Goal: Task Accomplishment & Management: Manage account settings

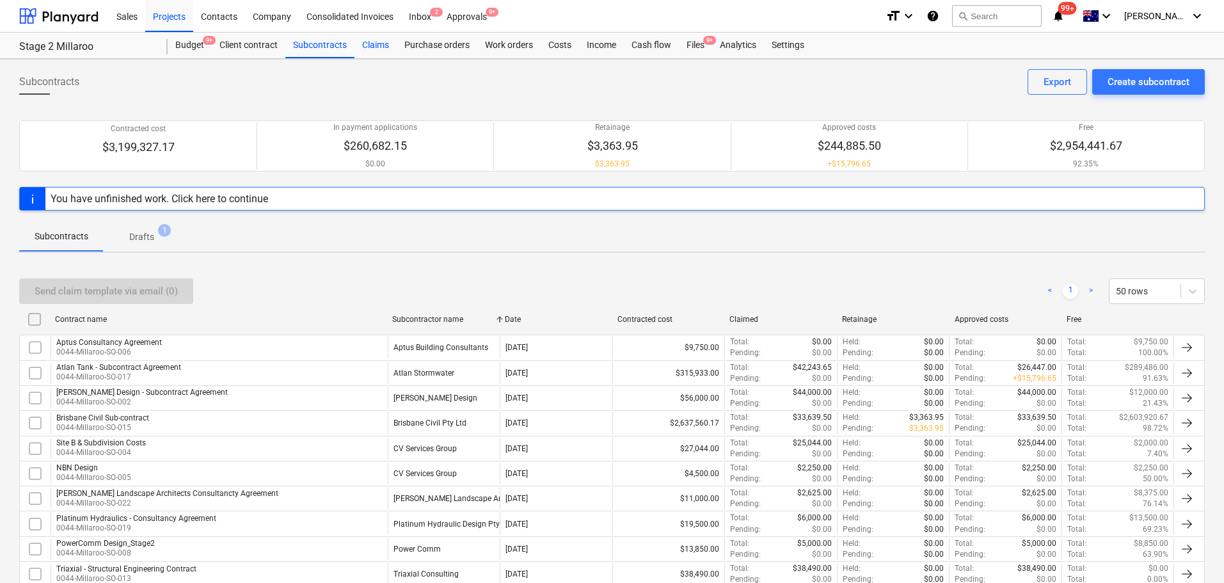
click at [374, 49] on div "Claims" at bounding box center [375, 46] width 42 height 26
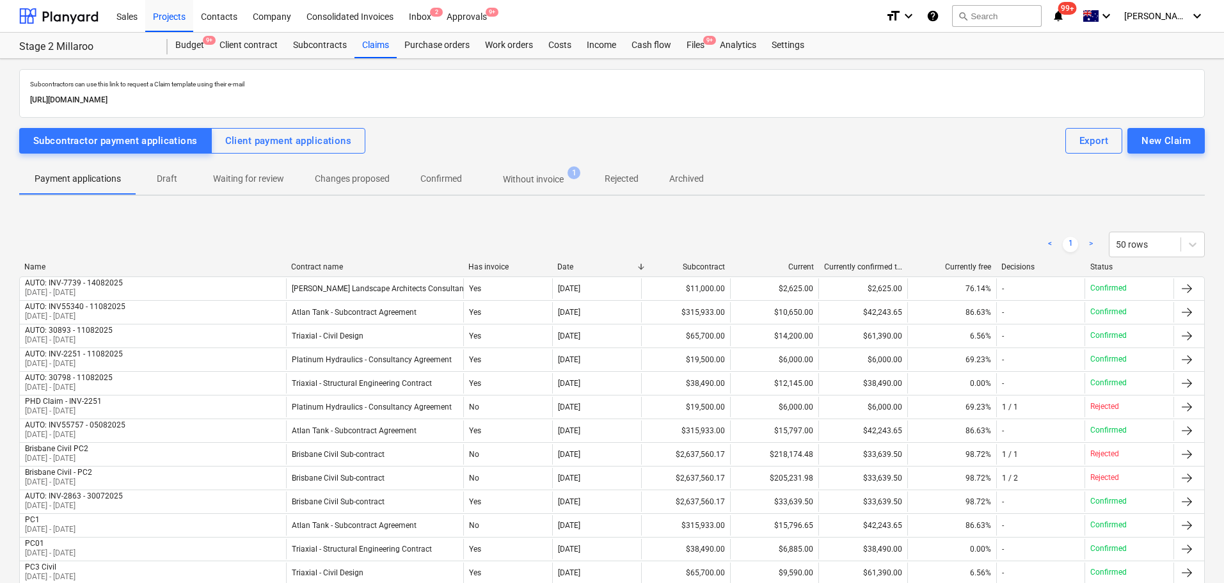
click at [164, 178] on p "Draft" at bounding box center [167, 178] width 31 height 13
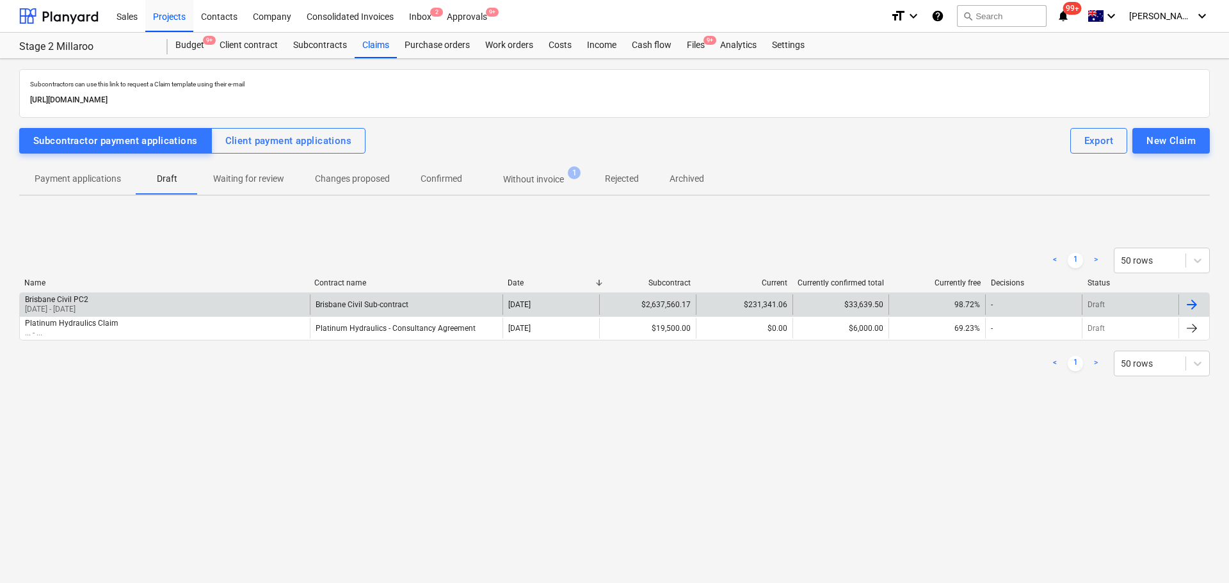
click at [375, 299] on div "Brisbane Civil Sub-contract" at bounding box center [406, 304] width 193 height 20
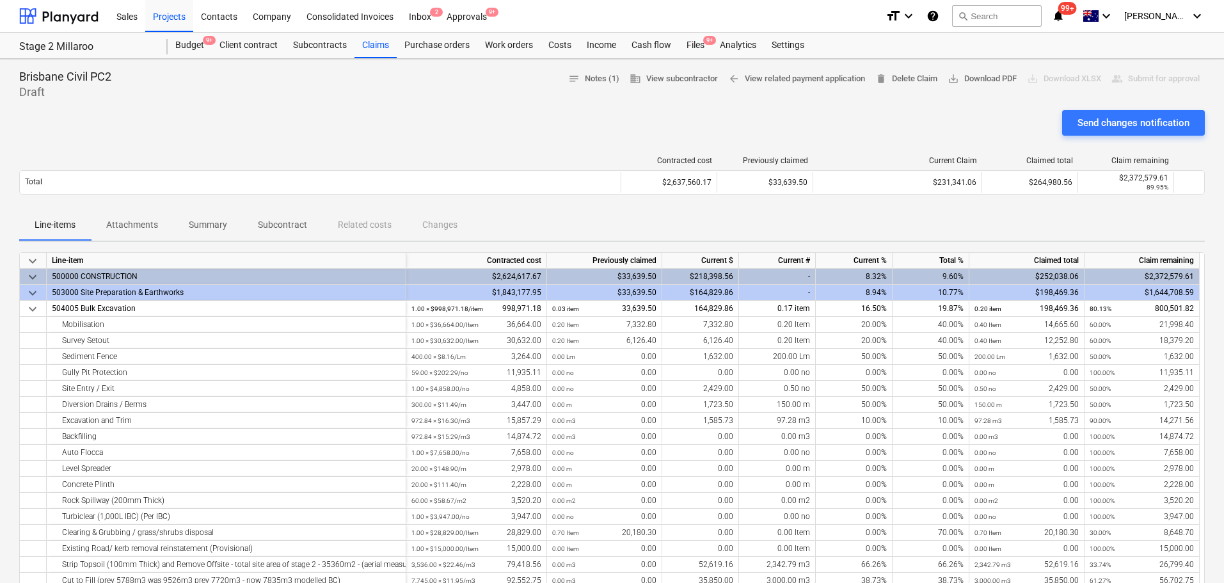
scroll to position [64, 0]
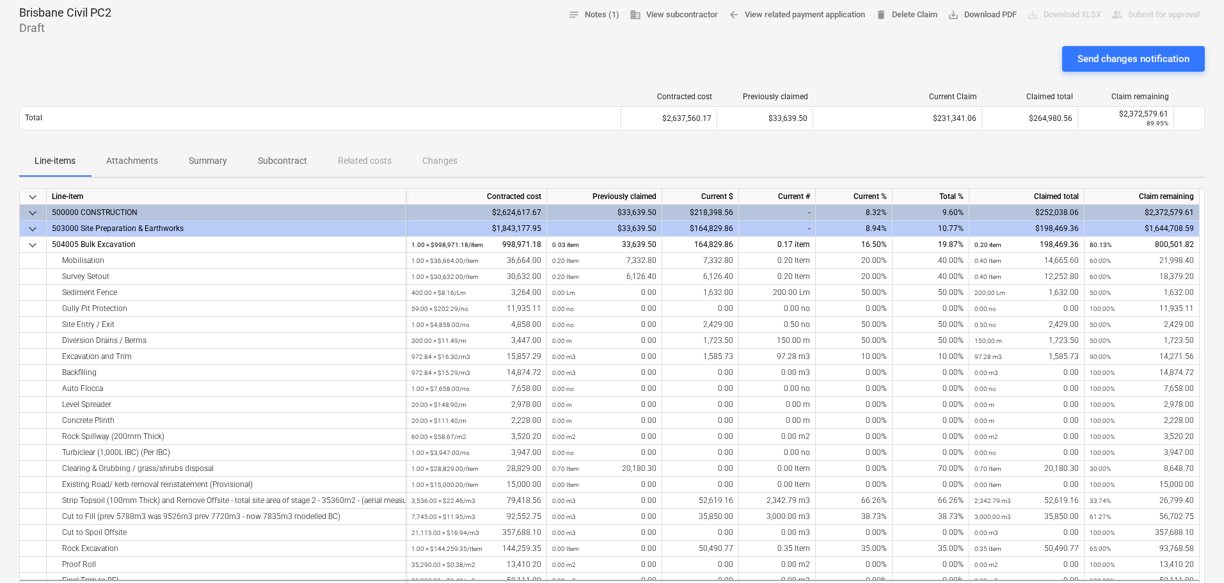
click at [35, 232] on span "keyboard_arrow_down" at bounding box center [32, 228] width 15 height 15
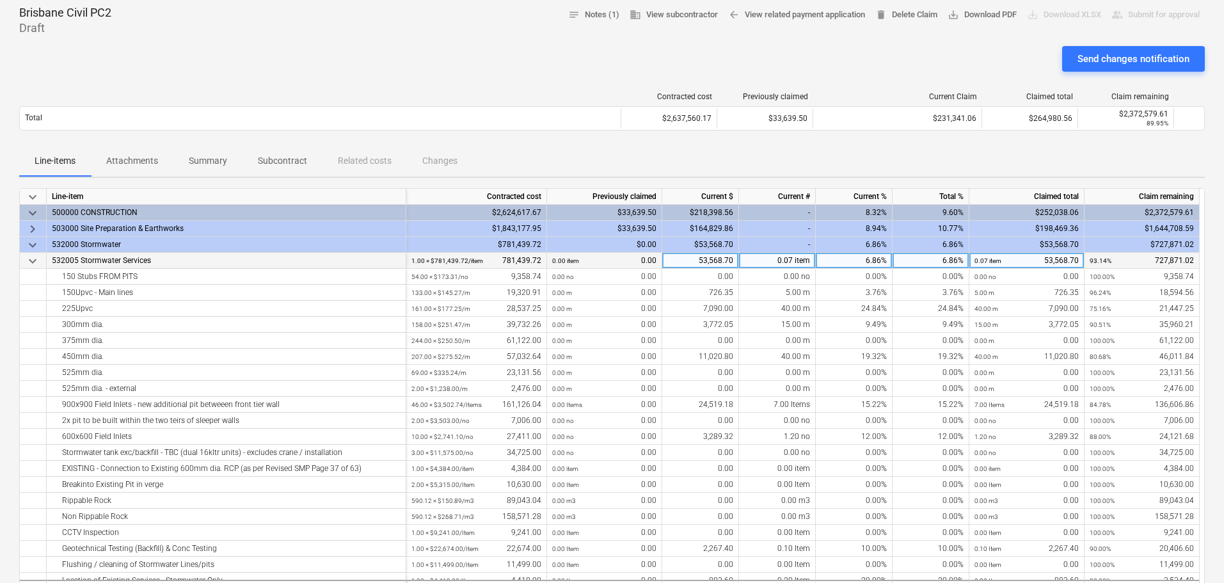
click at [35, 261] on span "keyboard_arrow_down" at bounding box center [32, 260] width 15 height 15
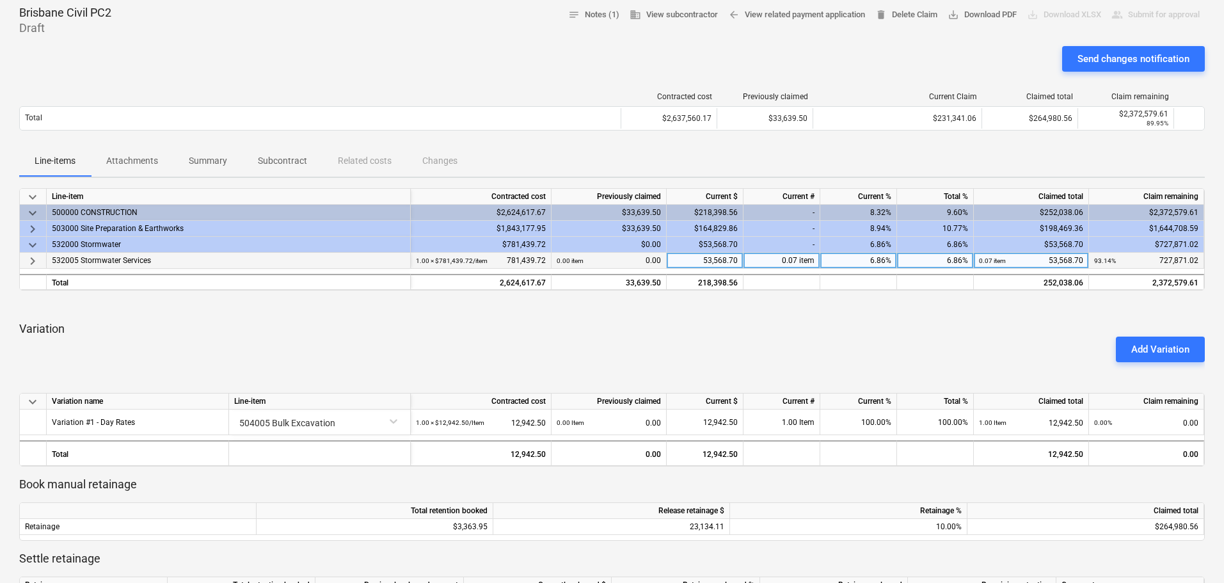
click at [33, 227] on span "keyboard_arrow_right" at bounding box center [32, 228] width 15 height 15
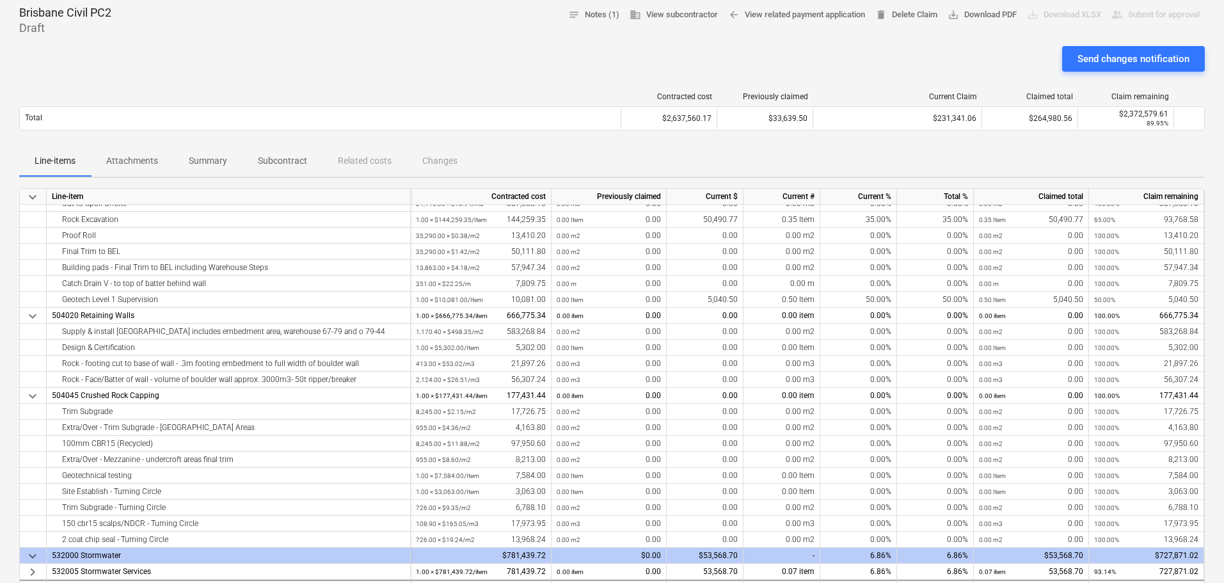
scroll to position [320, 0]
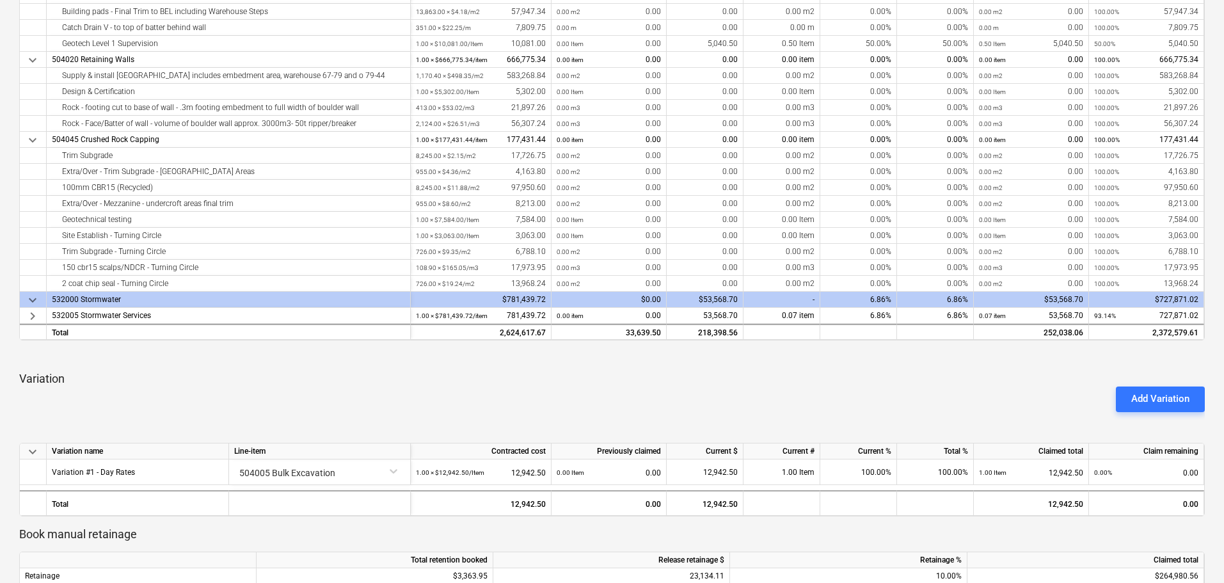
drag, startPoint x: 34, startPoint y: 314, endPoint x: 449, endPoint y: 292, distance: 415.9
click at [34, 314] on span "keyboard_arrow_right" at bounding box center [32, 315] width 15 height 15
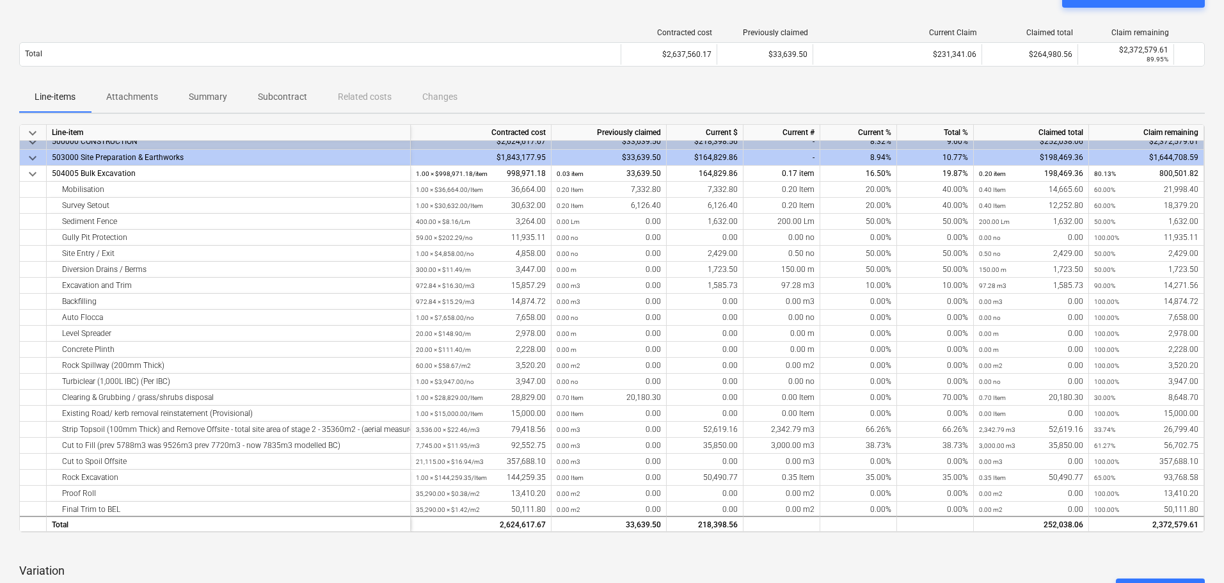
scroll to position [0, 0]
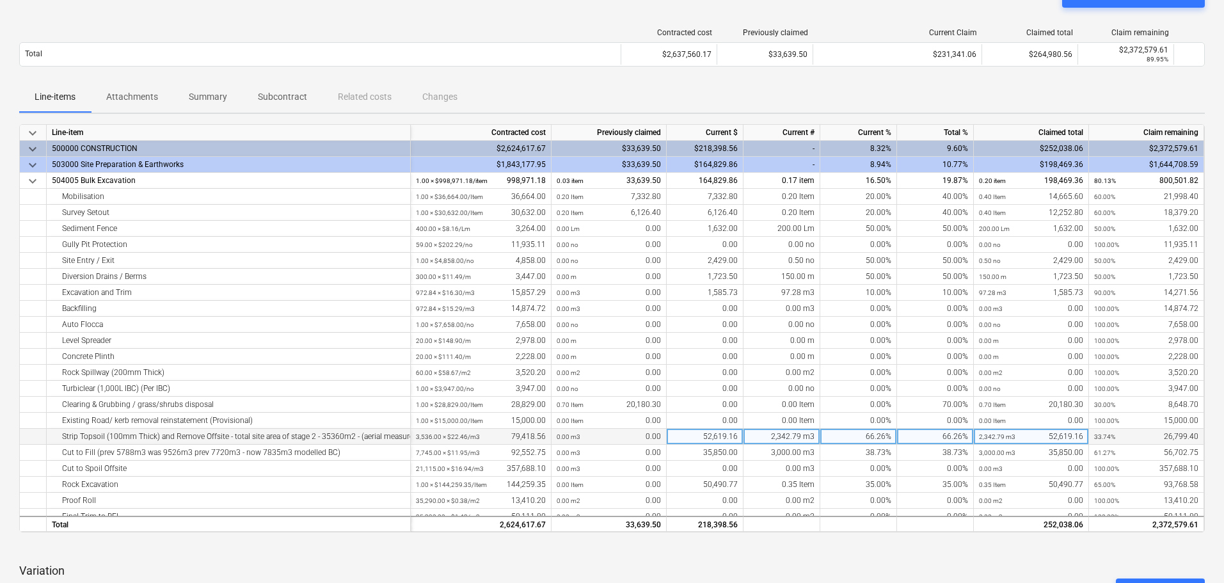
click at [708, 442] on div "52,619.16" at bounding box center [705, 437] width 77 height 16
type input "52691.16"
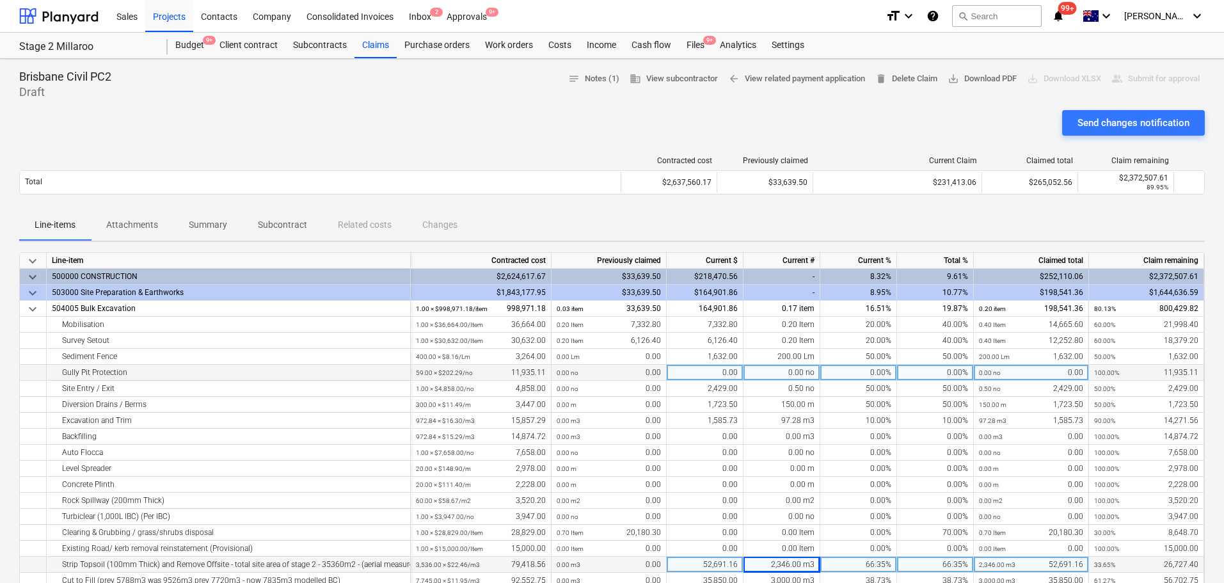
drag, startPoint x: 984, startPoint y: 79, endPoint x: 932, endPoint y: 368, distance: 293.3
click at [984, 79] on span "save_alt Download PDF" at bounding box center [982, 79] width 69 height 15
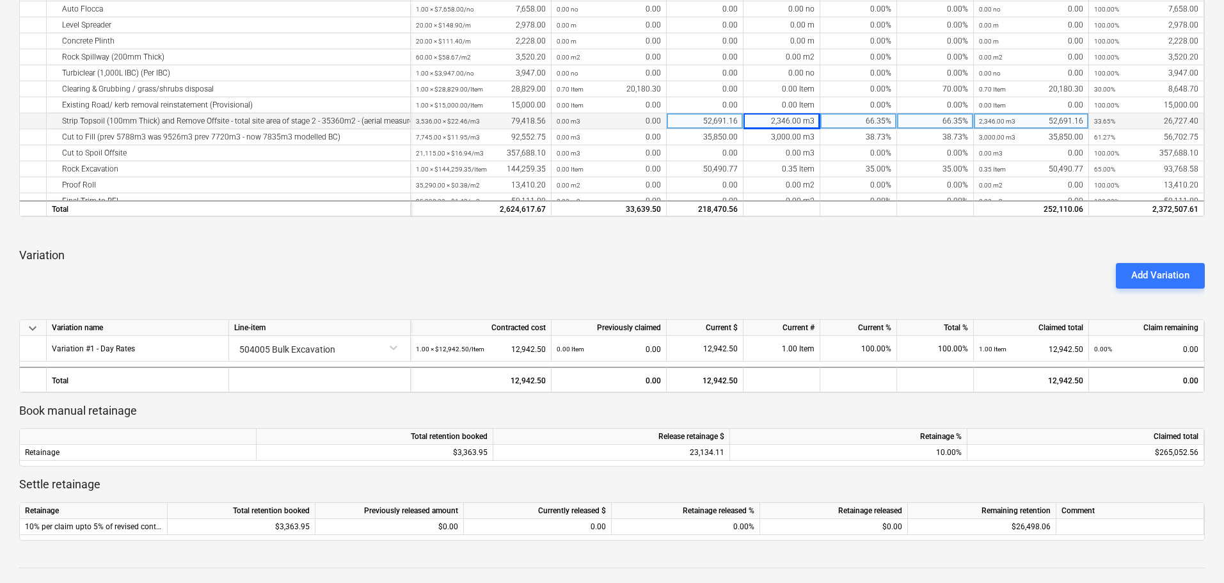
scroll to position [512, 0]
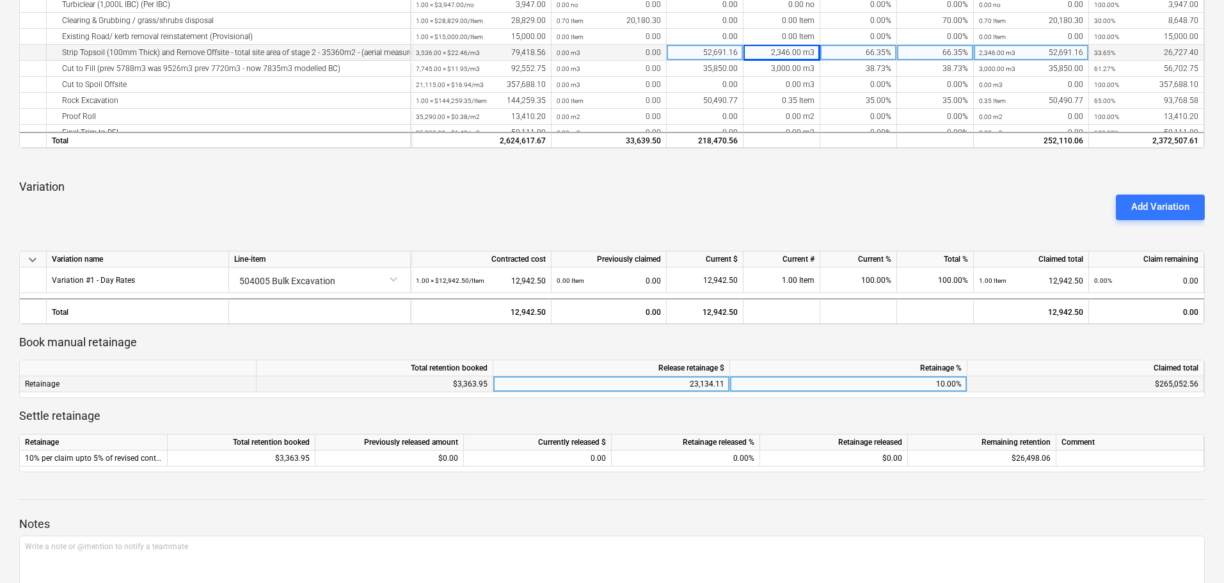
click at [708, 388] on div "23,134.11" at bounding box center [611, 384] width 226 height 16
type input "23141.306"
click at [781, 352] on div at bounding box center [612, 354] width 1186 height 10
click at [848, 510] on div at bounding box center [612, 511] width 1186 height 10
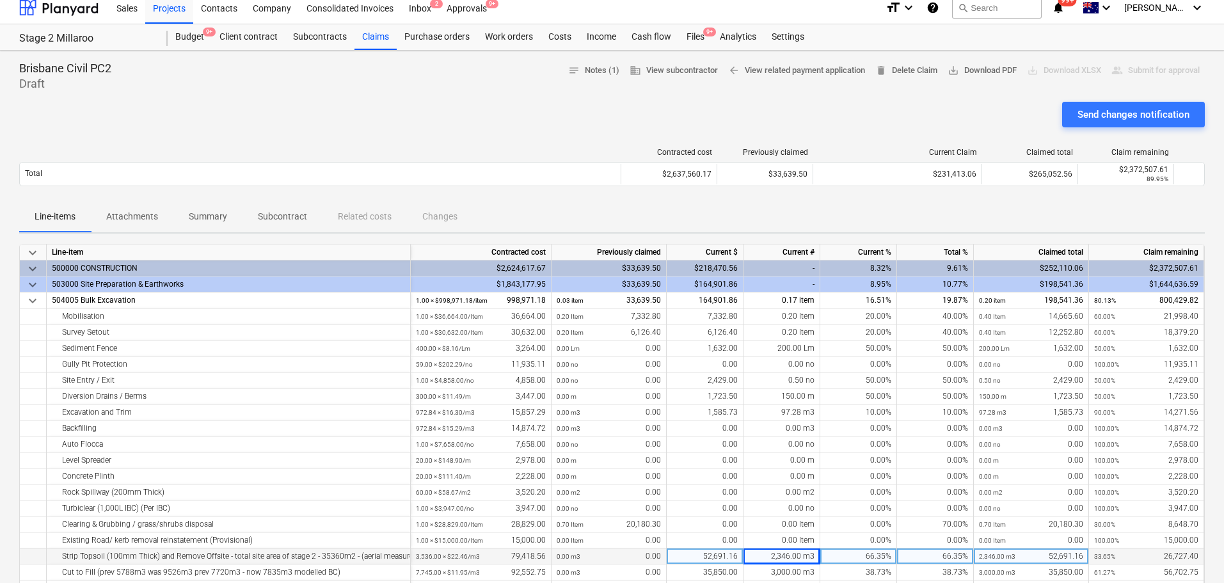
scroll to position [0, 0]
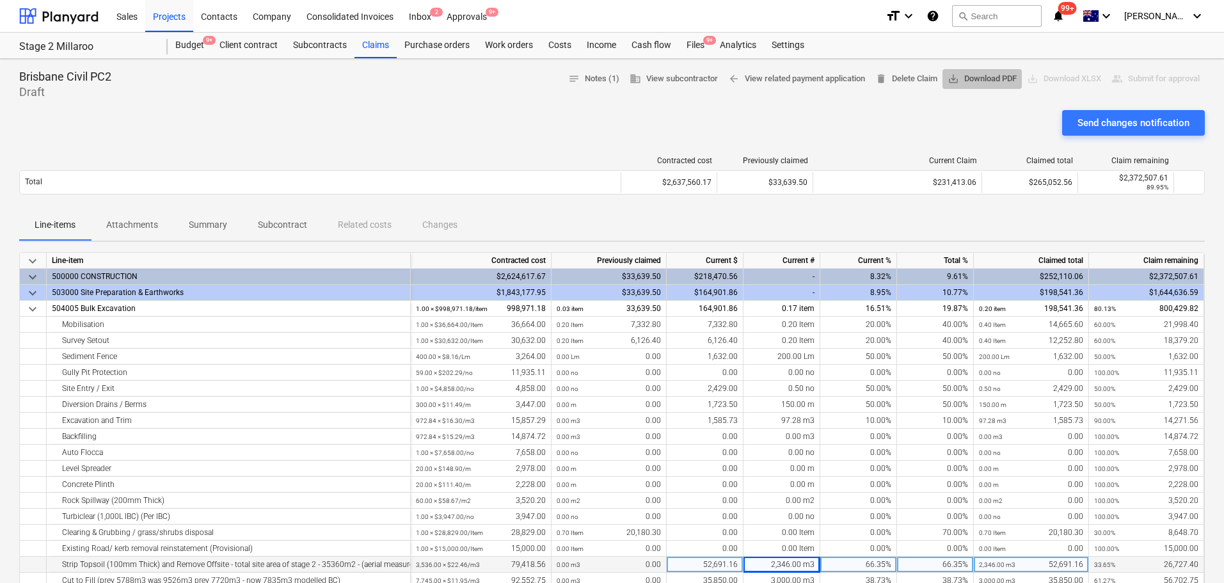
click at [1002, 72] on span "save_alt Download PDF" at bounding box center [982, 79] width 69 height 15
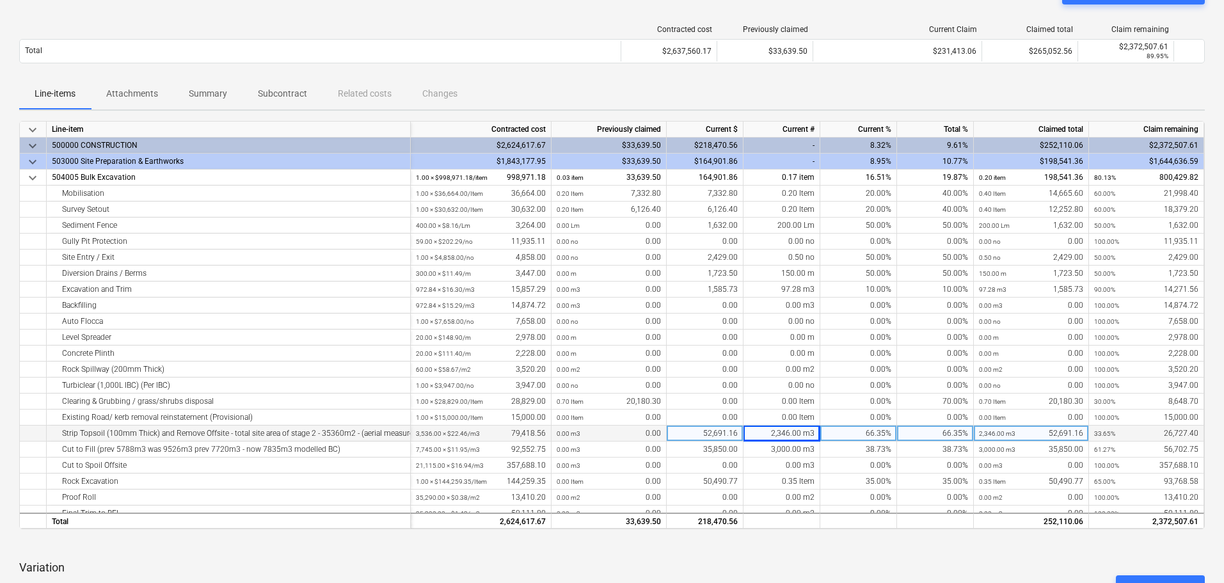
scroll to position [448, 0]
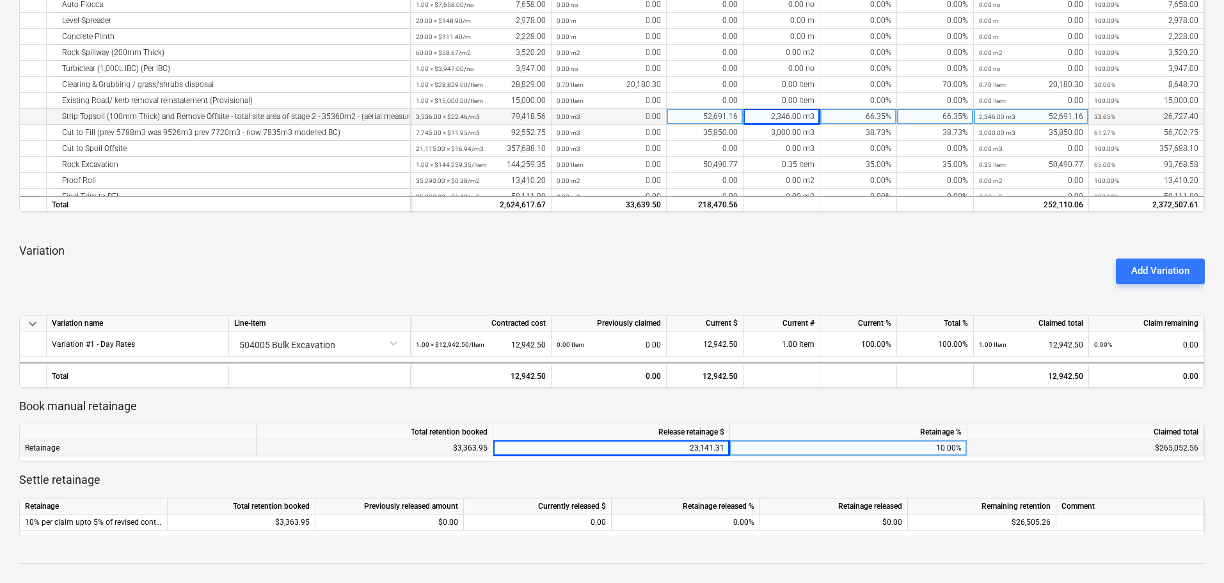
click at [722, 448] on div "23,141.31" at bounding box center [611, 448] width 226 height 16
click at [722, 468] on div "keyboard_arrow_down Line-item Contracted cost Previously claimed Current $ Curr…" at bounding box center [612, 170] width 1186 height 733
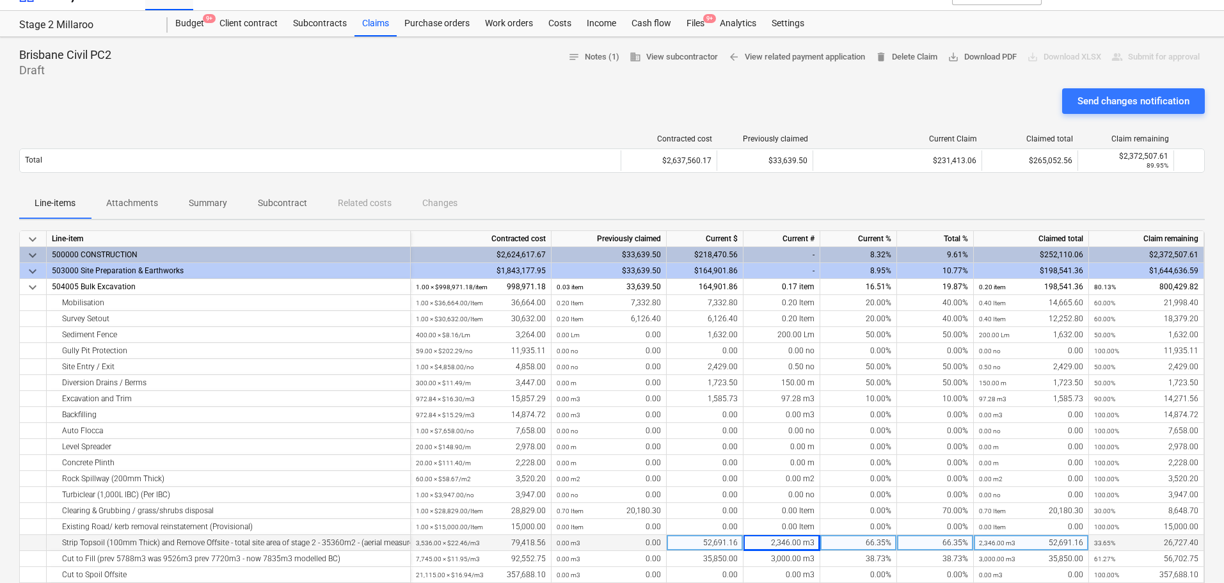
scroll to position [0, 0]
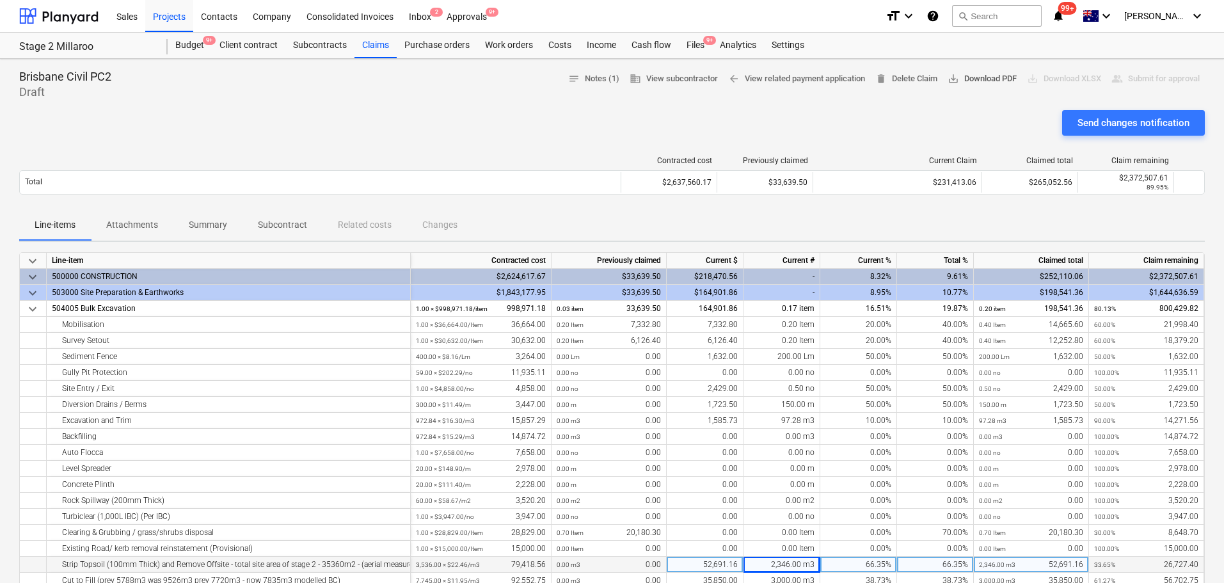
click at [992, 77] on span "save_alt Download PDF" at bounding box center [982, 79] width 69 height 15
click at [359, 42] on div "Claims" at bounding box center [375, 46] width 42 height 26
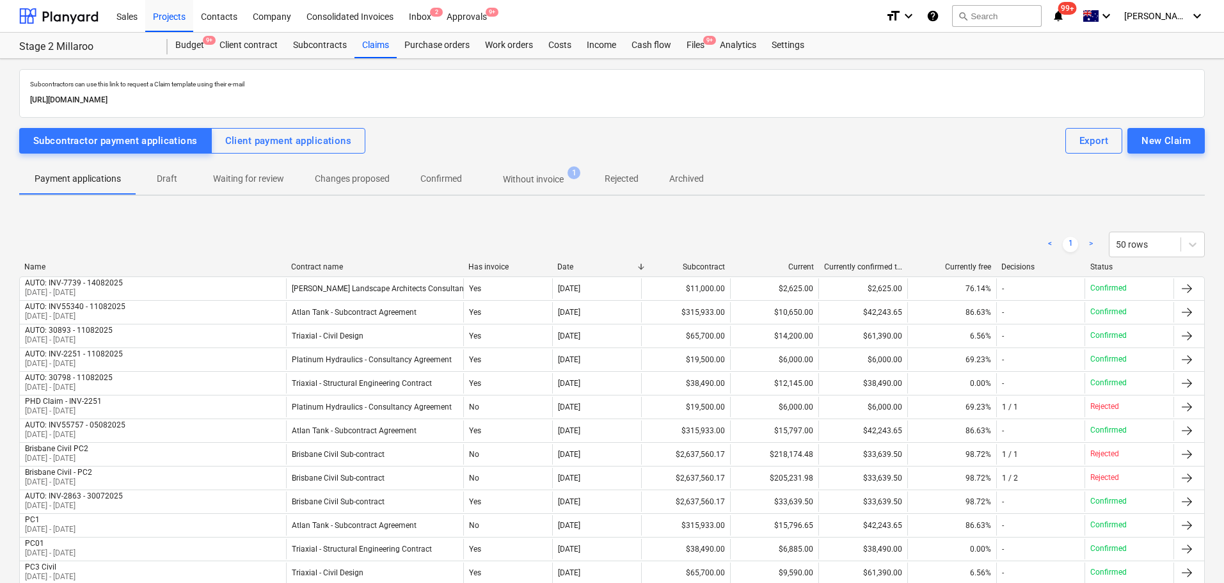
click at [164, 179] on p "Draft" at bounding box center [167, 178] width 31 height 13
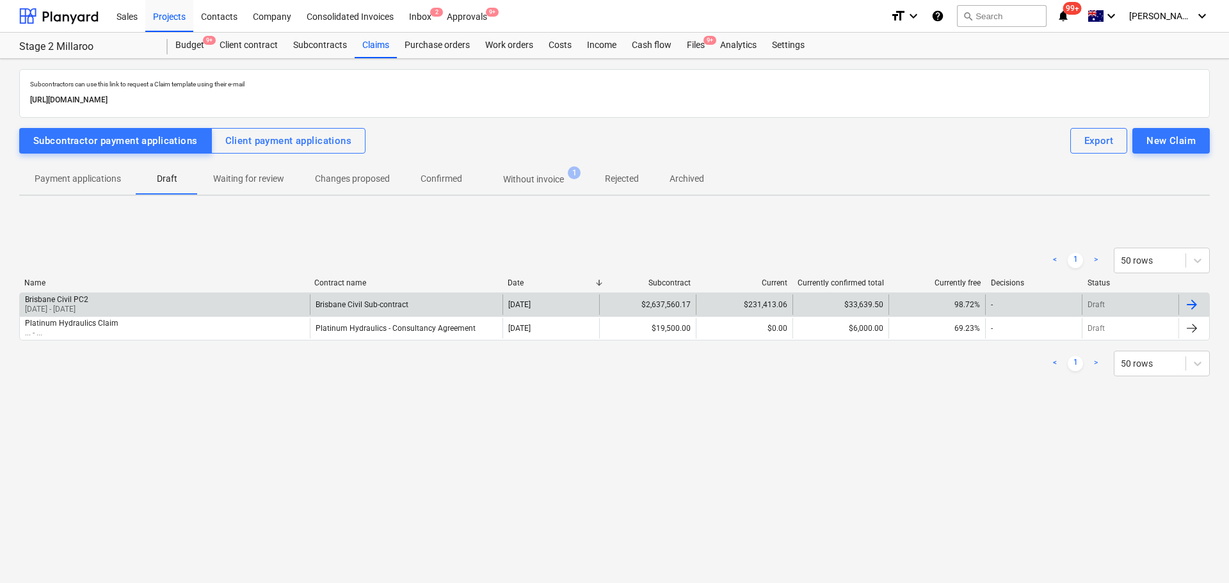
click at [88, 296] on div "Brisbane Civil PC2" at bounding box center [56, 299] width 63 height 9
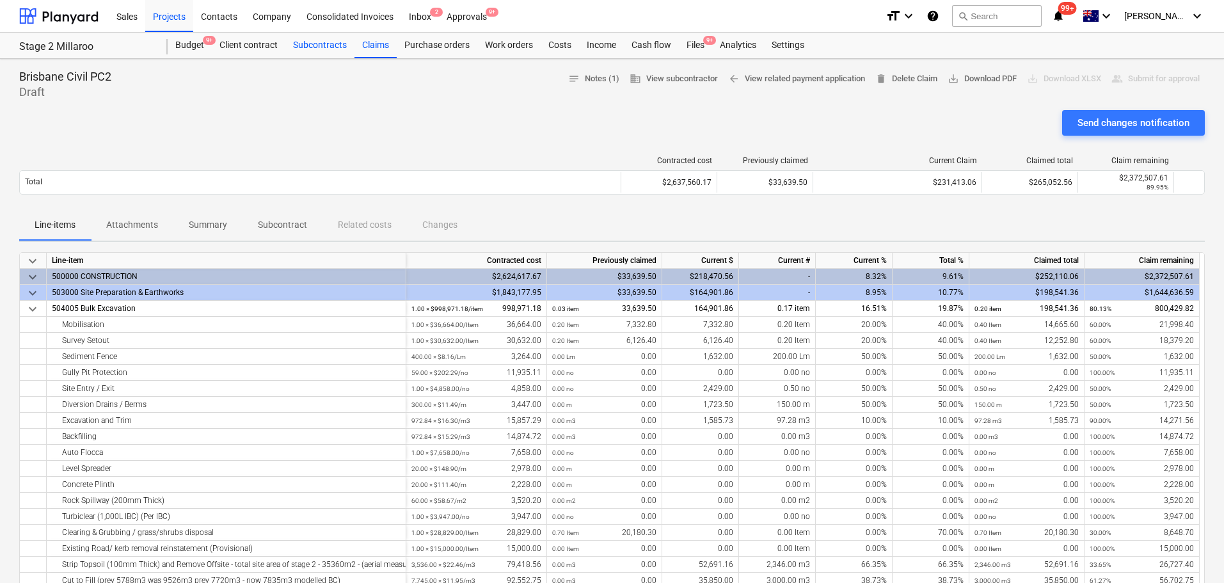
click at [327, 40] on div "Subcontracts" at bounding box center [319, 46] width 69 height 26
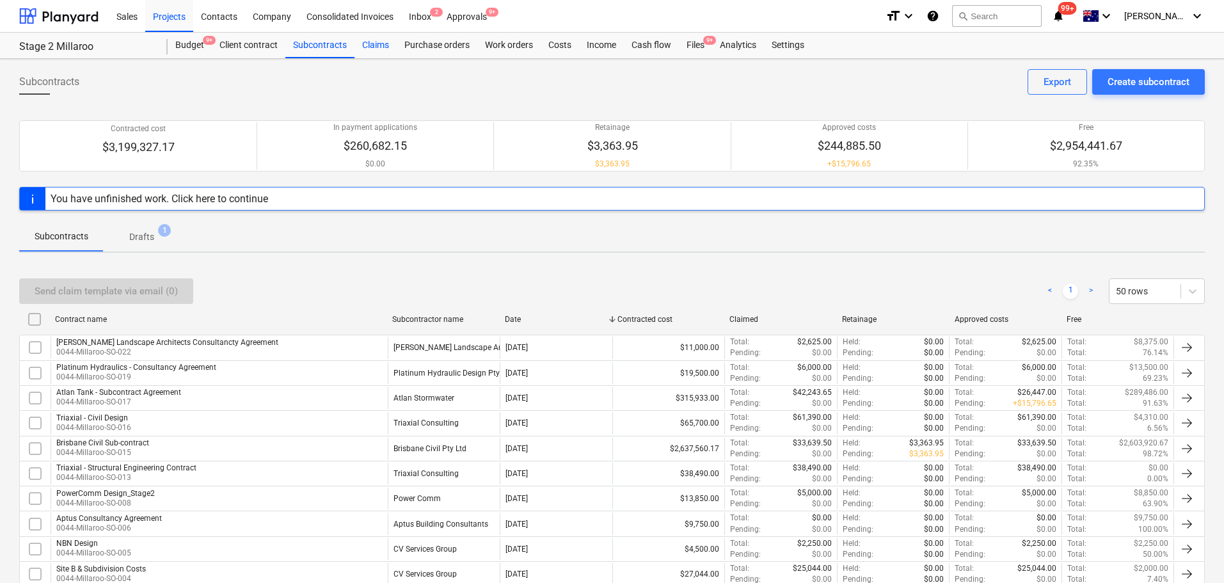
click at [379, 47] on div "Claims" at bounding box center [375, 46] width 42 height 26
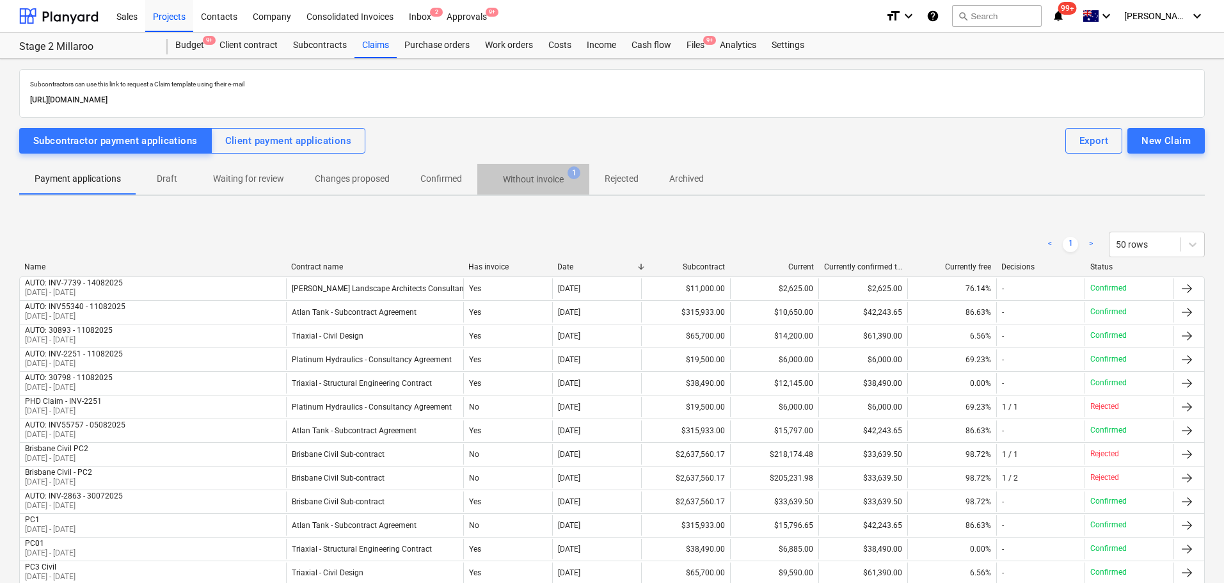
click at [545, 183] on p "Without invoice" at bounding box center [533, 179] width 61 height 13
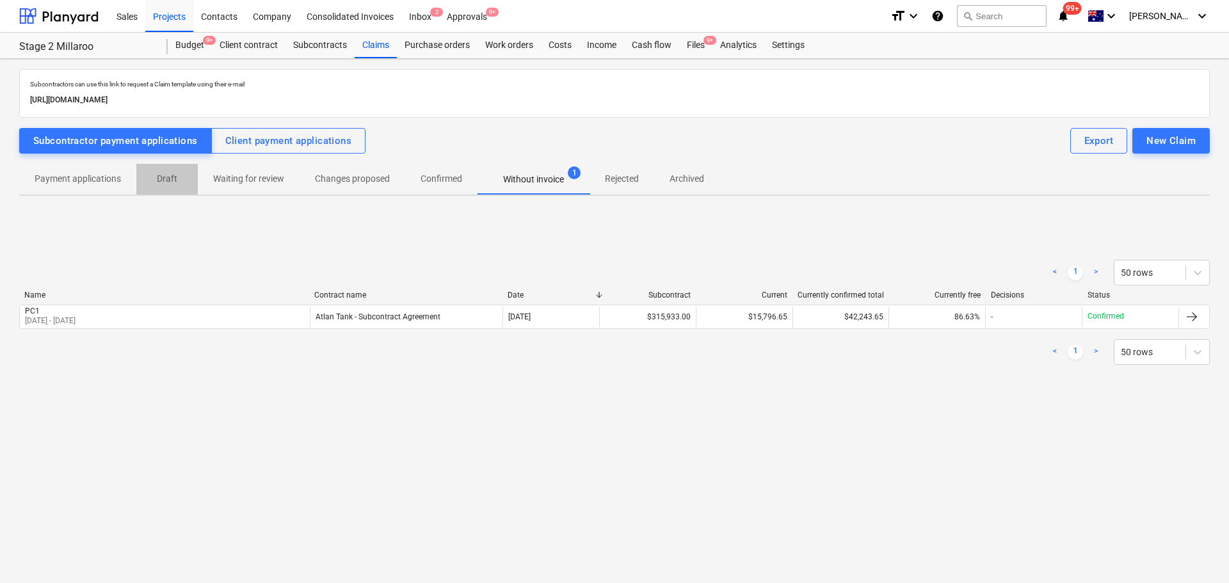
click at [171, 178] on p "Draft" at bounding box center [167, 178] width 31 height 13
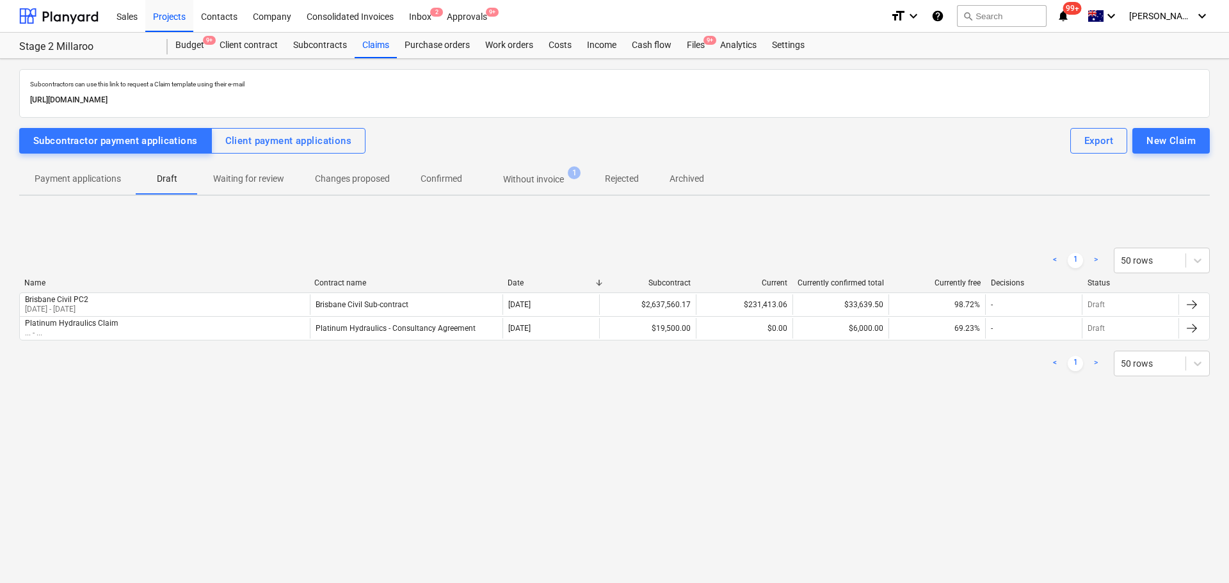
click at [97, 187] on span "Payment applications" at bounding box center [77, 178] width 117 height 21
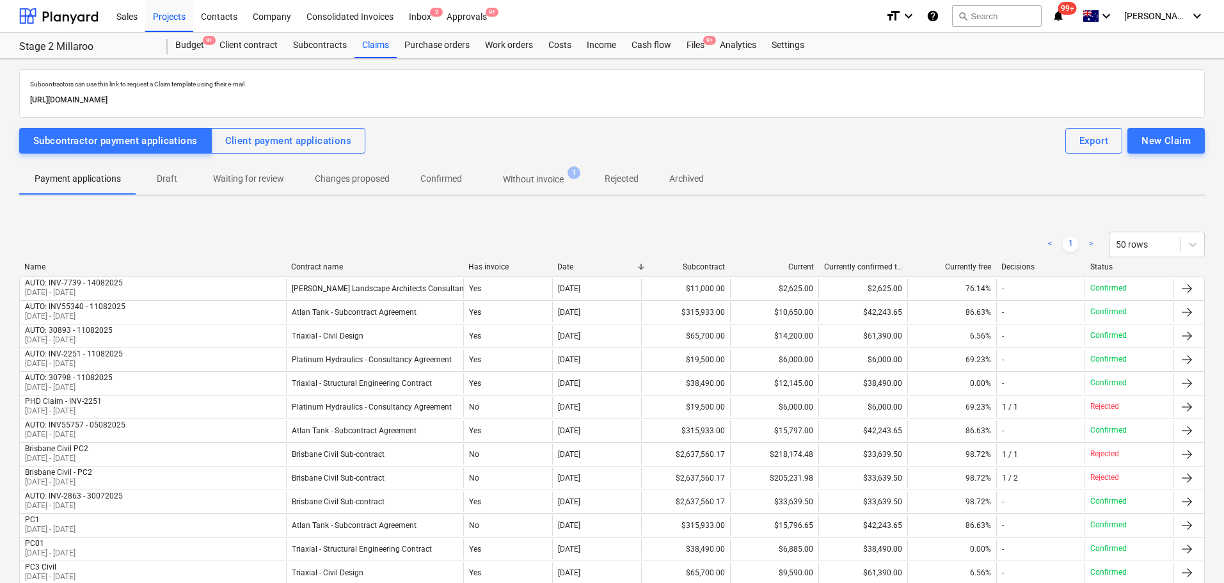
click at [173, 181] on p "Draft" at bounding box center [167, 178] width 31 height 13
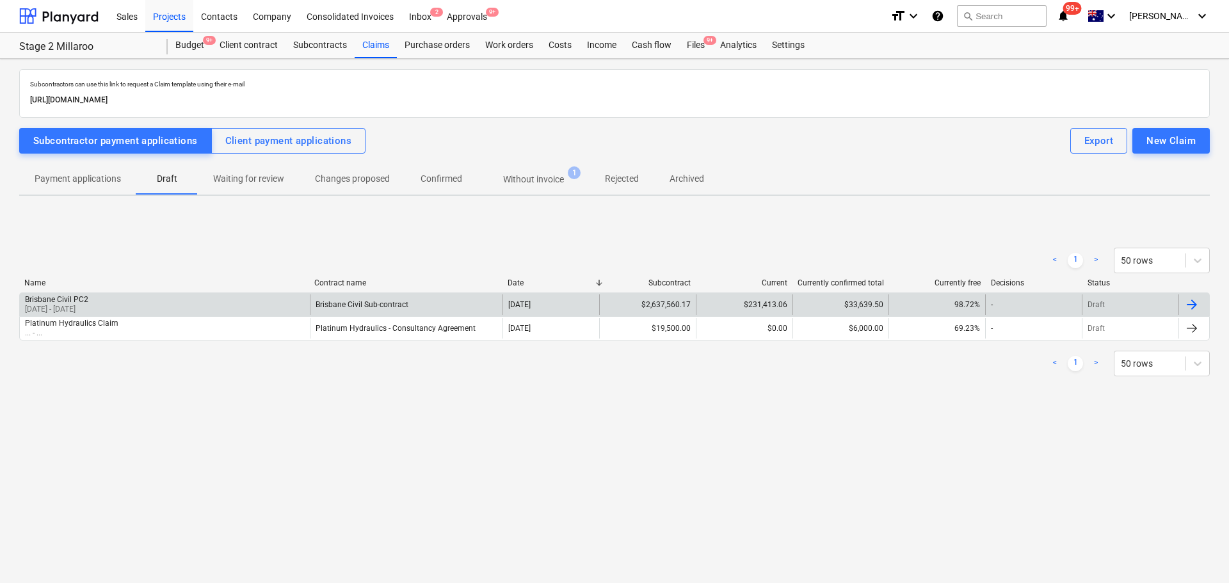
click at [71, 295] on div "Brisbane Civil PC2" at bounding box center [56, 299] width 63 height 9
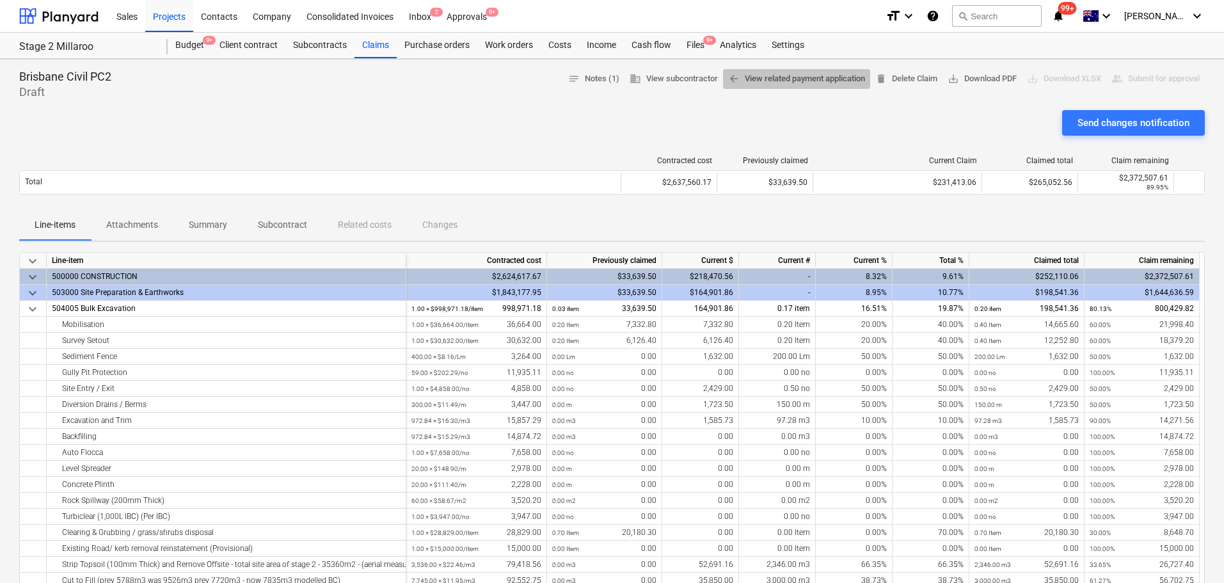
click at [813, 81] on span "arrow_back View related payment application" at bounding box center [796, 79] width 137 height 15
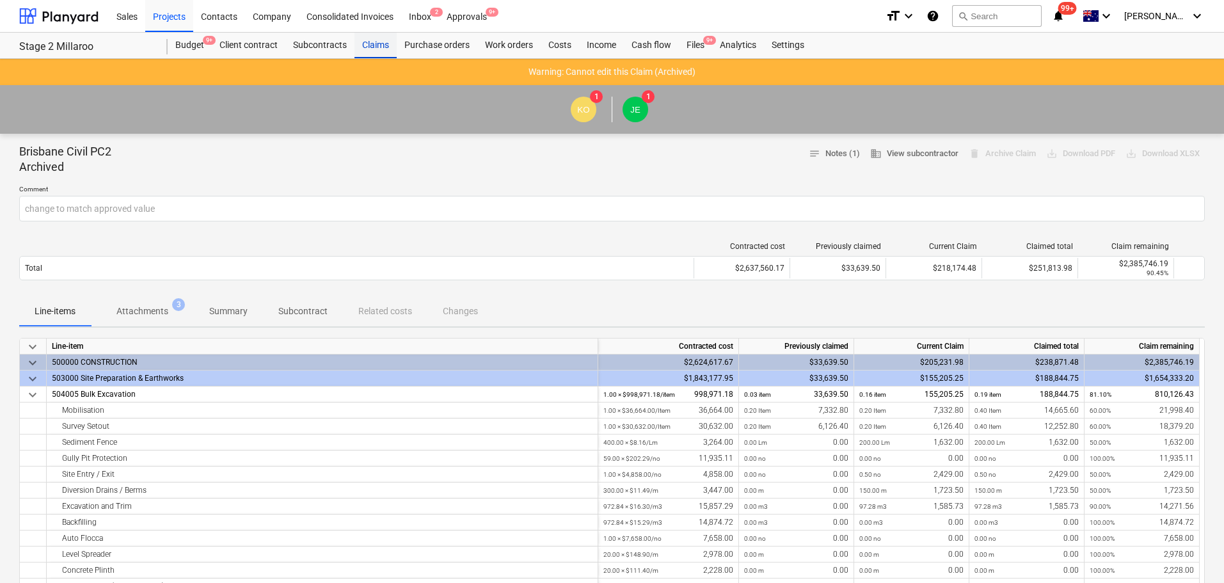
click at [381, 46] on div "Claims" at bounding box center [375, 46] width 42 height 26
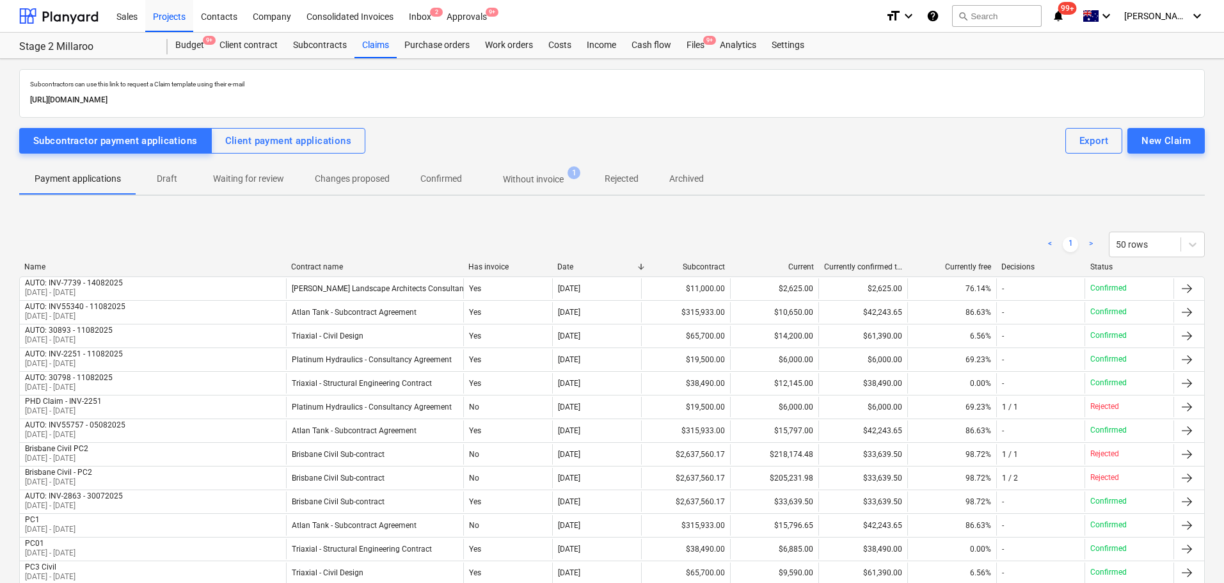
click at [161, 179] on p "Draft" at bounding box center [167, 178] width 31 height 13
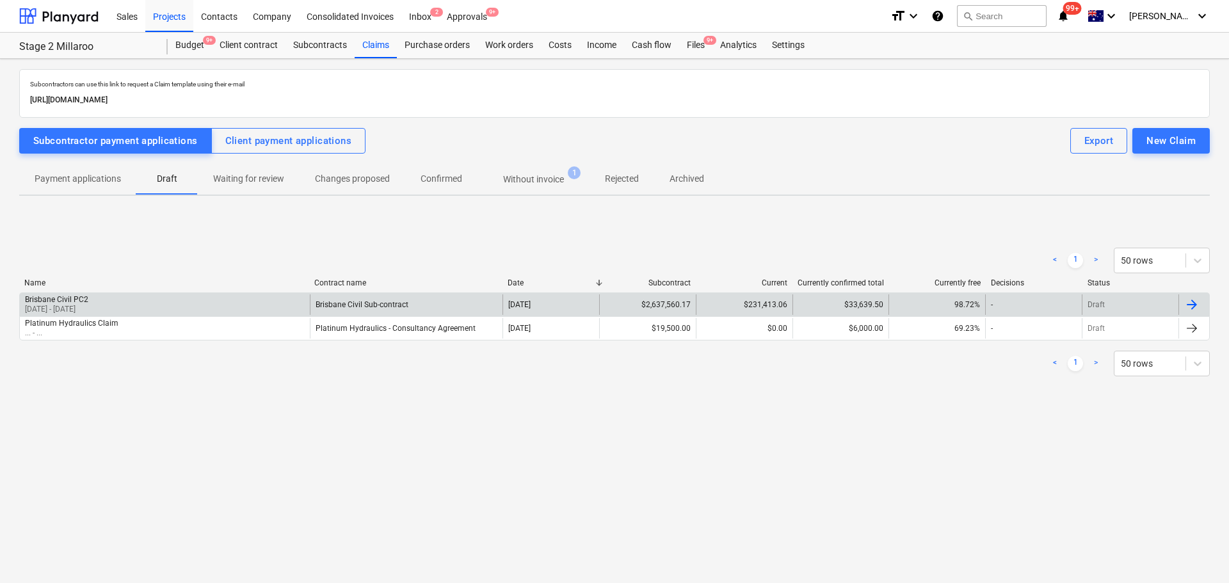
click at [88, 303] on div "Brisbane Civil PC2" at bounding box center [56, 299] width 63 height 9
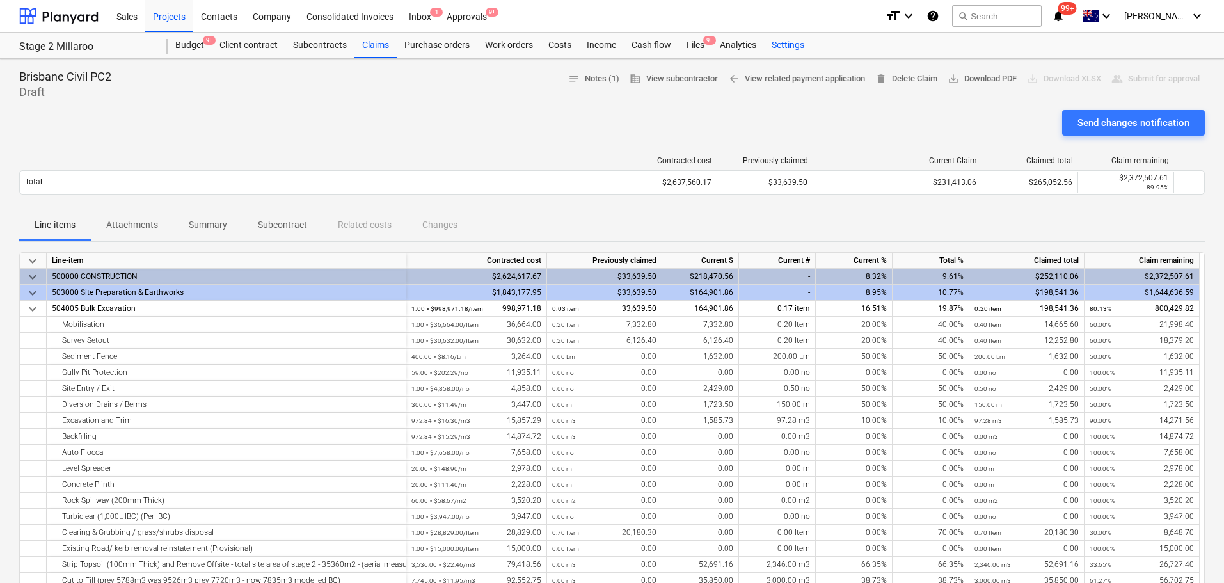
click at [792, 45] on div "Settings" at bounding box center [788, 46] width 48 height 26
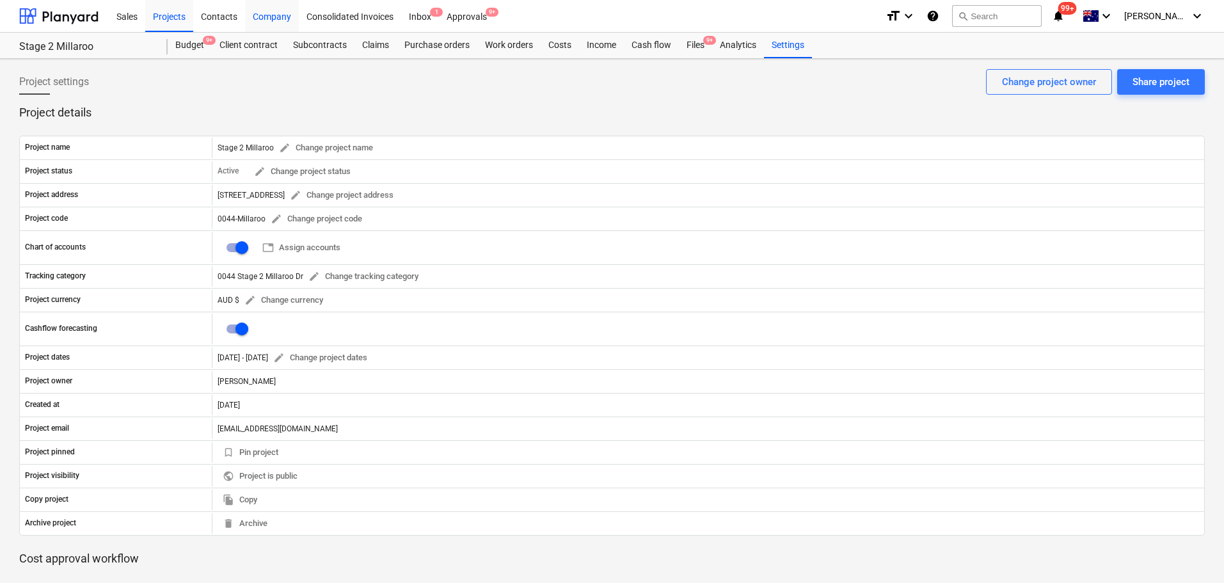
click at [273, 20] on div "Company" at bounding box center [272, 15] width 54 height 33
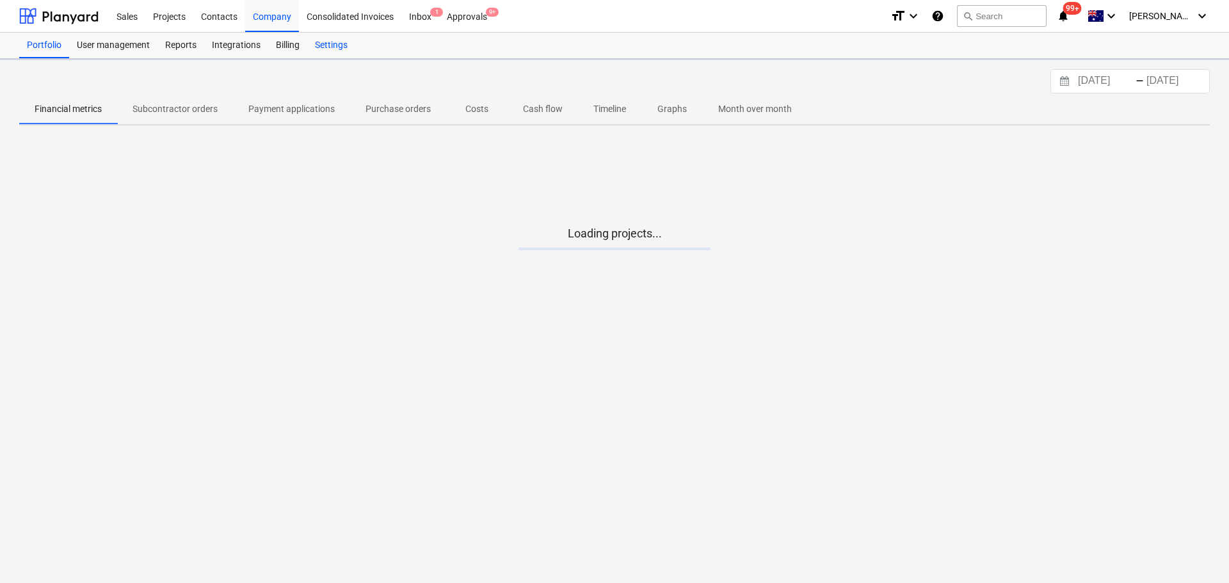
click at [323, 48] on div "Settings" at bounding box center [331, 46] width 48 height 26
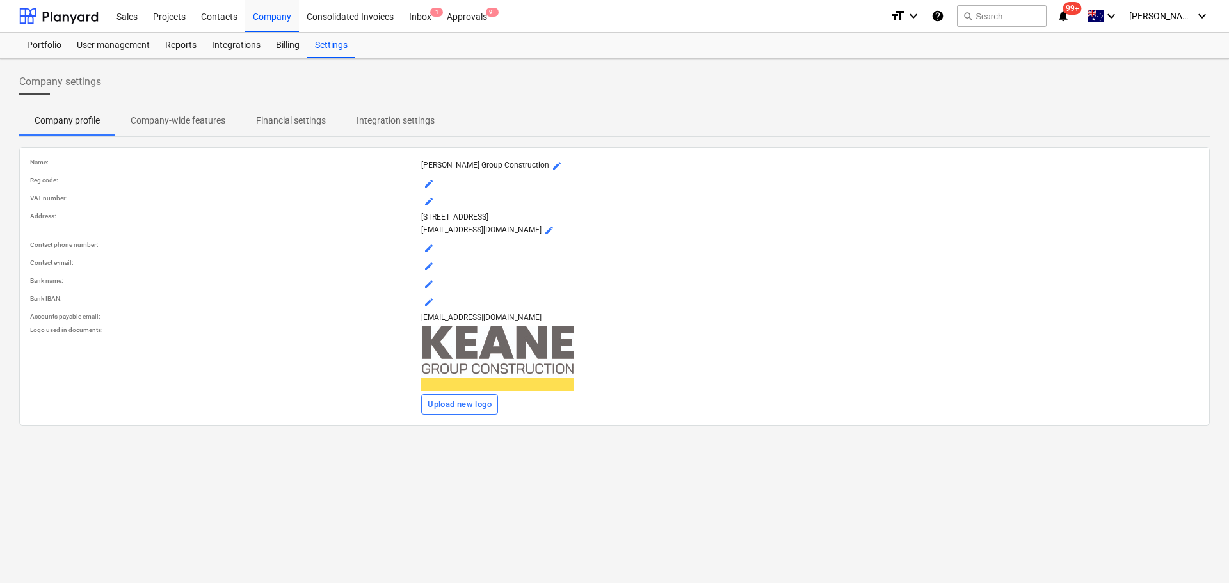
click at [287, 121] on p "Financial settings" at bounding box center [291, 120] width 70 height 13
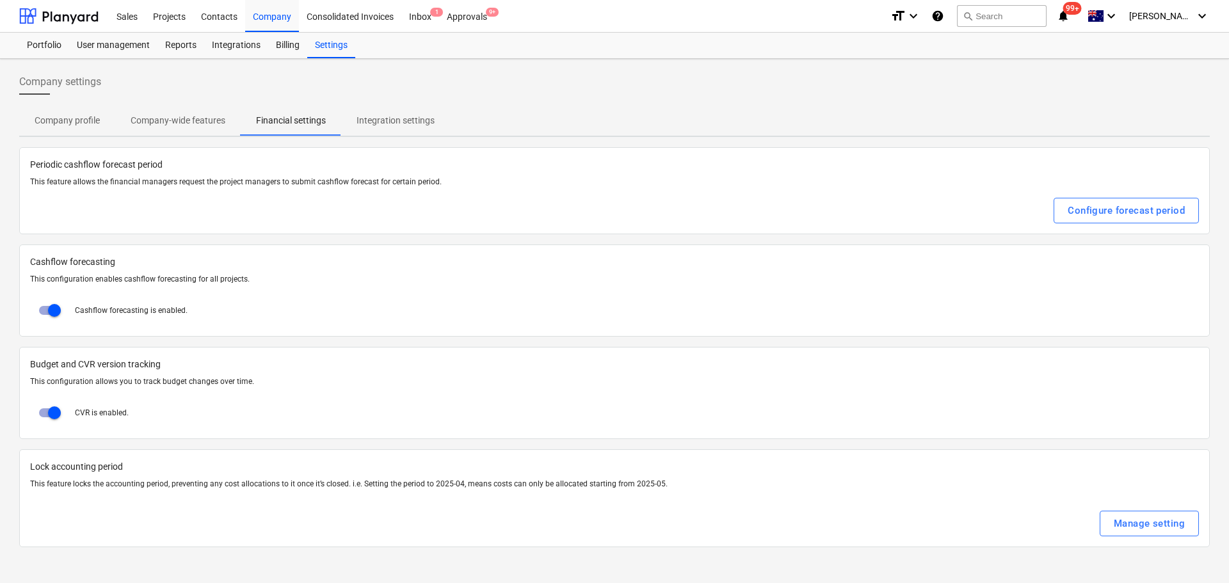
click at [179, 119] on p "Company-wide features" at bounding box center [178, 120] width 95 height 13
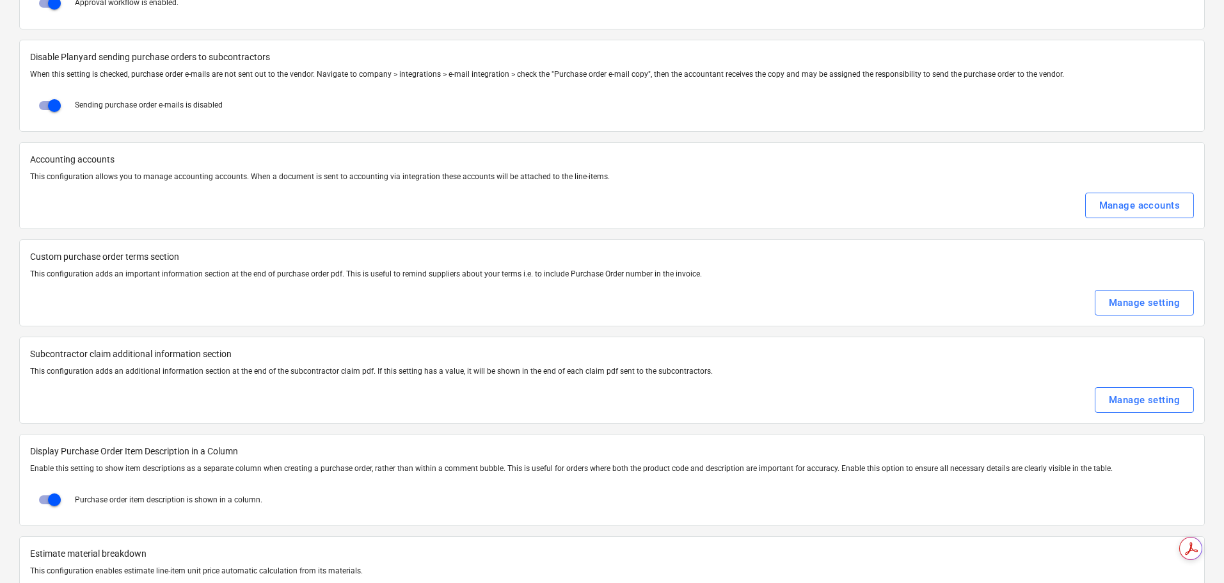
scroll to position [1536, 0]
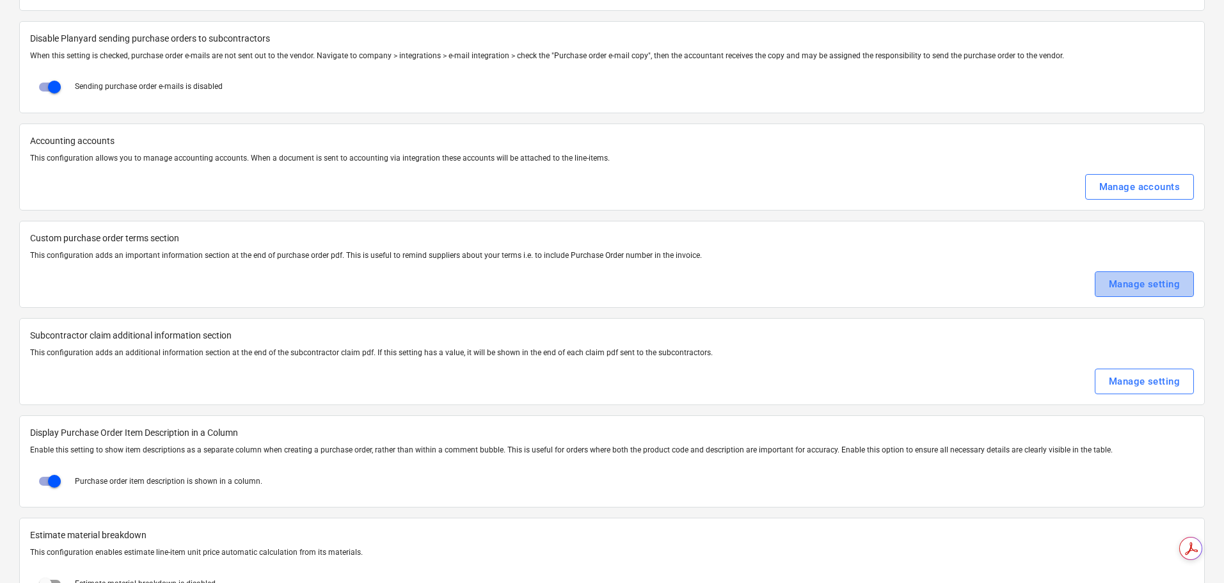
click at [1133, 282] on div "Manage setting" at bounding box center [1144, 284] width 71 height 17
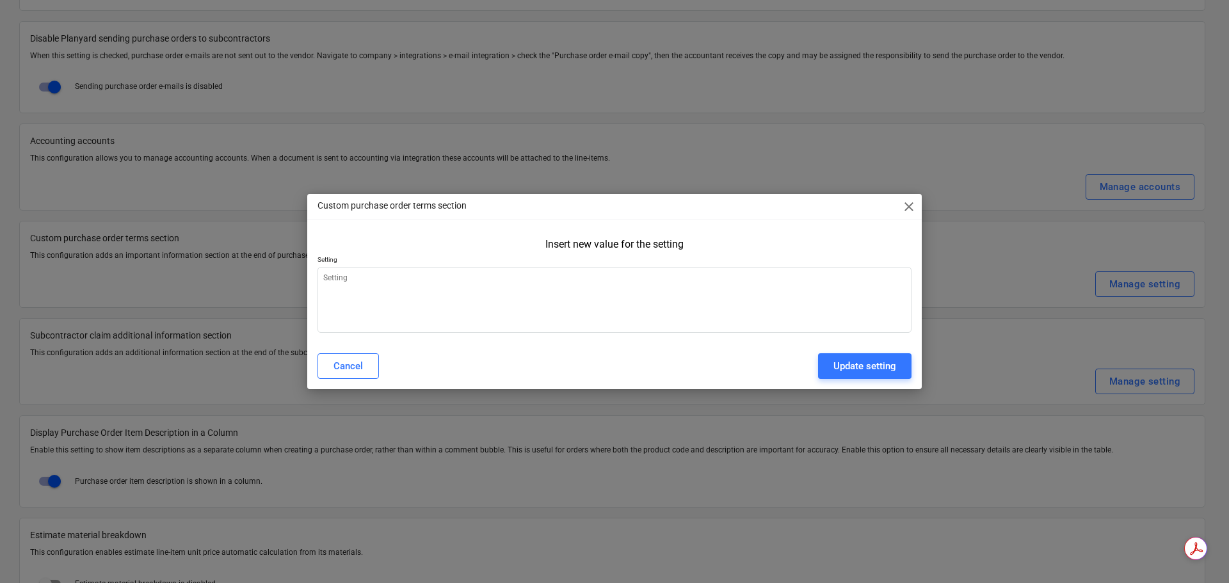
click at [910, 203] on span "close" at bounding box center [908, 206] width 15 height 15
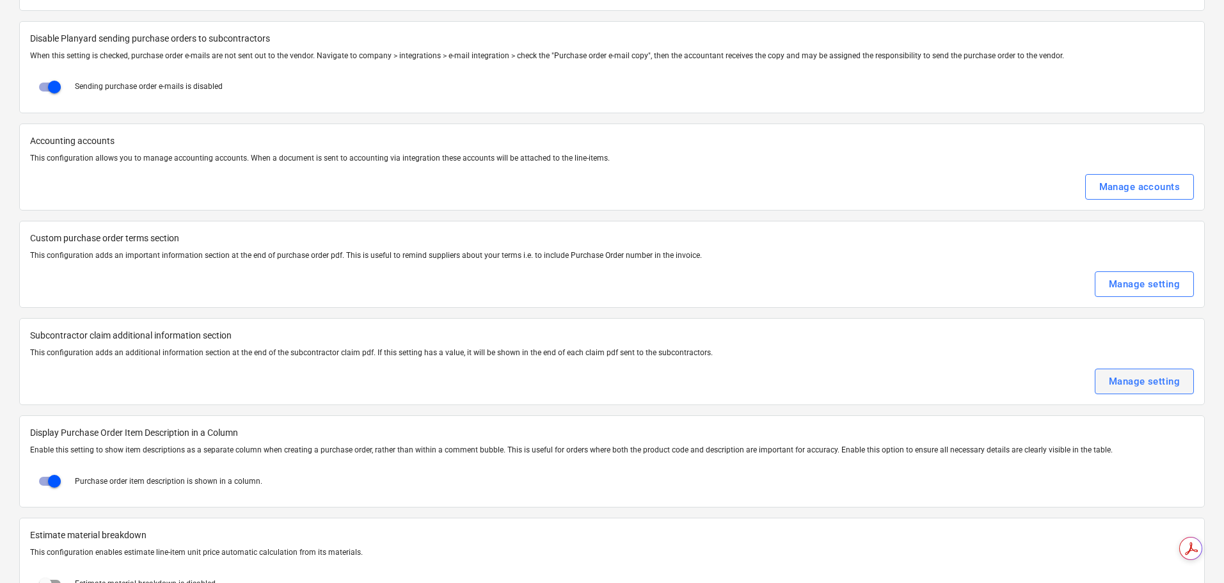
click at [1183, 389] on button "Manage setting" at bounding box center [1144, 382] width 99 height 26
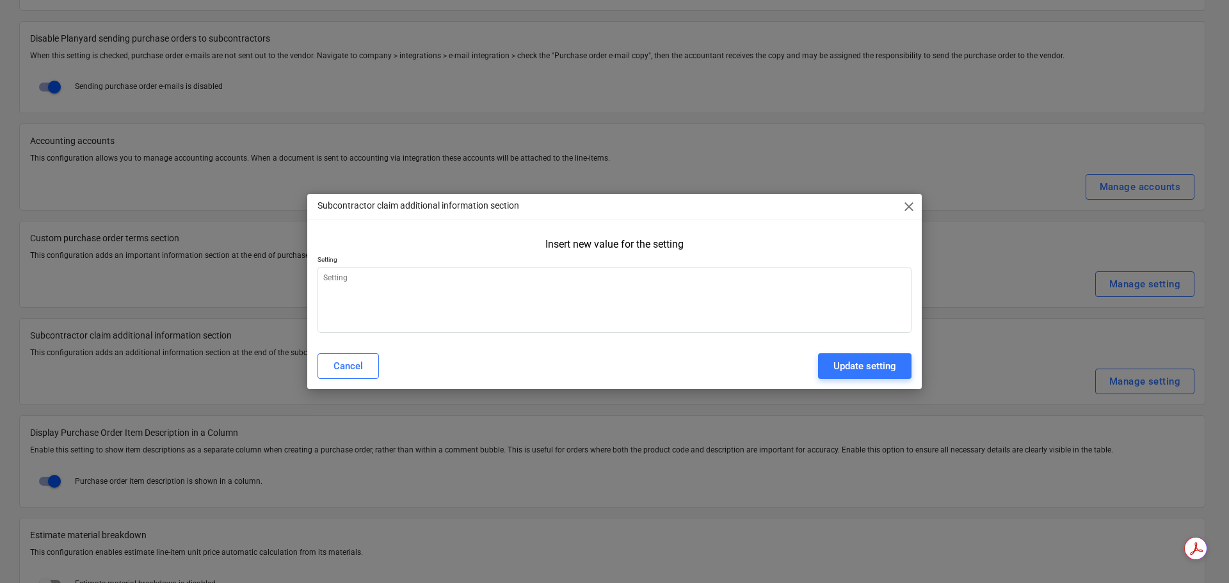
click at [906, 203] on span "close" at bounding box center [908, 206] width 15 height 15
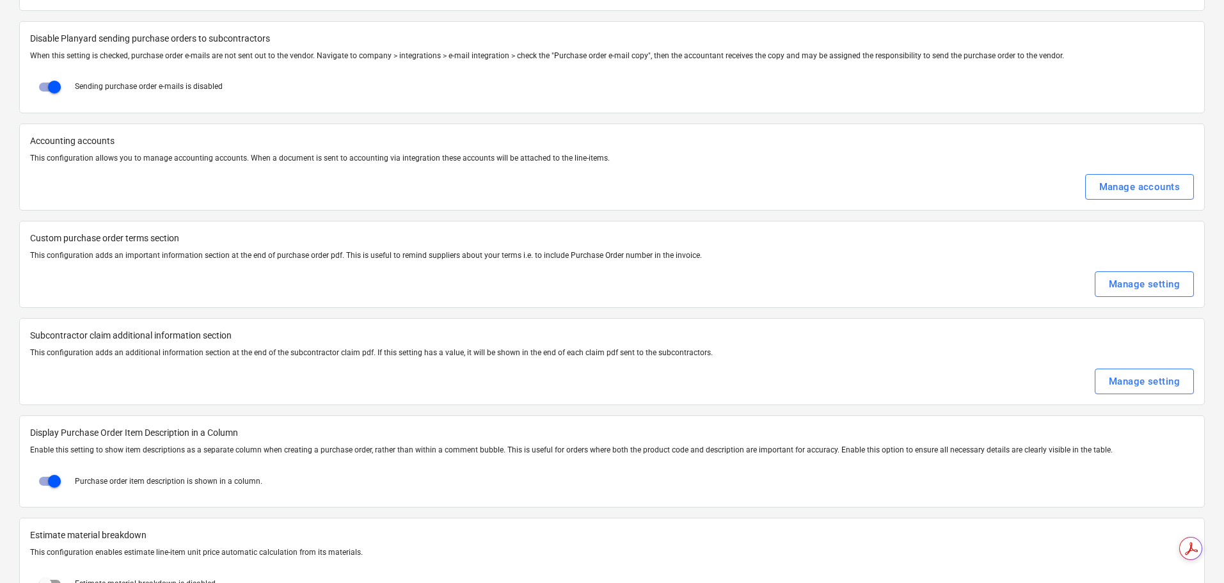
click at [421, 372] on div "Manage setting" at bounding box center [612, 382] width 1164 height 26
click at [689, 358] on p "This configuration adds an additional information section at the end of the sub…" at bounding box center [612, 352] width 1164 height 11
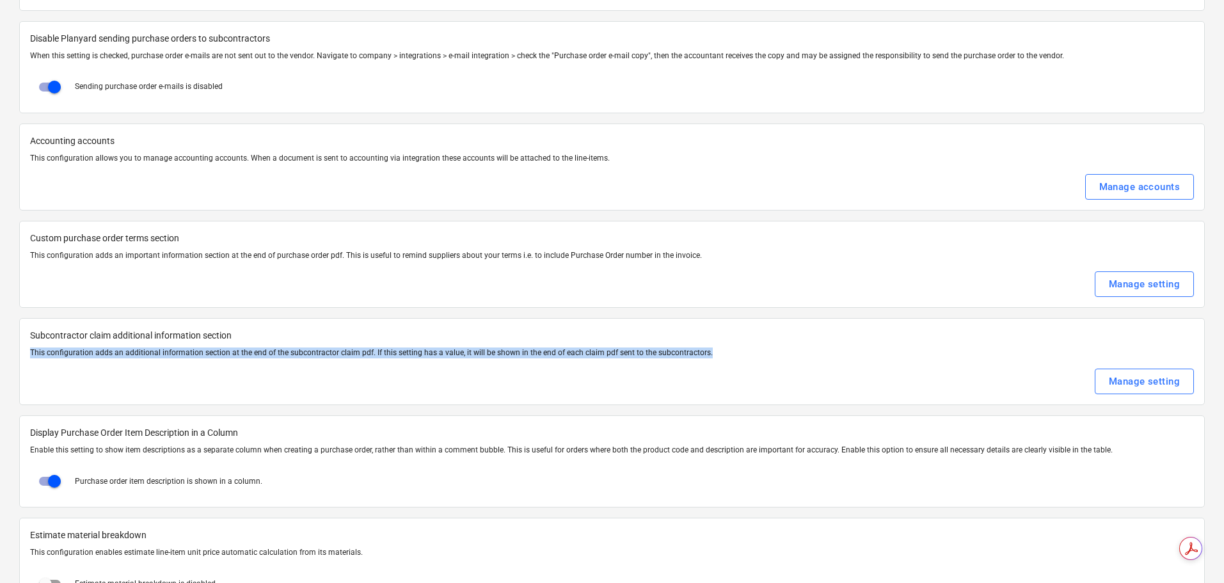
drag, startPoint x: 703, startPoint y: 356, endPoint x: 26, endPoint y: 353, distance: 677.6
click at [26, 353] on div "Subcontractor claim additional information section This configuration adds an a…" at bounding box center [612, 361] width 1186 height 87
copy p "This configuration adds an additional information section at the end of the sub…"
click at [1146, 392] on button "Manage setting" at bounding box center [1144, 382] width 99 height 26
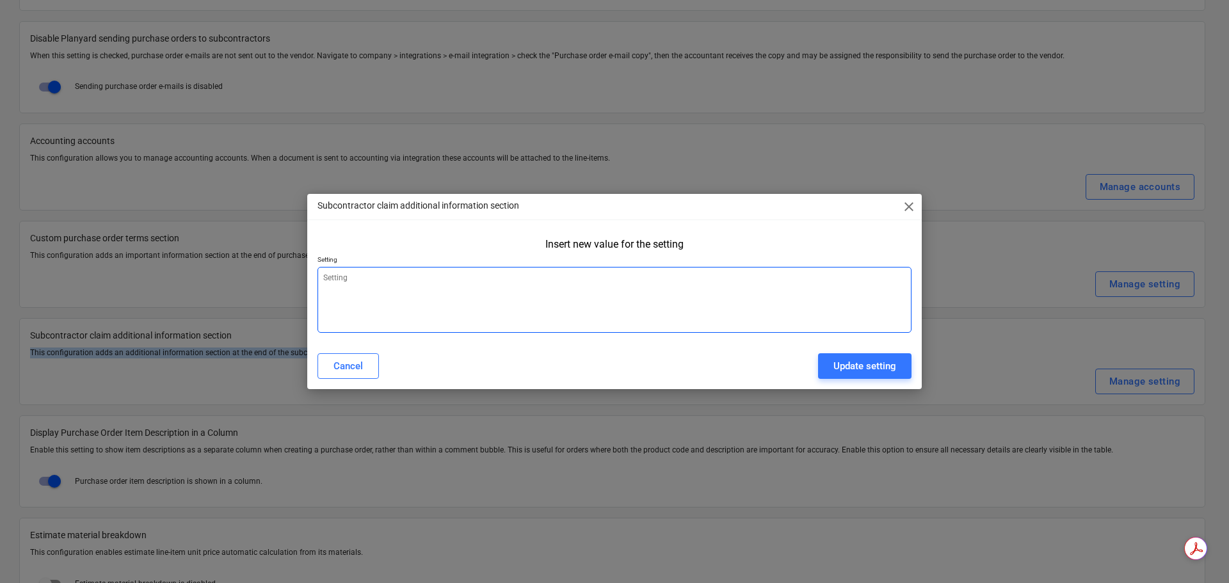
click at [504, 303] on textarea at bounding box center [614, 300] width 594 height 66
paste textarea "This document is a Payment Schedule issued under section 76 of the Building Ind…"
type textarea "x"
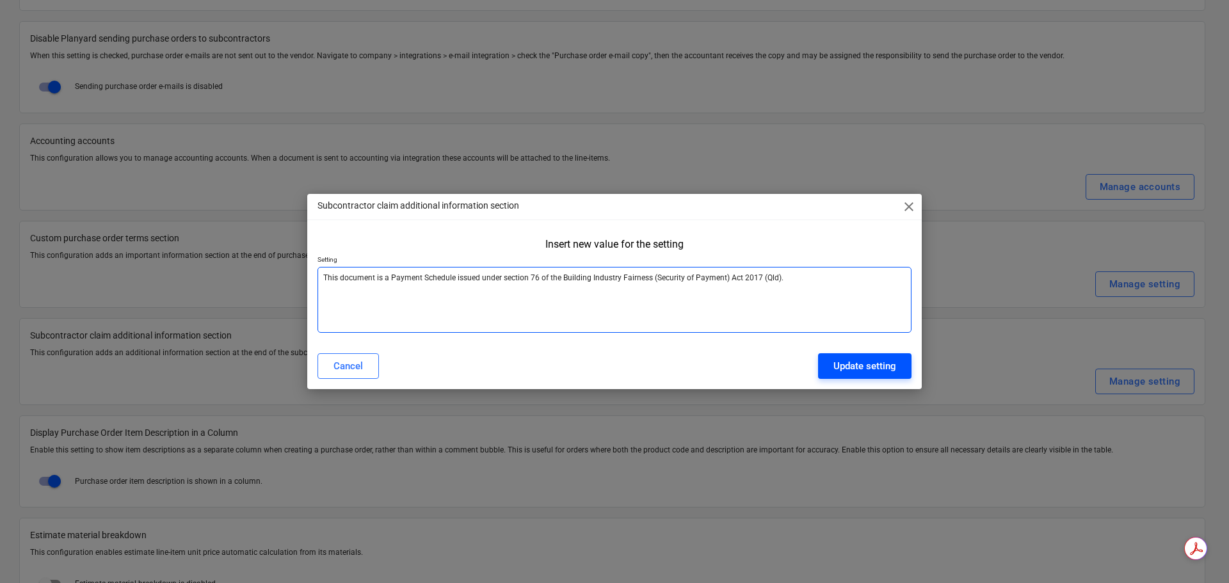
type textarea "This document is a Payment Schedule issued under section 76 of the Building Ind…"
click at [897, 369] on button "Update setting" at bounding box center [864, 366] width 93 height 26
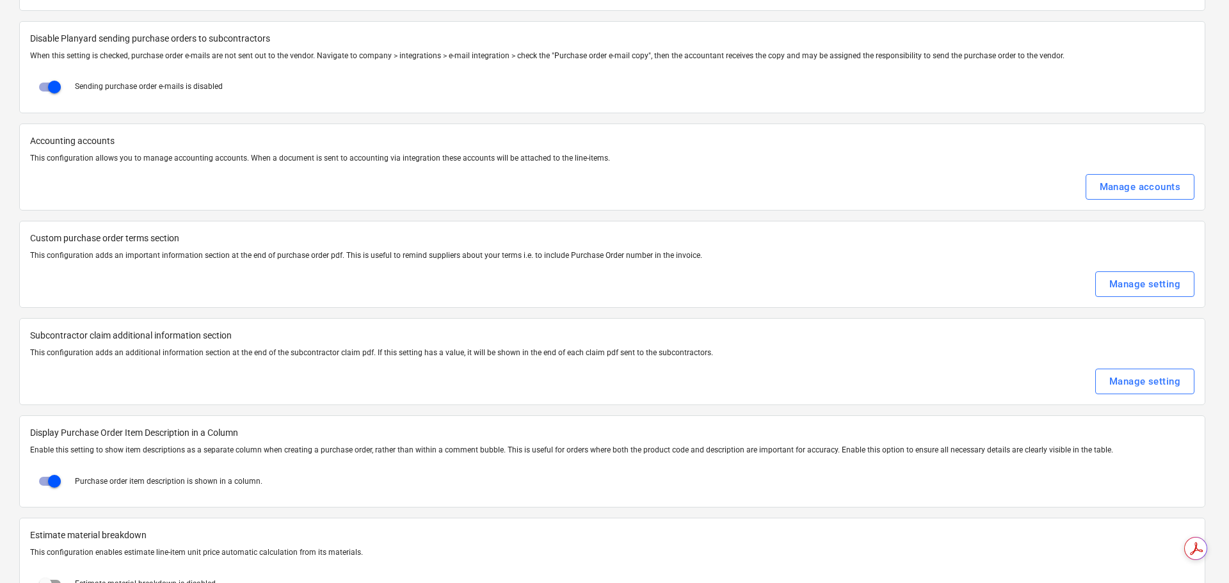
type textarea "x"
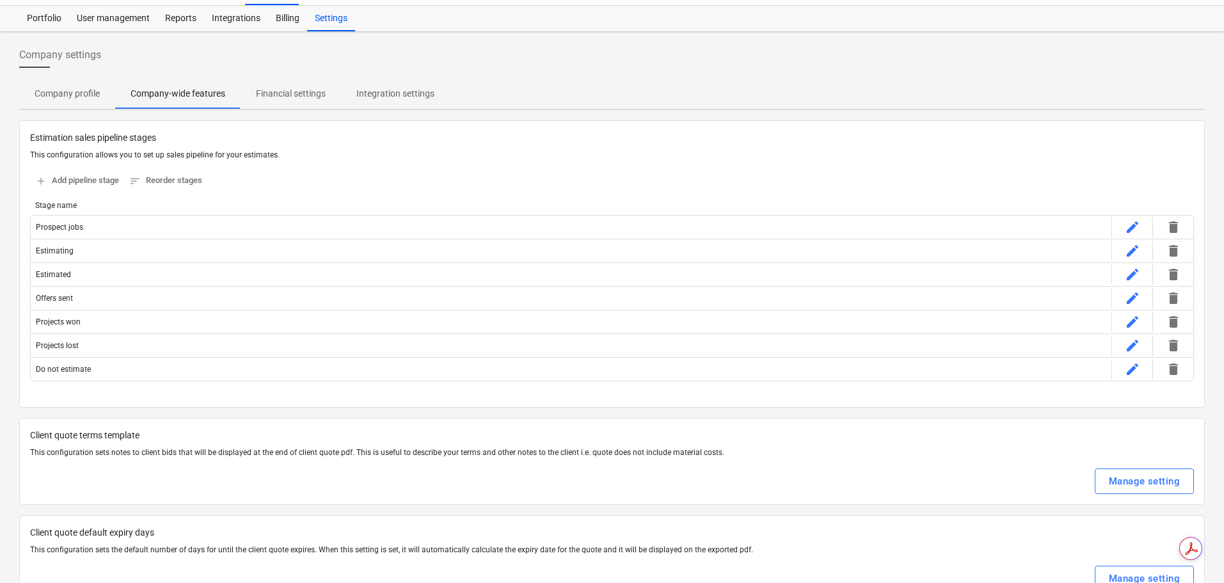
scroll to position [0, 0]
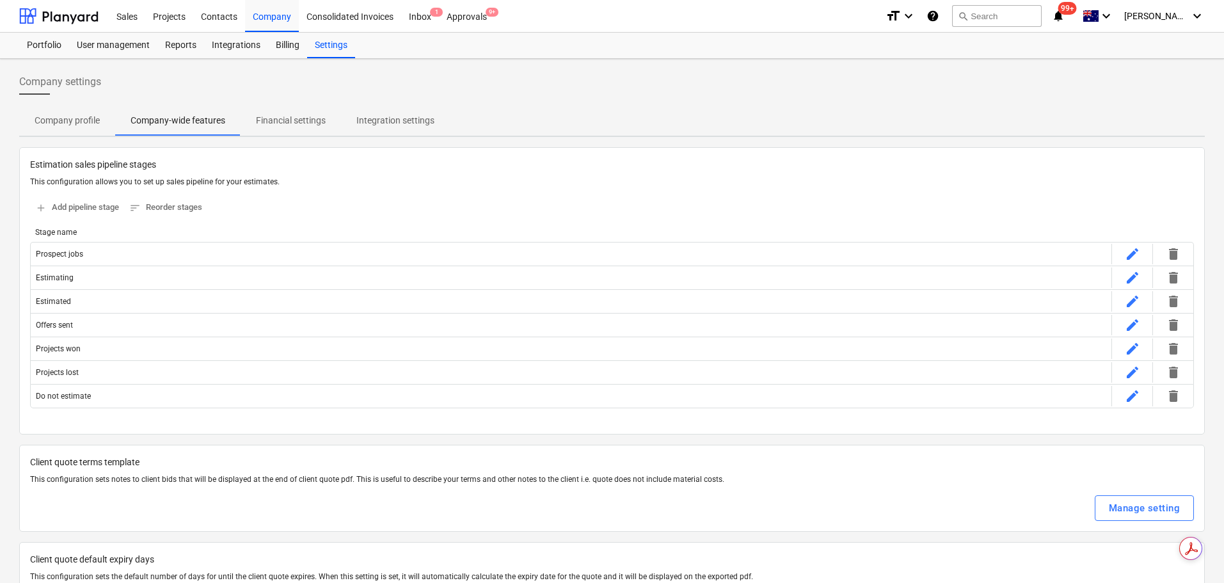
click at [187, 16] on div "Projects" at bounding box center [169, 15] width 48 height 33
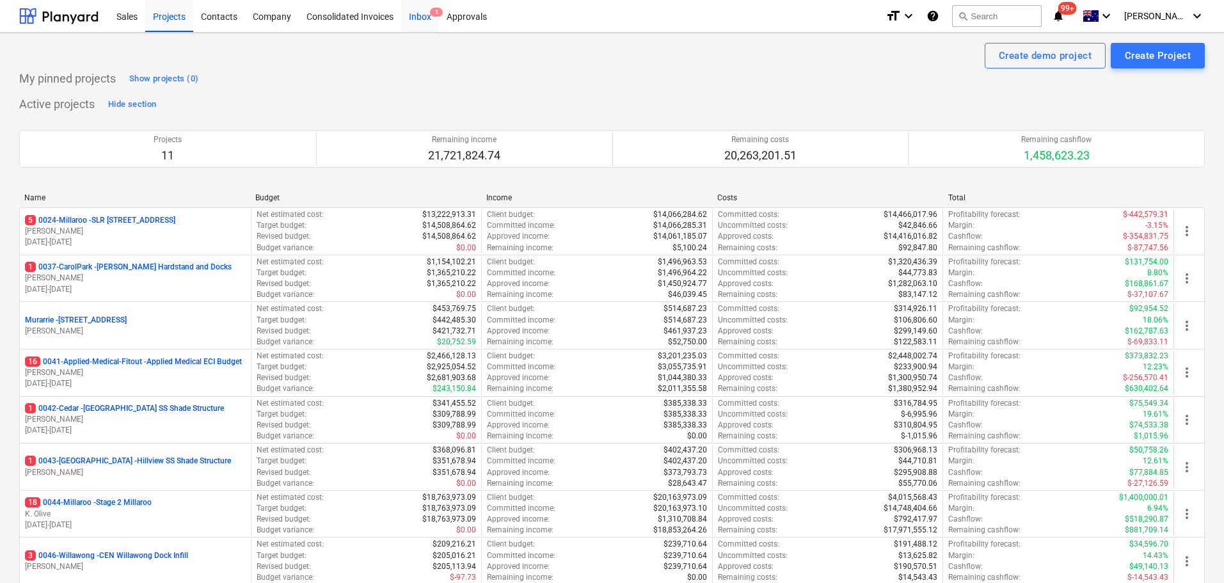
click at [424, 14] on div "Inbox 1" at bounding box center [420, 15] width 38 height 33
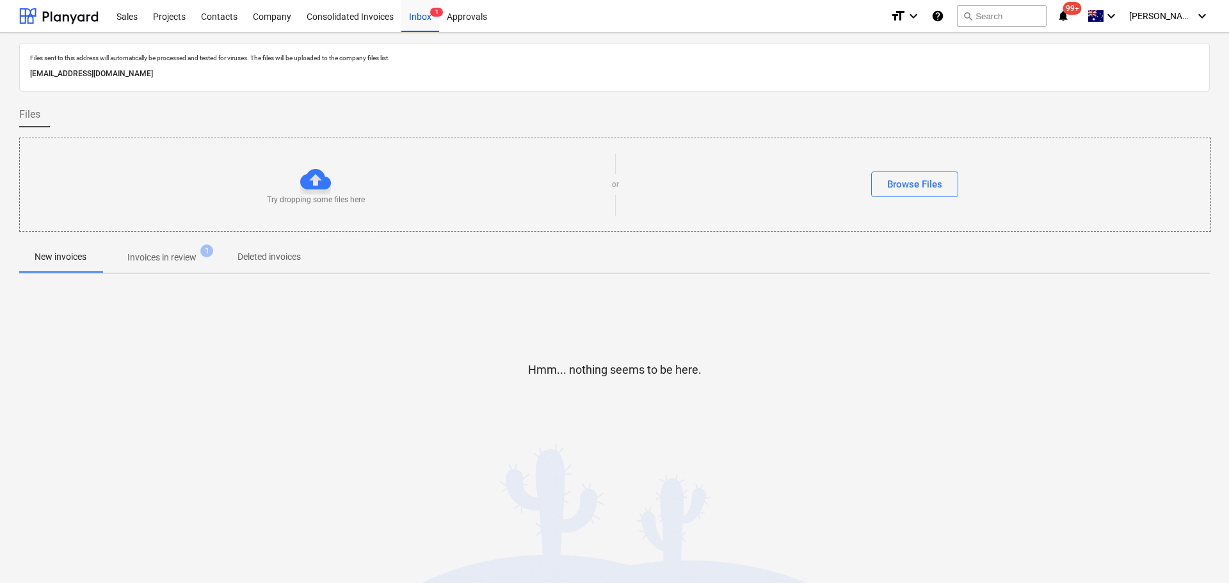
click at [191, 255] on p "Invoices in review" at bounding box center [161, 257] width 69 height 13
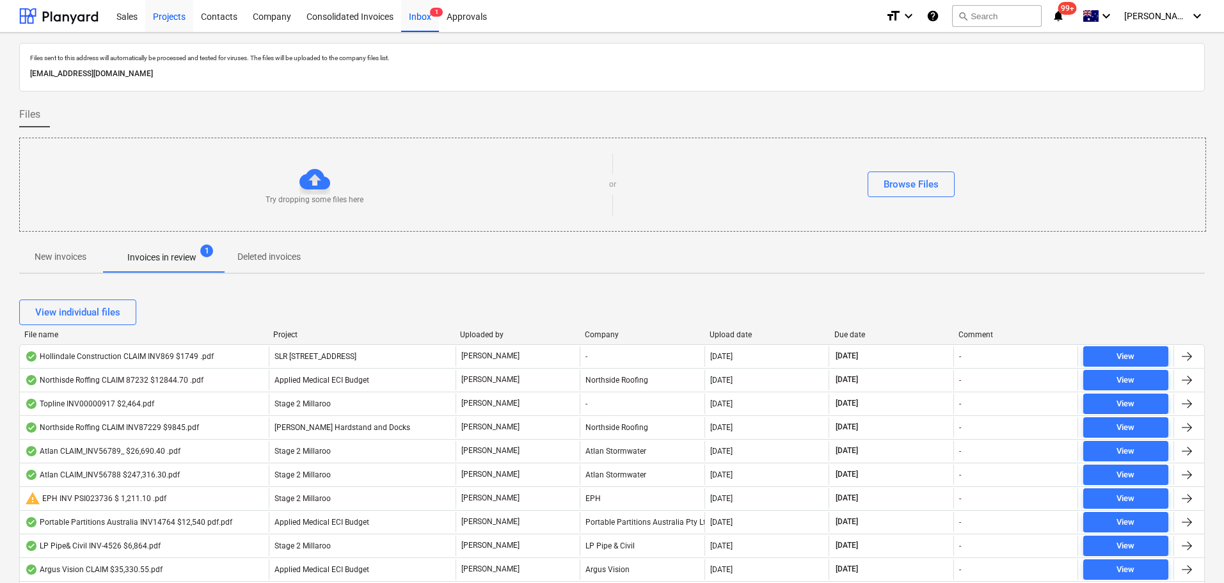
click at [179, 18] on div "Projects" at bounding box center [169, 15] width 48 height 33
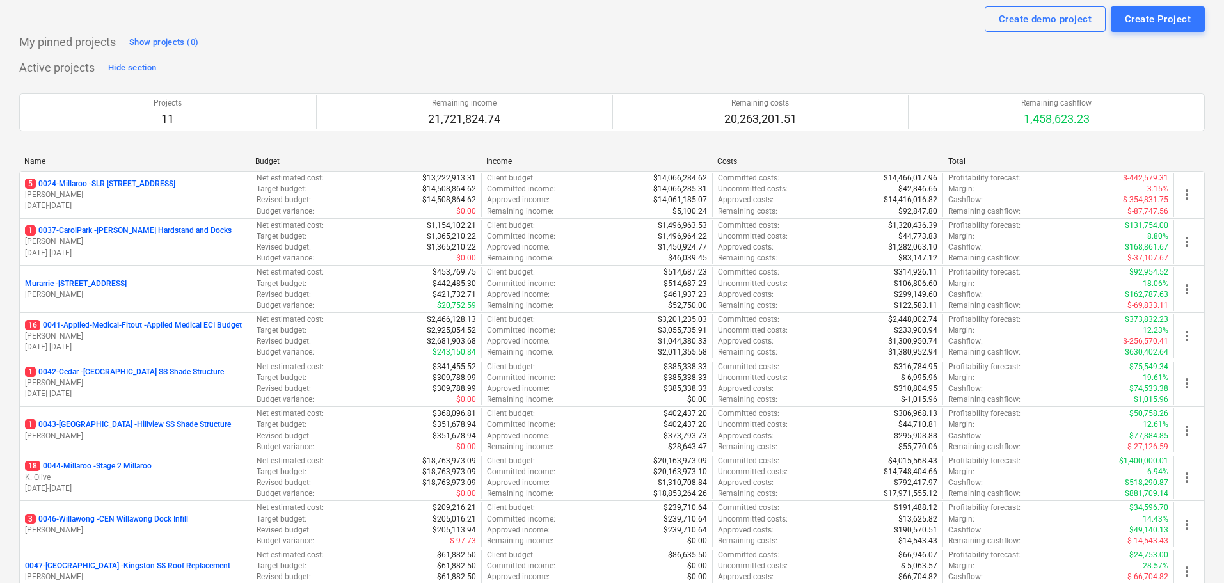
scroll to position [64, 0]
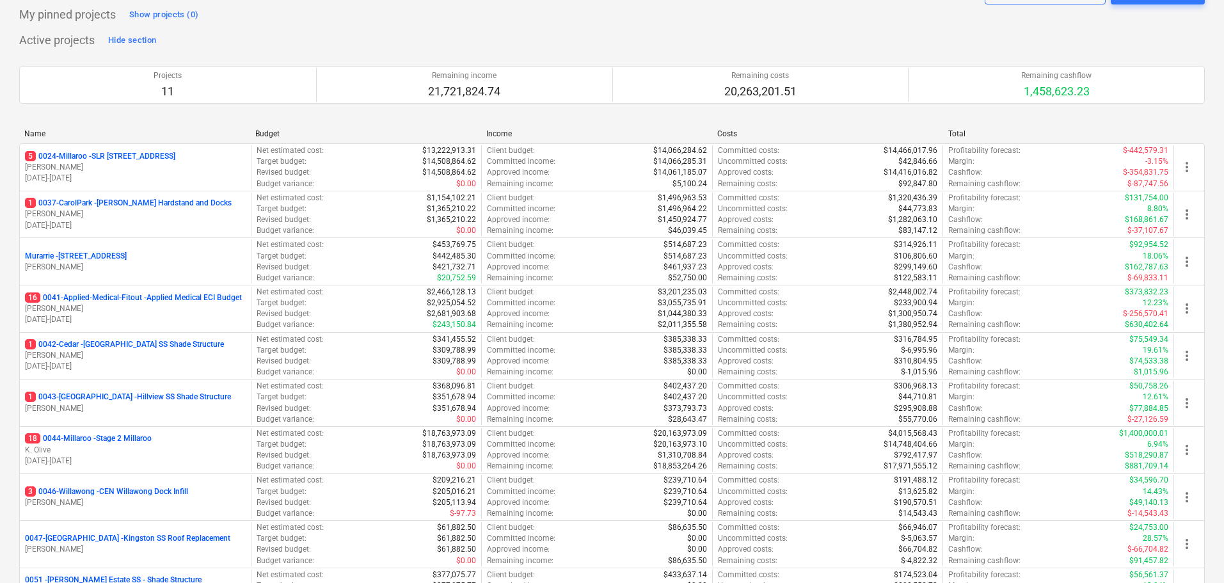
click at [139, 443] on p "18 0044-Millaroo - Stage 2 Millaroo" at bounding box center [88, 438] width 127 height 11
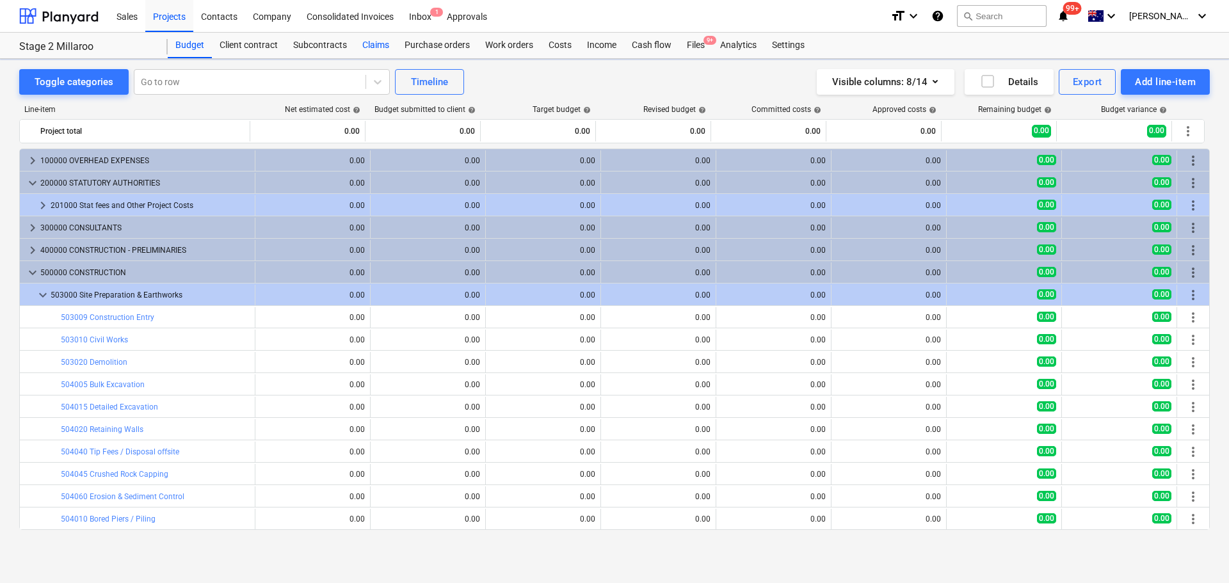
click at [385, 51] on div "Claims" at bounding box center [375, 46] width 42 height 26
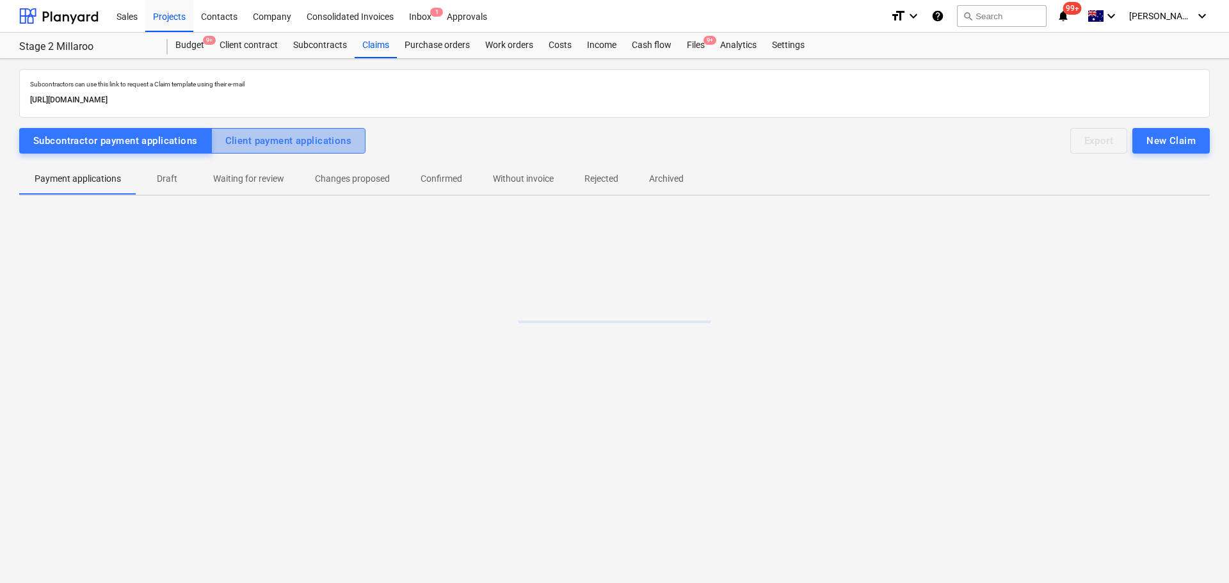
click at [294, 142] on div "Client payment applications" at bounding box center [288, 140] width 127 height 17
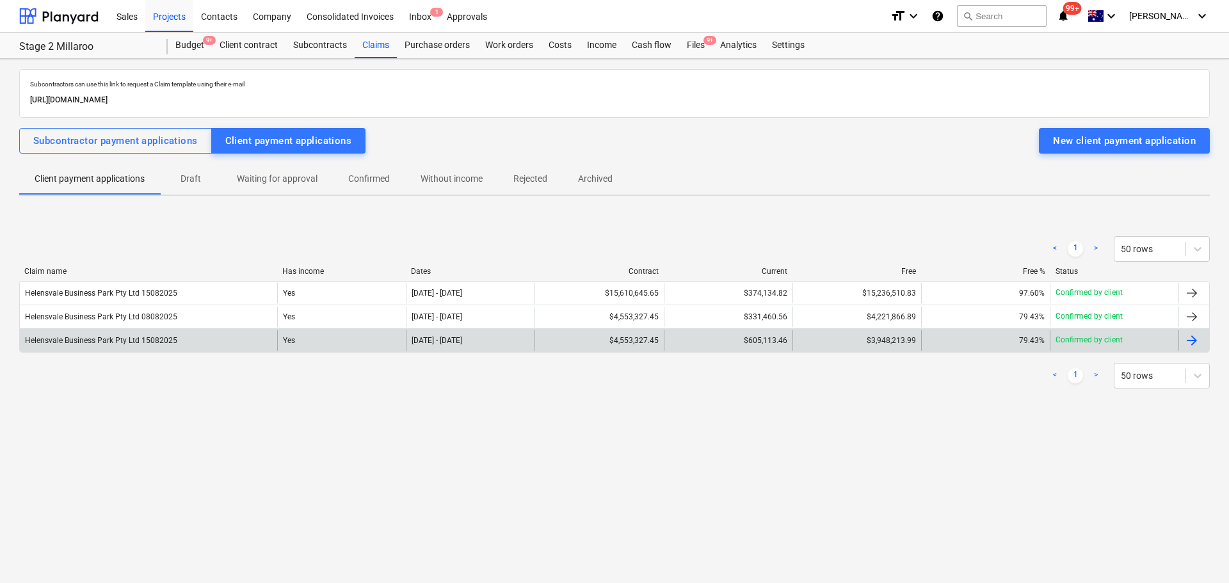
click at [458, 333] on div "25 Jun 2025 - 25 Jul 2025" at bounding box center [470, 340] width 129 height 20
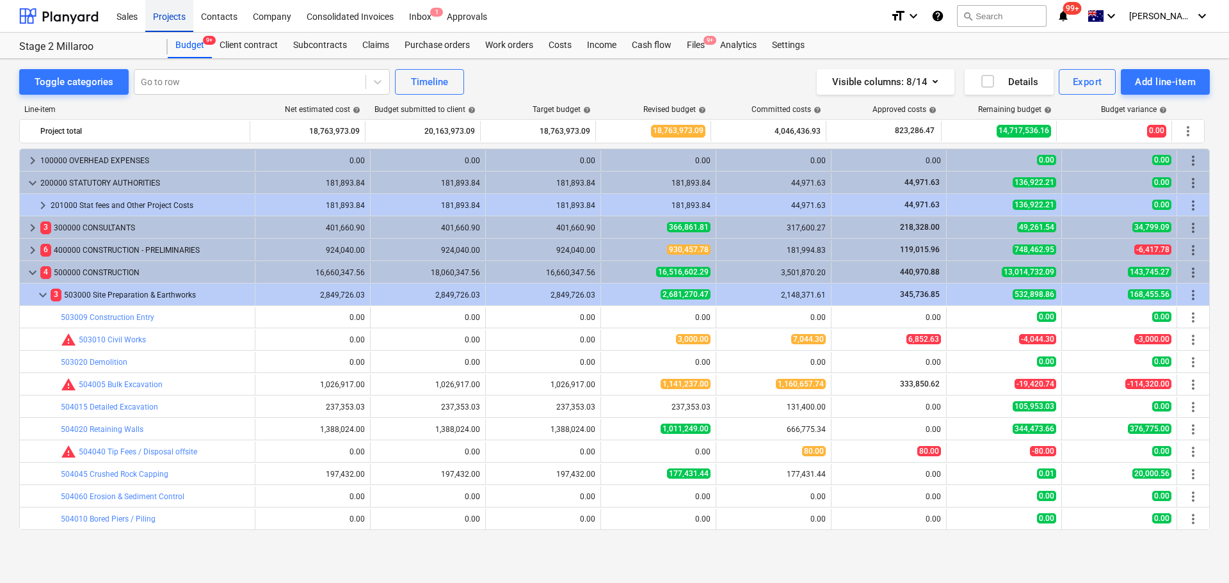
click at [173, 17] on div "Projects" at bounding box center [169, 15] width 48 height 33
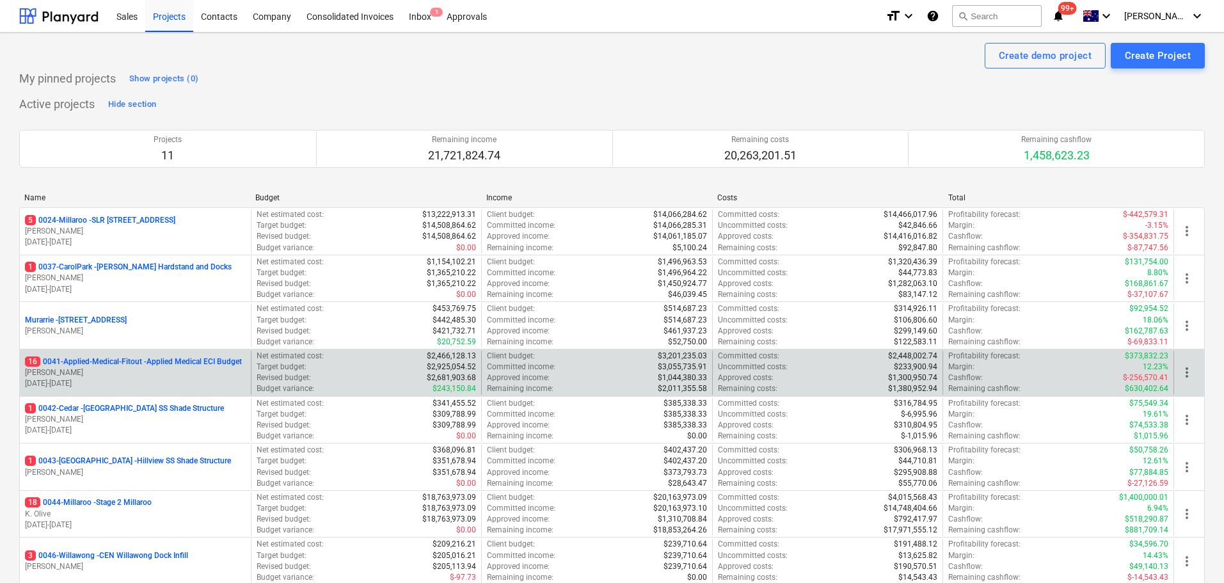
click at [171, 359] on p "16 0041-Applied-Medical-Fitout - Applied Medical ECI Budget" at bounding box center [133, 361] width 217 height 11
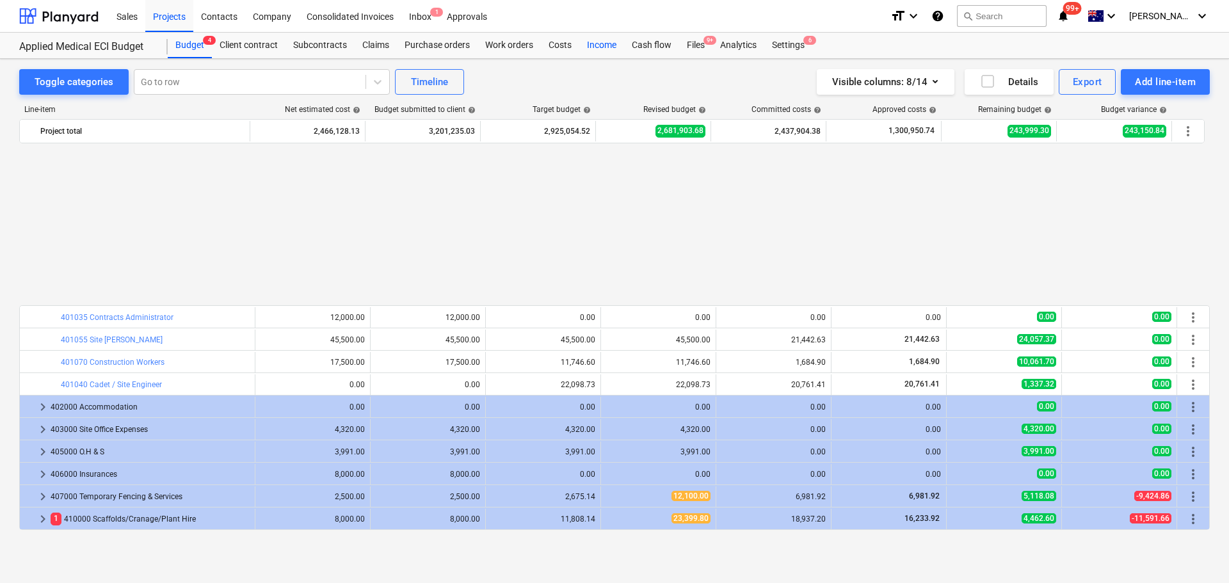
scroll to position [626, 0]
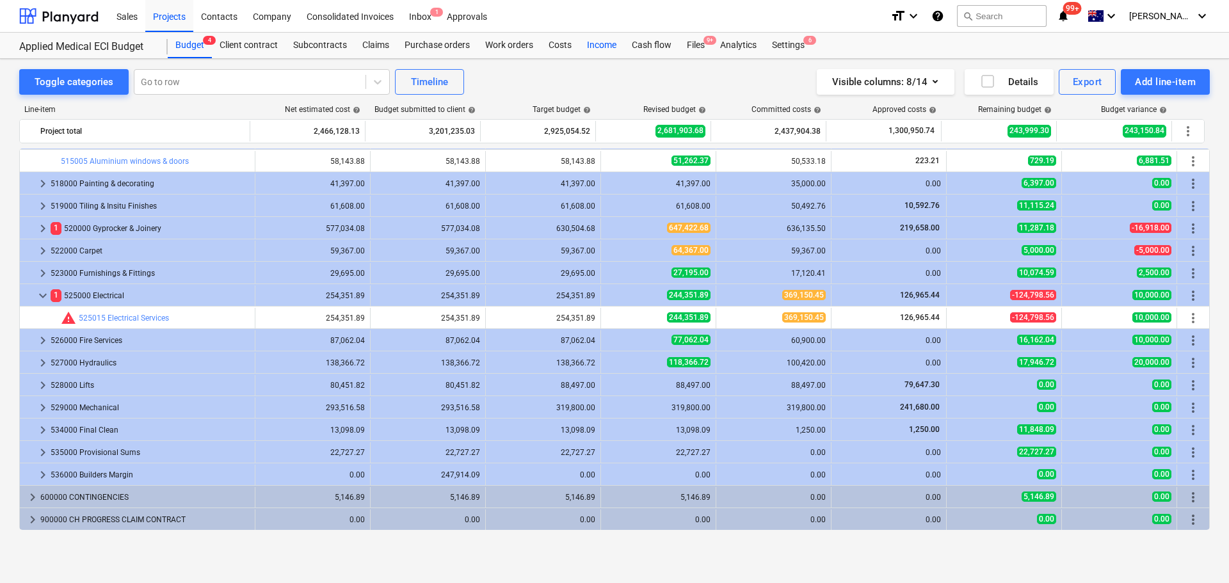
click at [599, 49] on div "Income" at bounding box center [601, 46] width 45 height 26
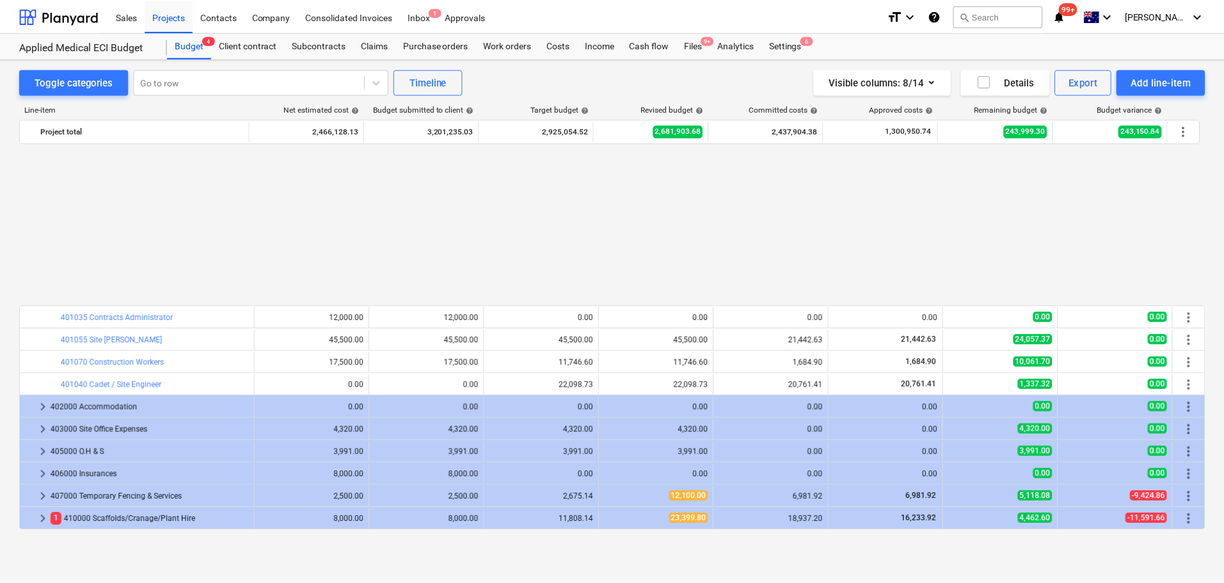
scroll to position [626, 0]
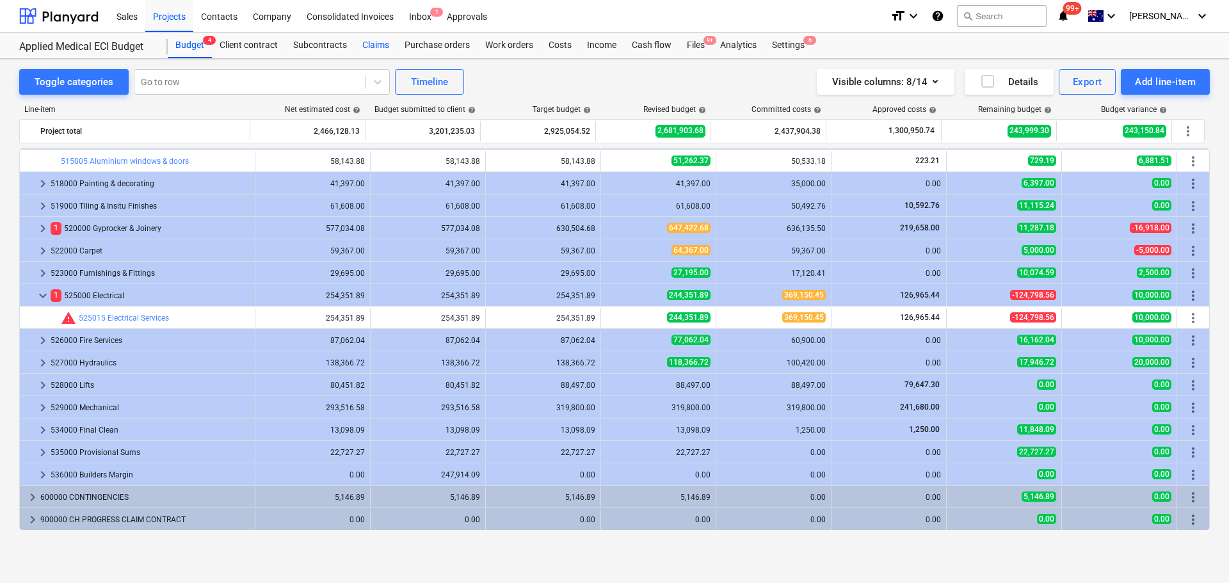
click at [370, 47] on div "Claims" at bounding box center [375, 46] width 42 height 26
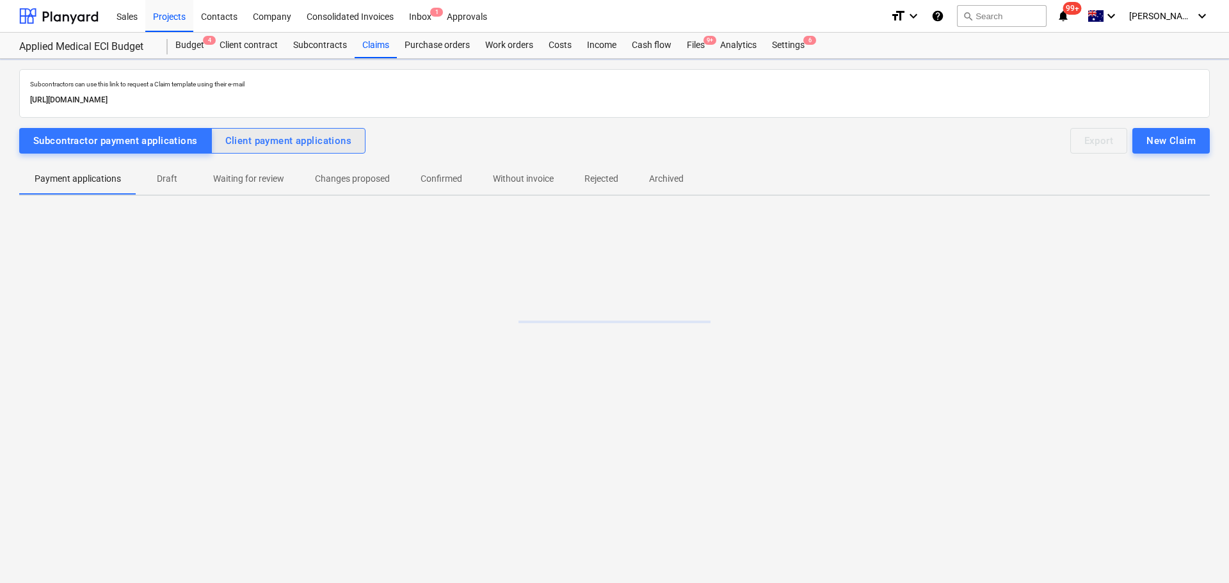
click at [275, 137] on div "Client payment applications" at bounding box center [288, 140] width 127 height 17
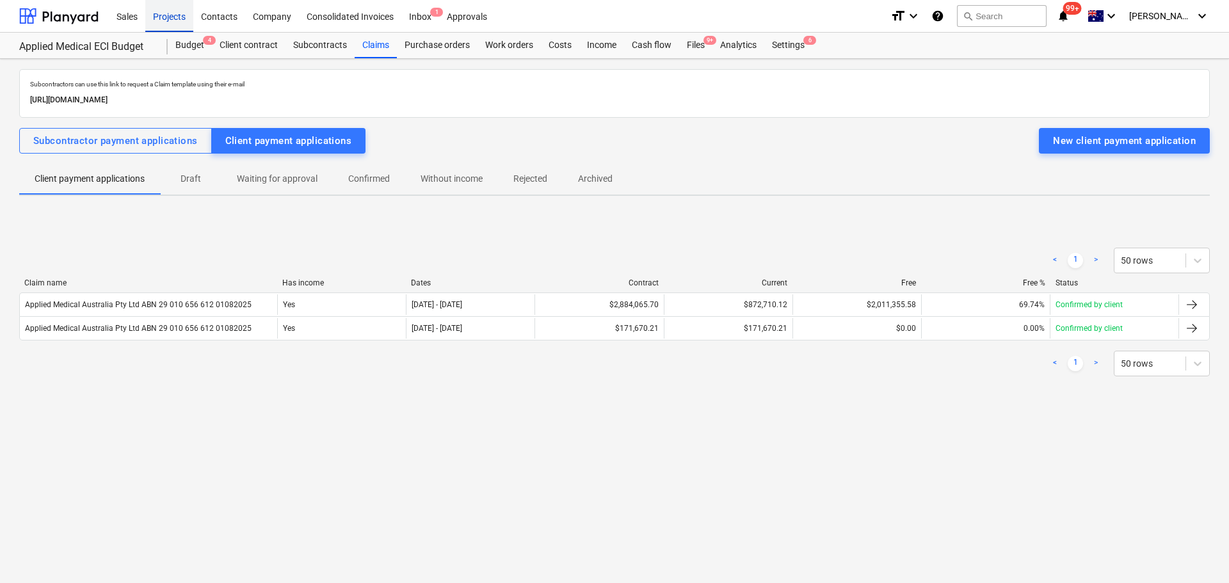
click at [171, 13] on div "Projects" at bounding box center [169, 15] width 48 height 33
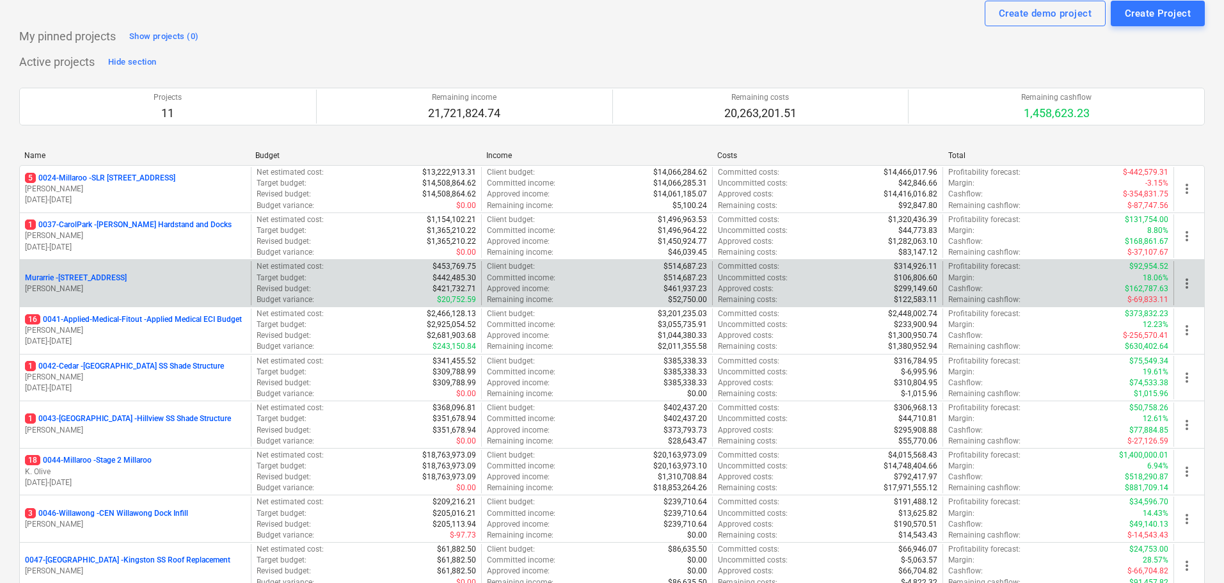
scroll to position [64, 0]
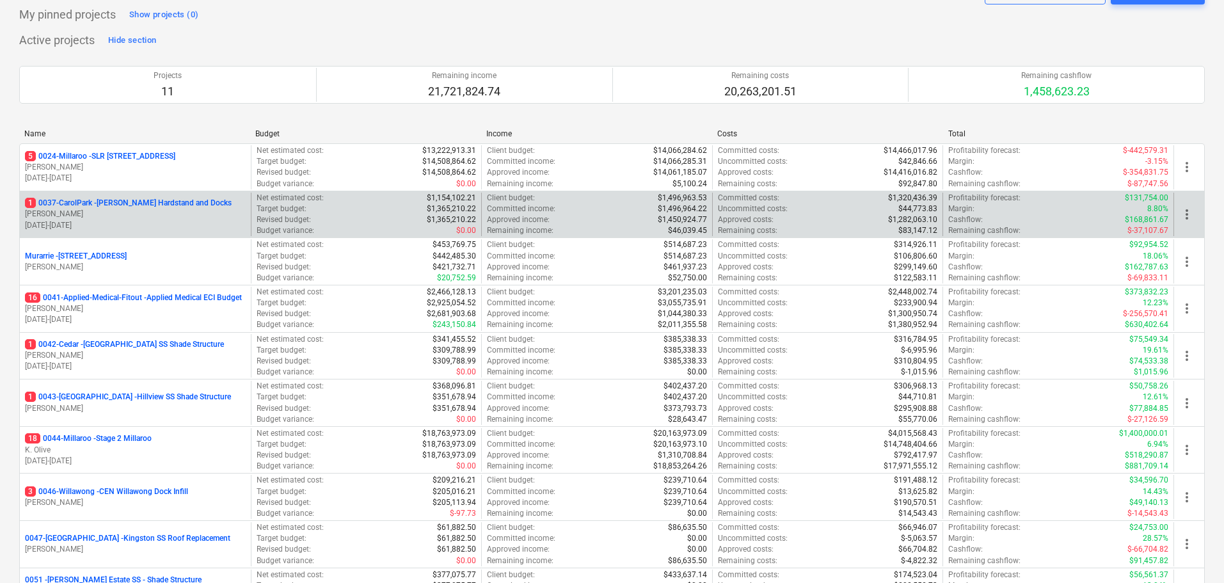
click at [186, 204] on p "1 0037-CarolPark - Carole Park Hardstand and Docks" at bounding box center [128, 203] width 207 height 11
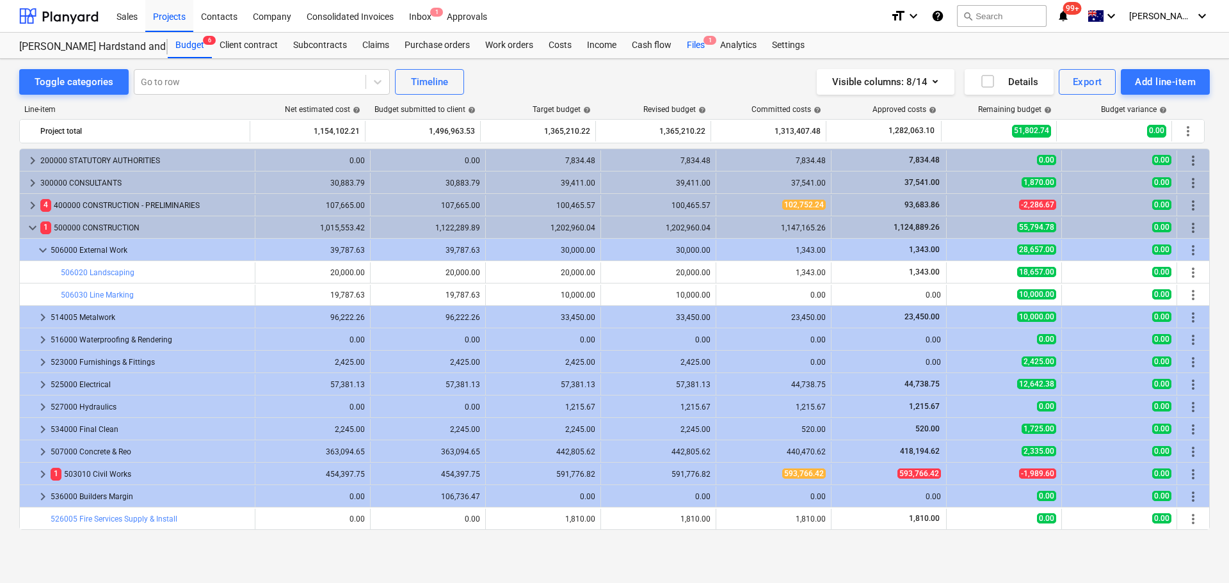
click at [701, 45] on div "Files 1" at bounding box center [695, 46] width 33 height 26
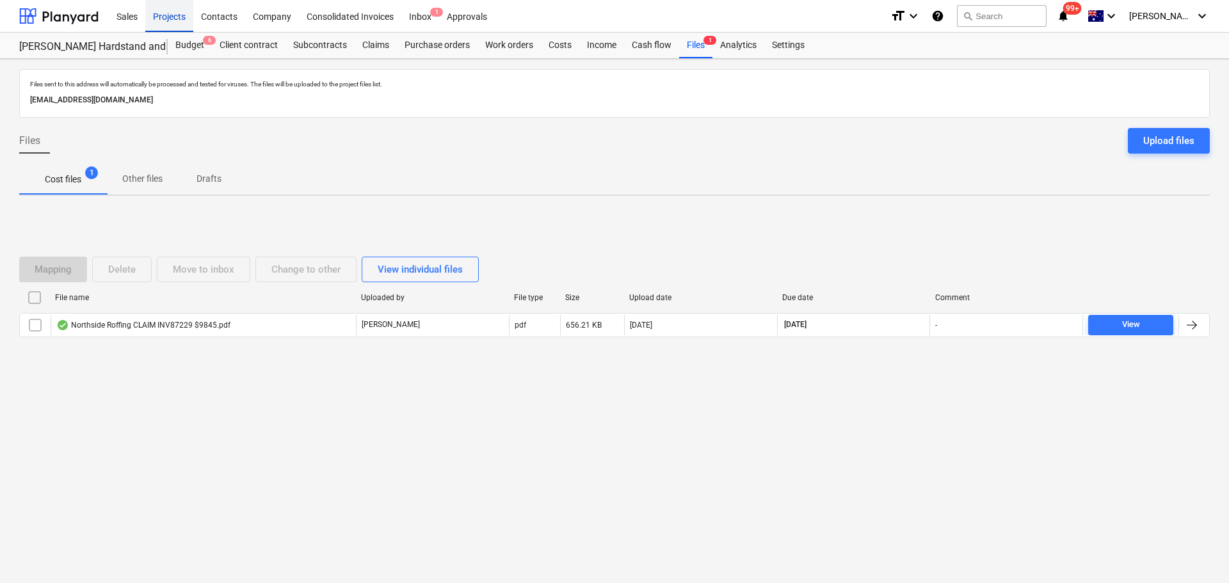
click at [179, 15] on div "Projects" at bounding box center [169, 15] width 48 height 33
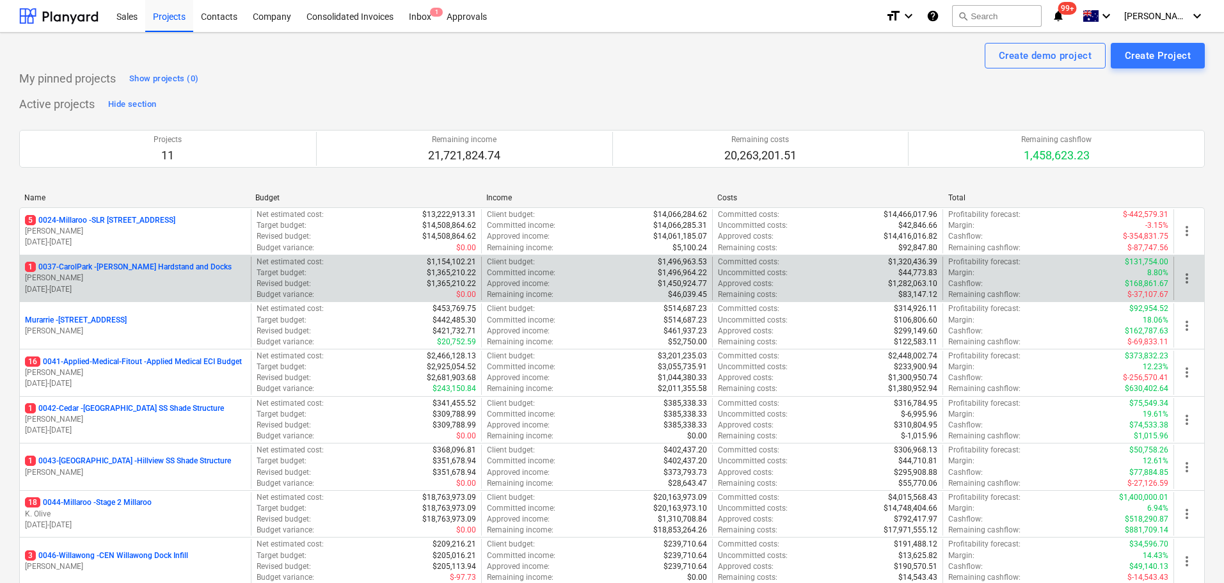
click at [157, 273] on p "[PERSON_NAME]" at bounding box center [135, 278] width 221 height 11
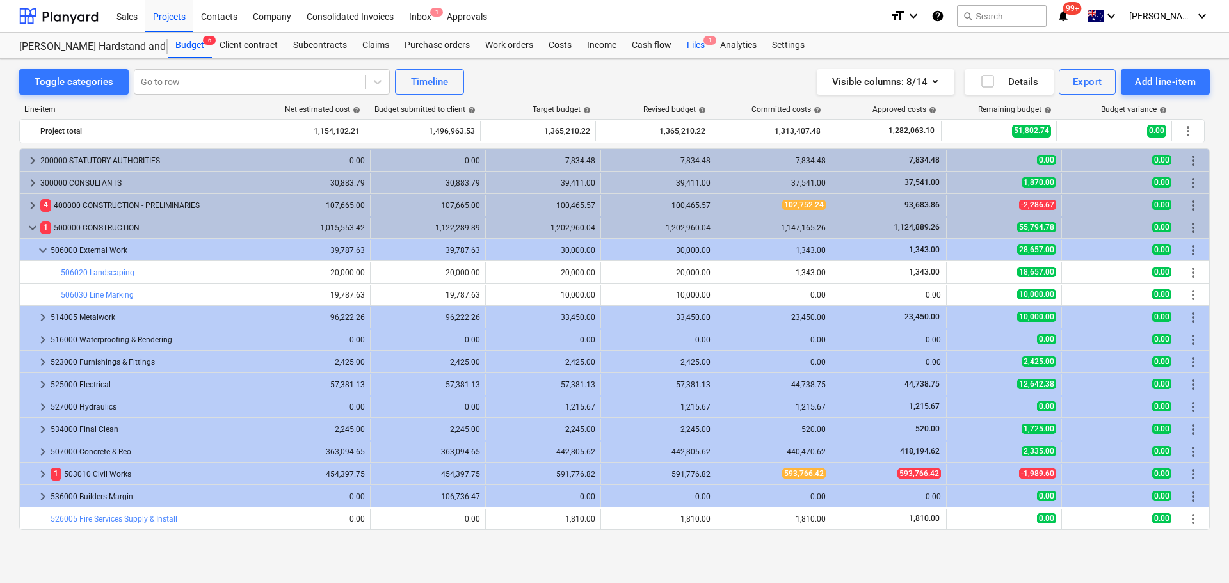
click at [691, 37] on div "Files 1" at bounding box center [695, 46] width 33 height 26
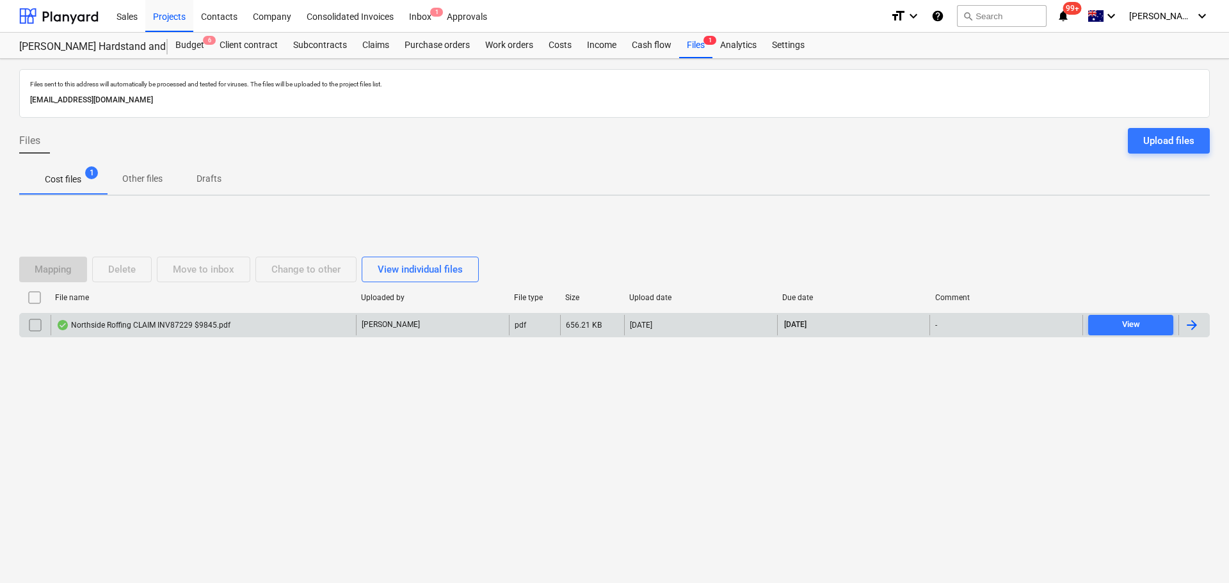
click at [139, 330] on div "Northside Roffing CLAIM INV87229 $9845.pdf" at bounding box center [203, 325] width 305 height 20
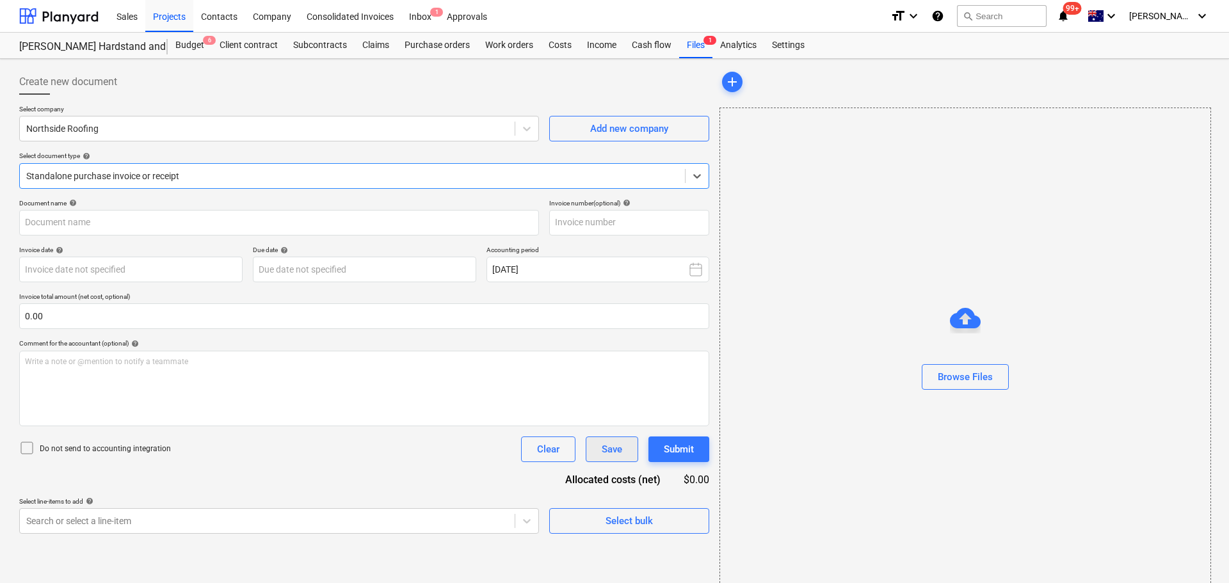
type input "87229"
type input "30 Aug 2025"
type input "10 Sep 2025"
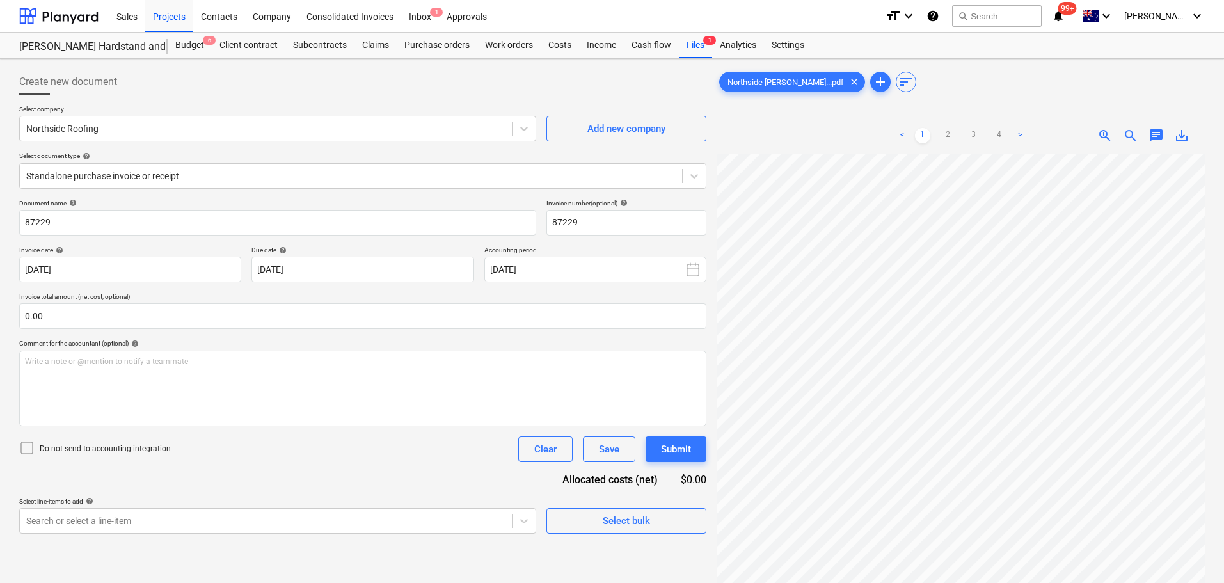
scroll to position [225, 66]
click at [952, 134] on link "2" at bounding box center [948, 135] width 15 height 15
click at [969, 131] on link "3" at bounding box center [973, 135] width 15 height 15
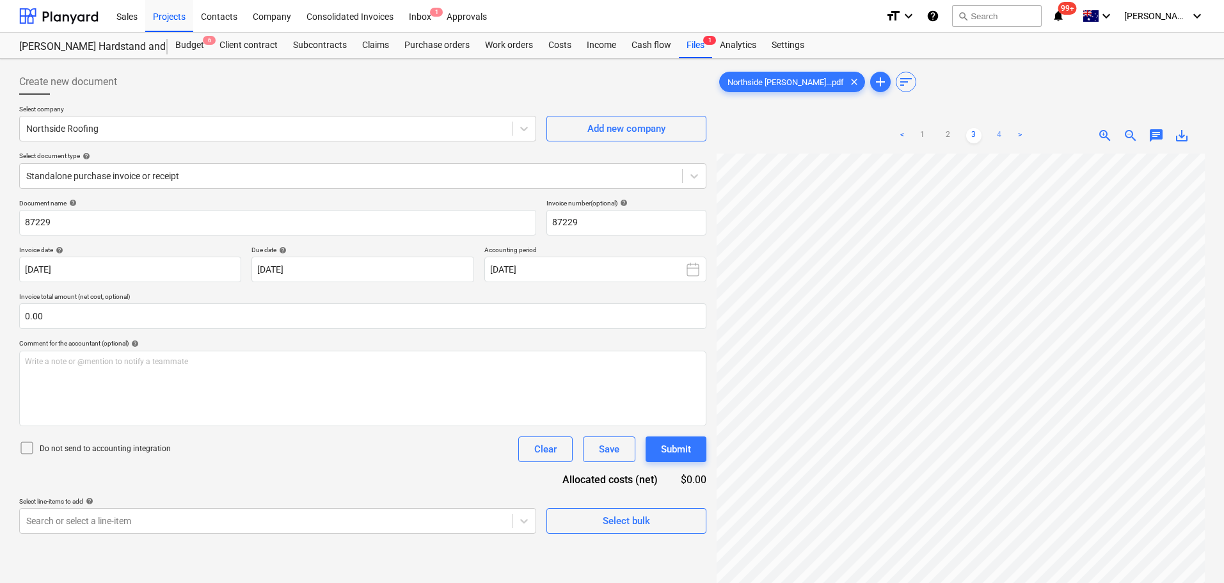
click at [1005, 130] on link "4" at bounding box center [999, 135] width 15 height 15
click at [964, 135] on ul "< 1 2 3 4 >" at bounding box center [961, 135] width 156 height 15
click at [954, 131] on link "2" at bounding box center [948, 135] width 15 height 15
click at [178, 17] on div "Projects" at bounding box center [169, 15] width 48 height 33
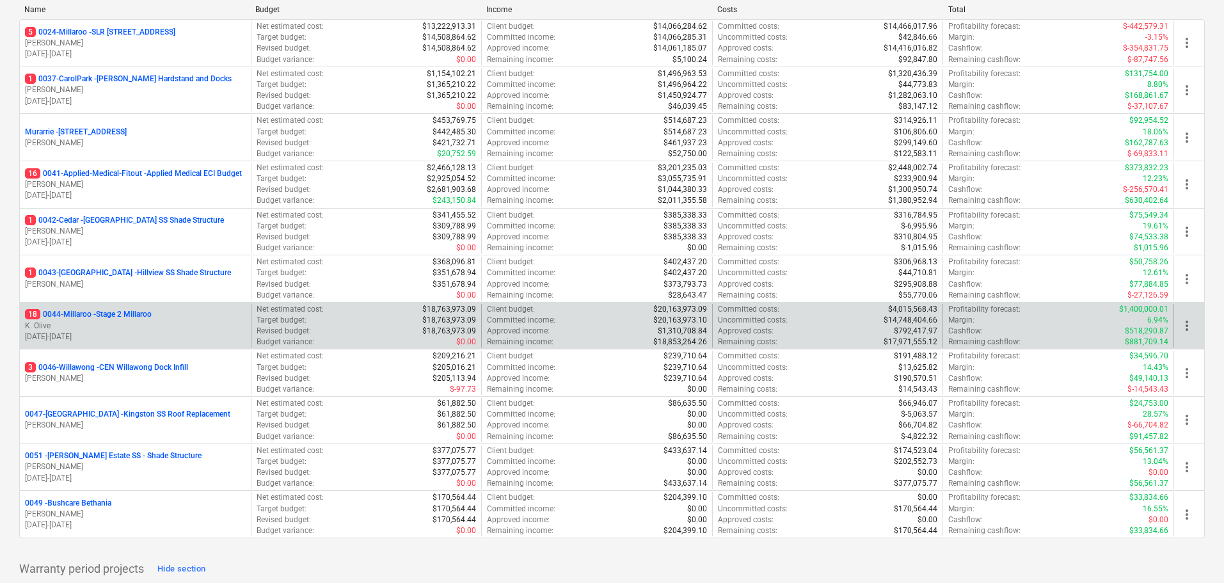
scroll to position [192, 0]
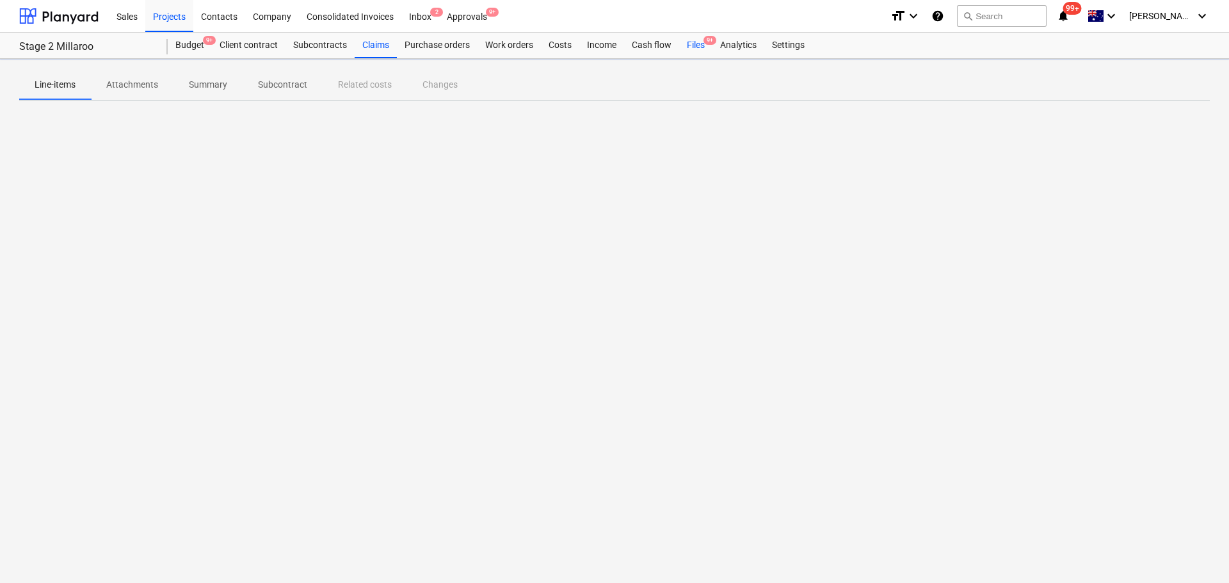
click at [690, 40] on div "Files 9+" at bounding box center [695, 46] width 33 height 26
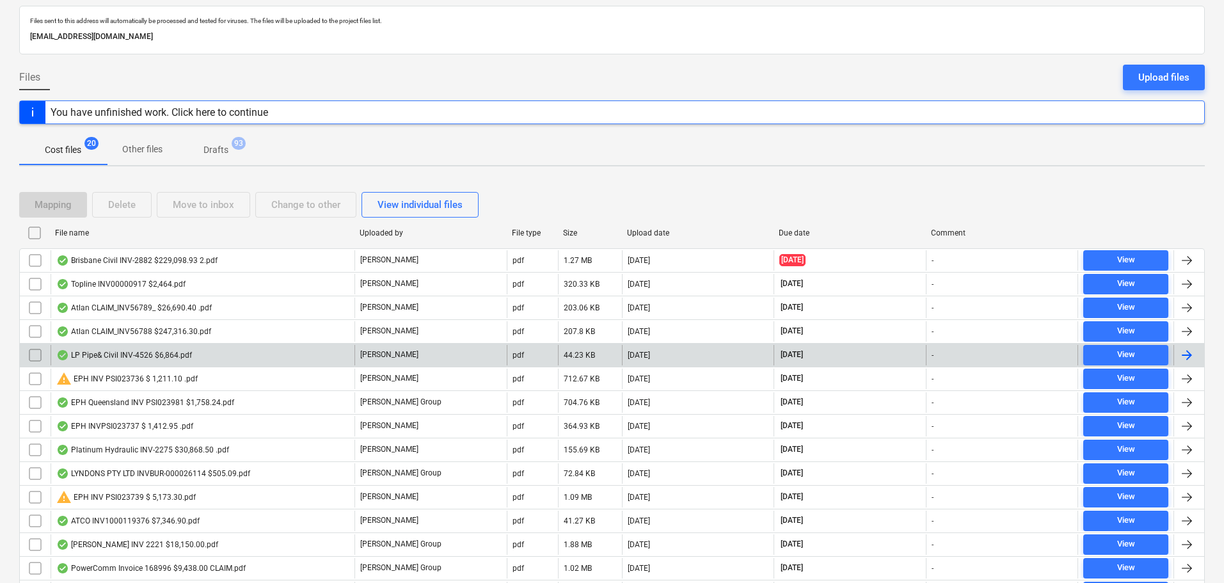
scroll to position [64, 0]
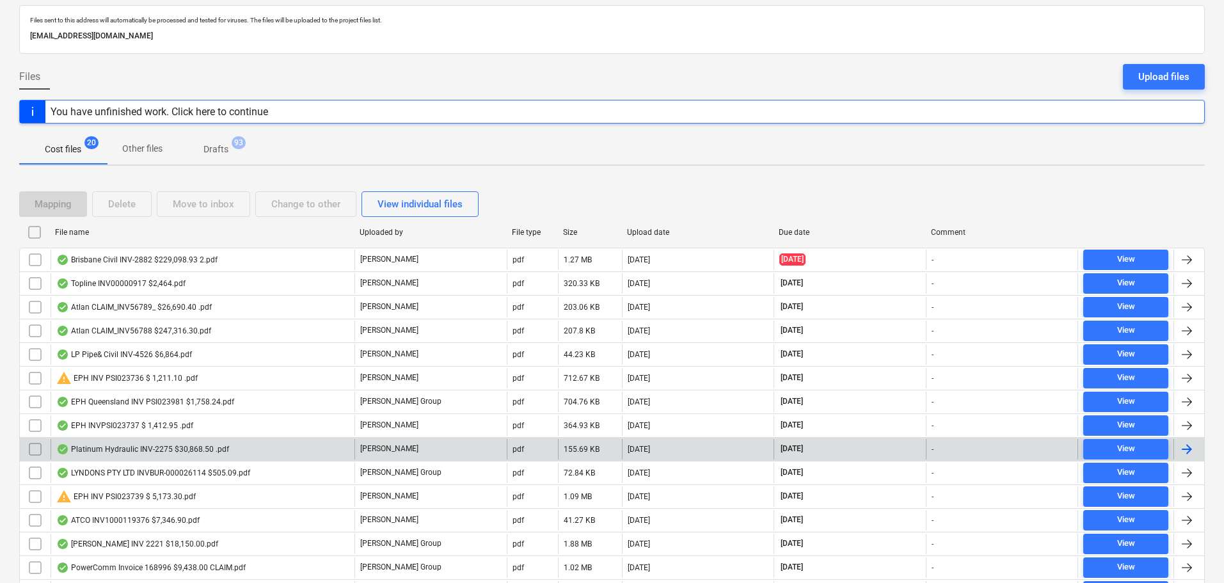
click at [154, 438] on div "Platinum Hydraulic INV-2275 $30,868.50 .pdf [PERSON_NAME] pdf 155.69 KB [DATE] …" at bounding box center [612, 449] width 1186 height 24
click at [186, 447] on div "Platinum Hydraulic INV-2275 $30,868.50 .pdf" at bounding box center [142, 449] width 173 height 10
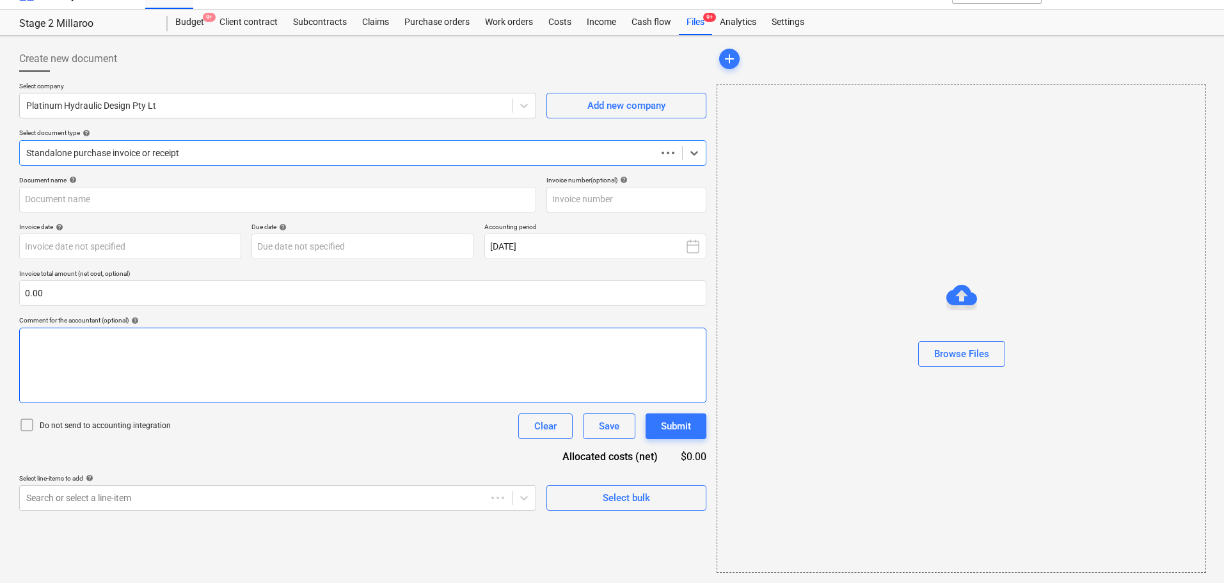
scroll to position [23, 0]
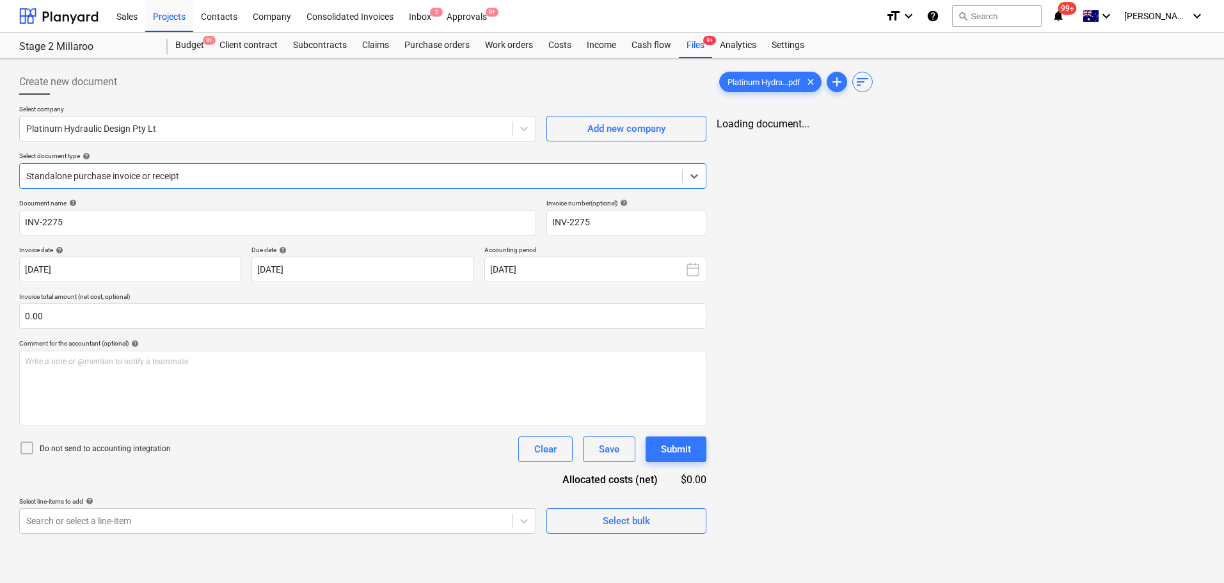
type input "INV-2275"
type input "[DATE]"
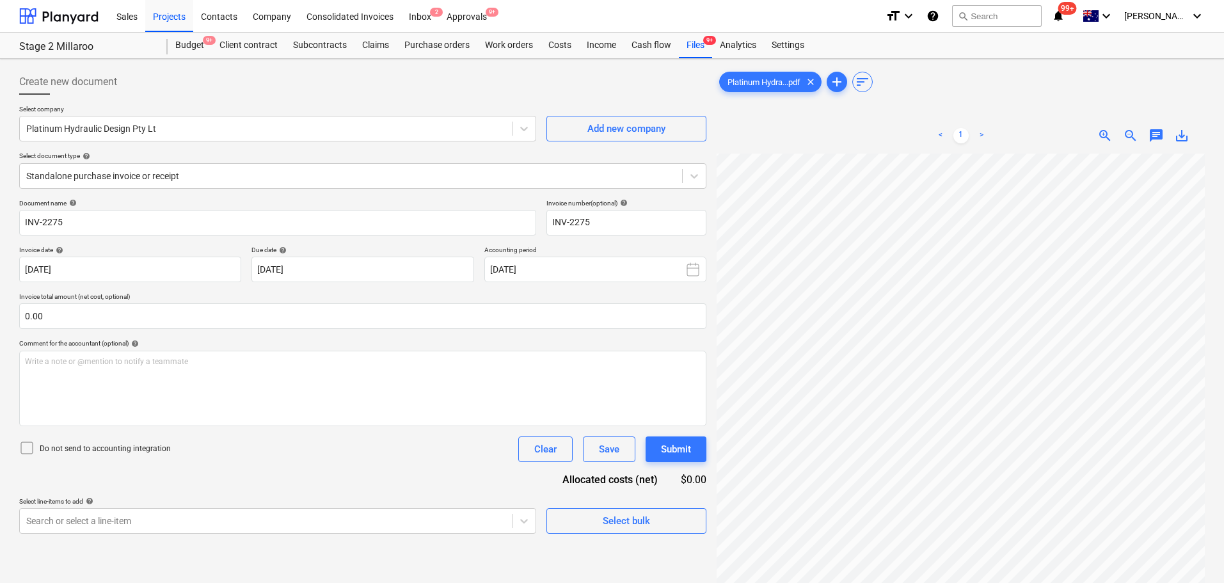
click at [991, 139] on ul "< 1 >" at bounding box center [961, 135] width 156 height 15
click at [987, 133] on link ">" at bounding box center [981, 135] width 15 height 15
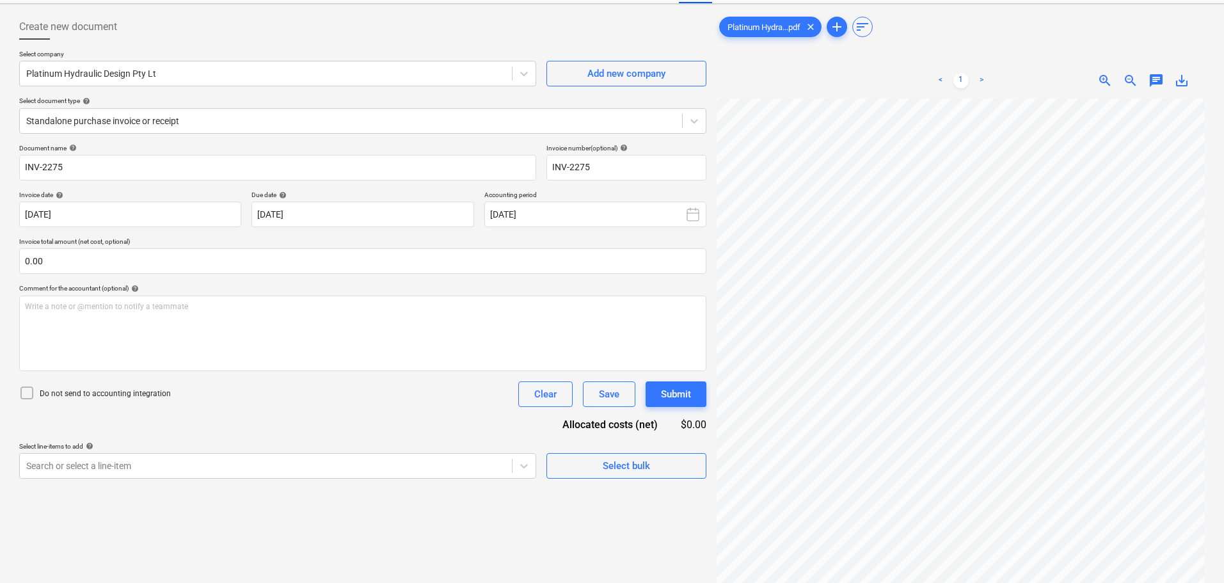
scroll to position [0, 0]
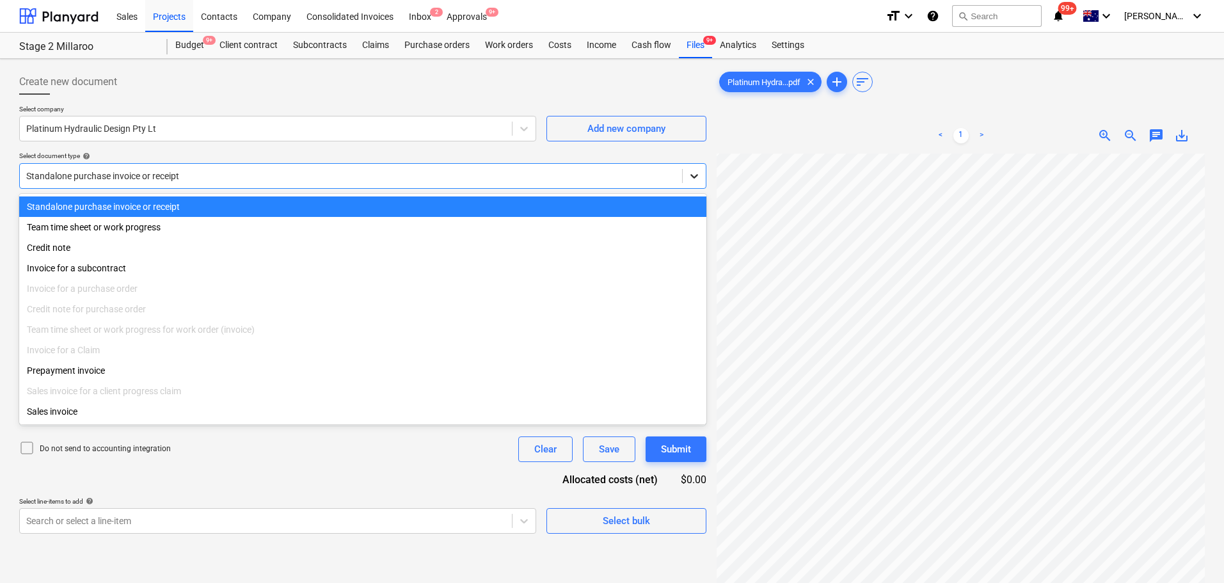
click at [696, 176] on icon at bounding box center [694, 176] width 8 height 4
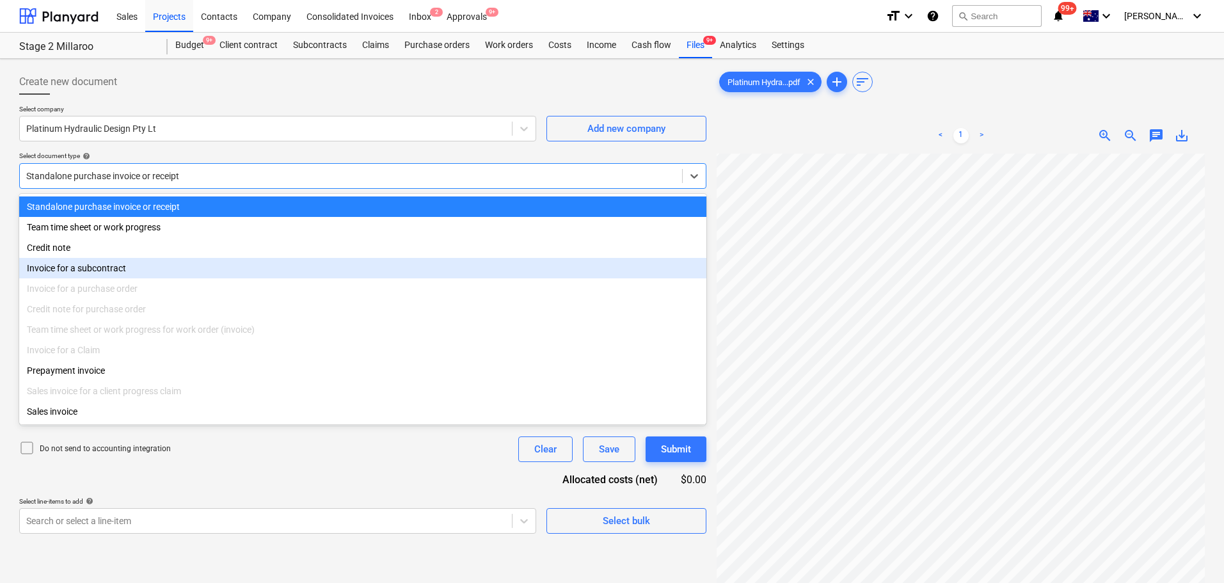
click at [96, 275] on div "Invoice for a subcontract" at bounding box center [362, 268] width 687 height 20
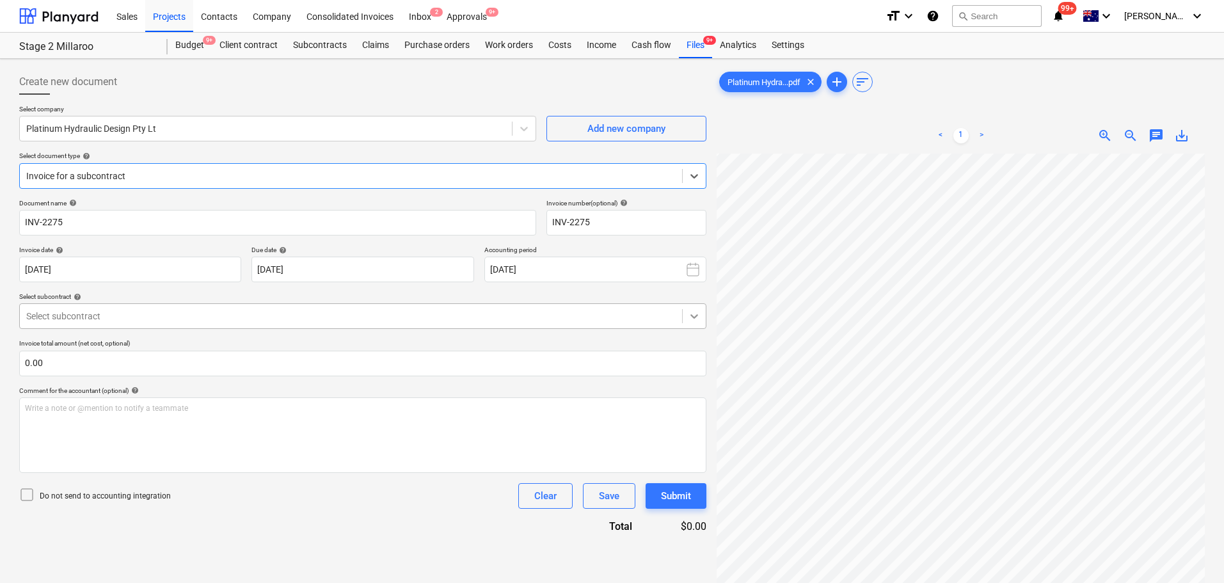
click at [693, 321] on icon at bounding box center [694, 316] width 13 height 13
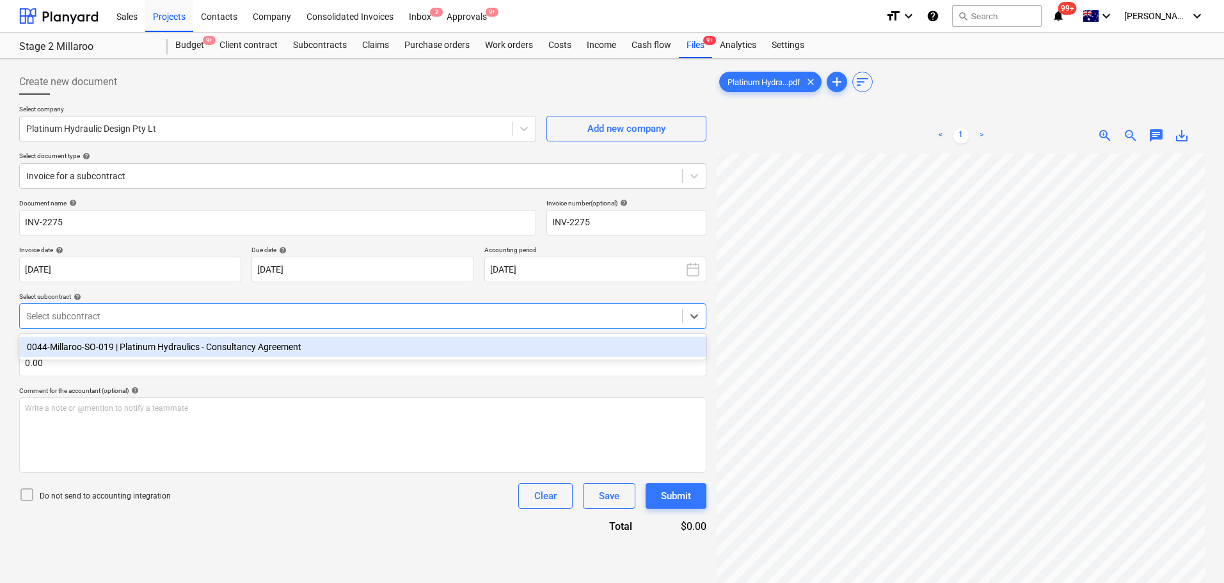
click at [271, 359] on div "0044-Millaroo-SO-019 | Platinum Hydraulics - Consultancy Agreement" at bounding box center [362, 347] width 687 height 26
click at [273, 351] on div "0044-Millaroo-SO-019 | Platinum Hydraulics - Consultancy Agreement" at bounding box center [362, 347] width 687 height 20
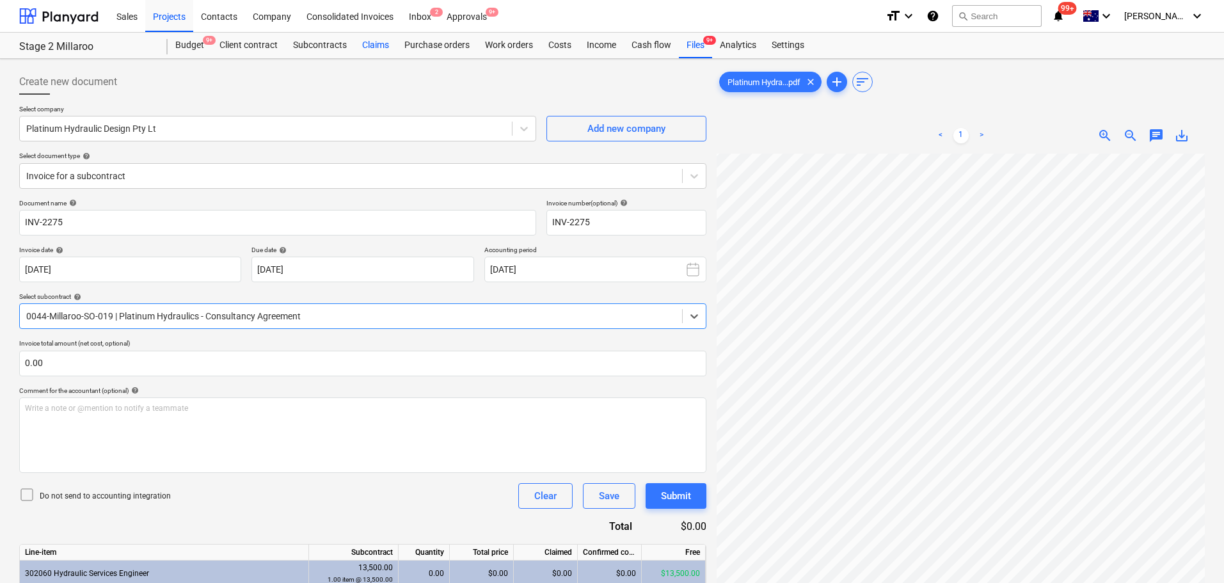
click at [383, 39] on div "Claims" at bounding box center [375, 46] width 42 height 26
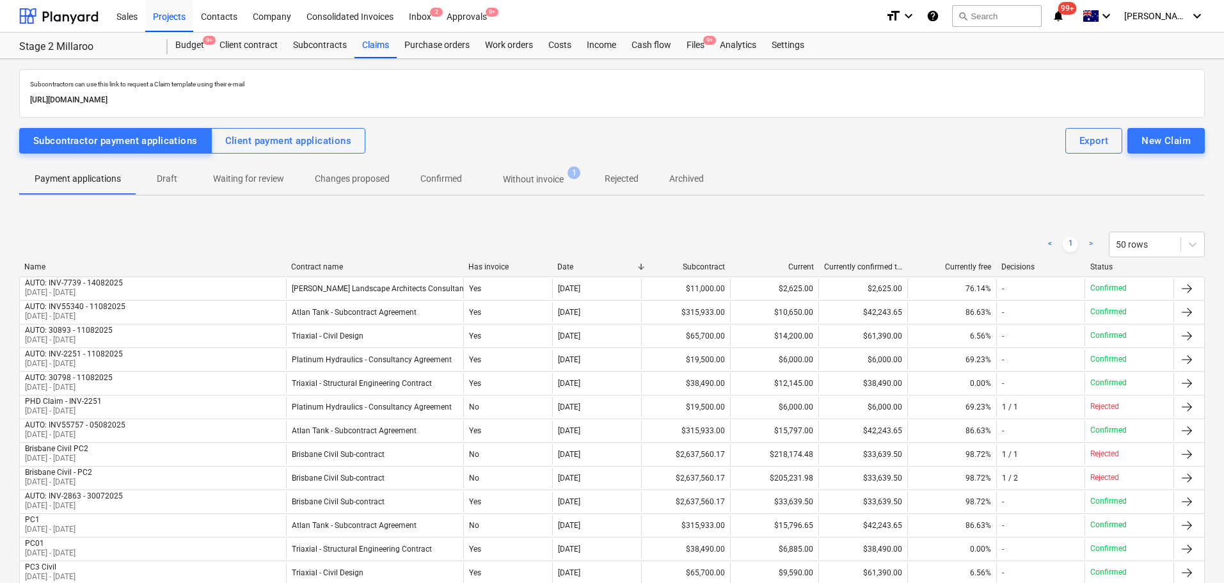
click at [163, 179] on p "Draft" at bounding box center [167, 178] width 31 height 13
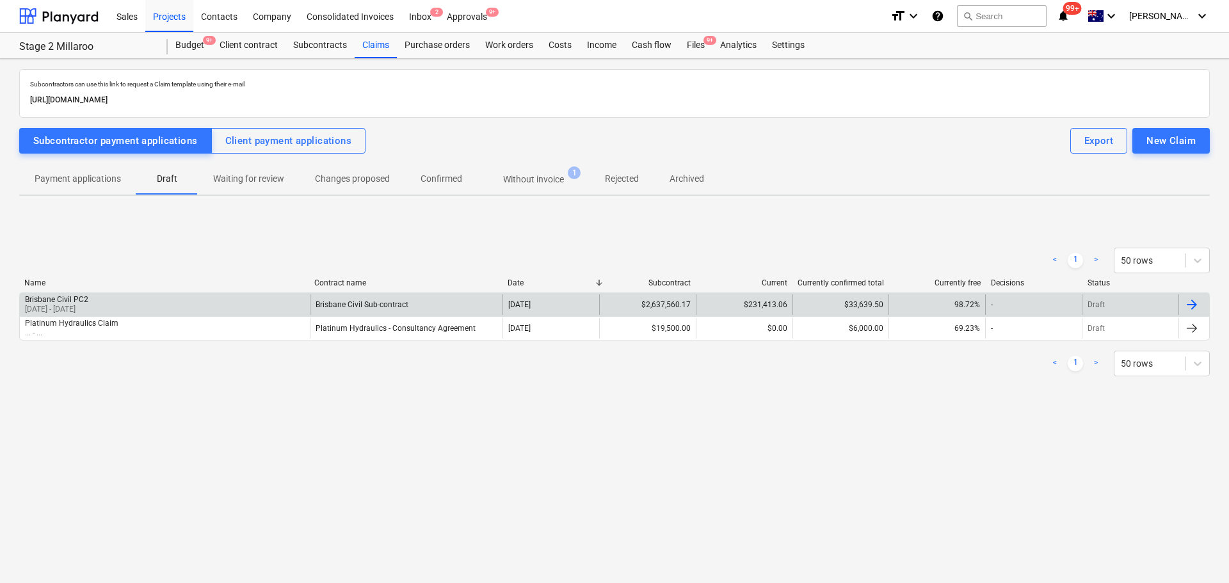
click at [79, 303] on div "Brisbane Civil PC2" at bounding box center [56, 299] width 63 height 9
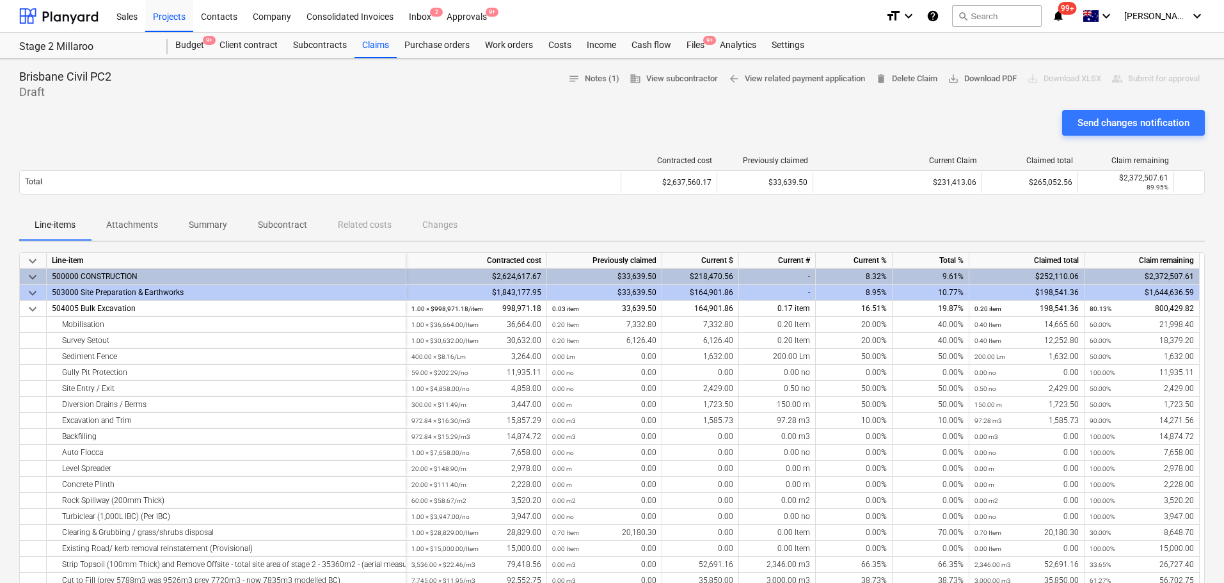
click at [1137, 126] on div "Send changes notification" at bounding box center [1134, 123] width 112 height 17
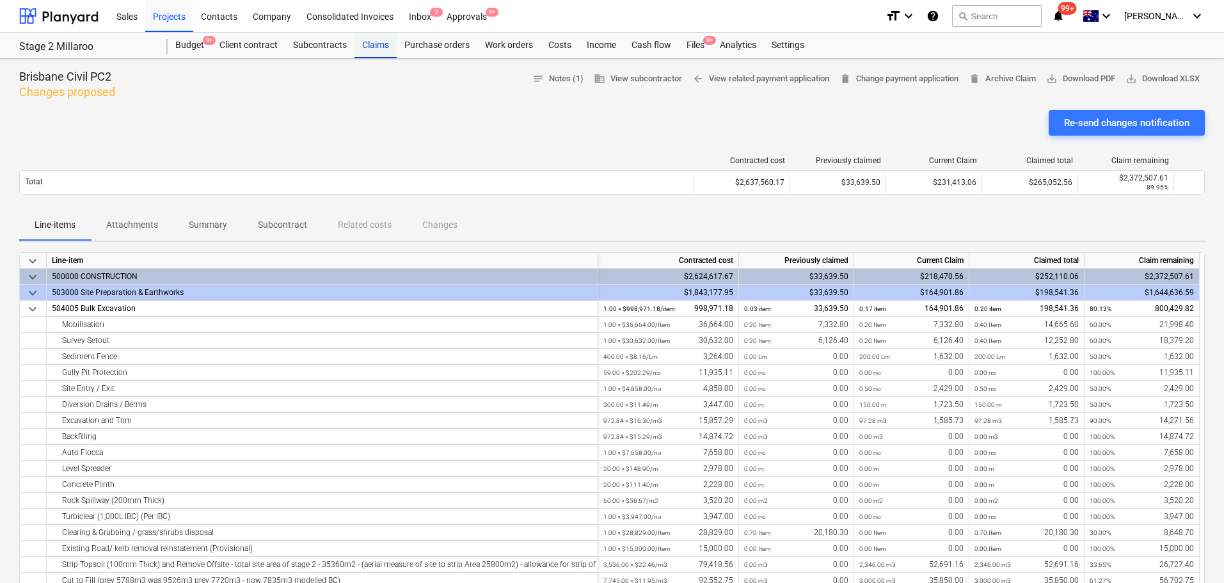
click at [374, 39] on div "Claims" at bounding box center [375, 46] width 42 height 26
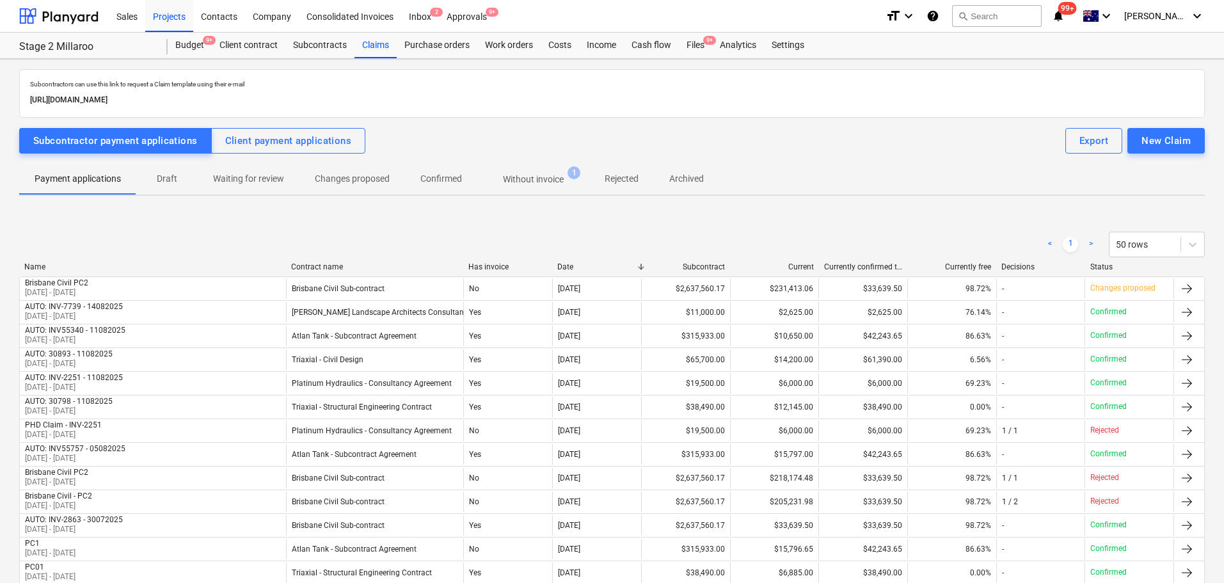
click at [171, 182] on p "Draft" at bounding box center [167, 178] width 31 height 13
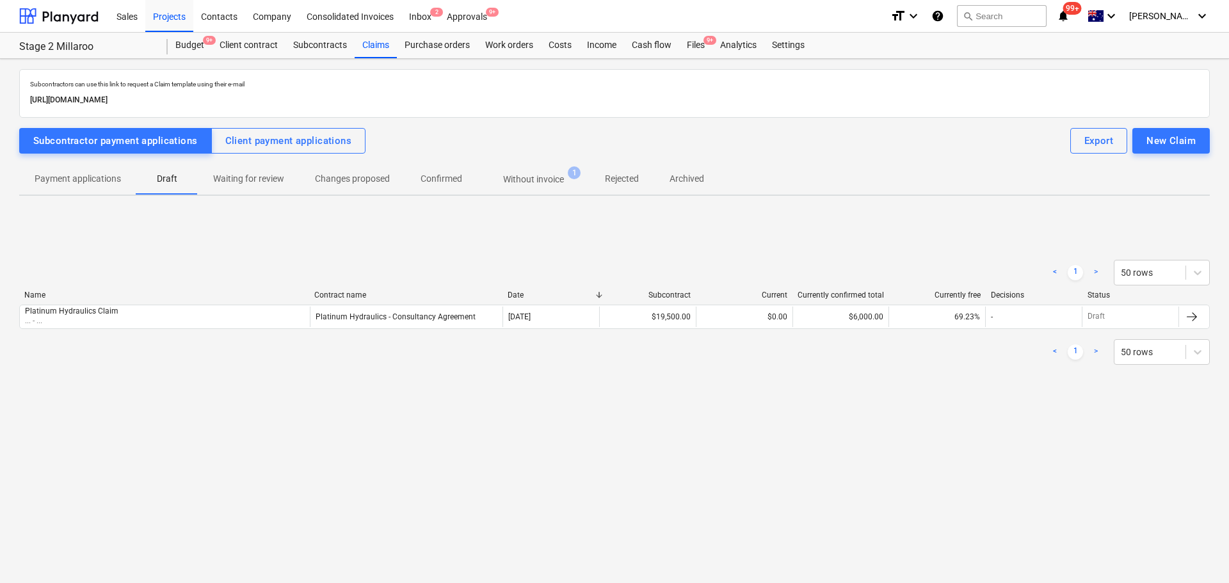
click at [545, 179] on p "Without invoice" at bounding box center [533, 179] width 61 height 13
click at [157, 194] on button "Draft" at bounding box center [166, 179] width 61 height 31
click at [103, 181] on p "Payment applications" at bounding box center [78, 178] width 86 height 13
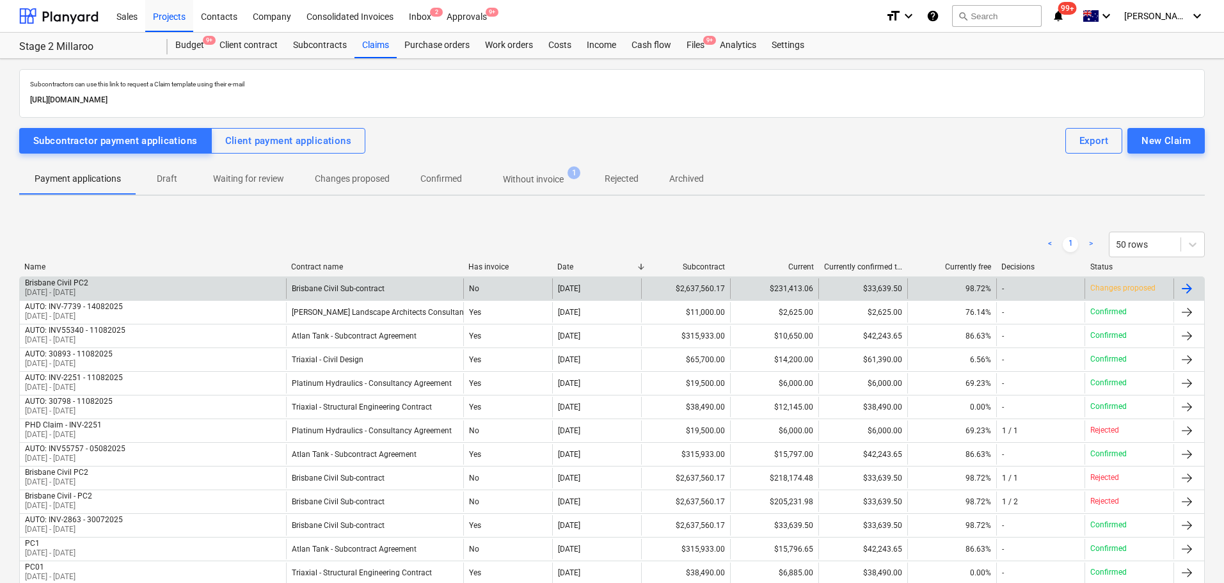
click at [123, 285] on div "Brisbane Civil PC2 [DATE] - [DATE]" at bounding box center [153, 288] width 266 height 20
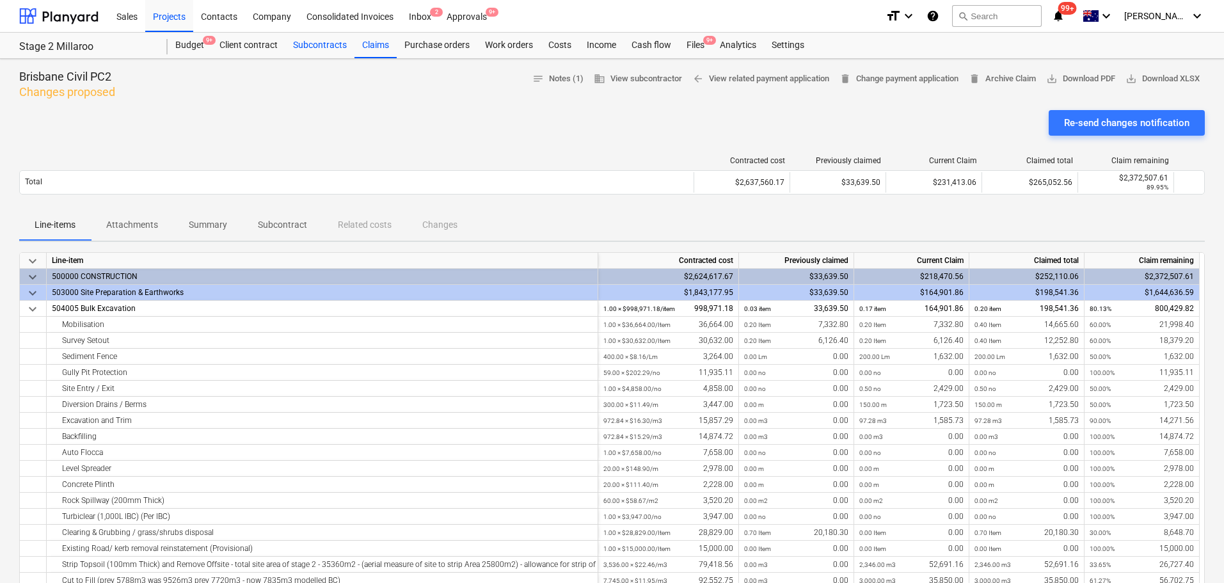
click at [323, 44] on div "Subcontracts" at bounding box center [319, 46] width 69 height 26
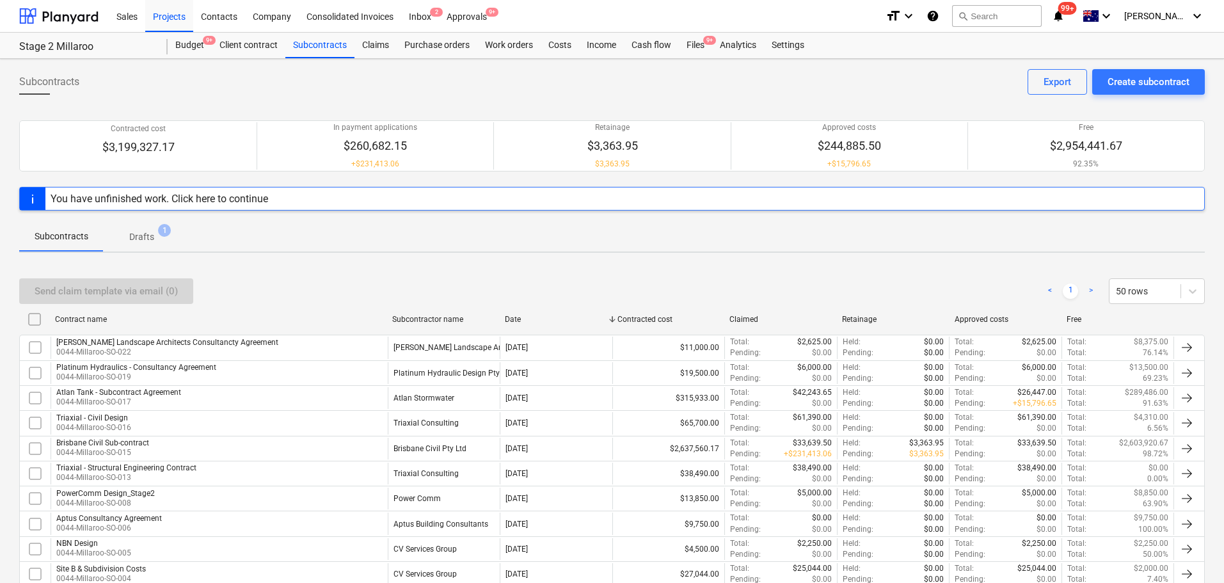
click at [145, 239] on p "Drafts" at bounding box center [141, 236] width 25 height 13
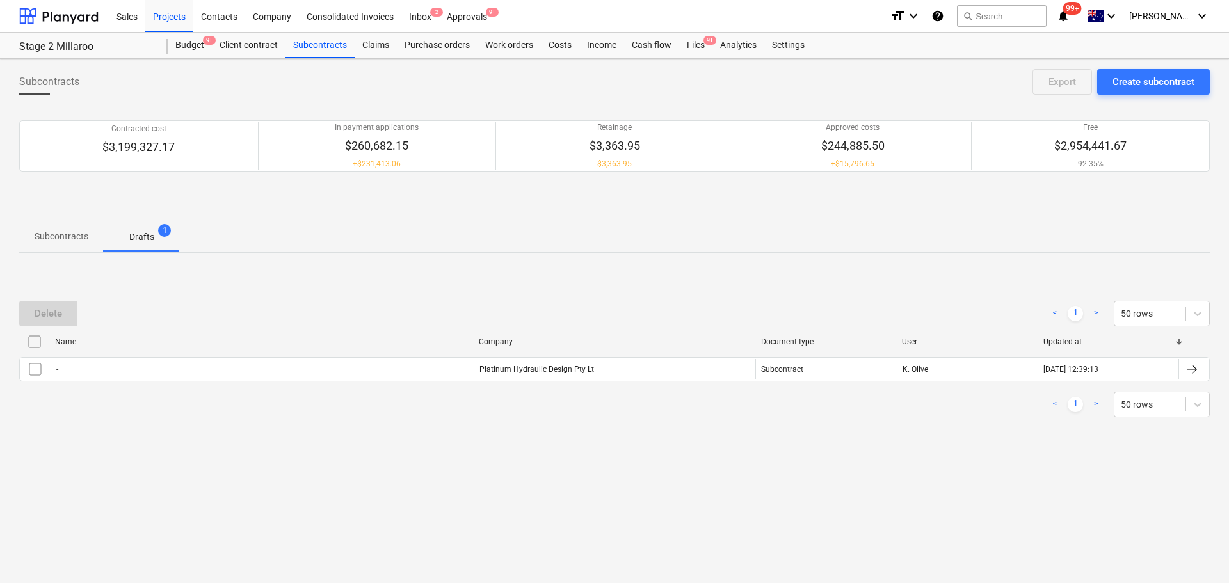
click at [79, 238] on p "Subcontracts" at bounding box center [62, 236] width 54 height 13
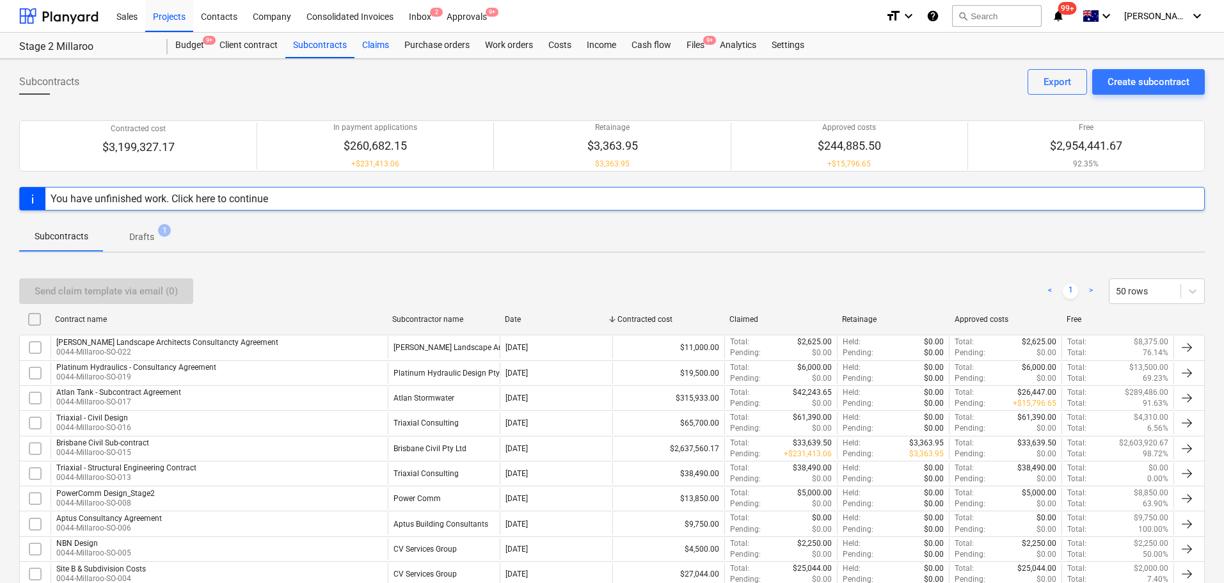
click at [361, 44] on div "Claims" at bounding box center [375, 46] width 42 height 26
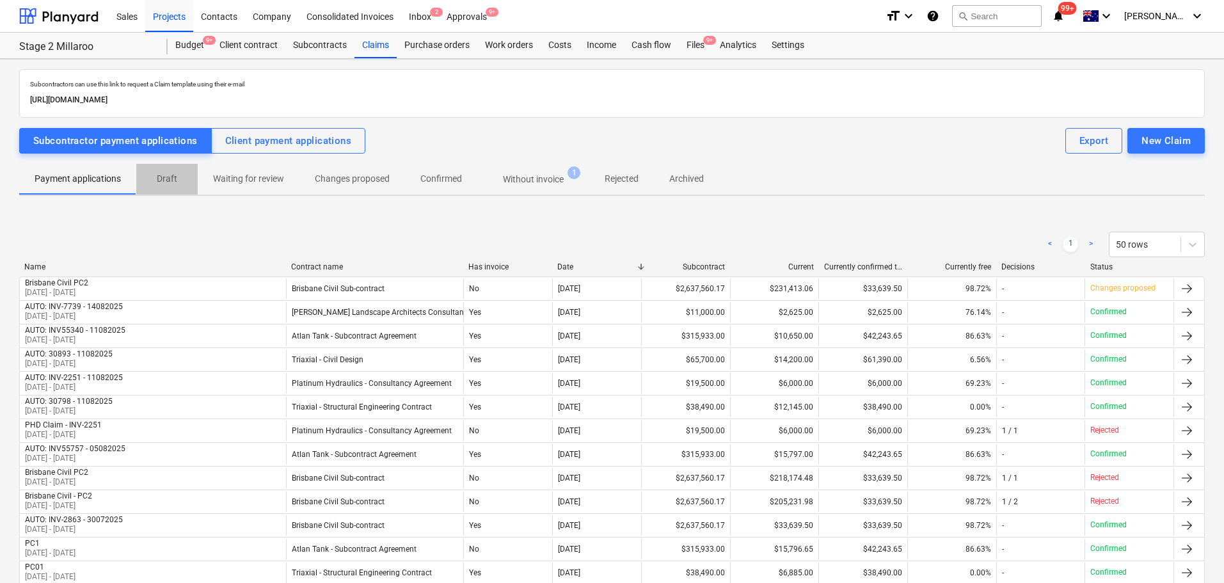
click at [159, 176] on p "Draft" at bounding box center [167, 178] width 31 height 13
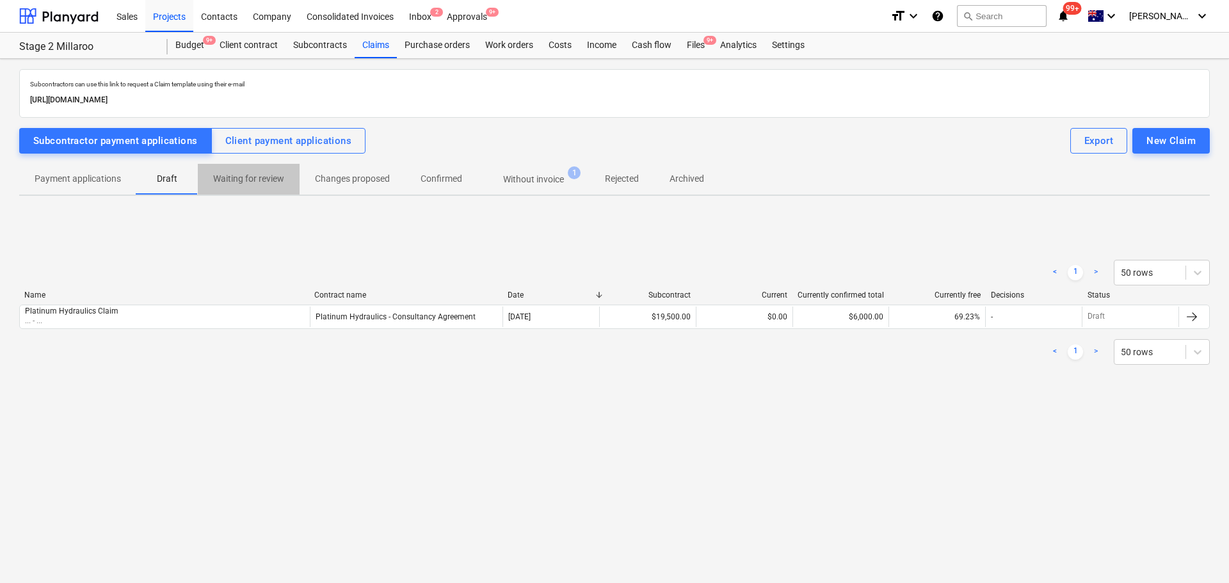
click at [251, 181] on p "Waiting for review" at bounding box center [248, 178] width 71 height 13
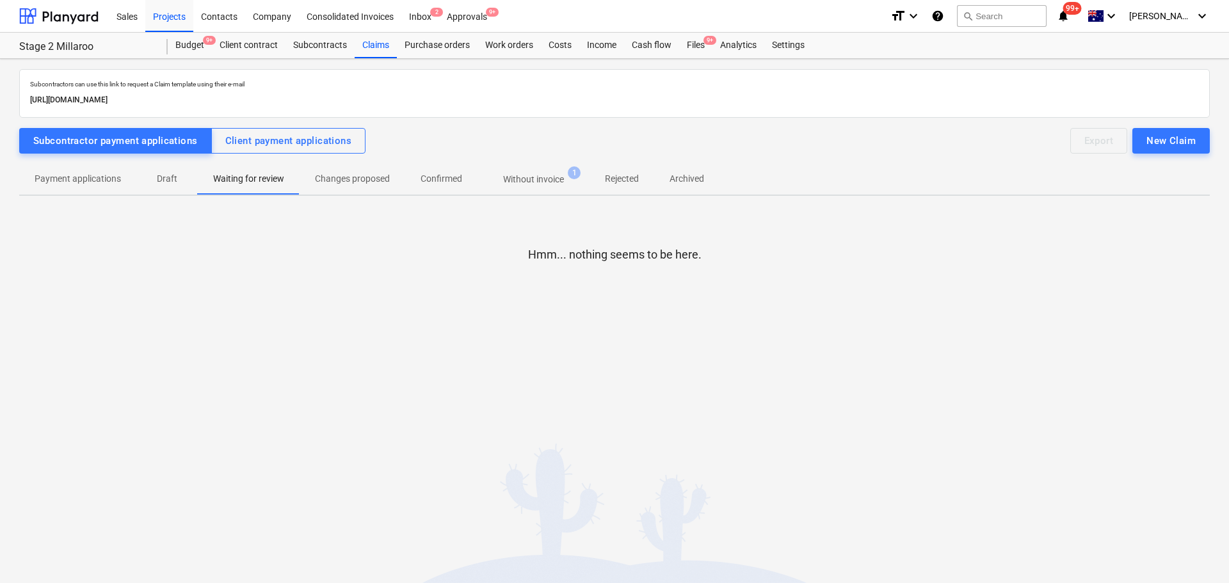
click at [339, 184] on p "Changes proposed" at bounding box center [352, 178] width 75 height 13
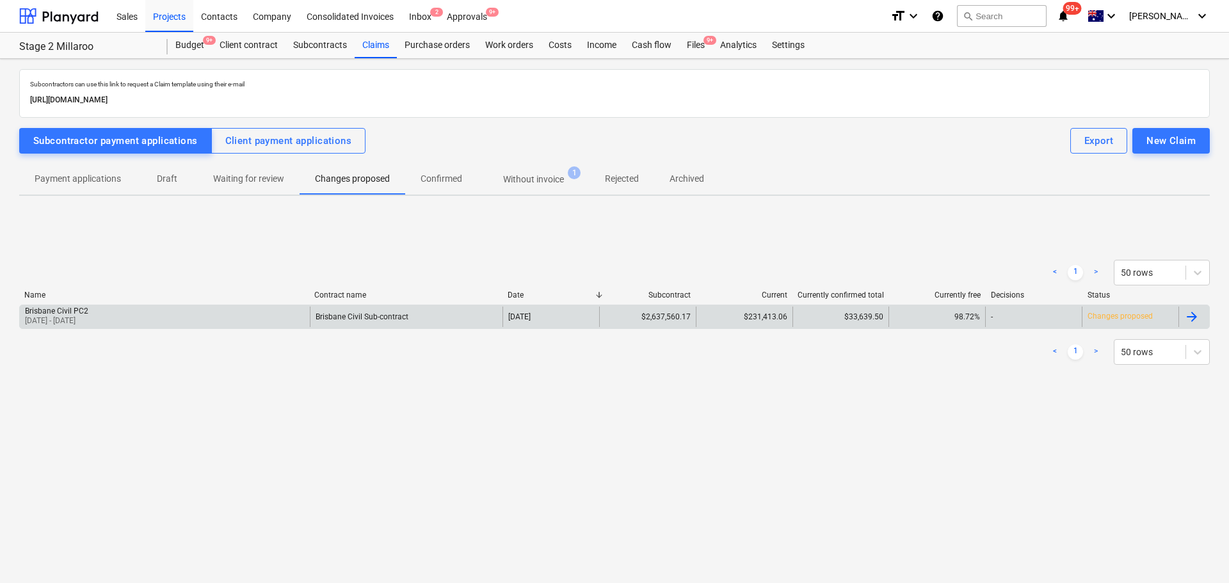
click at [371, 319] on div "Brisbane Civil Sub-contract" at bounding box center [361, 316] width 93 height 9
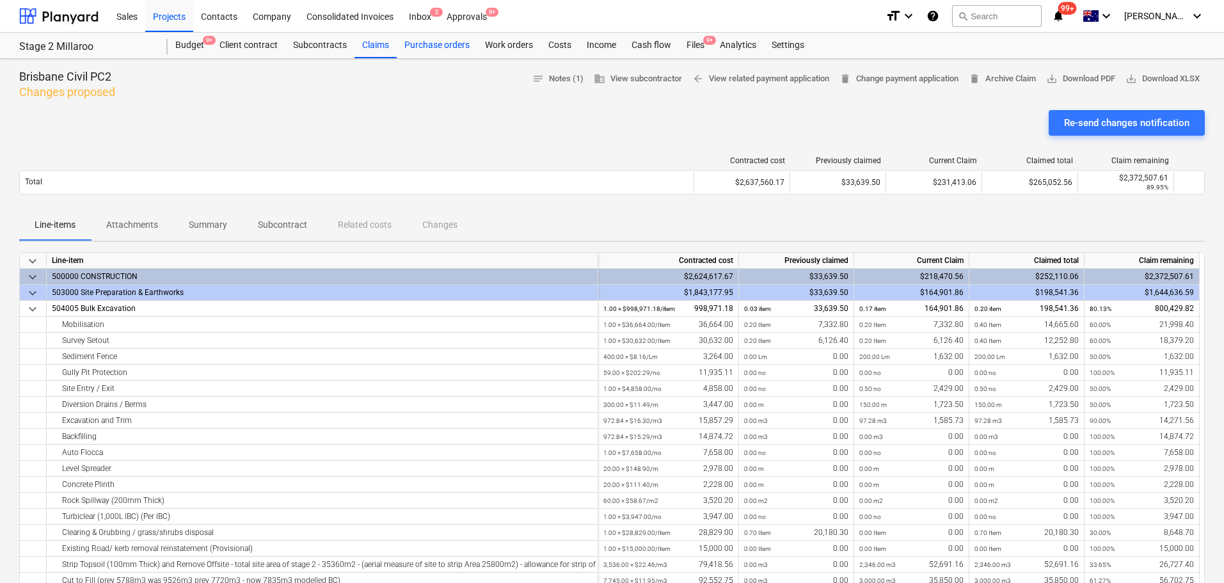
click at [409, 45] on div "Purchase orders" at bounding box center [437, 46] width 81 height 26
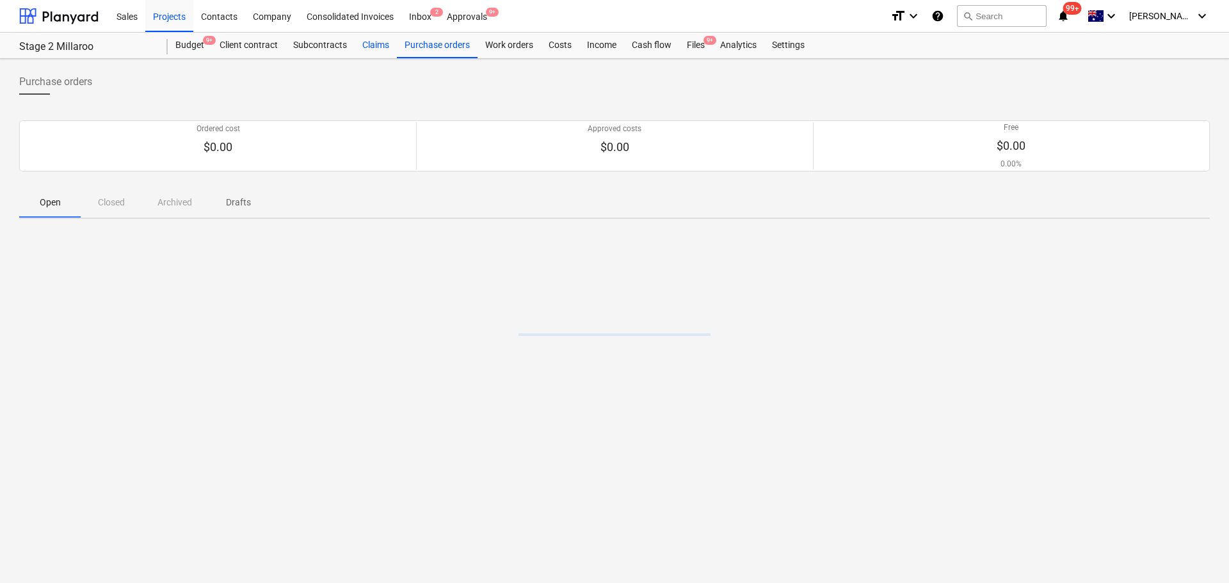
click at [371, 44] on div "Claims" at bounding box center [375, 46] width 42 height 26
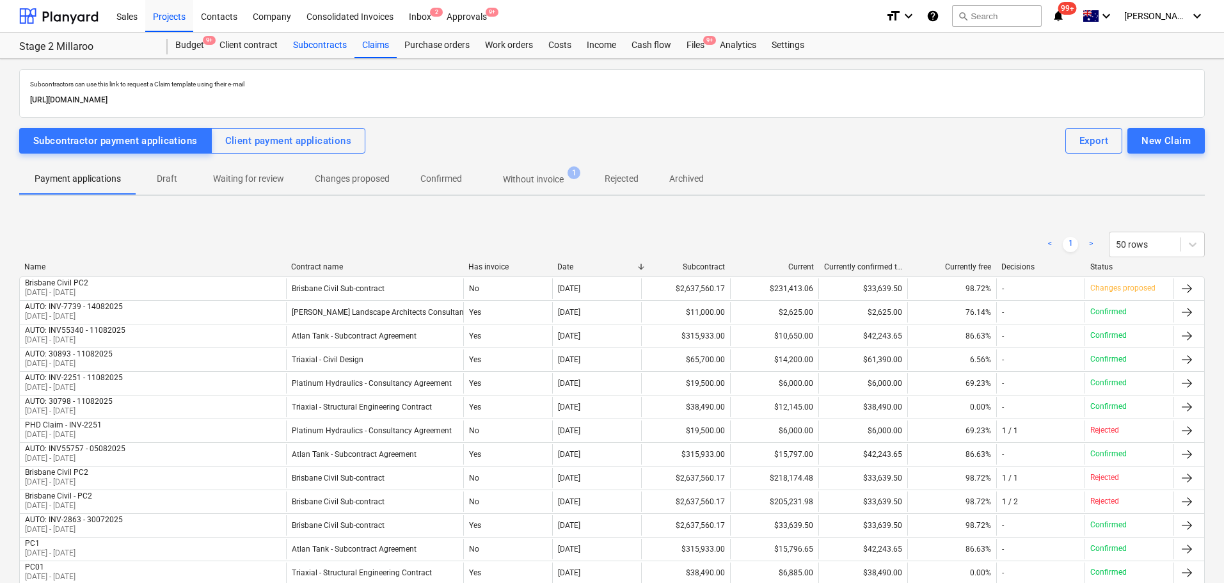
click at [331, 47] on div "Subcontracts" at bounding box center [319, 46] width 69 height 26
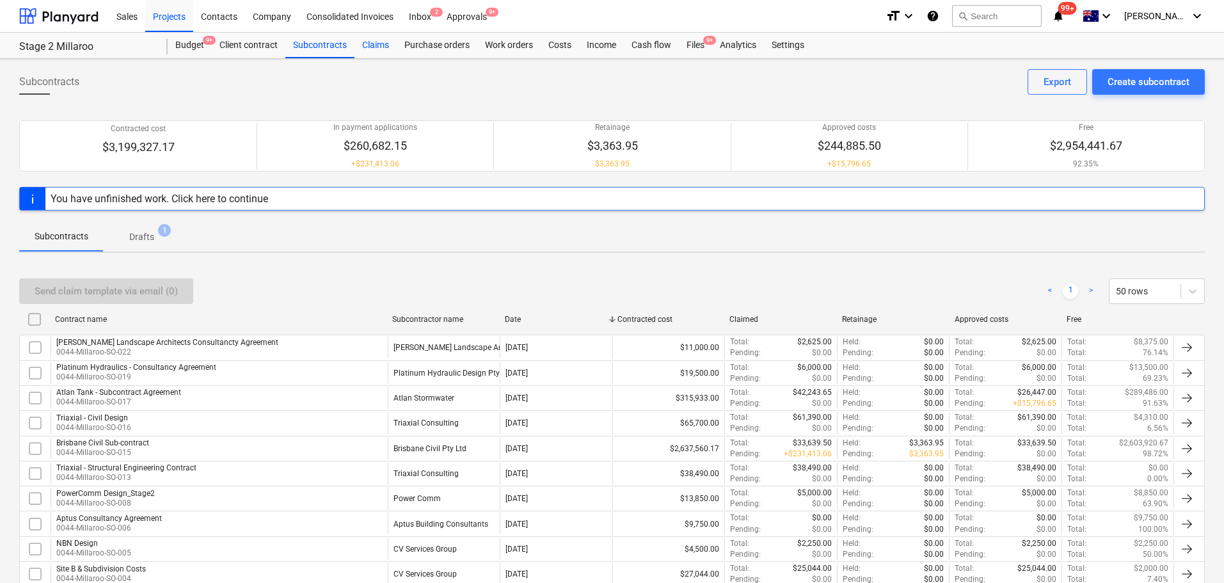
click at [363, 45] on div "Claims" at bounding box center [375, 46] width 42 height 26
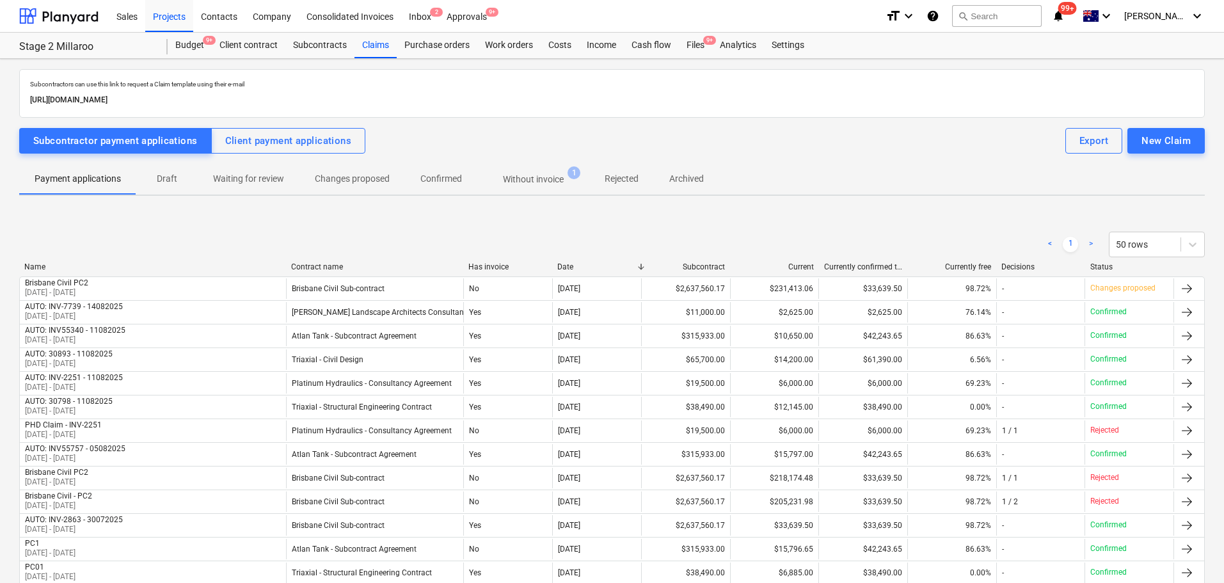
drag, startPoint x: 171, startPoint y: 180, endPoint x: 198, endPoint y: 244, distance: 68.6
click at [171, 180] on p "Draft" at bounding box center [167, 178] width 31 height 13
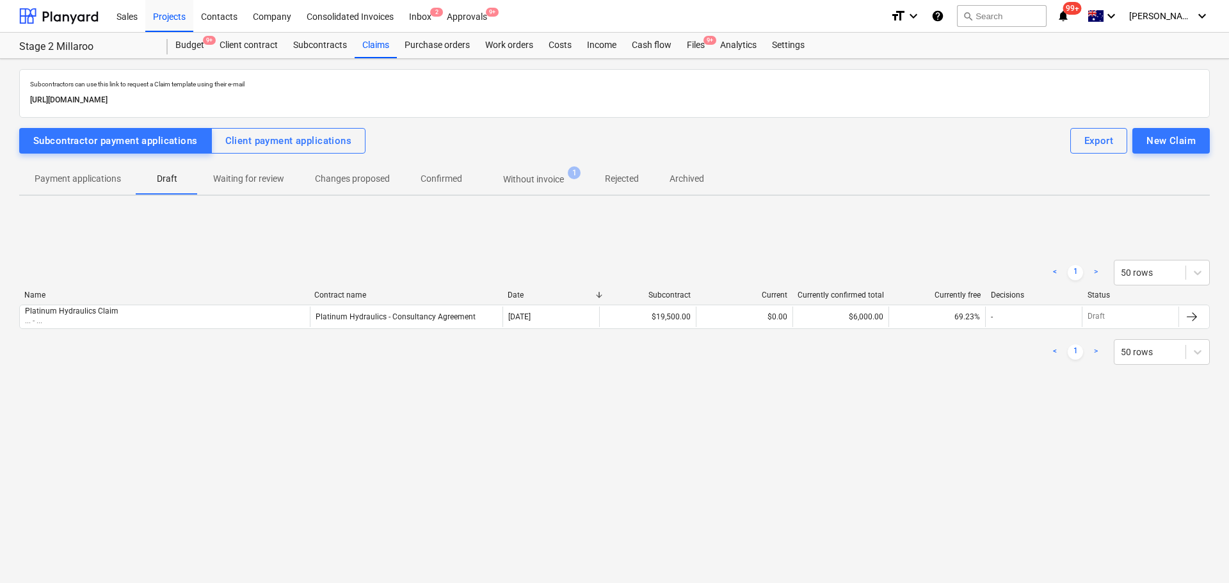
click at [561, 189] on button "Without invoice 1" at bounding box center [533, 179] width 112 height 31
click at [456, 183] on p "Confirmed" at bounding box center [441, 178] width 42 height 13
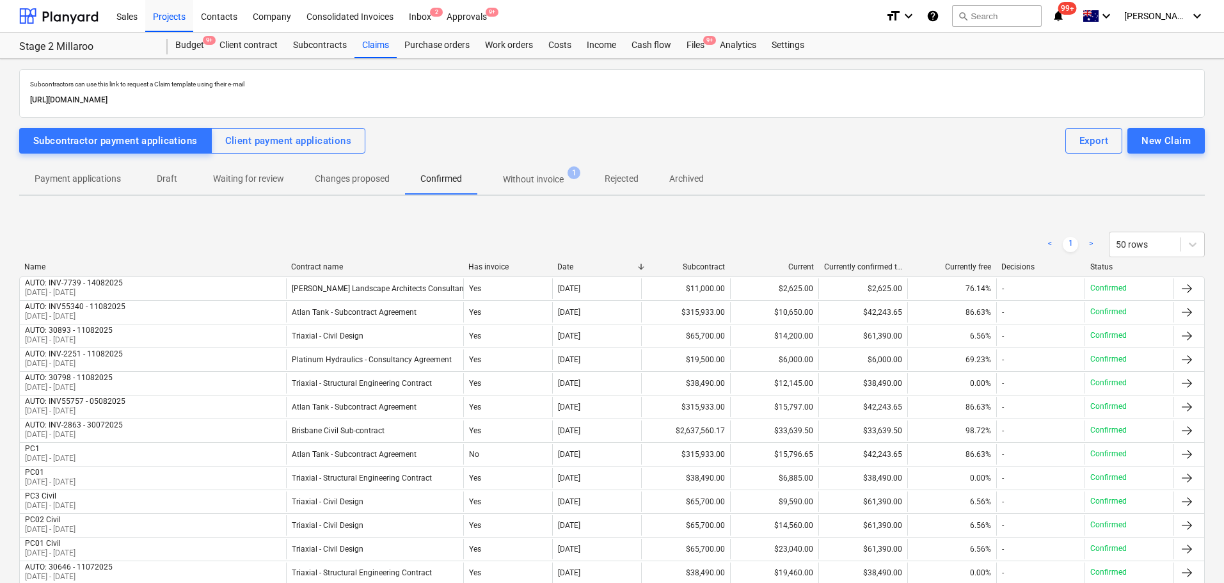
click at [355, 185] on p "Changes proposed" at bounding box center [352, 178] width 75 height 13
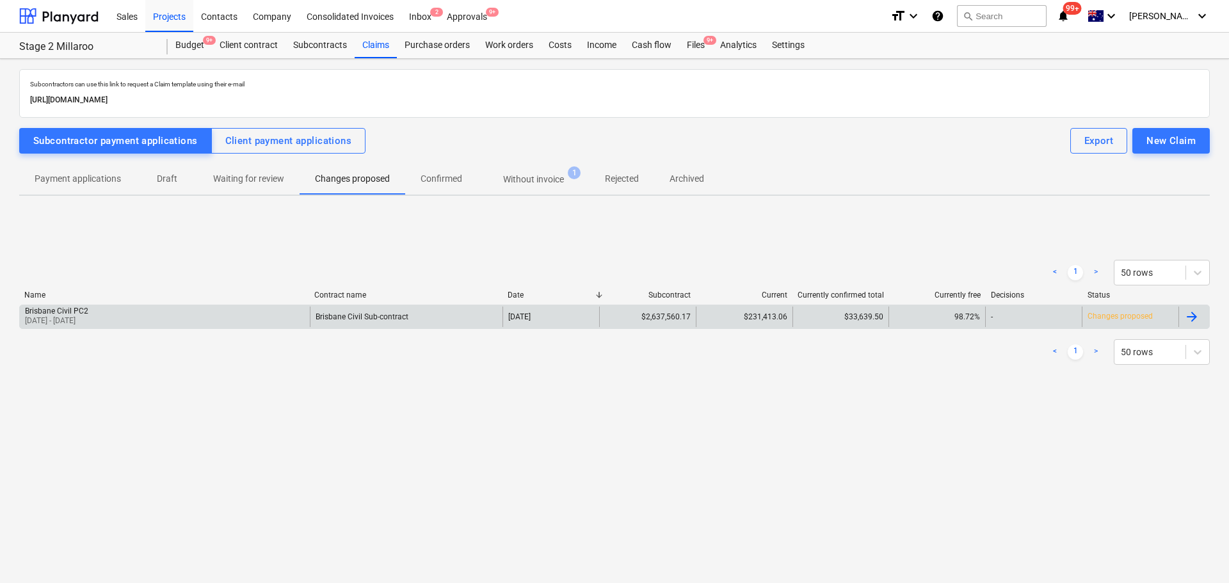
click at [88, 317] on p "[DATE] - [DATE]" at bounding box center [56, 320] width 63 height 11
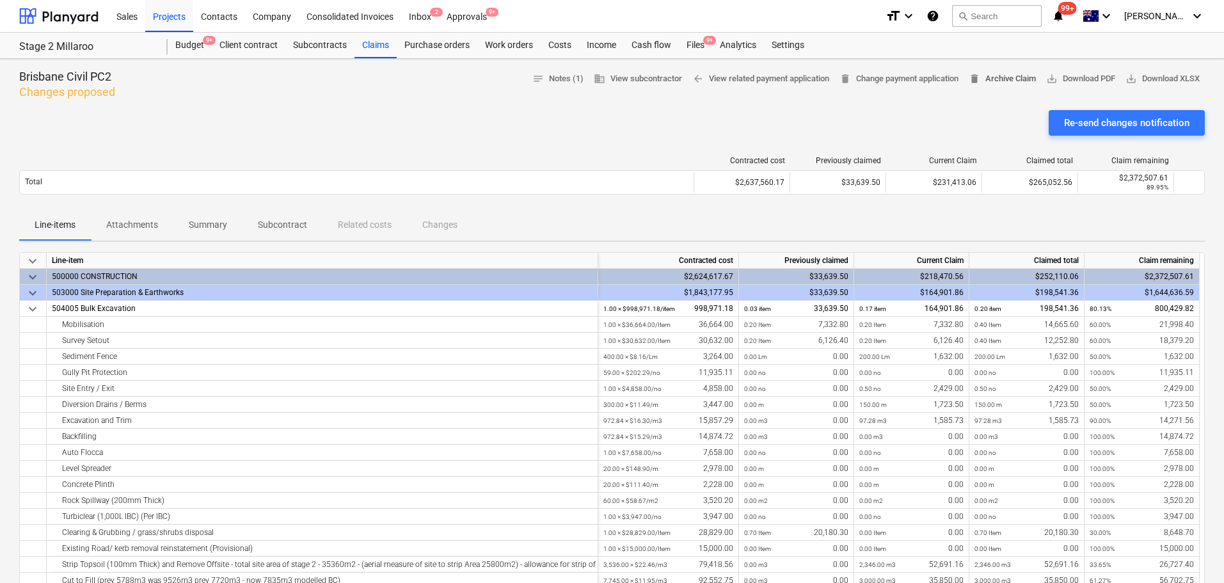
click at [992, 74] on span "delete Archive Claim" at bounding box center [1002, 79] width 67 height 15
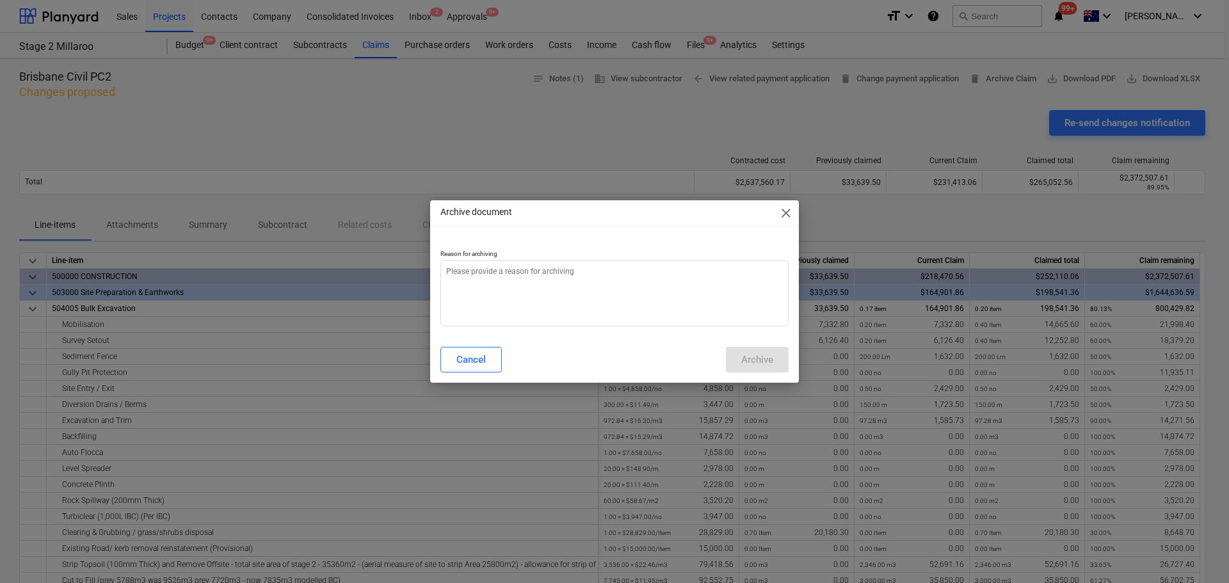
type textarea "x"
click at [505, 285] on textarea at bounding box center [614, 293] width 348 height 66
type textarea "r"
type textarea "x"
type textarea "re"
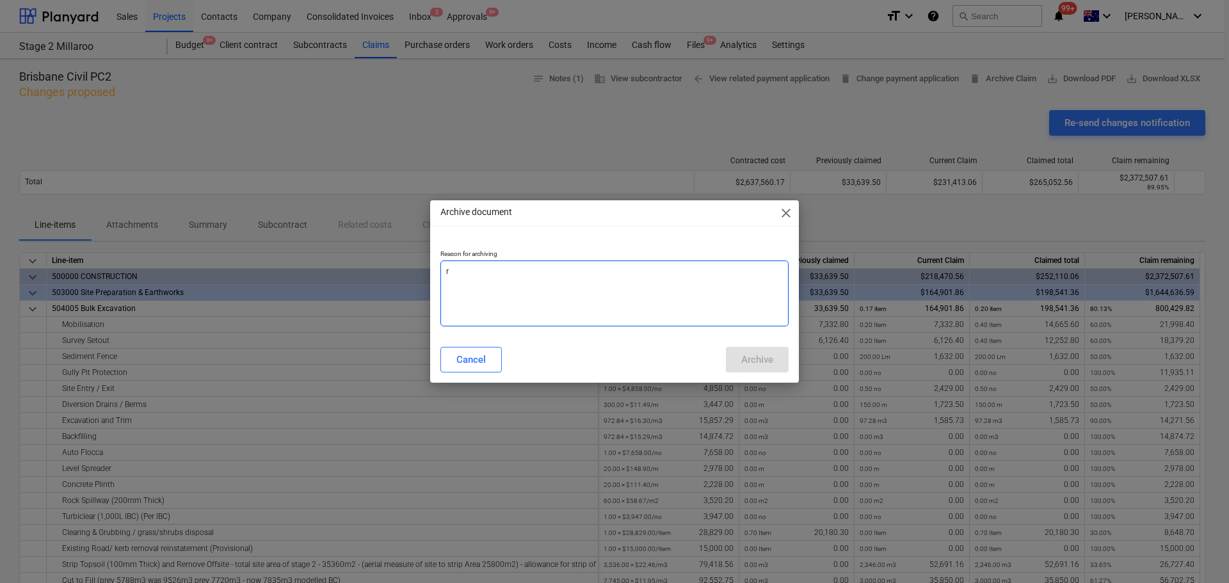
type textarea "x"
type textarea "re-"
type textarea "x"
type textarea "re-d"
type textarea "x"
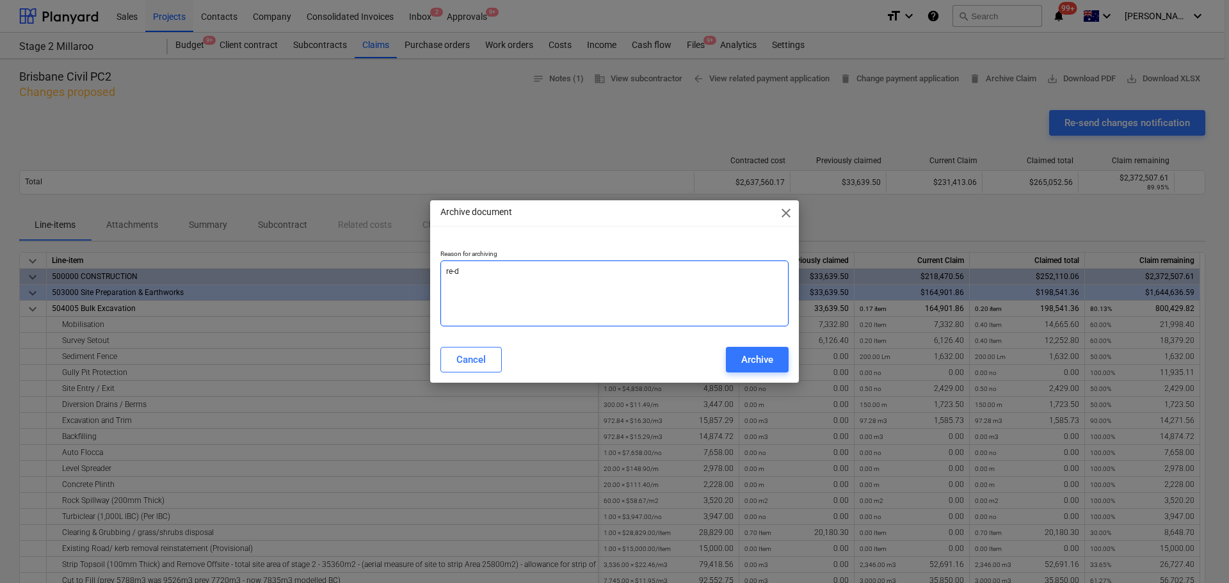
type textarea "re-do"
type textarea "x"
type textarea "re-do"
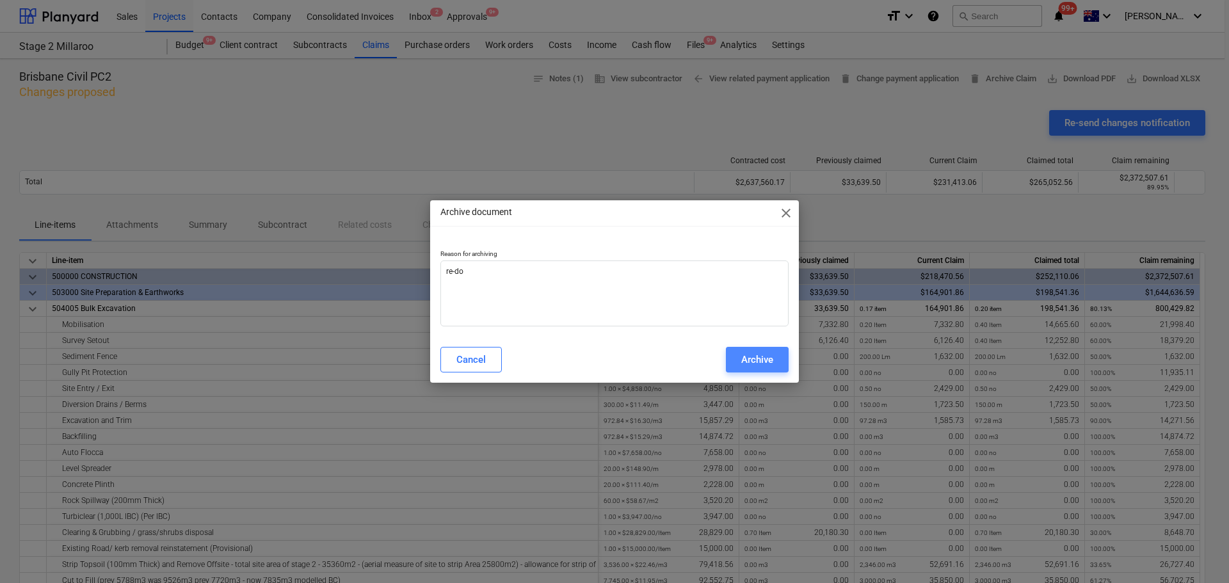
click at [754, 362] on div "Archive" at bounding box center [757, 359] width 32 height 17
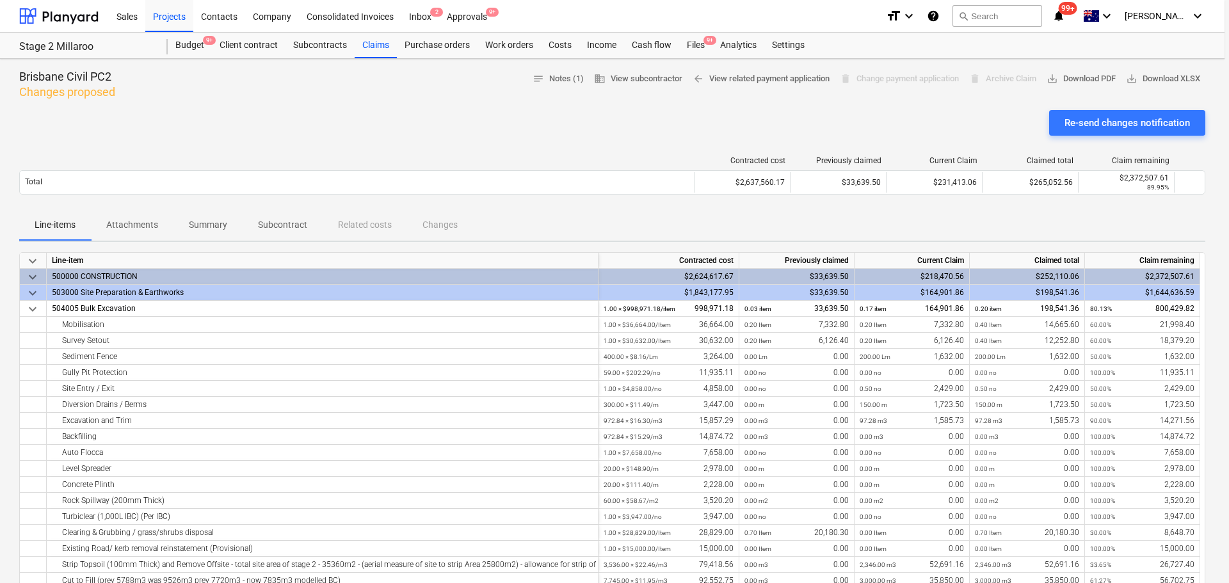
type textarea "x"
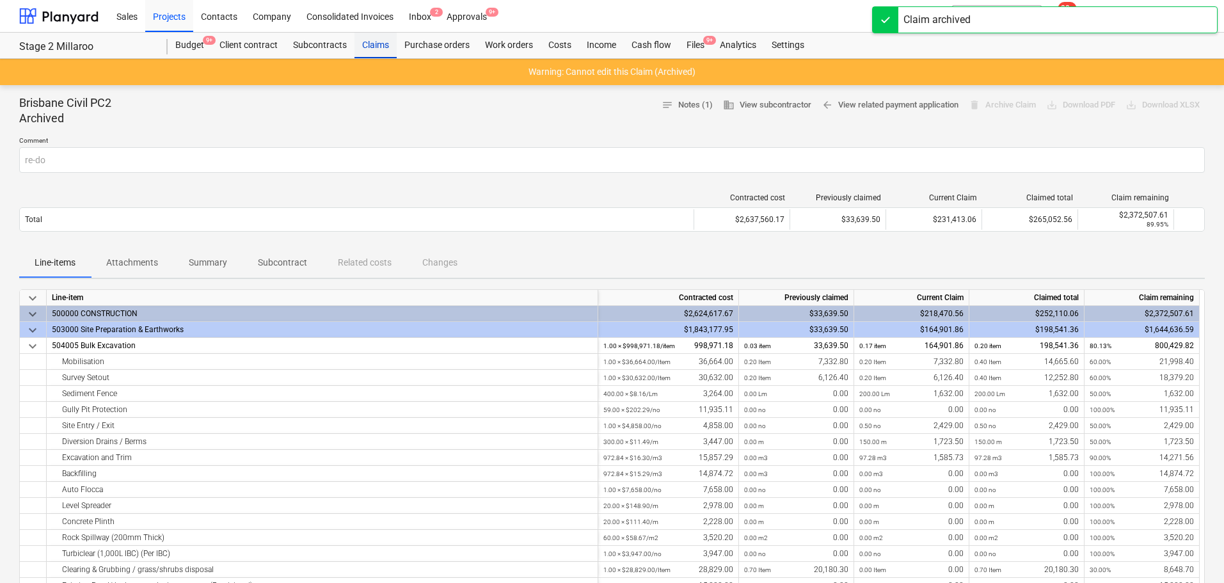
click at [383, 38] on div "Claims" at bounding box center [375, 46] width 42 height 26
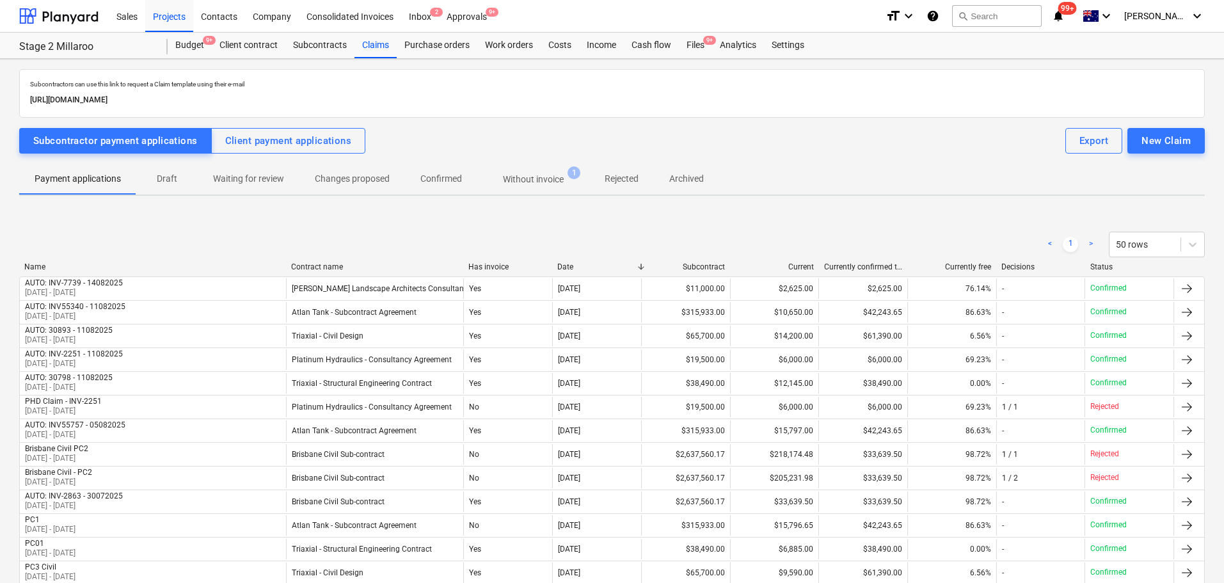
click at [171, 182] on p "Draft" at bounding box center [167, 178] width 31 height 13
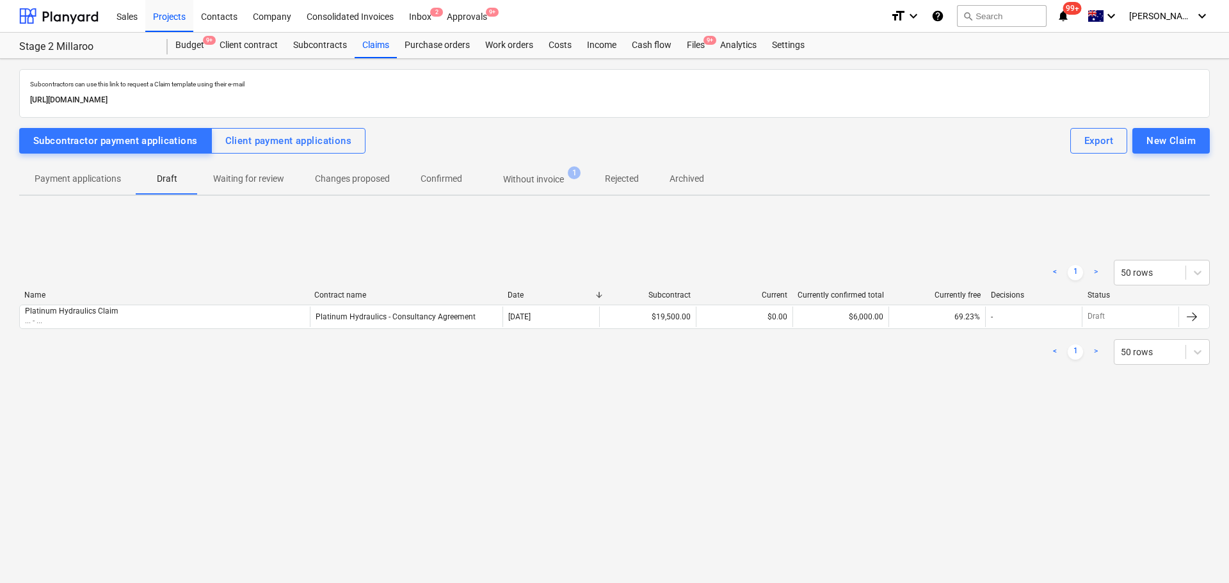
click at [94, 180] on p "Payment applications" at bounding box center [78, 178] width 86 height 13
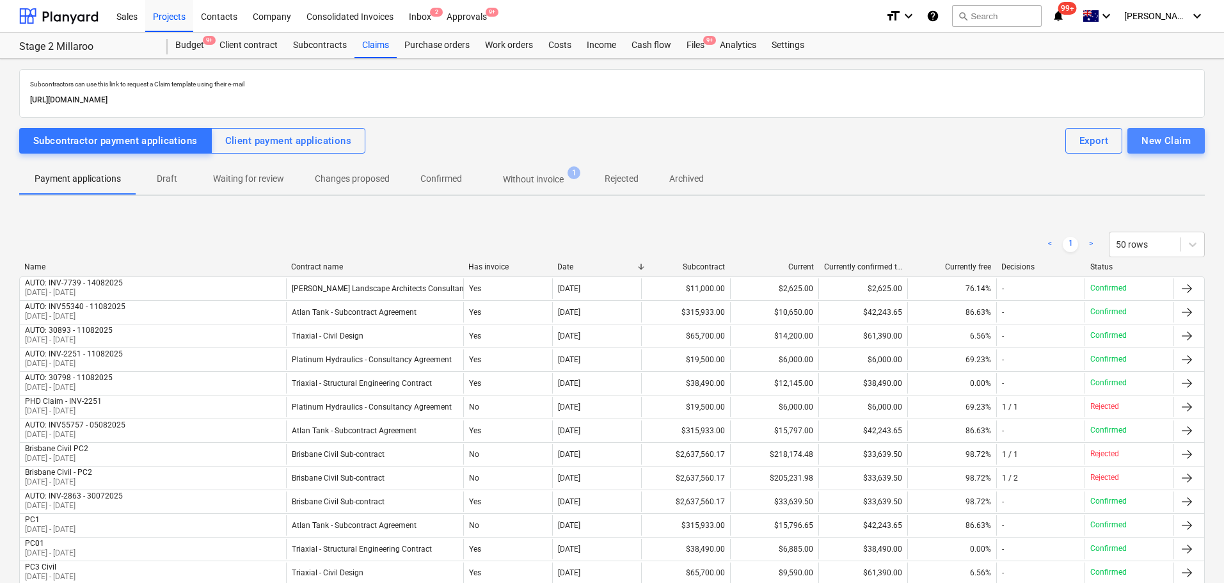
click at [1168, 143] on div "New Claim" at bounding box center [1166, 140] width 49 height 17
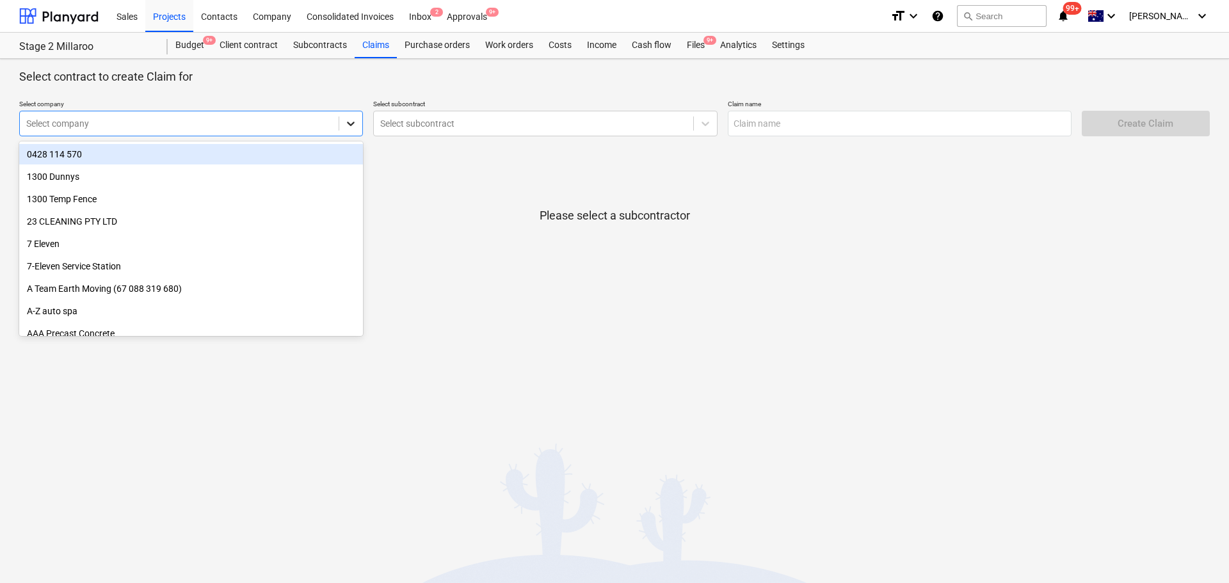
click at [359, 122] on div at bounding box center [350, 123] width 23 height 23
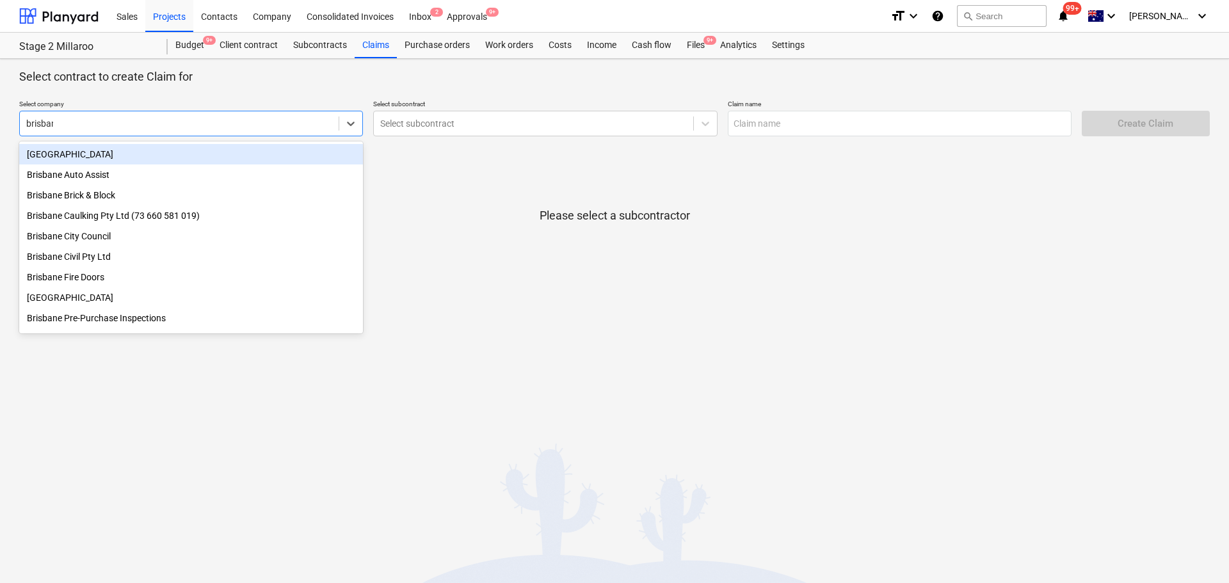
type input "[GEOGRAPHIC_DATA]"
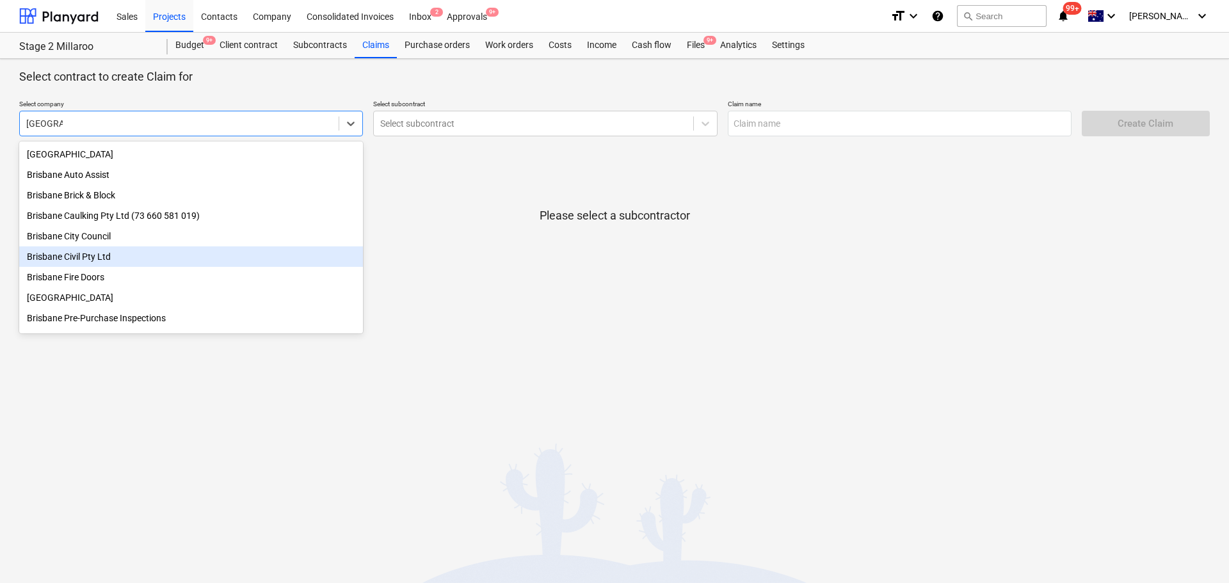
click at [157, 257] on div "Brisbane Civil Pty Ltd" at bounding box center [191, 256] width 344 height 20
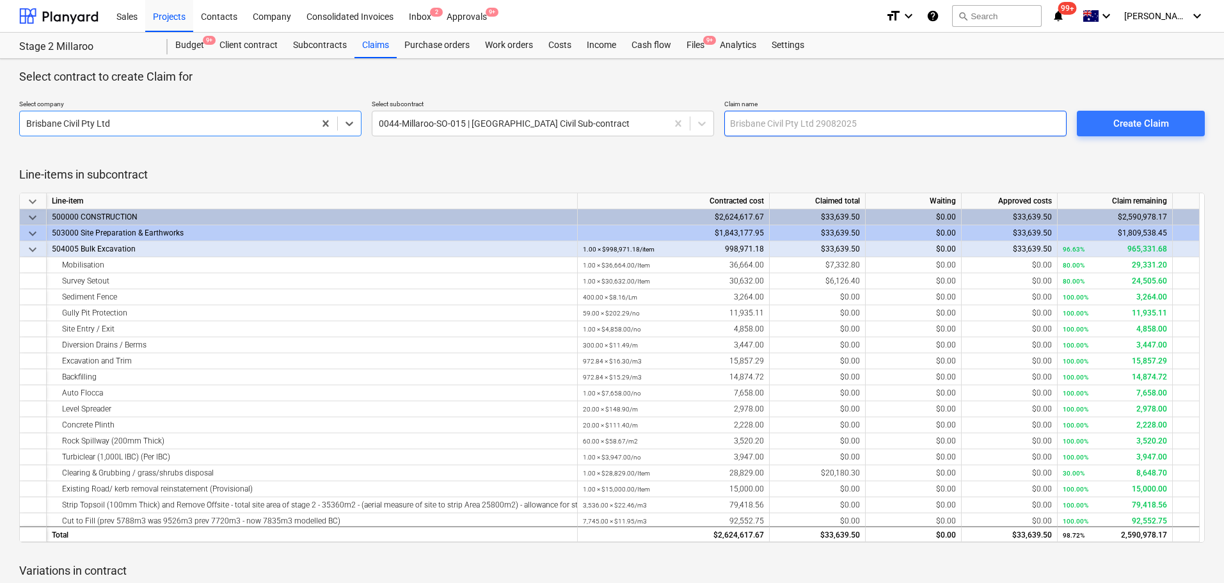
click at [962, 123] on input "text" at bounding box center [895, 124] width 342 height 26
type input "PC02"
click at [998, 158] on div at bounding box center [612, 162] width 1186 height 10
drag, startPoint x: 1164, startPoint y: 117, endPoint x: 1140, endPoint y: 170, distance: 57.8
click at [1164, 117] on div "Create Claim" at bounding box center [1141, 123] width 56 height 17
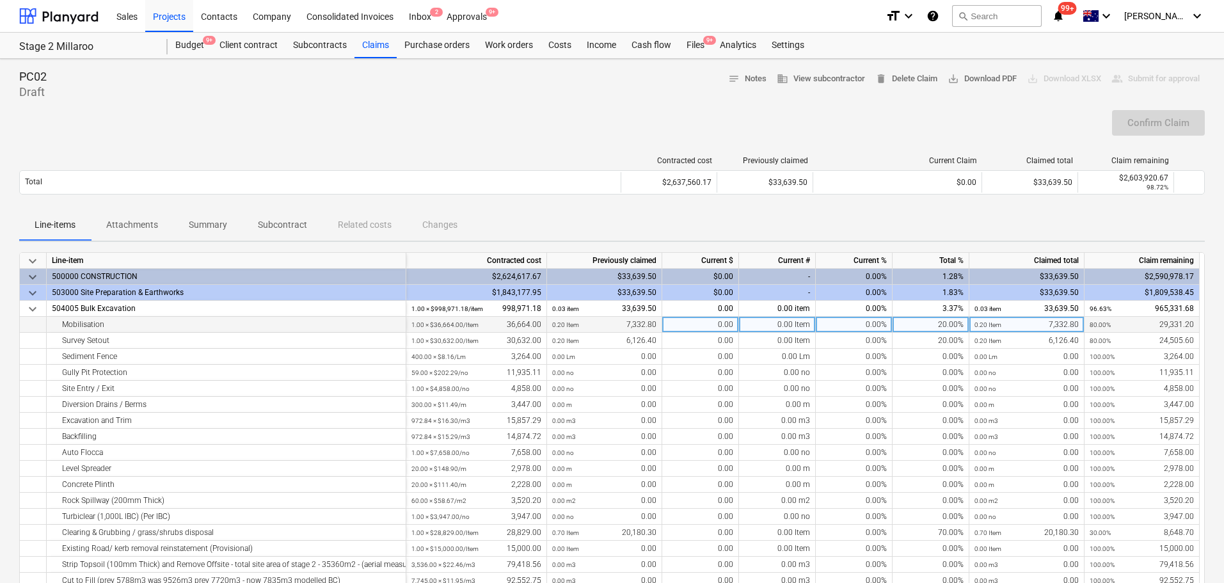
click at [724, 320] on div "0.00" at bounding box center [700, 325] width 77 height 16
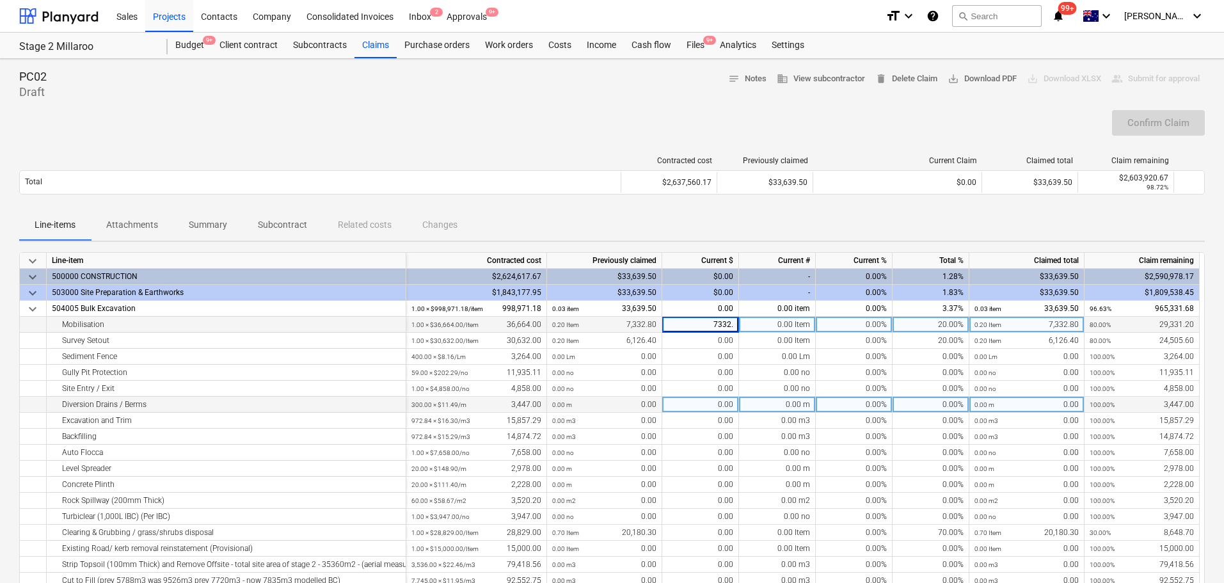
type input "7332.8"
type input "."
type input "6126.4"
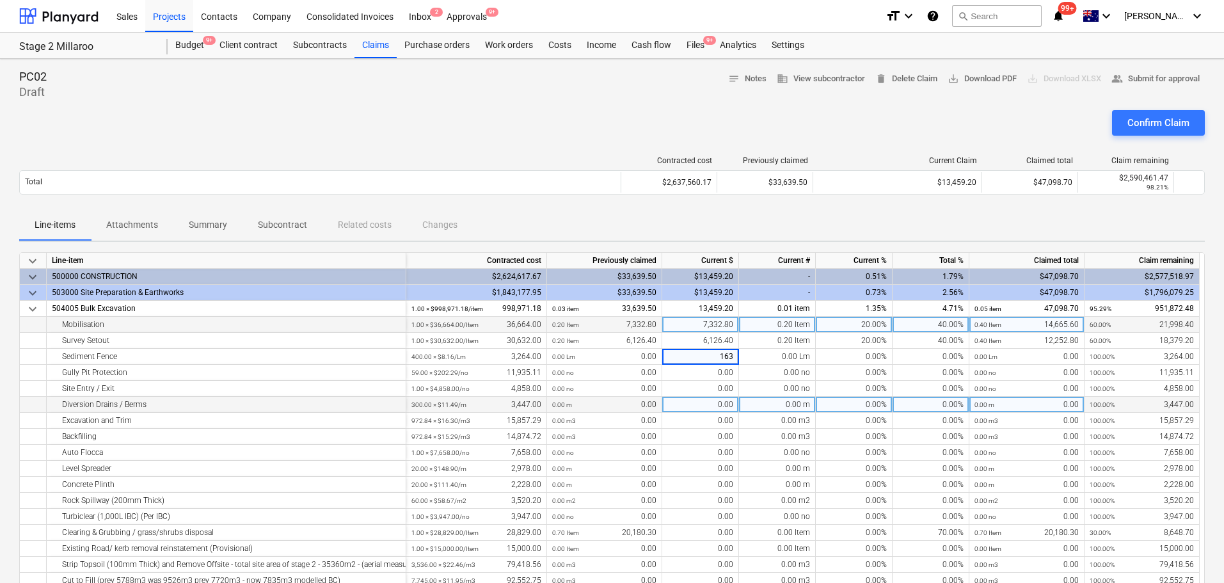
type input "1632"
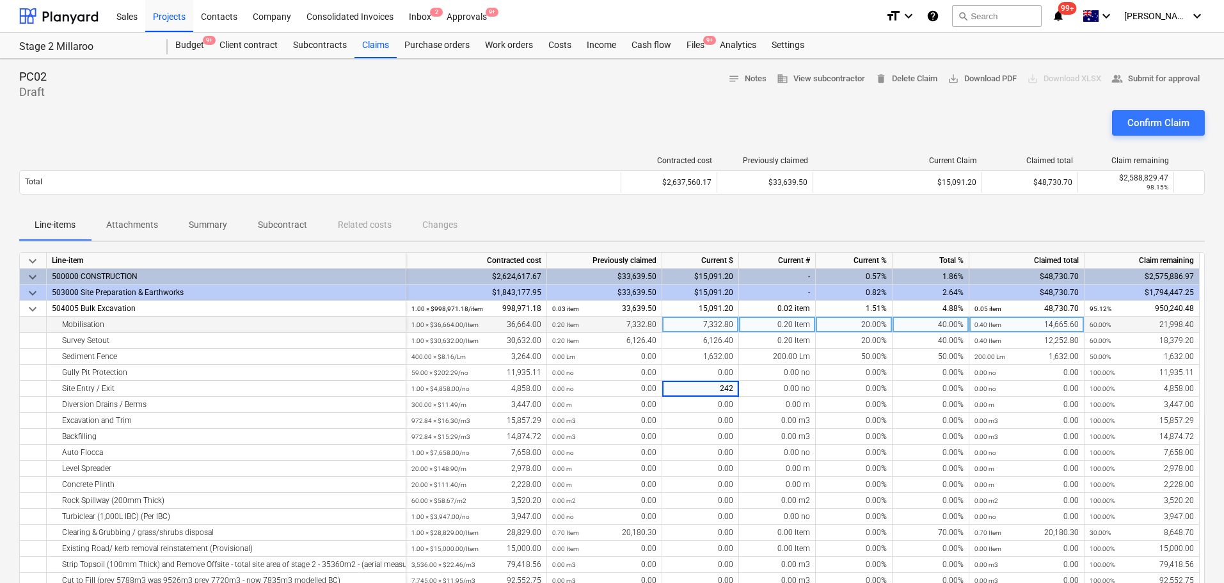
type input "2429"
type input "1723.5"
type input "1585.73"
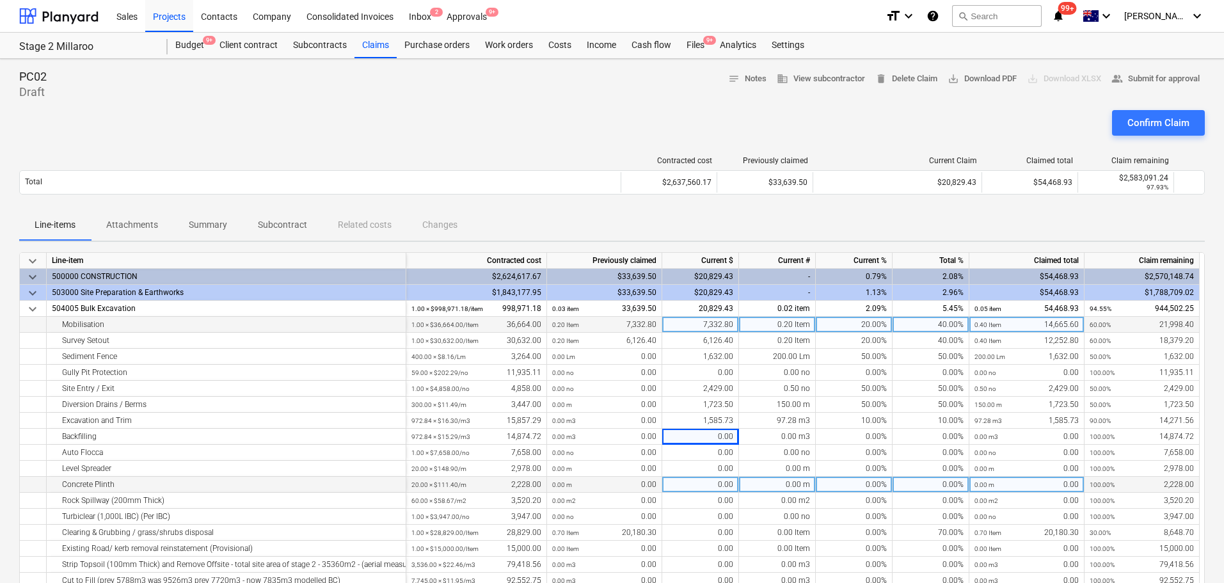
scroll to position [128, 0]
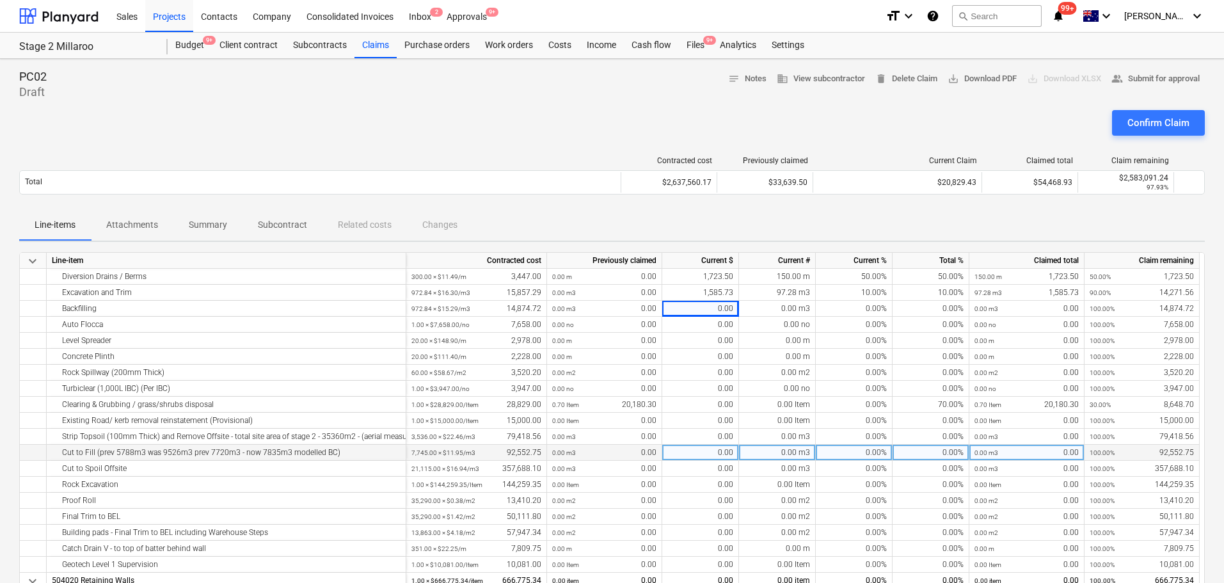
click at [707, 453] on div "0.00" at bounding box center [700, 453] width 77 height 16
type input "35850"
type input "50490.77"
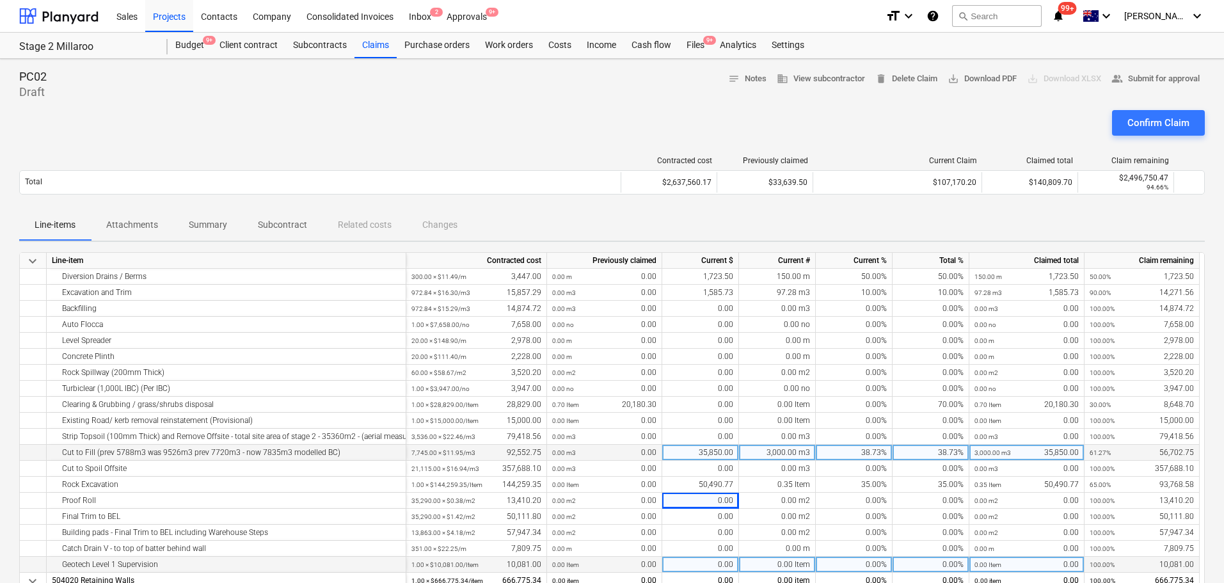
click at [706, 559] on div "0.00" at bounding box center [700, 565] width 77 height 16
type input "5040.5"
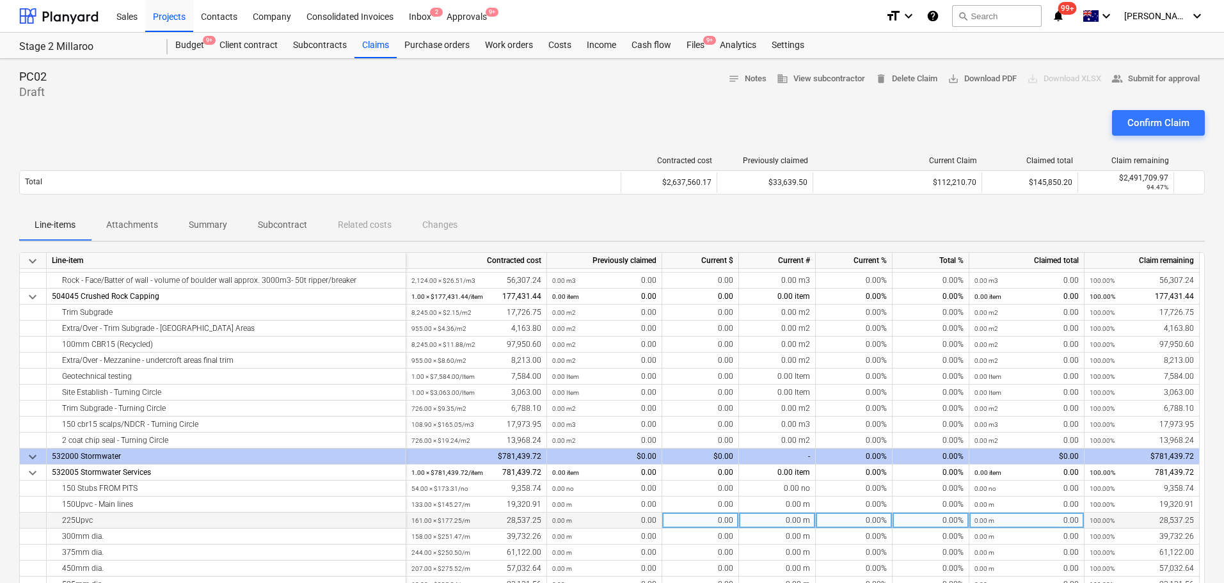
scroll to position [512, 0]
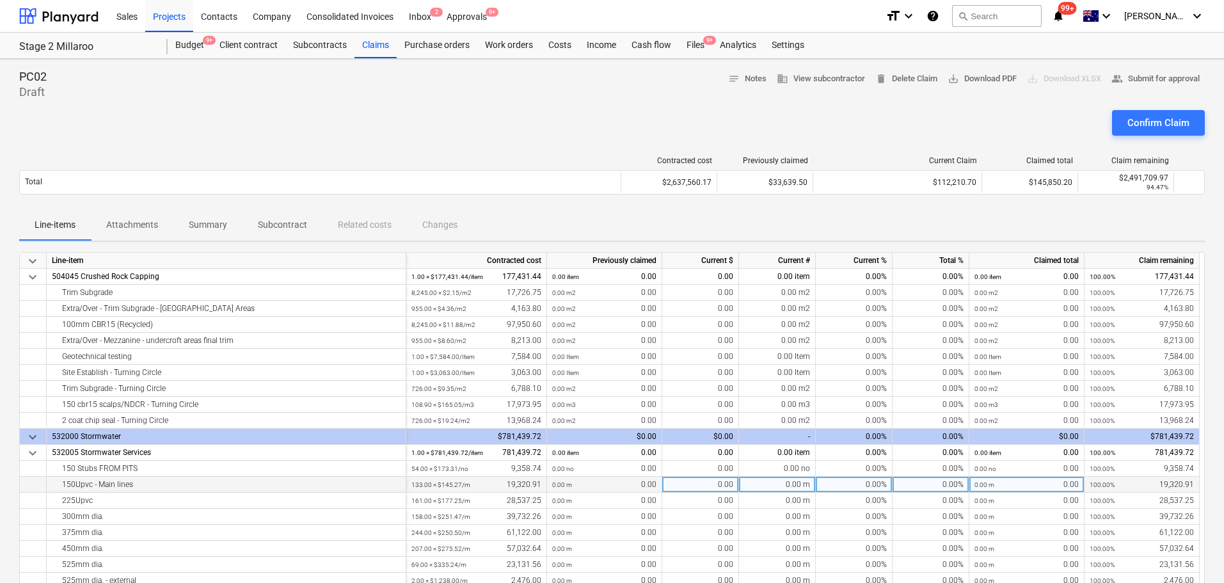
click at [716, 483] on div "0.00" at bounding box center [700, 485] width 77 height 16
type input "726.35"
type input "7090"
type input "3772.05"
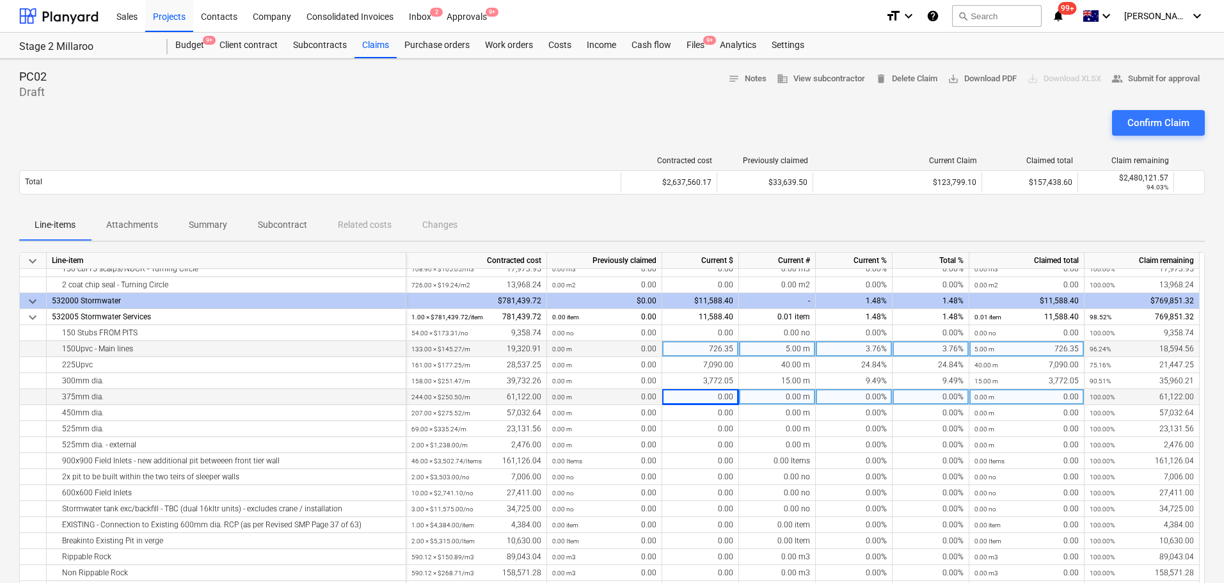
scroll to position [649, 0]
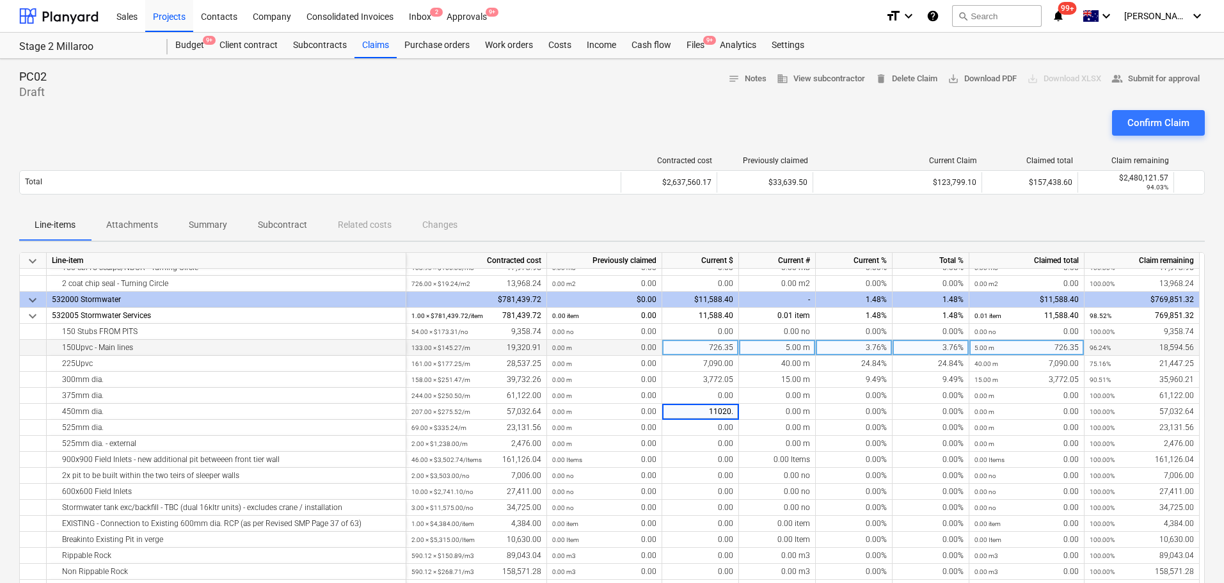
type input "11020.8"
type input "24519.18"
type input "3289.32"
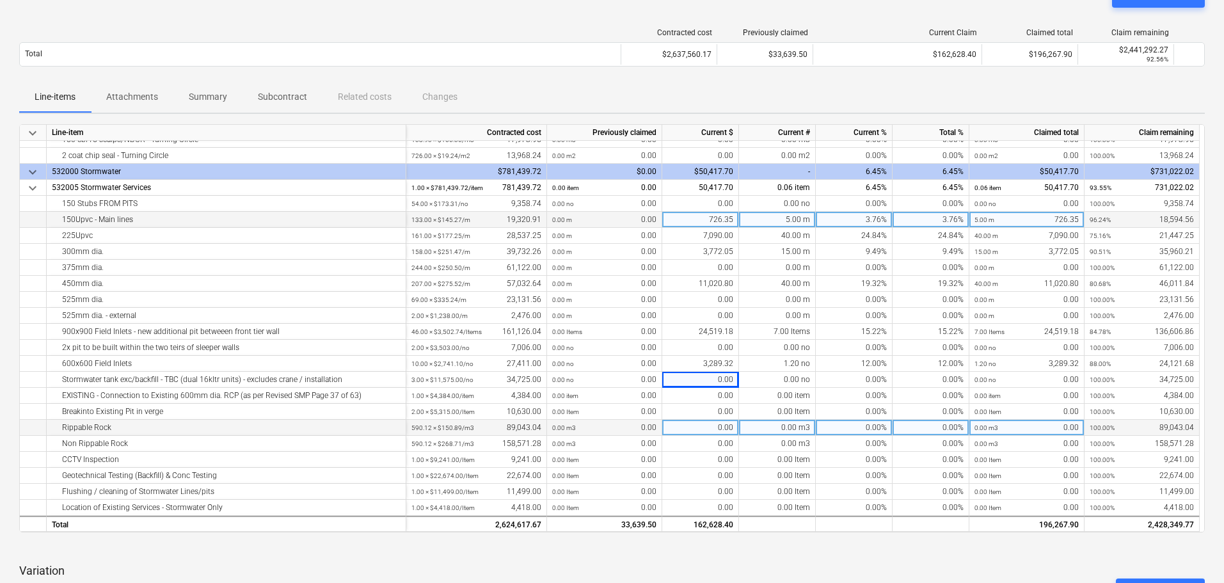
scroll to position [256, 0]
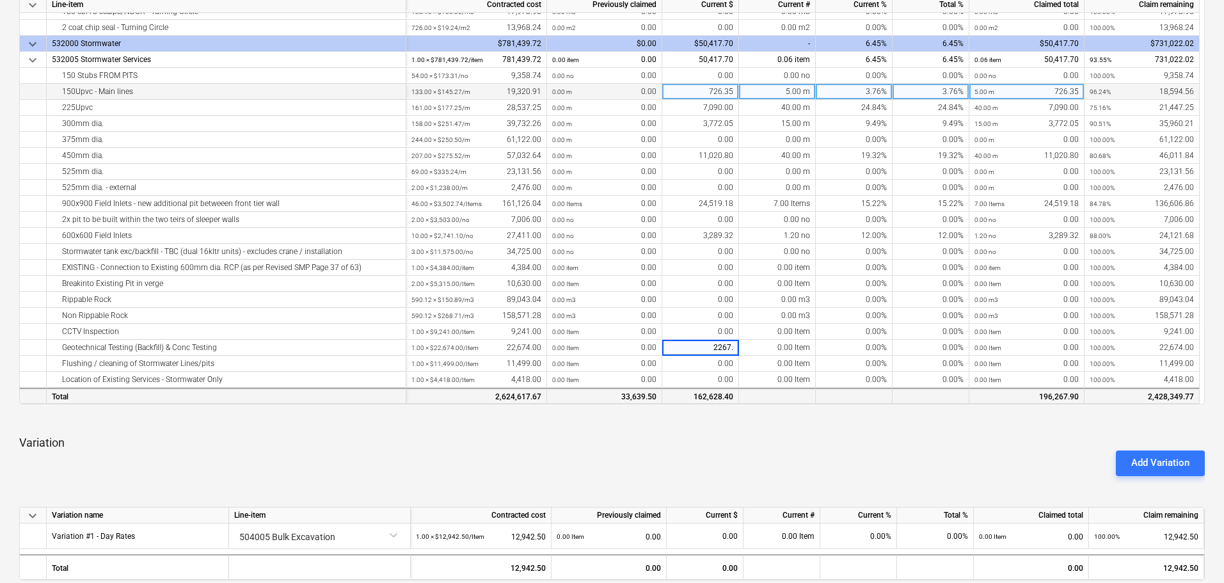
type input "2267.4"
type input "883.6"
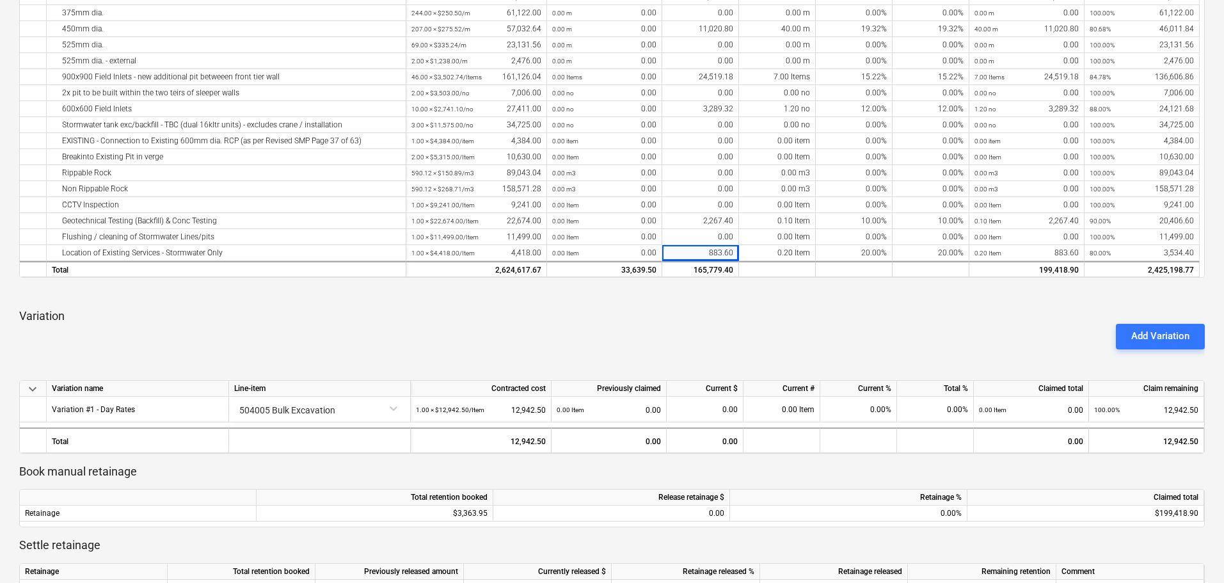
scroll to position [384, 0]
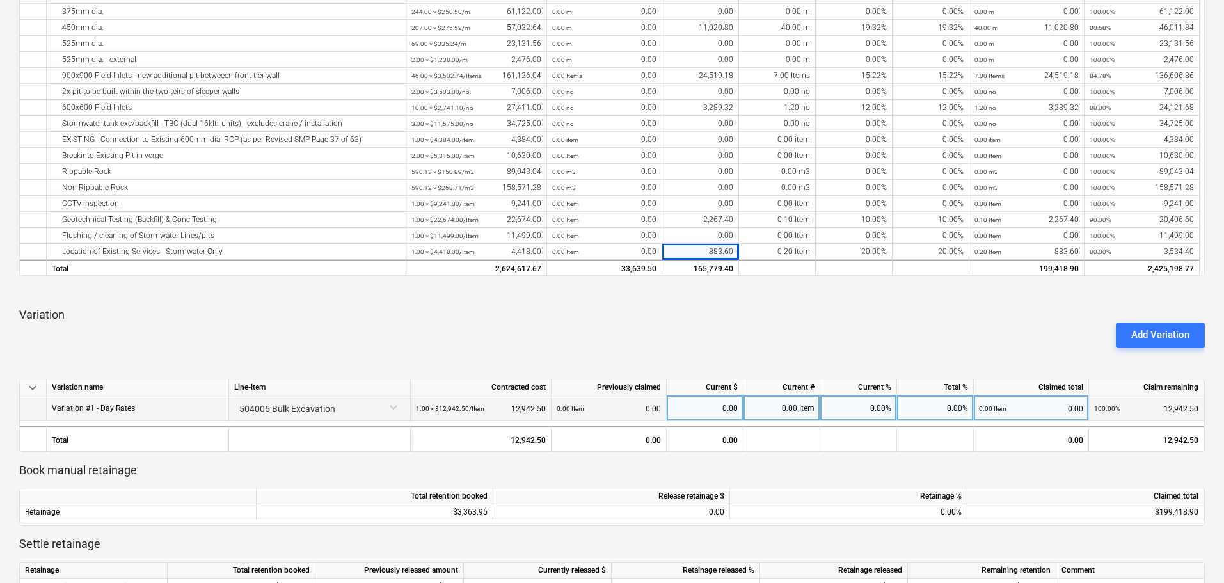
click at [721, 408] on div "0.00" at bounding box center [705, 408] width 66 height 26
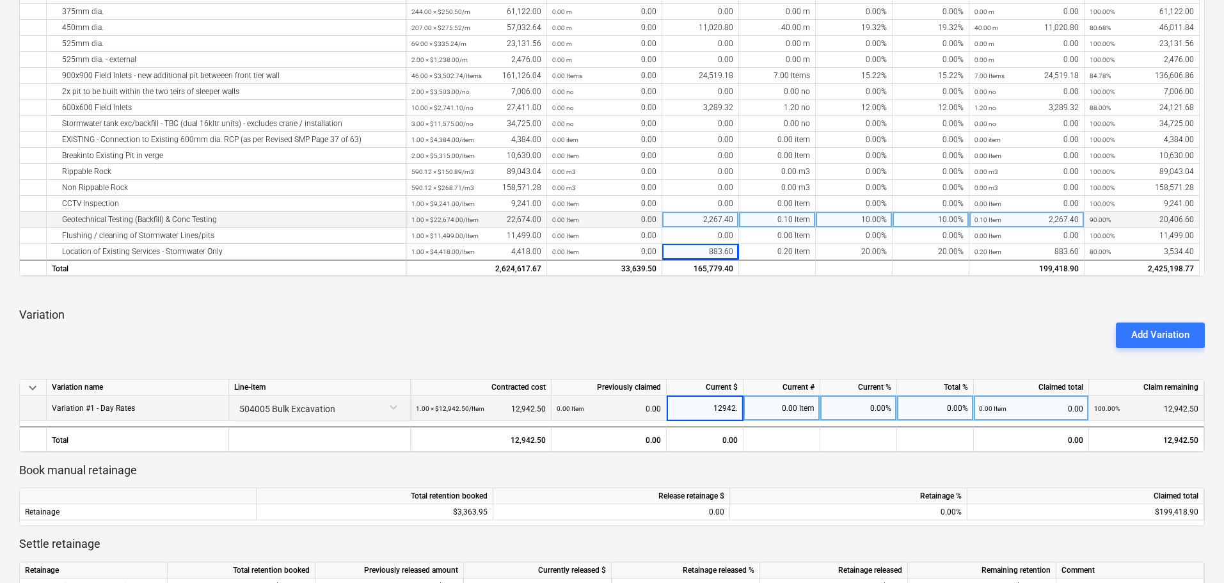
type input "12942.5"
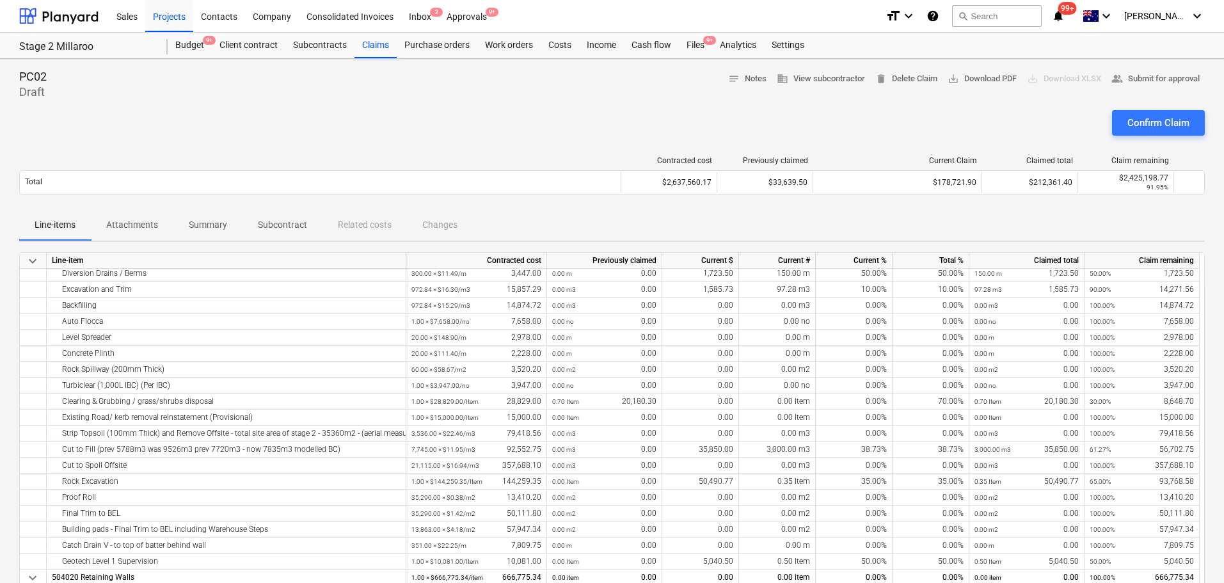
scroll to position [64, 0]
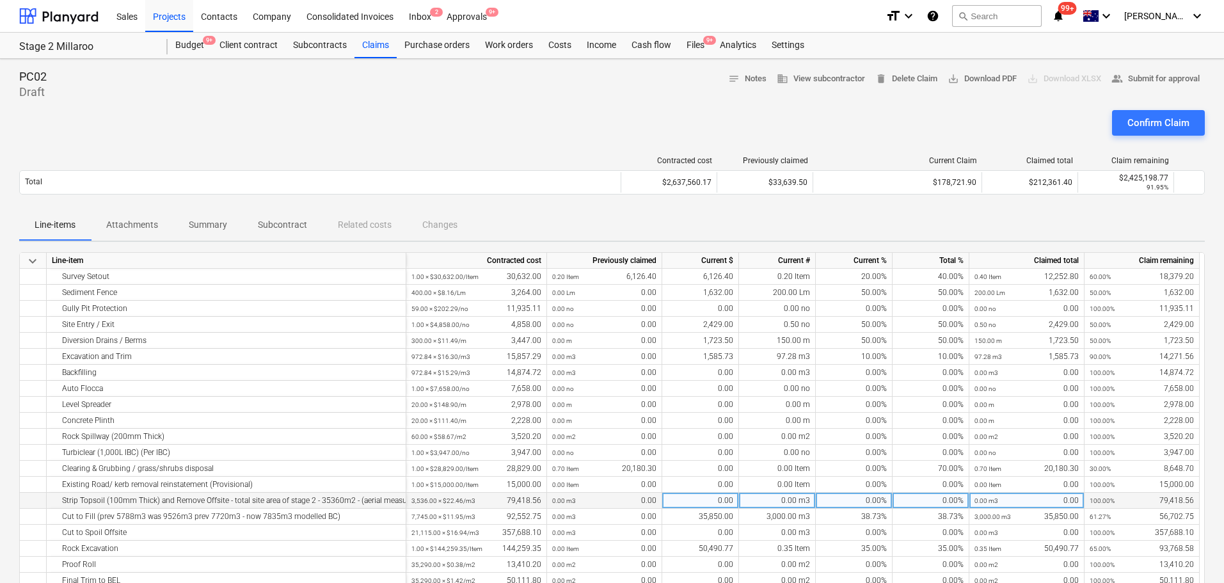
click at [722, 502] on div "0.00" at bounding box center [700, 501] width 77 height 16
type input "52691.16"
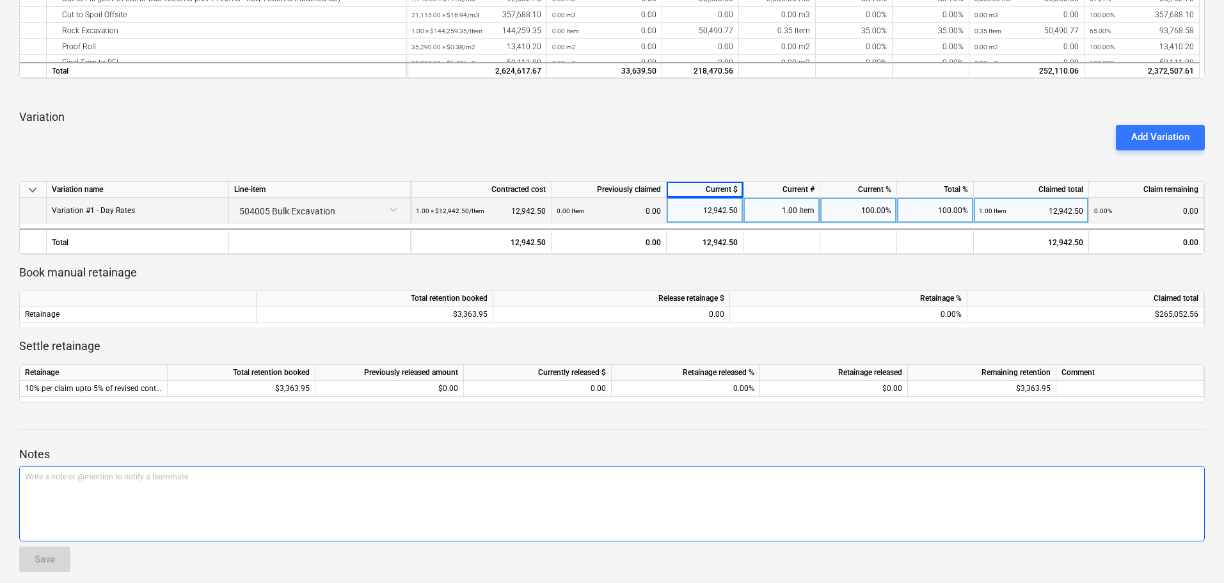
scroll to position [591, 0]
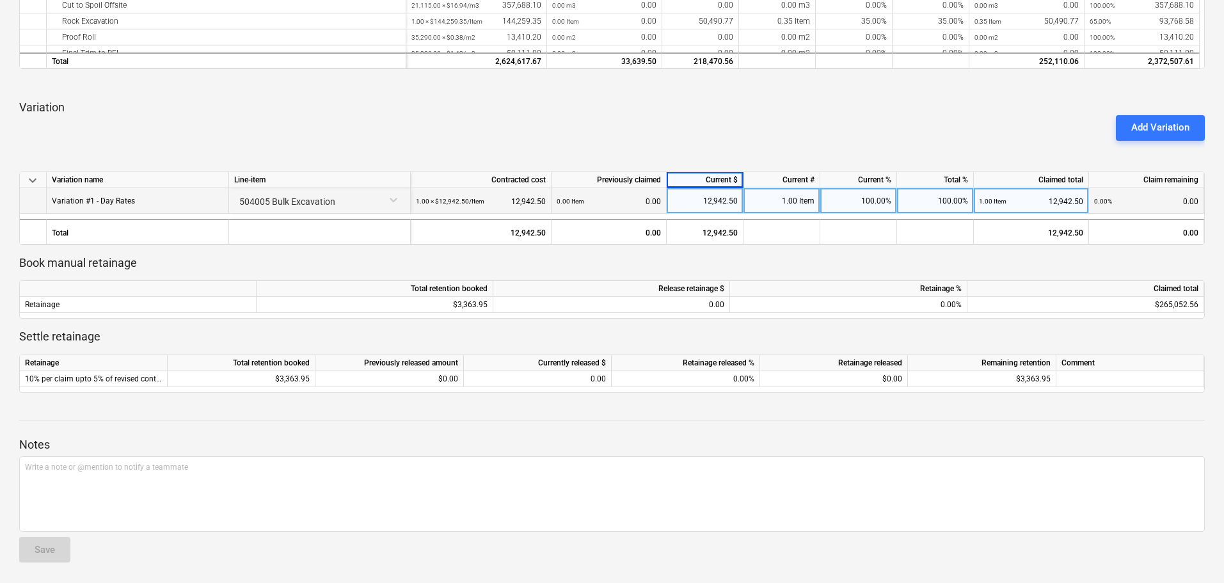
drag, startPoint x: 924, startPoint y: 308, endPoint x: 1067, endPoint y: 390, distance: 164.9
click at [923, 308] on div "0.00%" at bounding box center [848, 305] width 237 height 16
type input "10"
click at [982, 449] on p "Notes" at bounding box center [612, 444] width 1186 height 15
click at [910, 437] on p "Notes" at bounding box center [612, 444] width 1186 height 15
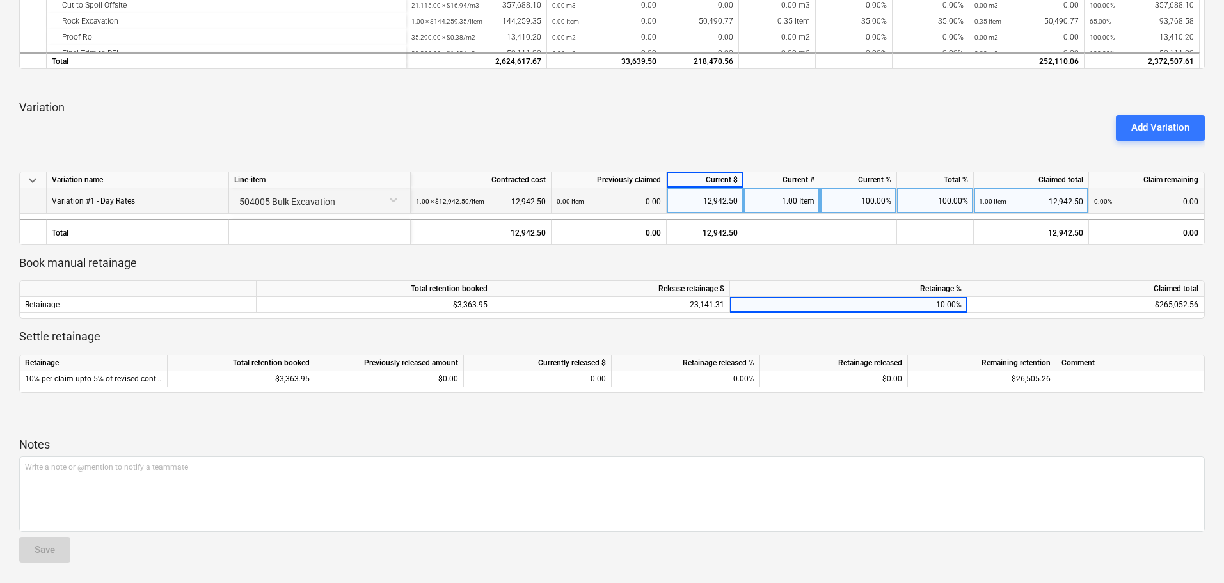
click at [1168, 436] on div "Notes Write a note or @mention to notify a teammate ﻿ Save" at bounding box center [612, 488] width 1186 height 170
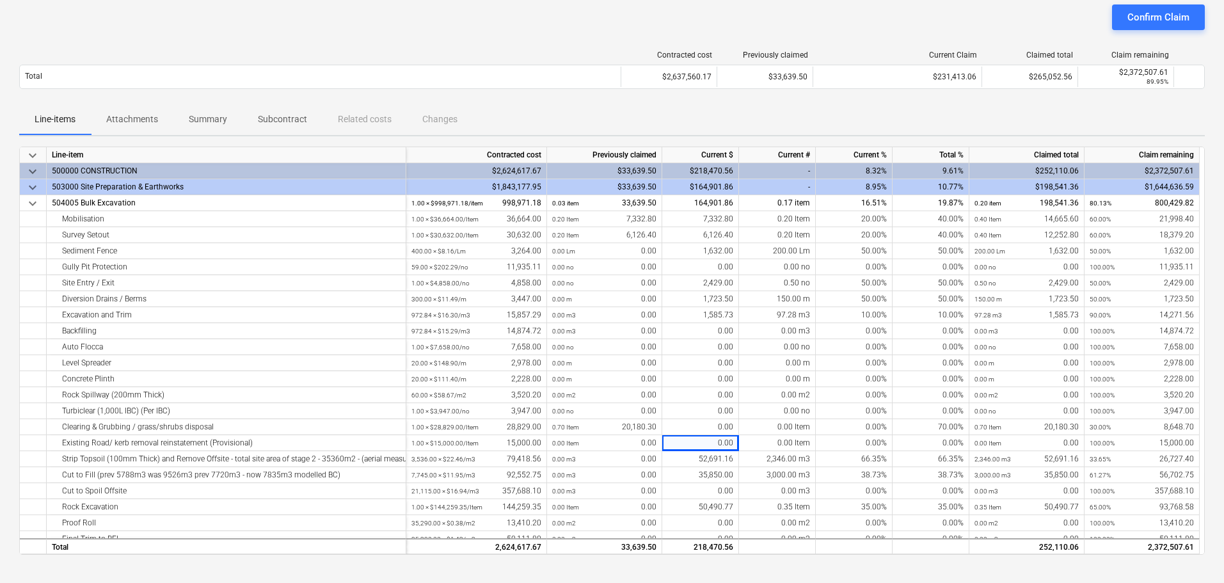
scroll to position [0, 0]
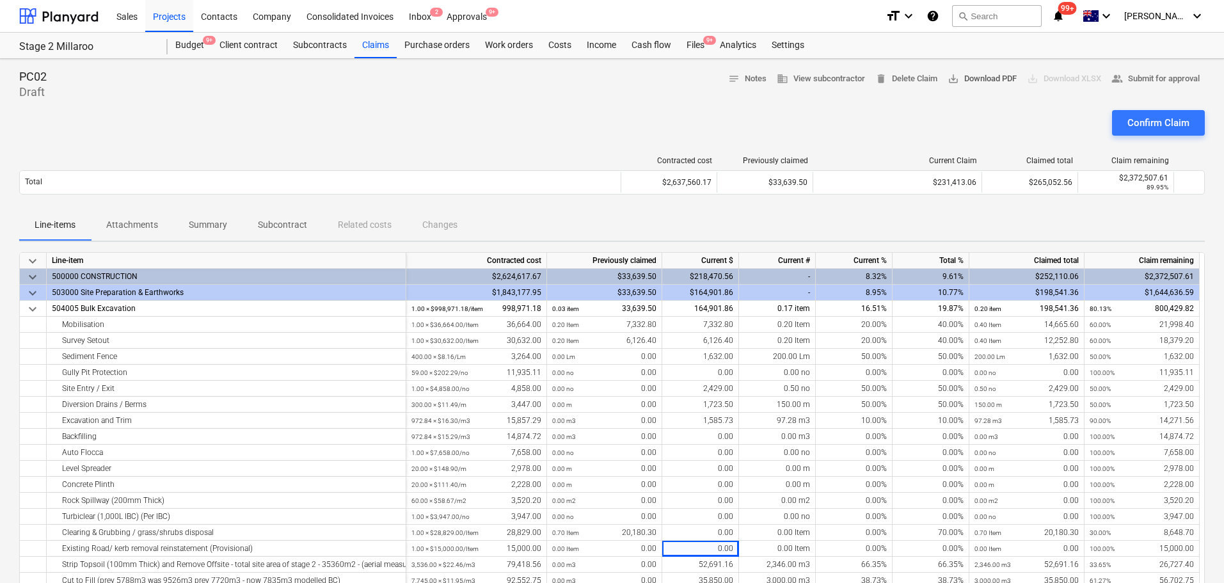
click at [991, 81] on span "save_alt Download PDF" at bounding box center [982, 79] width 69 height 15
click at [1174, 210] on div "Line-items Attachments Summary Subcontract Related costs Changes" at bounding box center [612, 225] width 1186 height 31
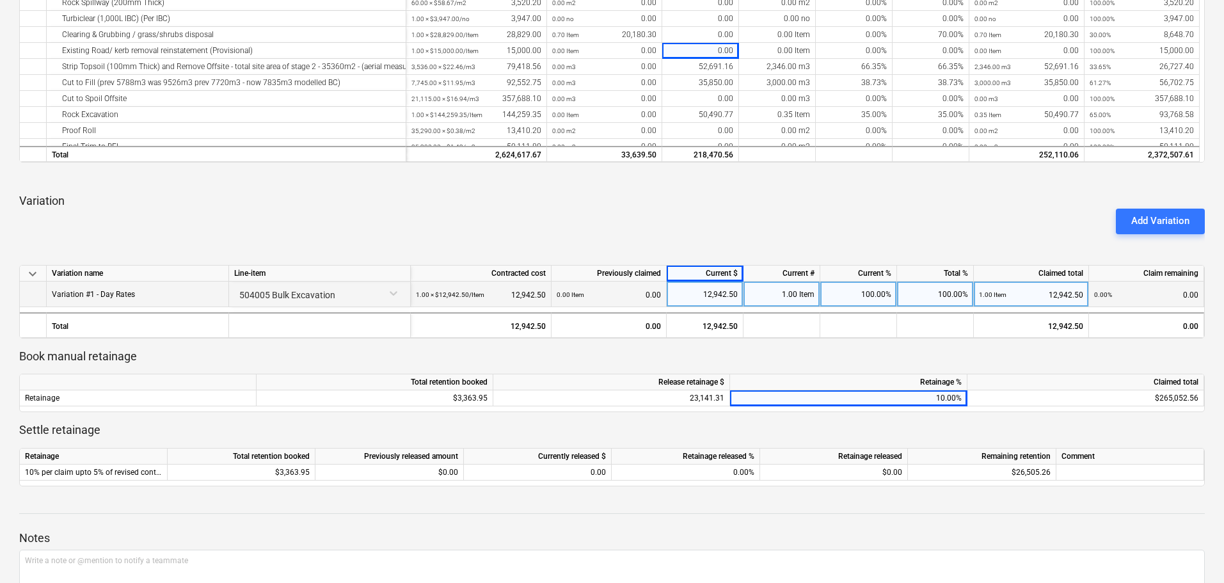
scroll to position [576, 0]
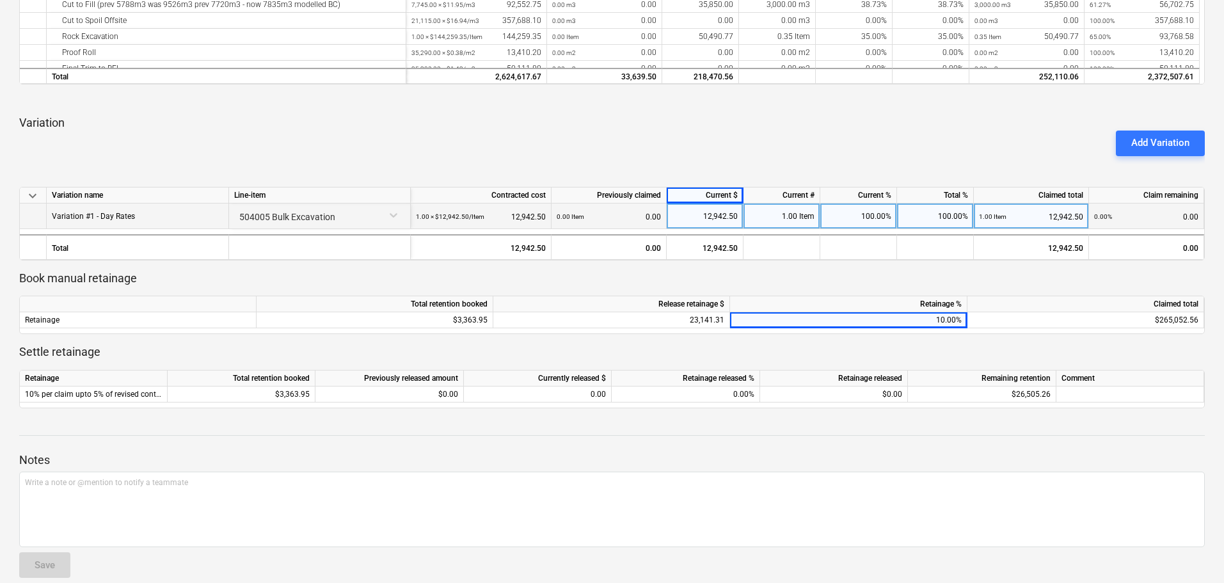
click at [817, 447] on div at bounding box center [612, 447] width 1186 height 10
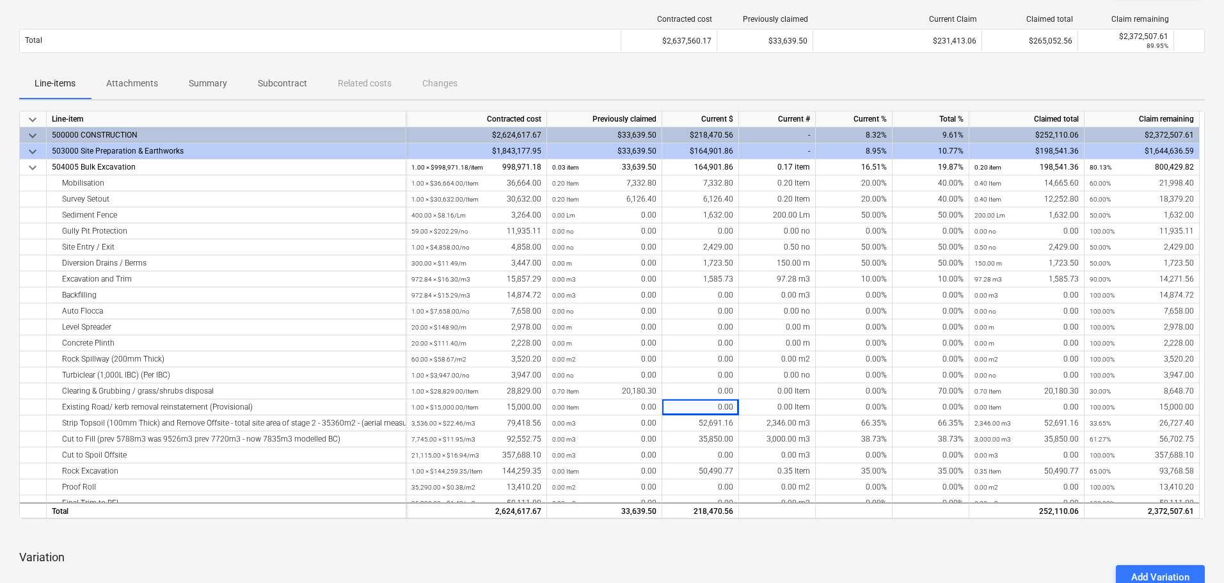
scroll to position [0, 0]
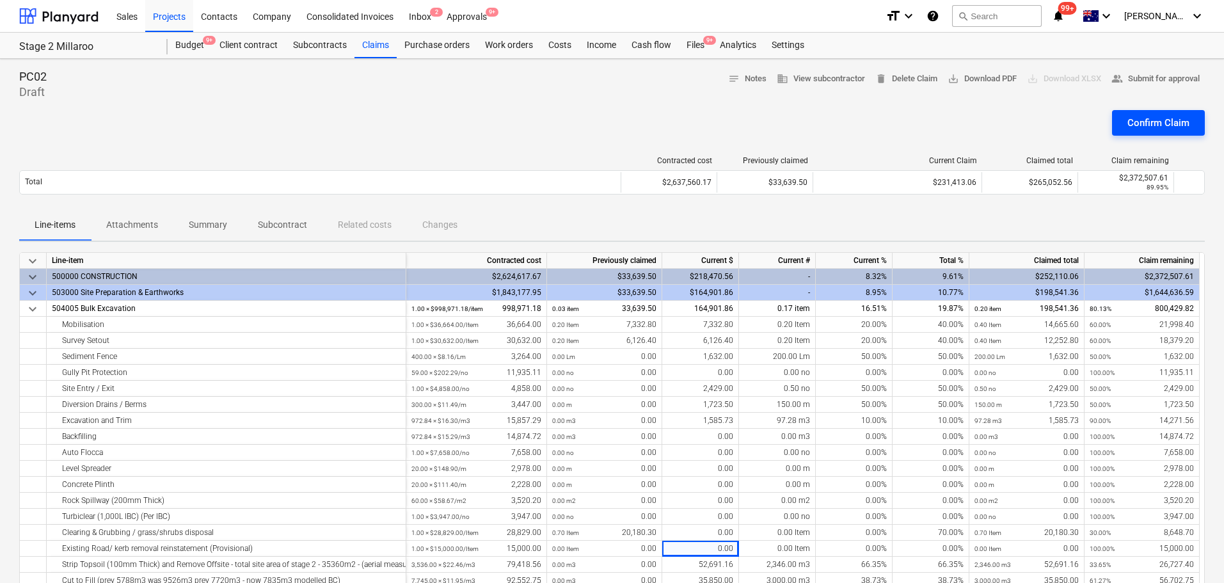
click at [1165, 125] on div "Confirm Claim" at bounding box center [1158, 123] width 62 height 17
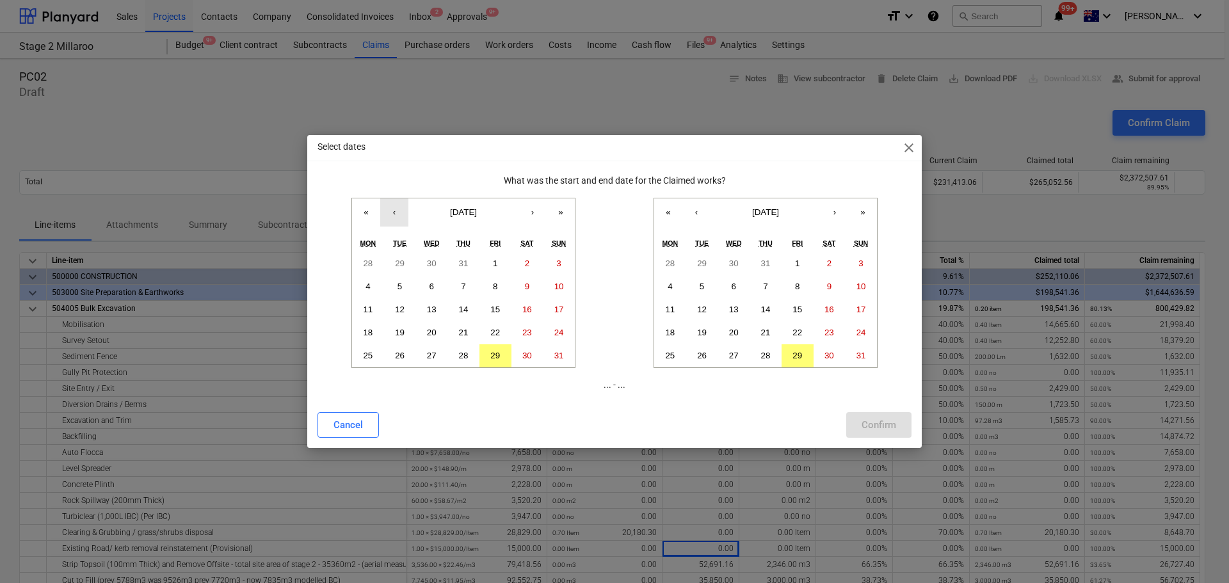
click at [386, 214] on button "‹" at bounding box center [394, 212] width 28 height 28
click at [395, 216] on button "‹" at bounding box center [394, 212] width 28 height 28
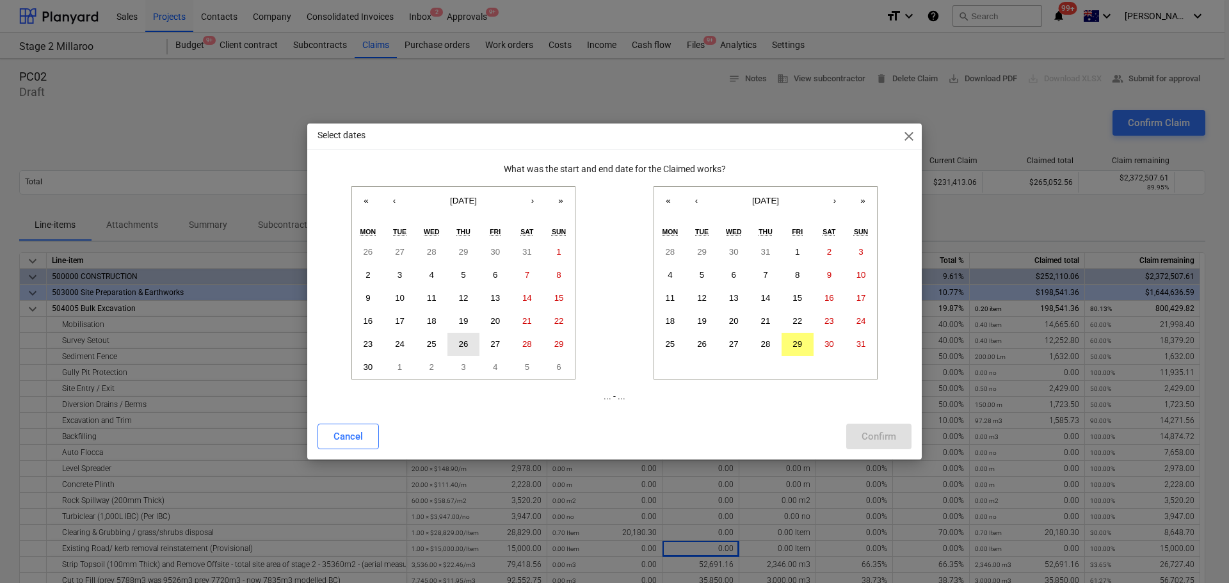
click at [463, 342] on abbr "26" at bounding box center [464, 344] width 10 height 10
click at [829, 202] on button "›" at bounding box center [834, 201] width 28 height 28
click at [699, 200] on button "‹" at bounding box center [696, 201] width 28 height 28
click at [796, 320] on abbr "25" at bounding box center [797, 321] width 10 height 10
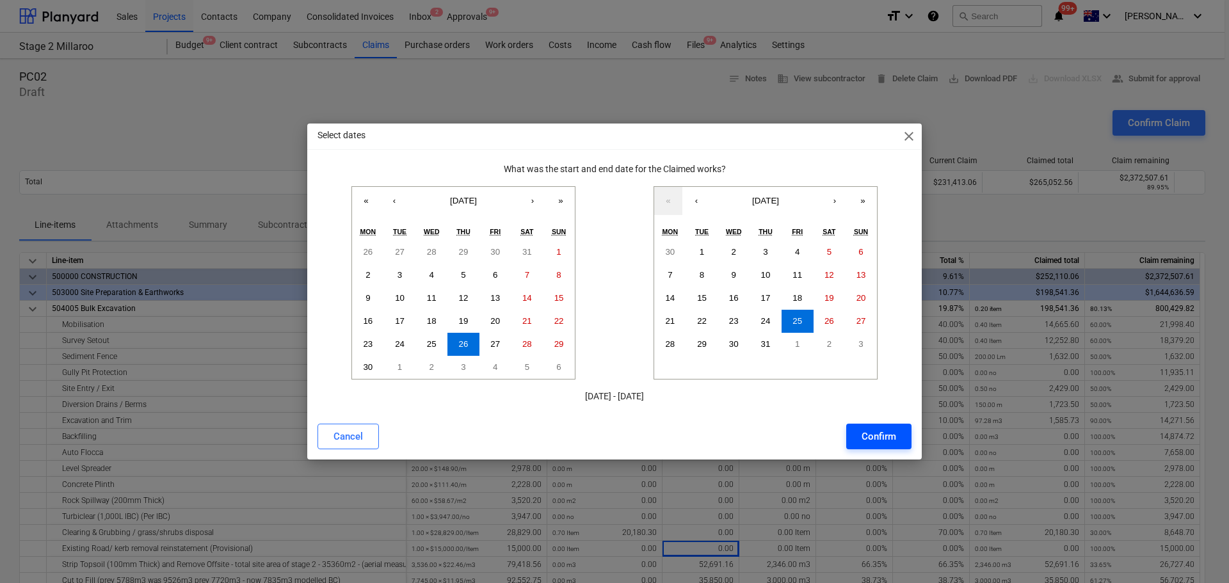
click at [880, 440] on div "Confirm" at bounding box center [878, 436] width 35 height 17
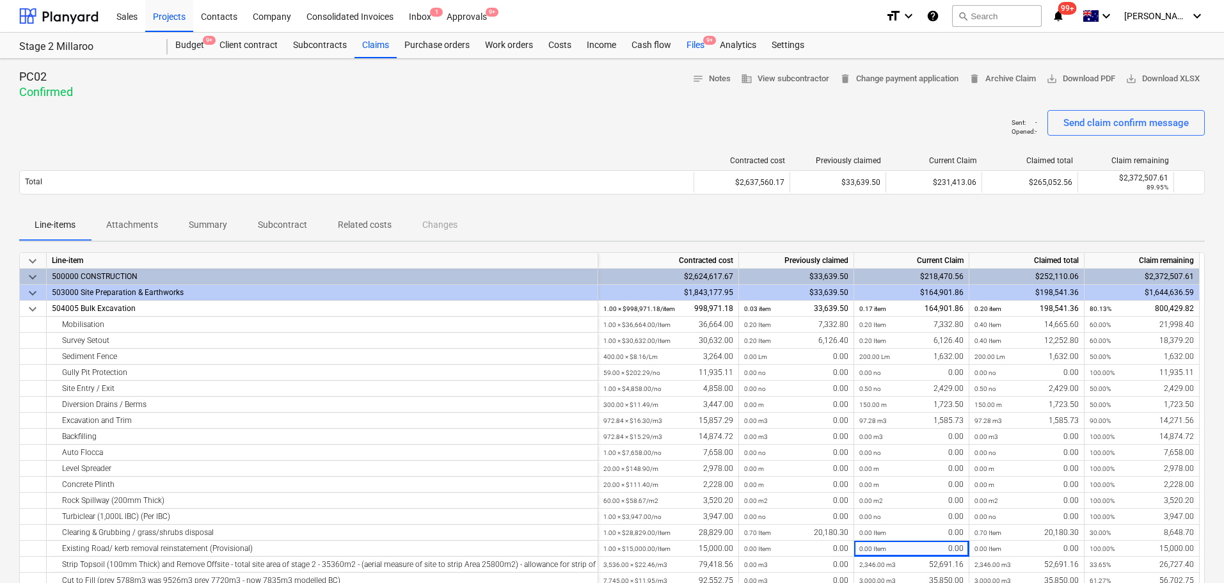
click at [692, 51] on div "Files 9+" at bounding box center [695, 46] width 33 height 26
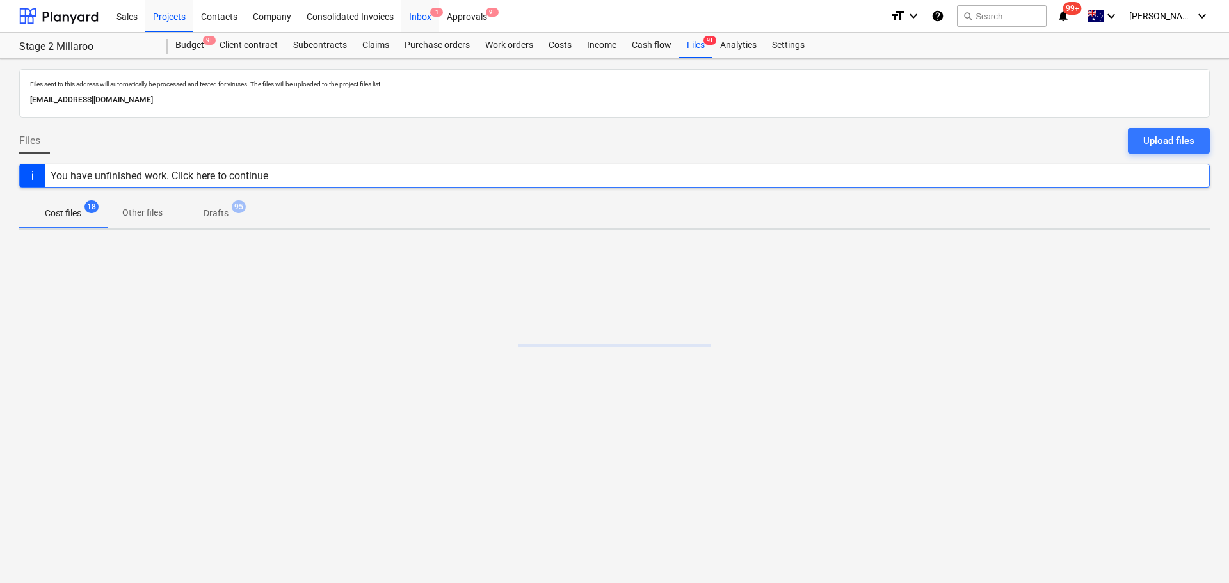
click at [424, 12] on div "Inbox 1" at bounding box center [420, 15] width 38 height 33
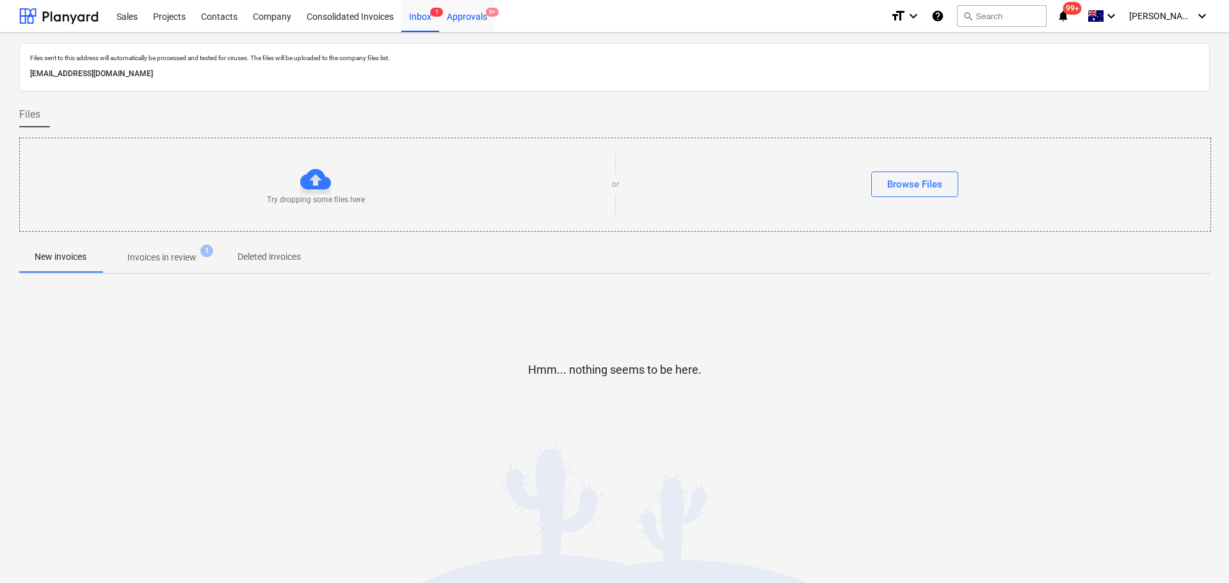
click at [468, 22] on div "Approvals 9+" at bounding box center [467, 15] width 56 height 33
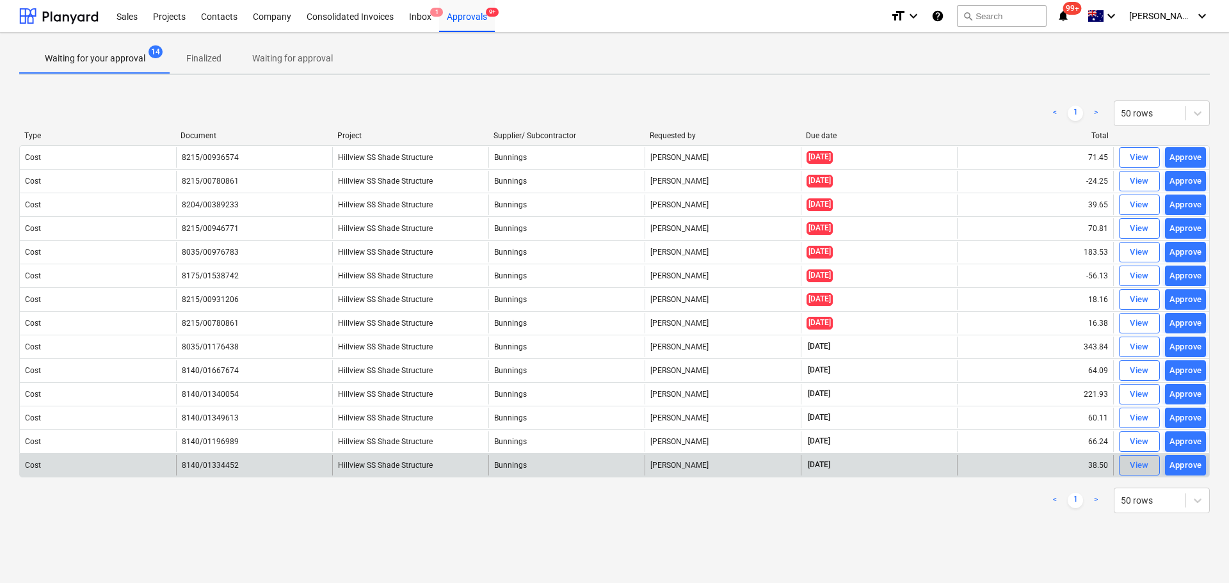
click at [1135, 465] on div "View" at bounding box center [1138, 465] width 19 height 15
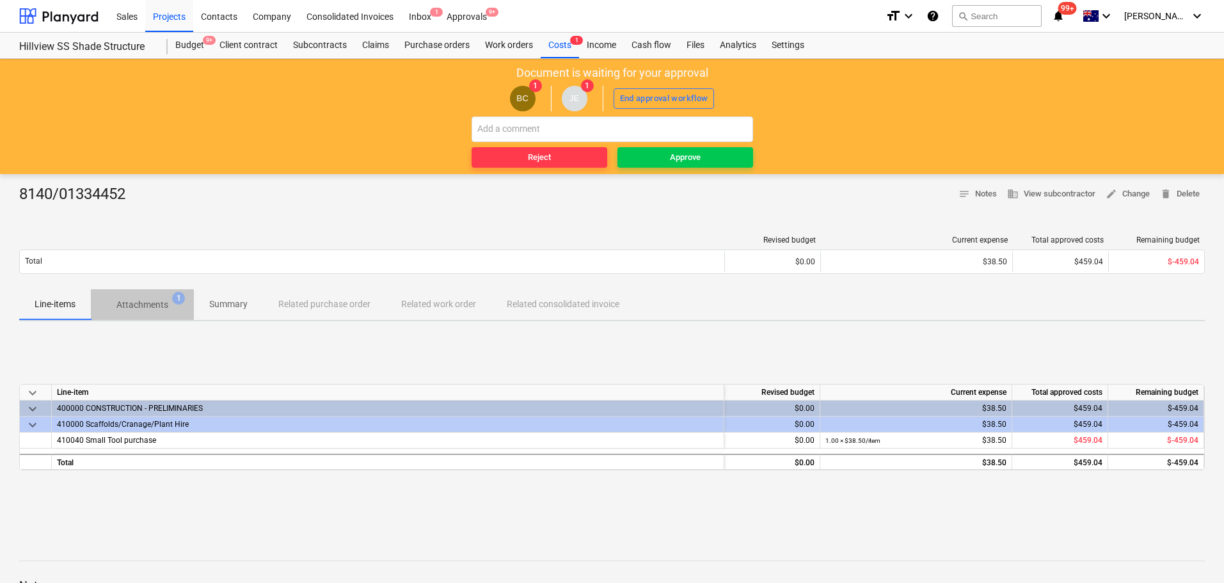
click at [148, 308] on p "Attachments" at bounding box center [142, 304] width 52 height 13
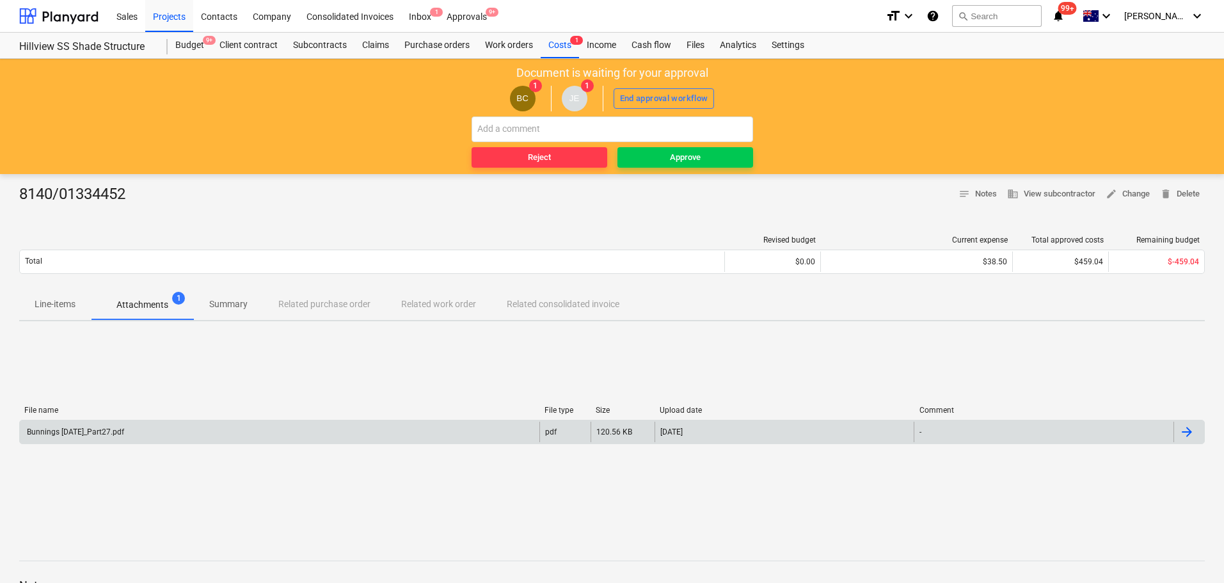
click at [112, 425] on div "Bunnings [DATE]_Part27.pdf" at bounding box center [280, 432] width 520 height 20
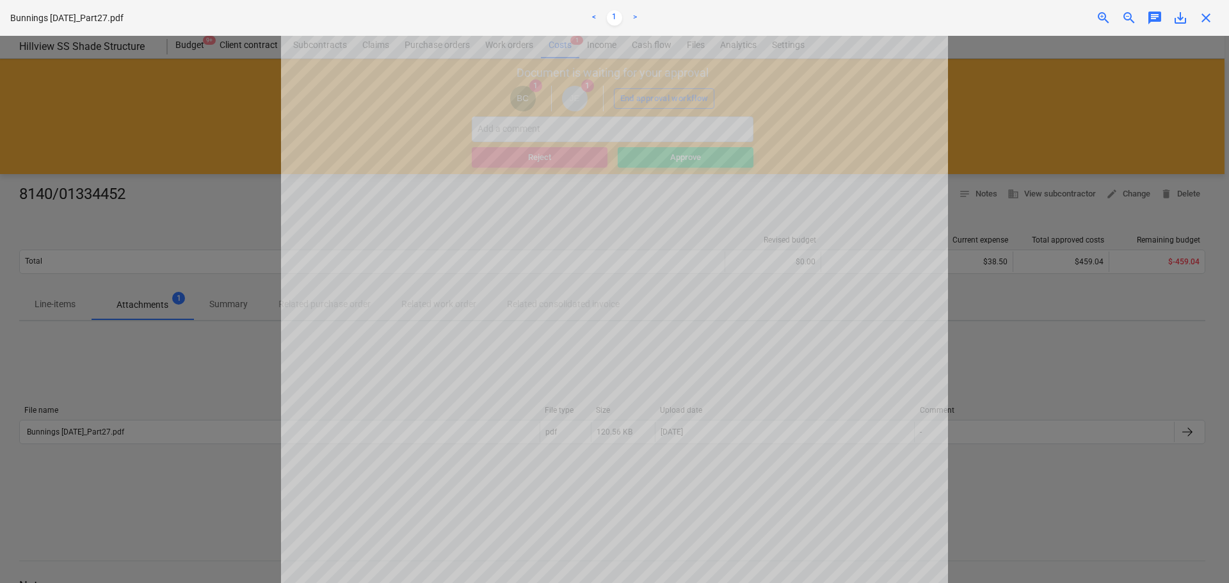
click at [1205, 25] on span "close" at bounding box center [1205, 17] width 15 height 15
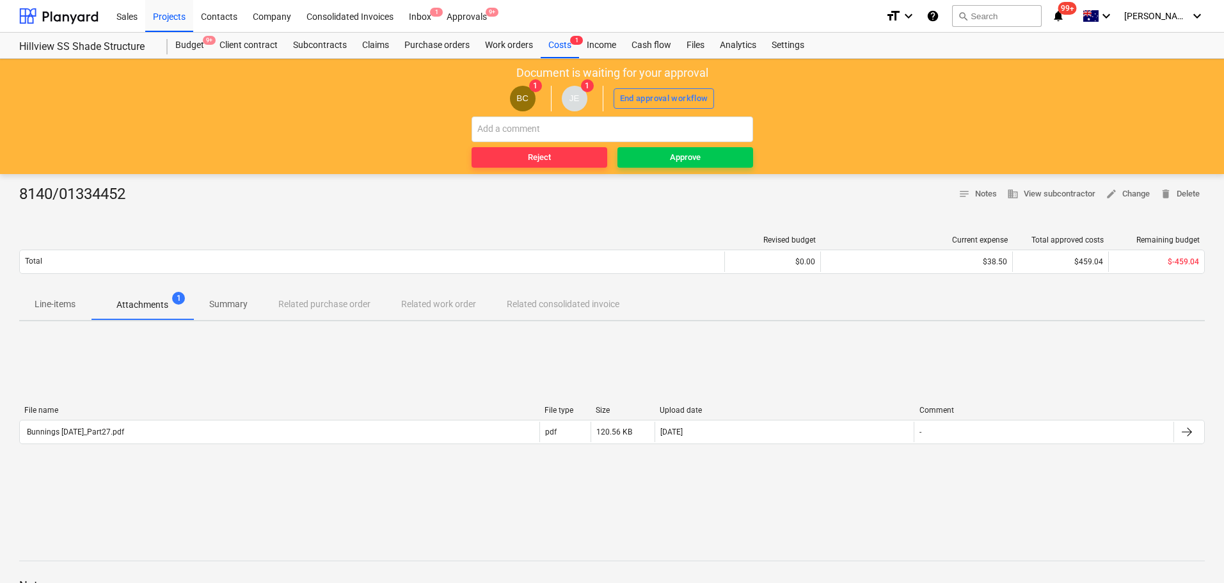
click at [68, 308] on p "Line-items" at bounding box center [55, 304] width 41 height 13
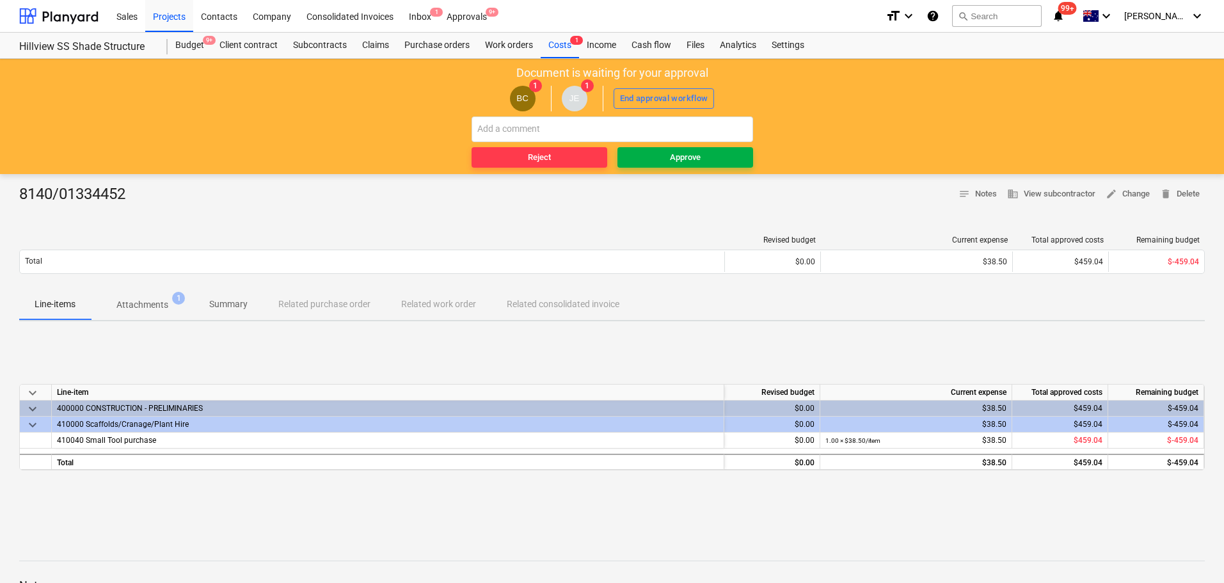
click at [682, 159] on div "Approve" at bounding box center [685, 157] width 31 height 15
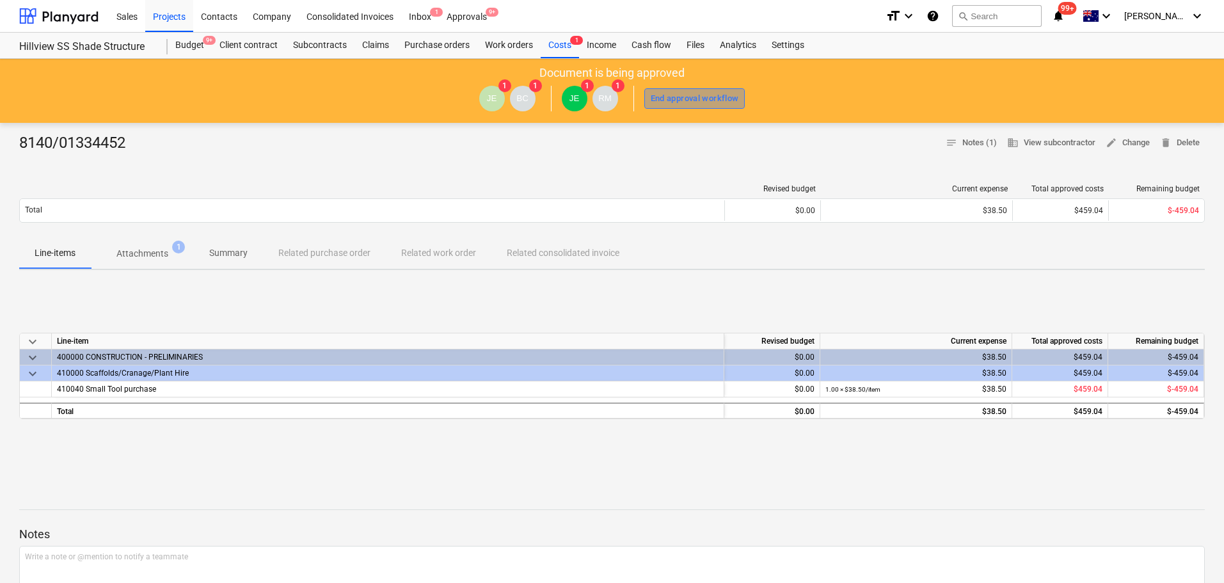
drag, startPoint x: 702, startPoint y: 98, endPoint x: 751, endPoint y: 303, distance: 210.6
click at [702, 97] on div "End approval workflow" at bounding box center [695, 99] width 88 height 15
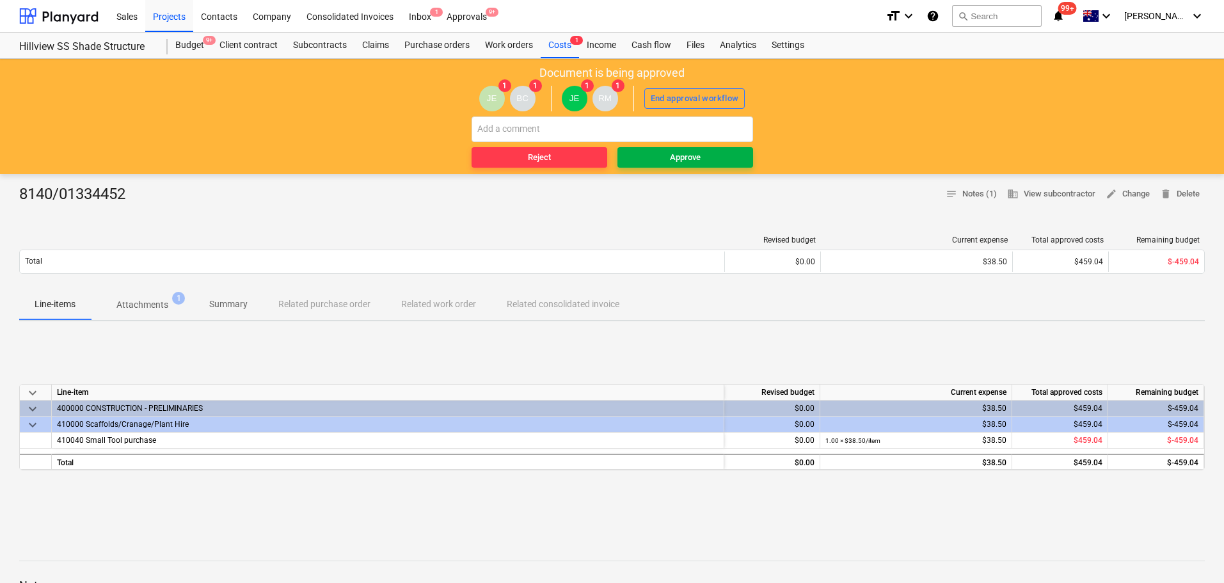
click at [688, 160] on div "Approve" at bounding box center [685, 157] width 31 height 15
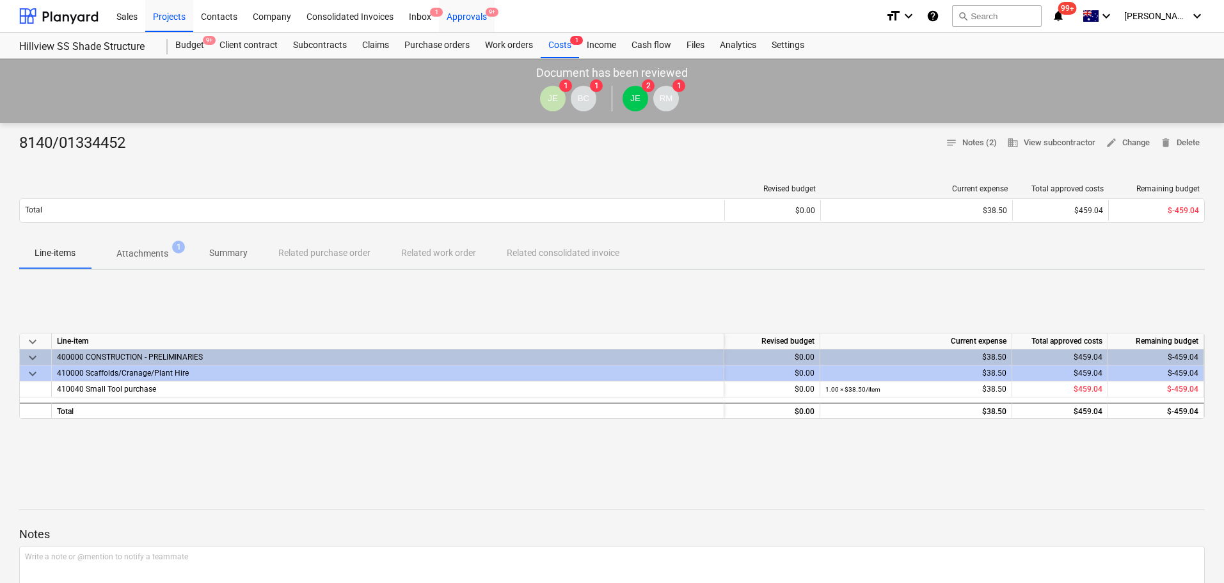
click at [469, 19] on div "Approvals 9+" at bounding box center [467, 15] width 56 height 33
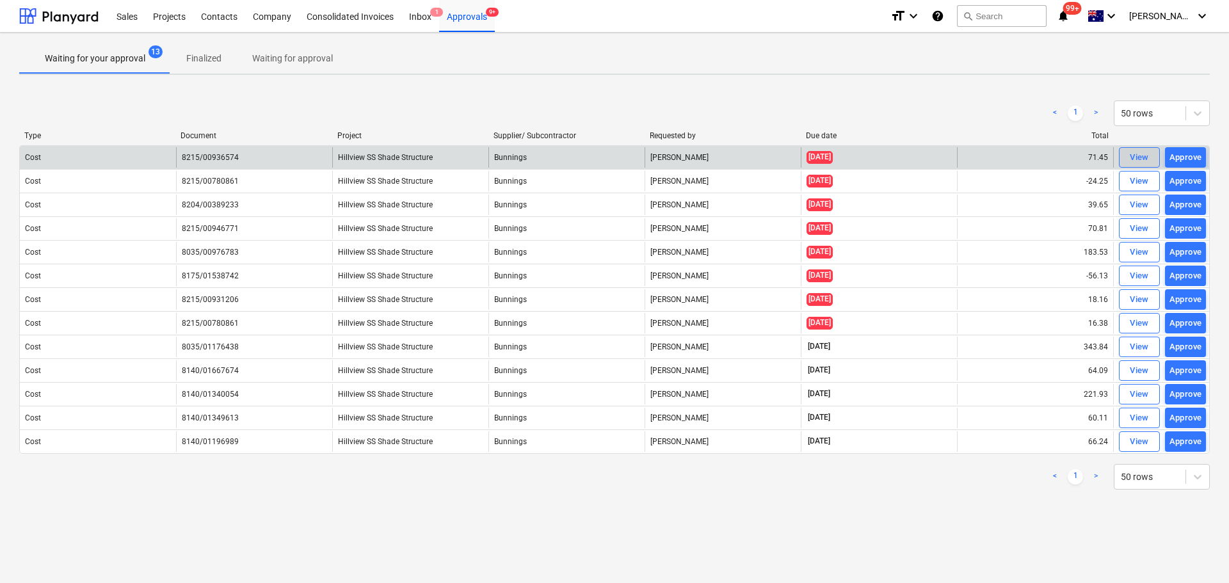
click at [1140, 160] on div "View" at bounding box center [1138, 157] width 19 height 15
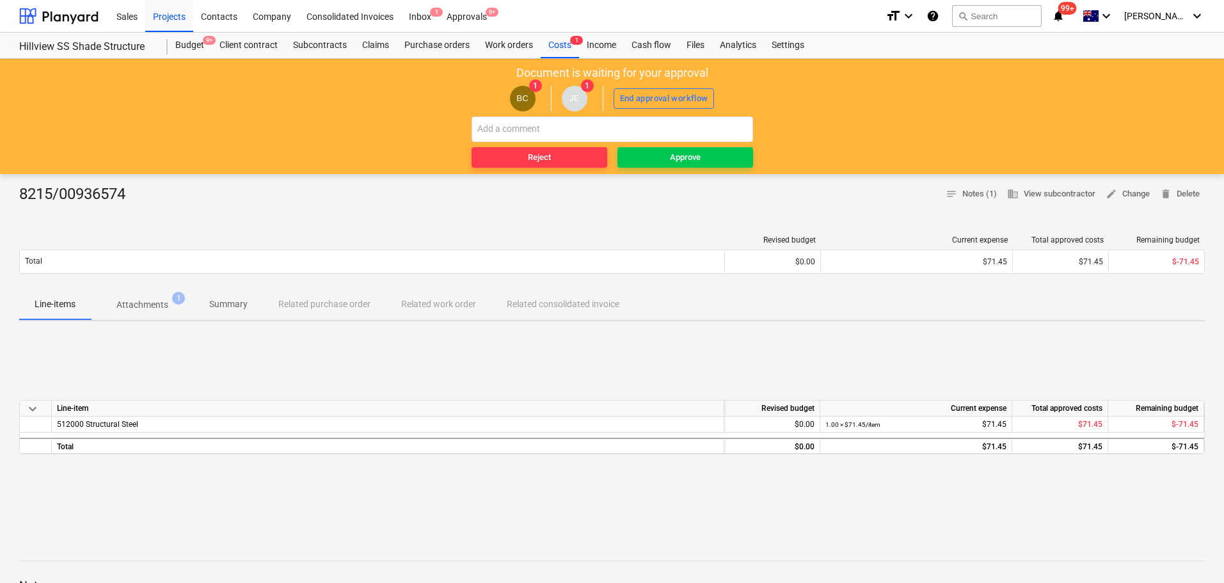
click at [149, 294] on span "Attachments 1" at bounding box center [142, 304] width 103 height 23
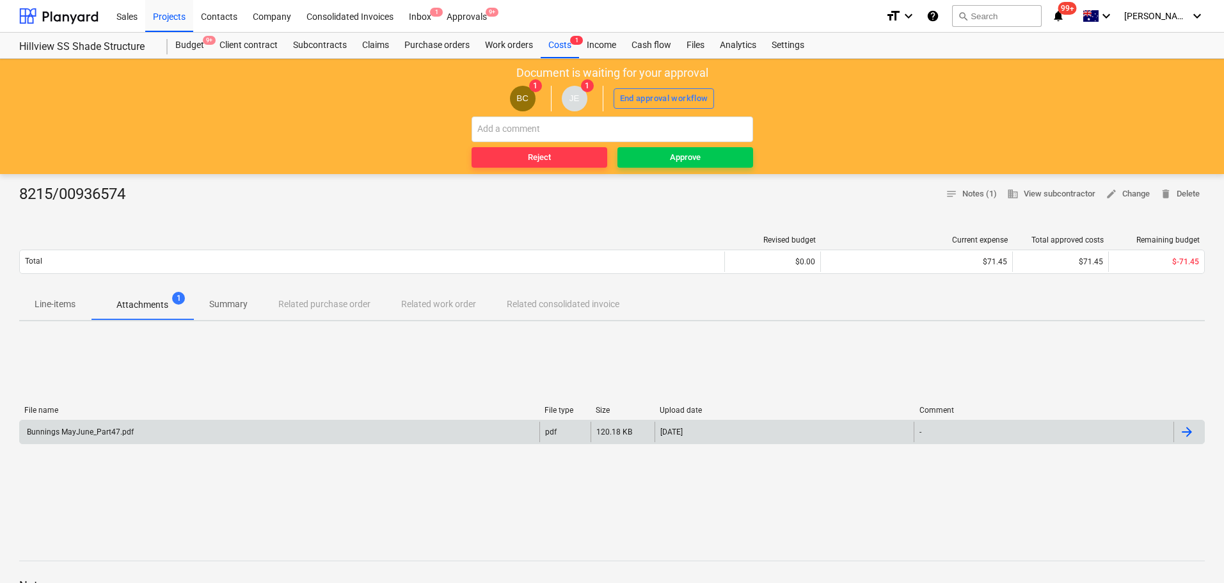
click at [92, 436] on div "Bunnings MayJune_Part47.pdf" at bounding box center [280, 432] width 520 height 20
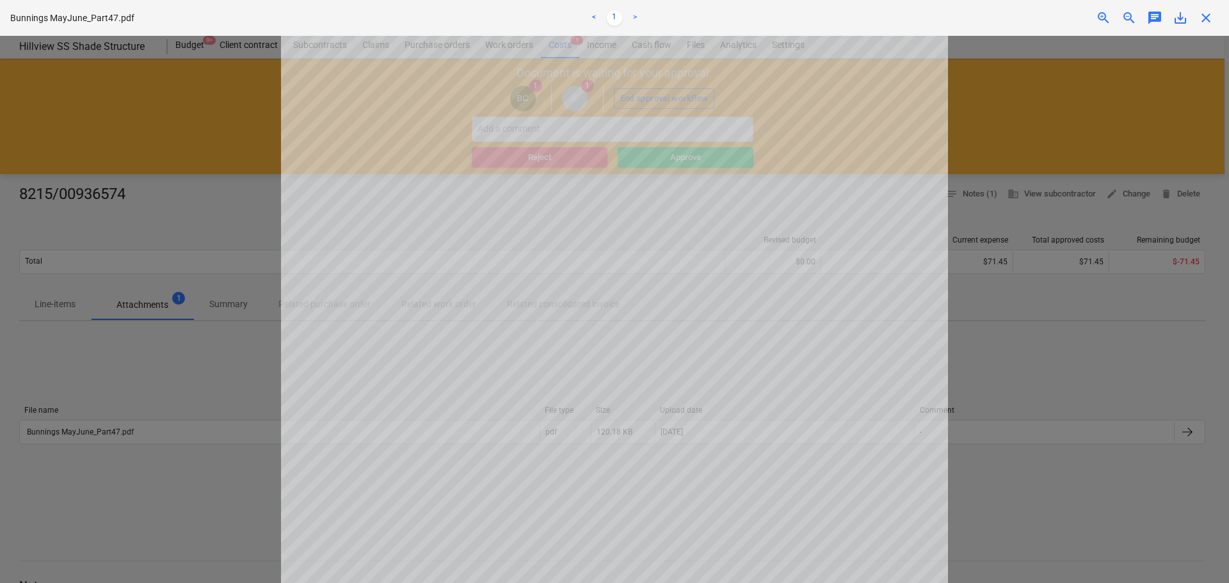
click at [1200, 21] on span "close" at bounding box center [1205, 17] width 15 height 15
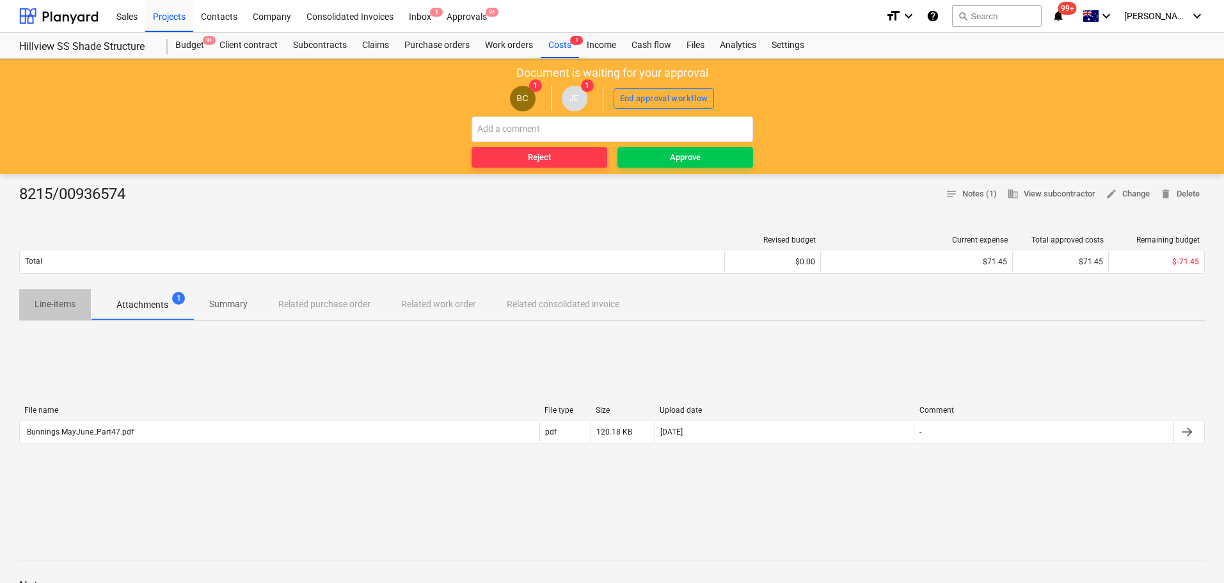
click at [64, 301] on p "Line-items" at bounding box center [55, 304] width 41 height 13
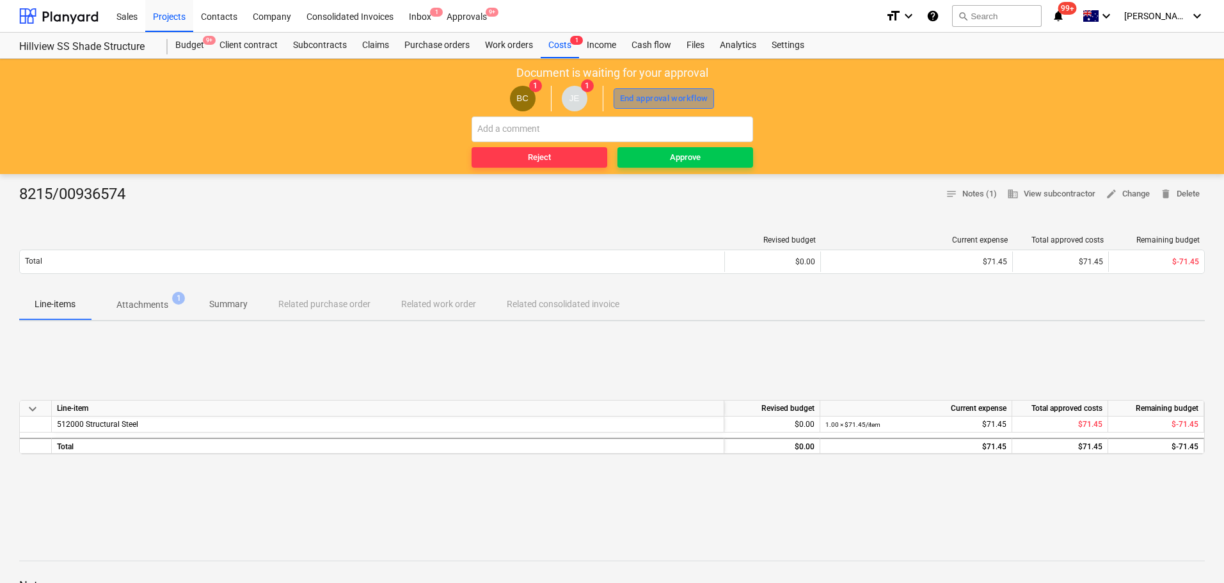
click at [684, 100] on div "End approval workflow" at bounding box center [664, 99] width 88 height 15
click at [697, 158] on div "Approve" at bounding box center [685, 157] width 31 height 15
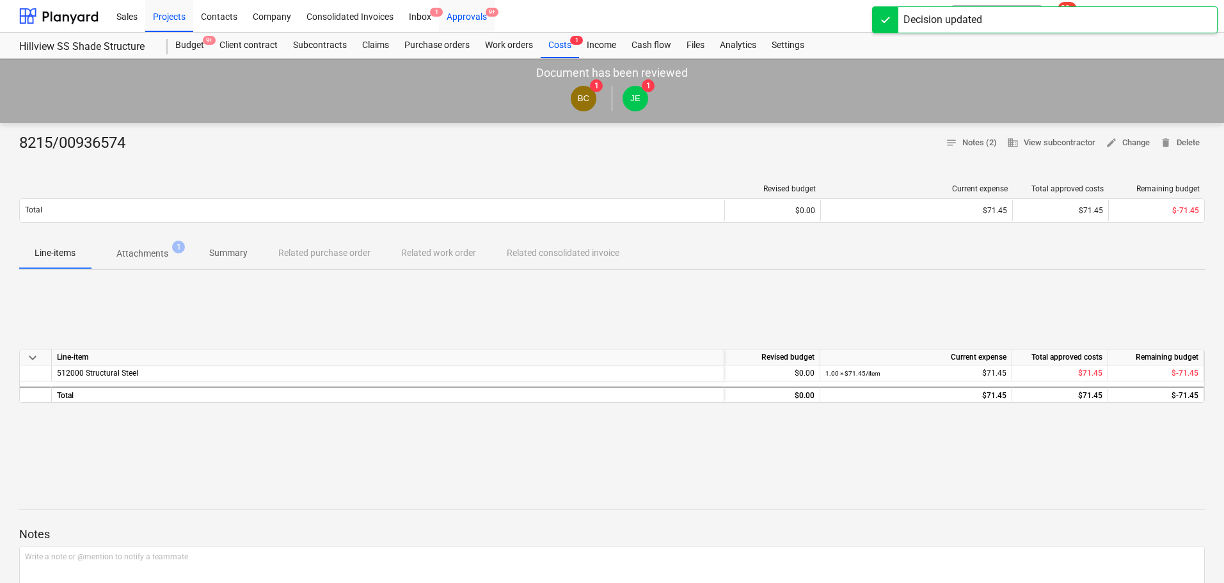
click at [460, 18] on div "Approvals 9+" at bounding box center [467, 15] width 56 height 33
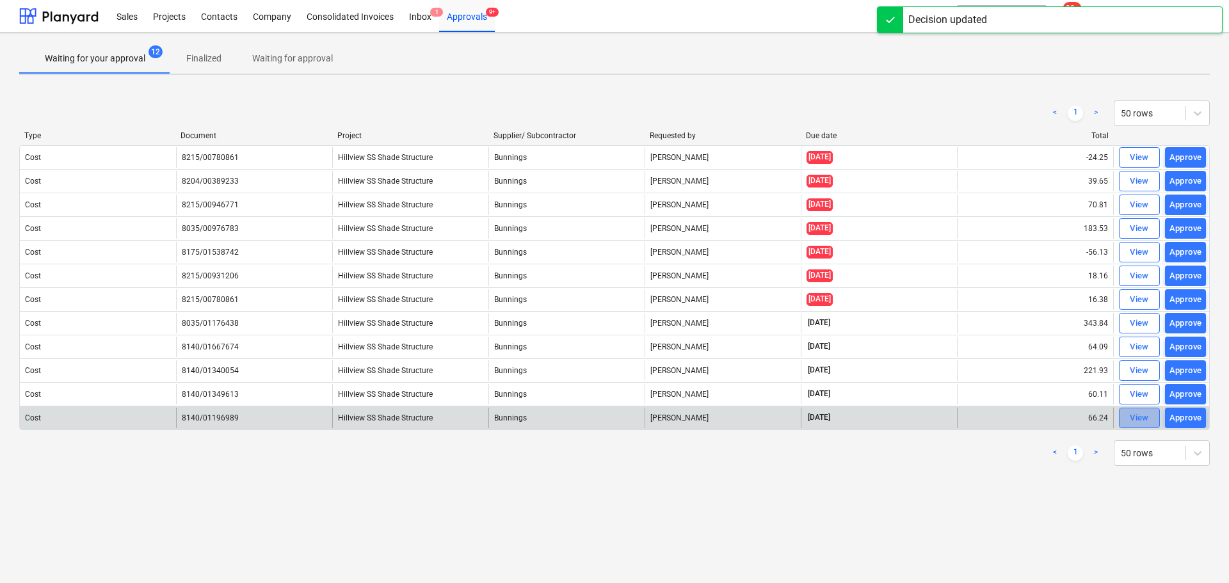
click at [1136, 420] on div "View" at bounding box center [1138, 418] width 19 height 15
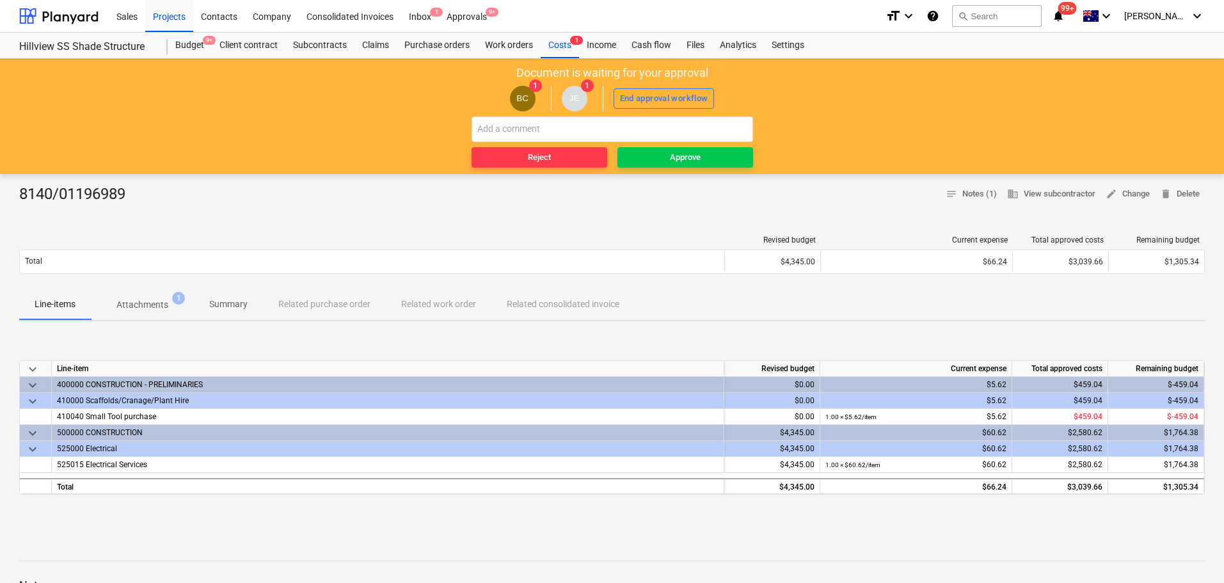
click at [157, 306] on p "Attachments" at bounding box center [142, 304] width 52 height 13
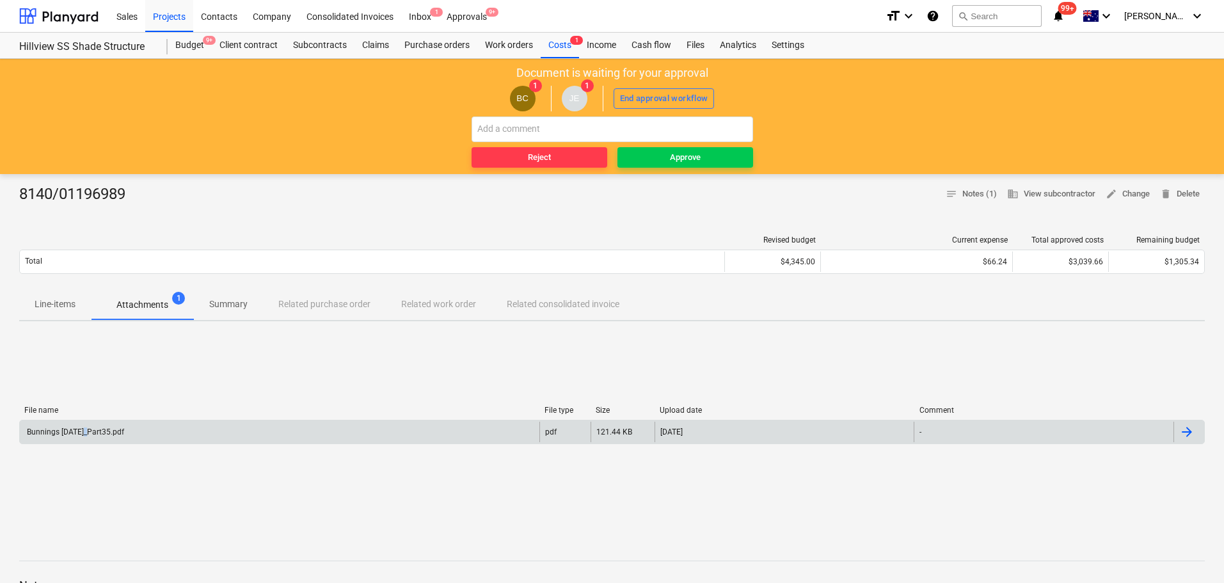
click at [83, 426] on div "Bunnings [DATE]_Part35.pdf" at bounding box center [280, 432] width 520 height 20
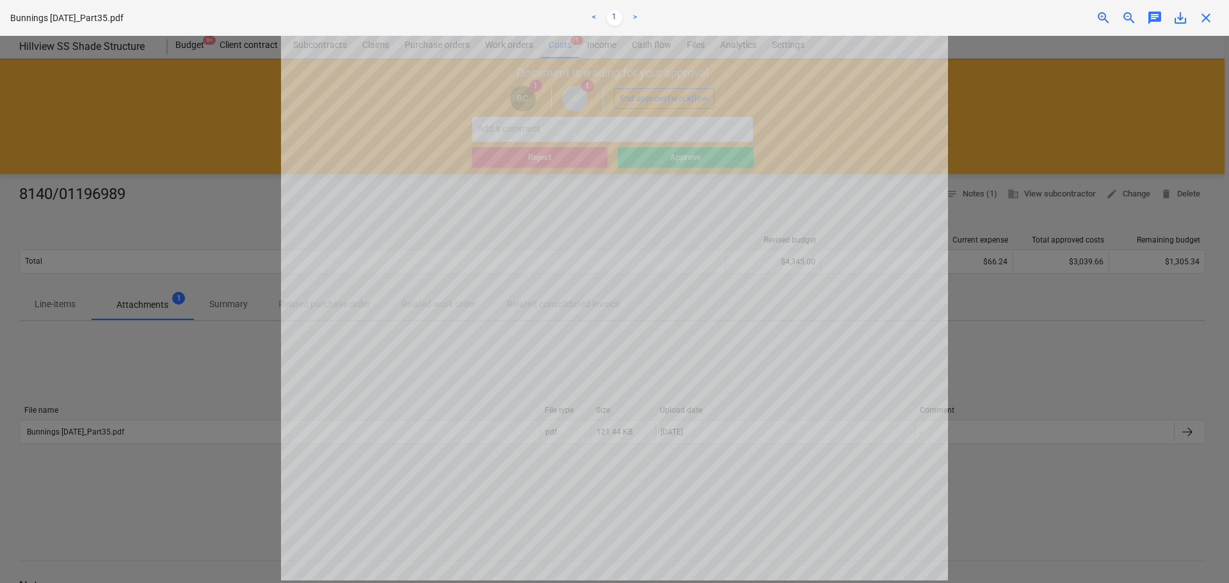
scroll to position [78, 0]
click at [1208, 18] on span "close" at bounding box center [1205, 17] width 15 height 15
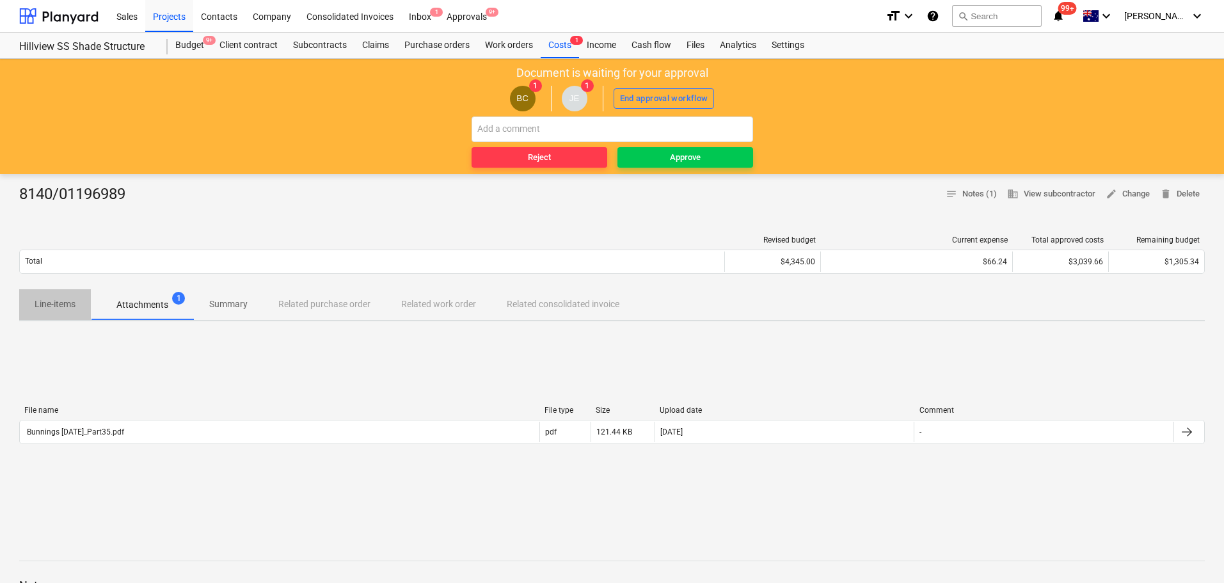
click at [63, 305] on p "Line-items" at bounding box center [55, 304] width 41 height 13
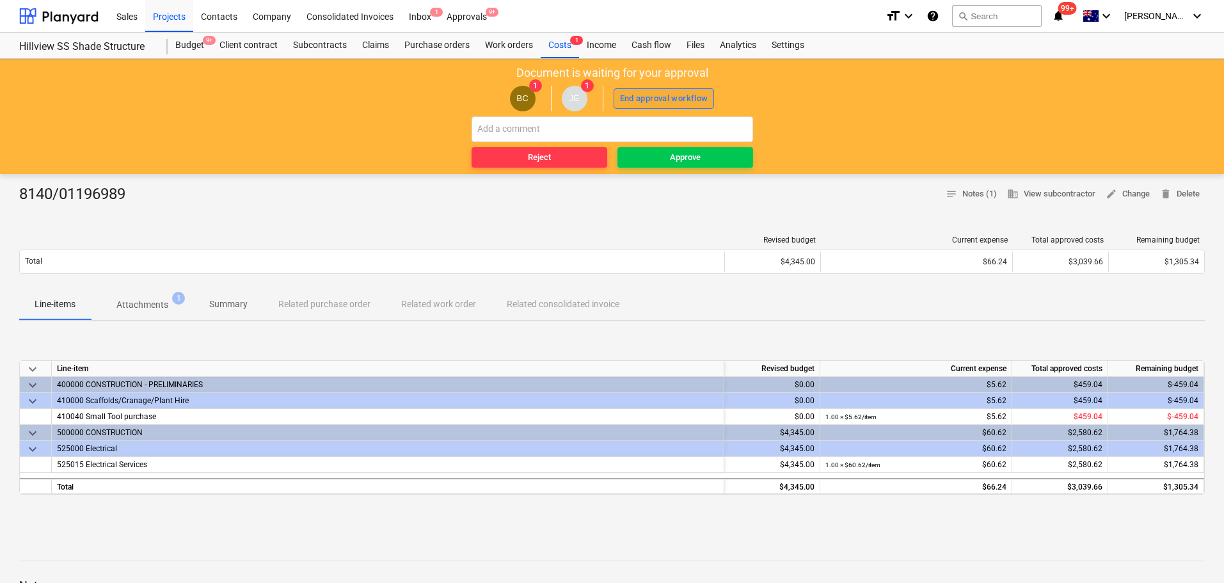
click at [648, 98] on div "End approval workflow" at bounding box center [664, 99] width 88 height 15
click at [701, 157] on span "Approve" at bounding box center [685, 157] width 125 height 15
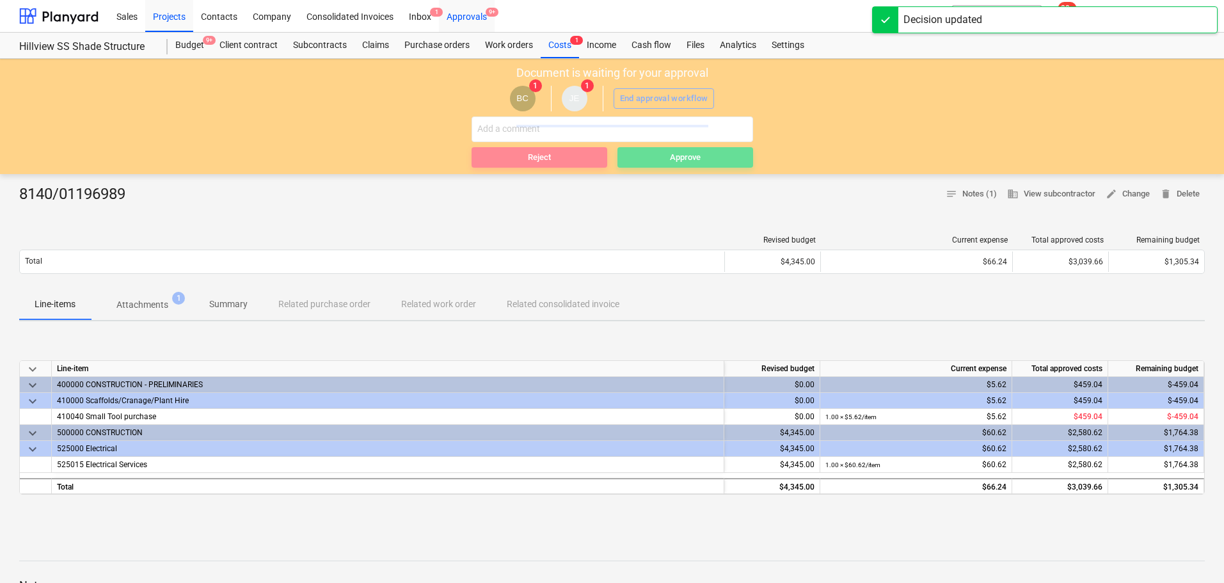
click at [481, 12] on div "Approvals 9+" at bounding box center [467, 15] width 56 height 33
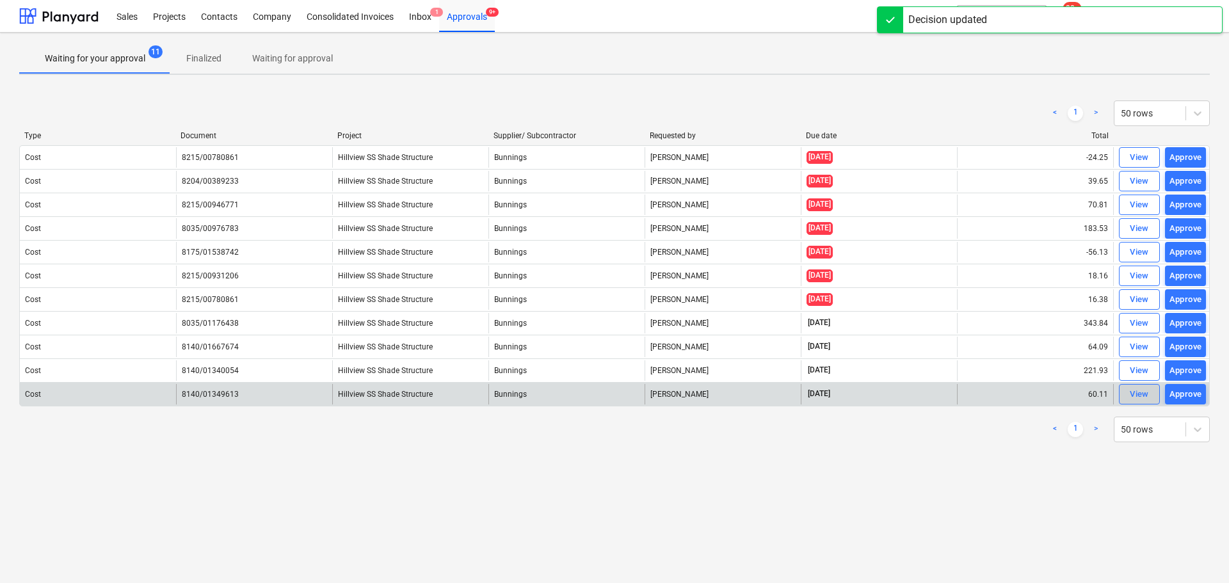
click at [1133, 394] on div "View" at bounding box center [1138, 394] width 19 height 15
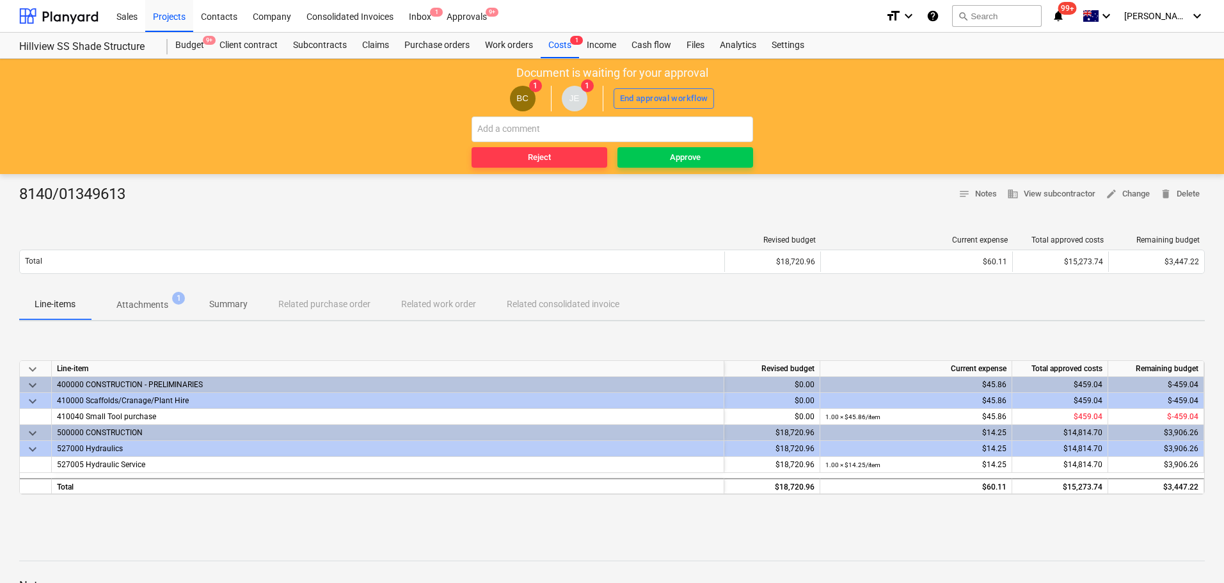
click at [147, 292] on button "Attachments 1" at bounding box center [142, 304] width 103 height 31
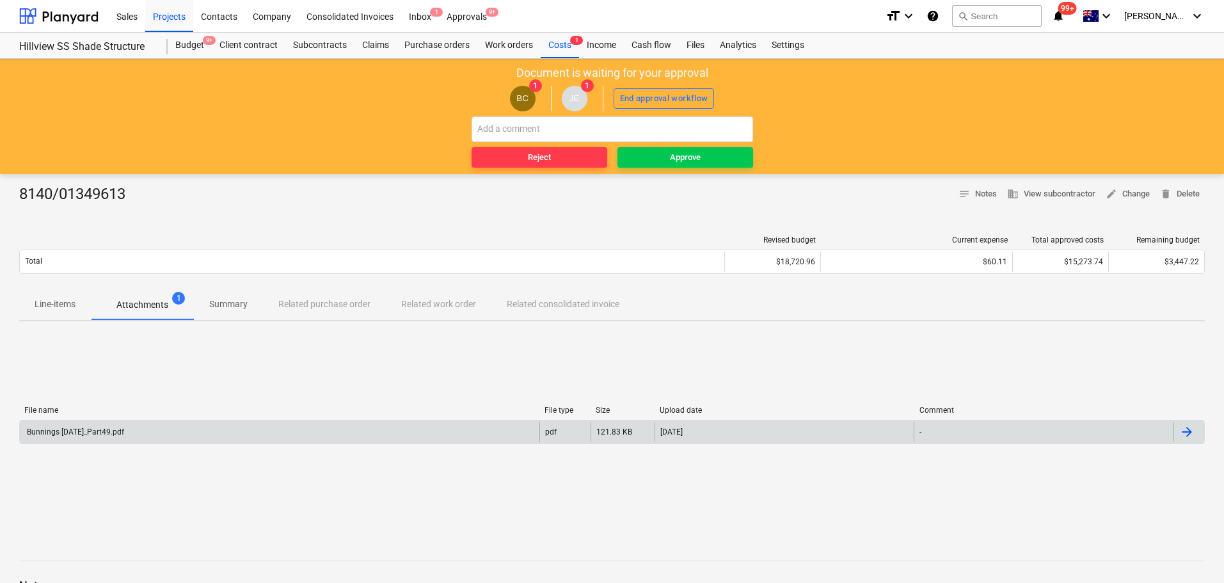
click at [93, 427] on div "Bunnings [DATE]_Part49.pdf" at bounding box center [74, 431] width 99 height 9
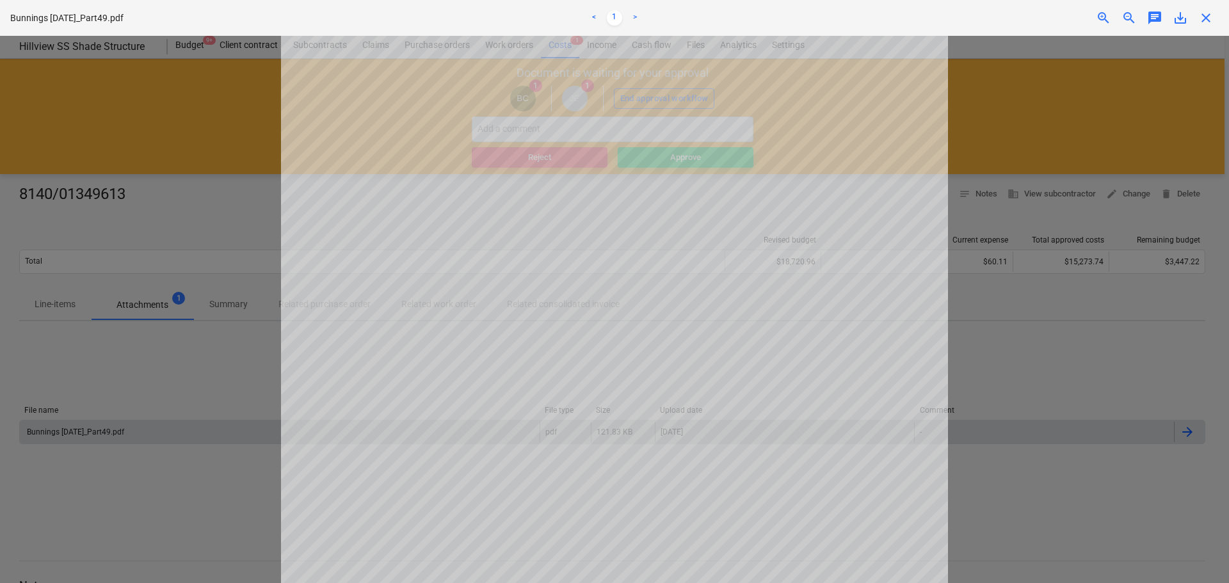
click at [1206, 19] on span "close" at bounding box center [1205, 17] width 15 height 15
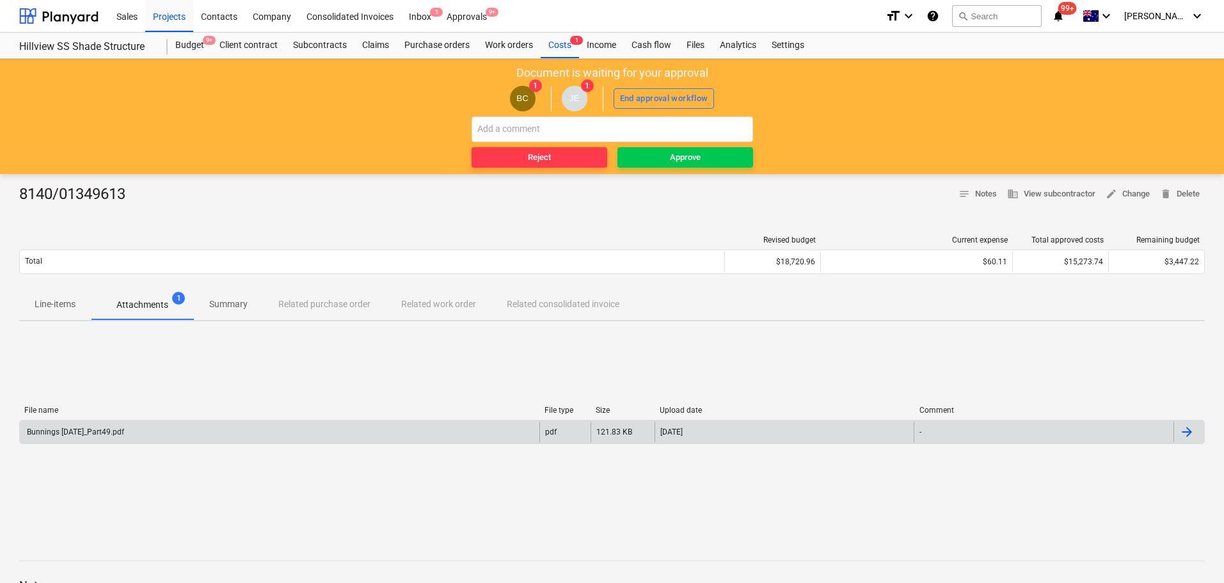
click at [68, 304] on p "Line-items" at bounding box center [55, 304] width 41 height 13
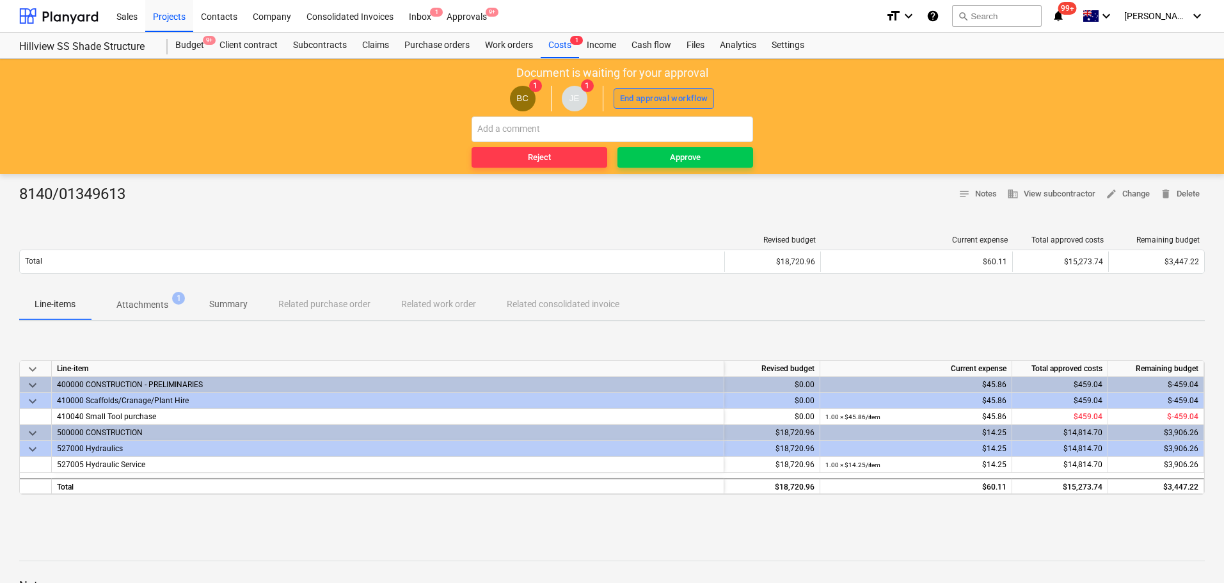
click at [696, 100] on div "End approval workflow" at bounding box center [664, 99] width 88 height 15
click at [705, 162] on span "Approve" at bounding box center [685, 157] width 125 height 15
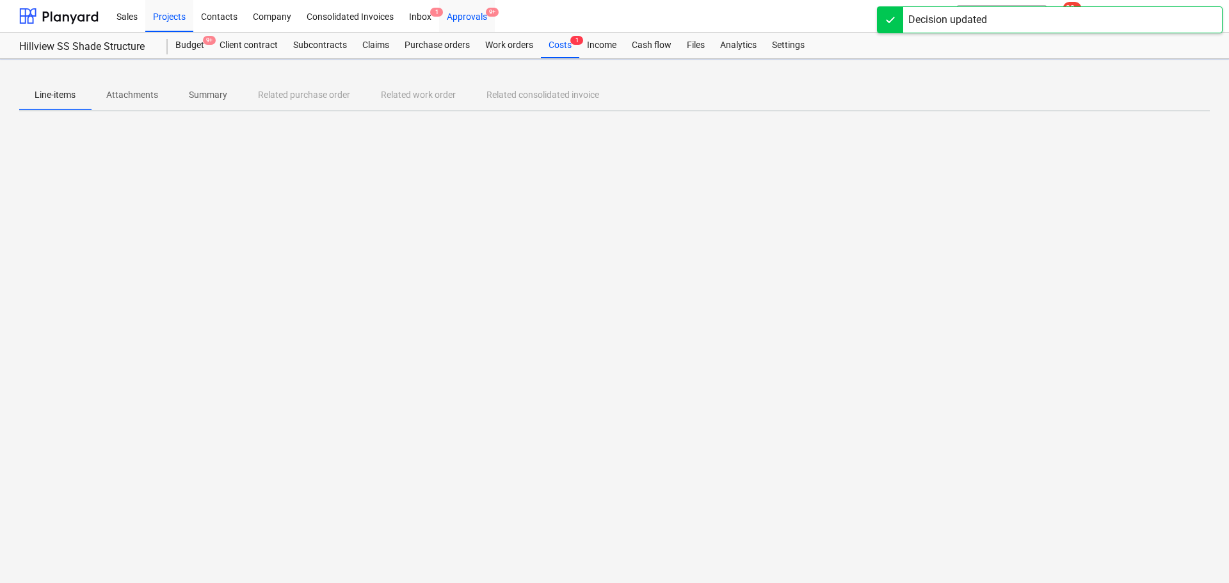
click at [472, 15] on div "Approvals 9+" at bounding box center [467, 15] width 56 height 33
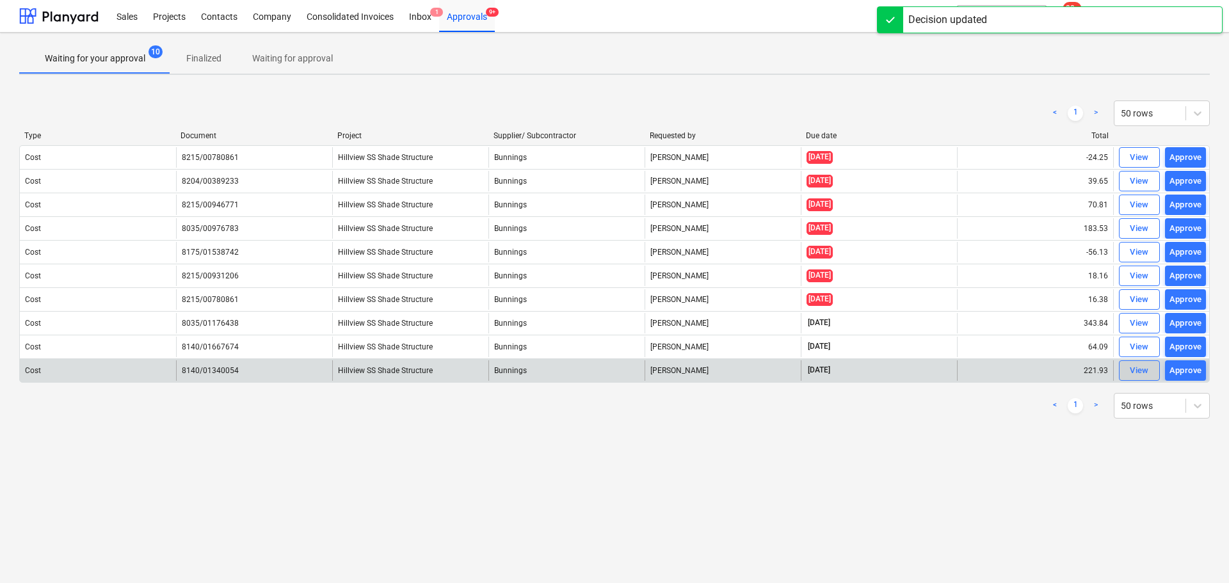
click at [1140, 368] on div "View" at bounding box center [1138, 370] width 19 height 15
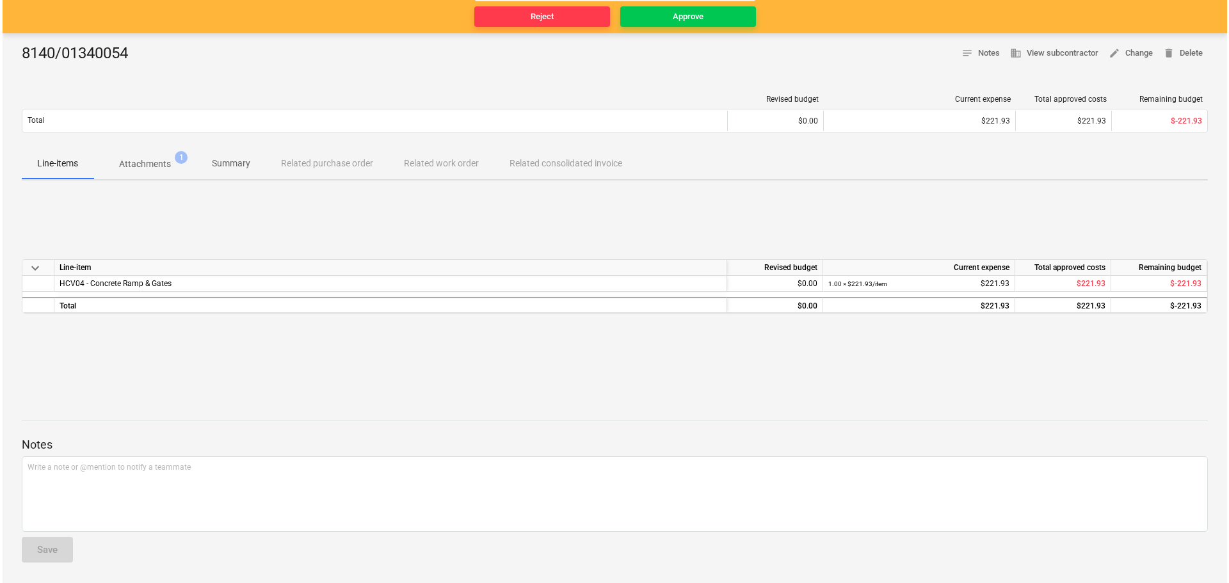
scroll to position [77, 0]
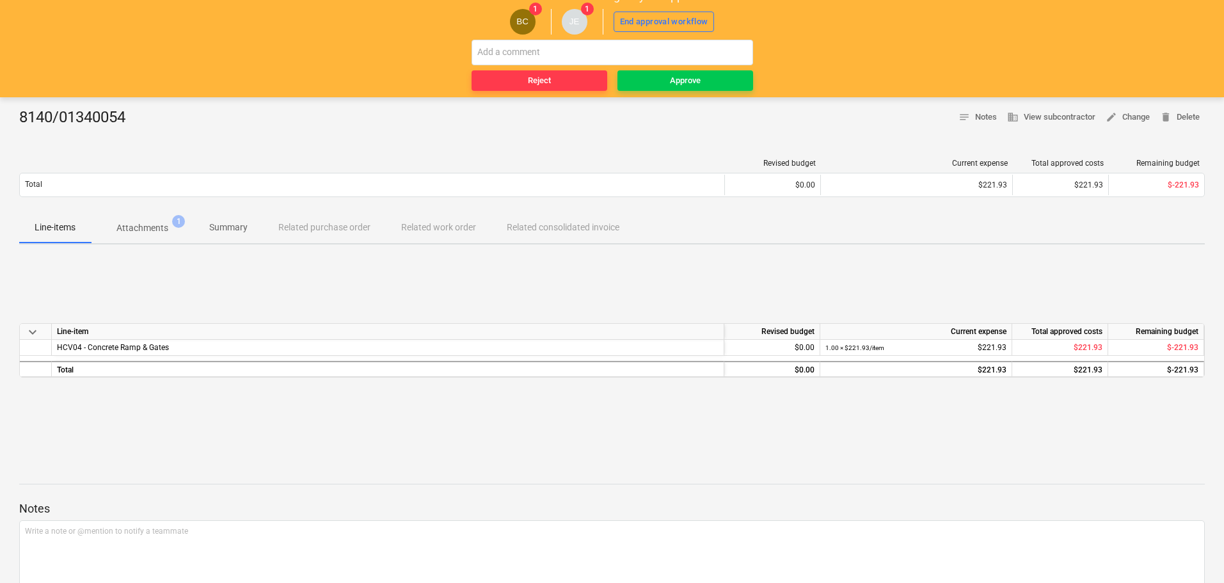
click at [132, 223] on p "Attachments" at bounding box center [142, 227] width 52 height 13
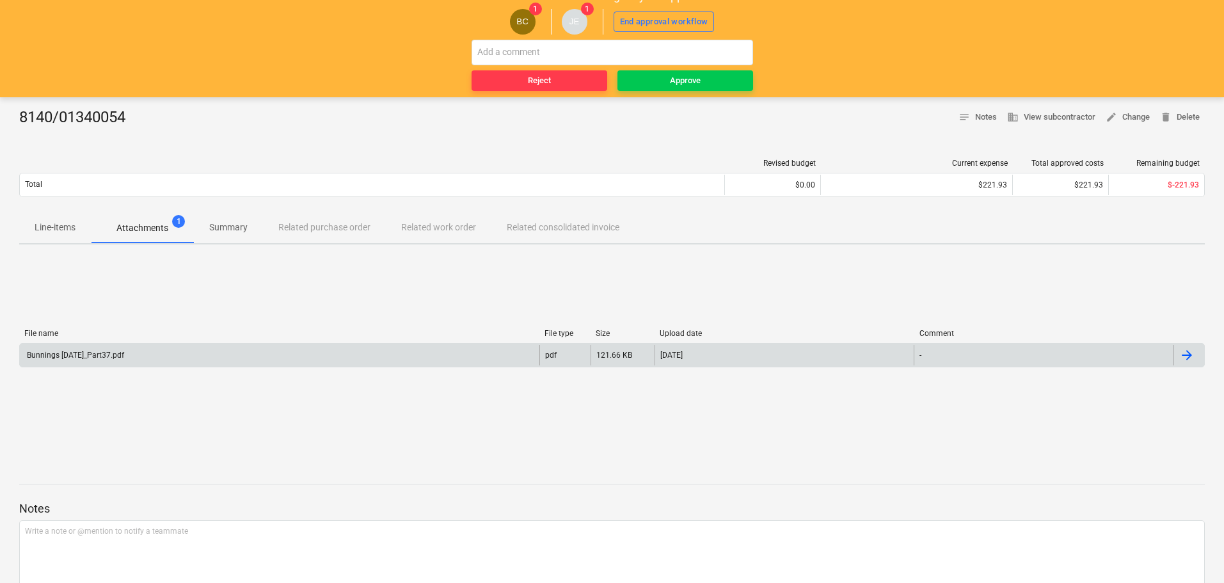
click at [126, 347] on div "Bunnings [DATE]_Part37.pdf" at bounding box center [280, 355] width 520 height 20
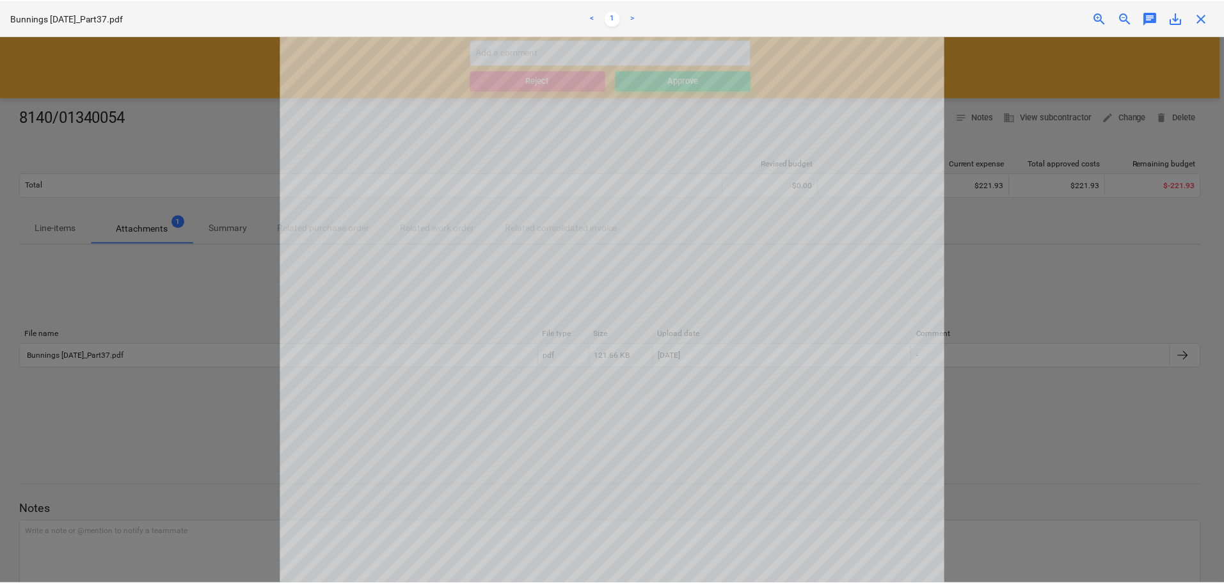
scroll to position [14, 0]
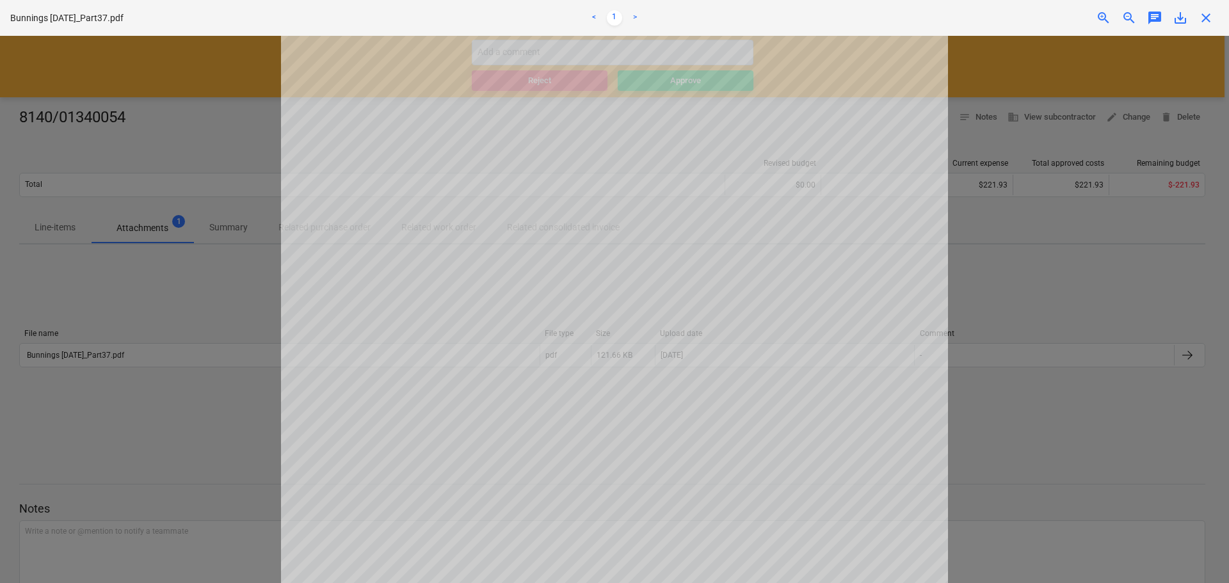
click at [1211, 16] on span "close" at bounding box center [1205, 17] width 15 height 15
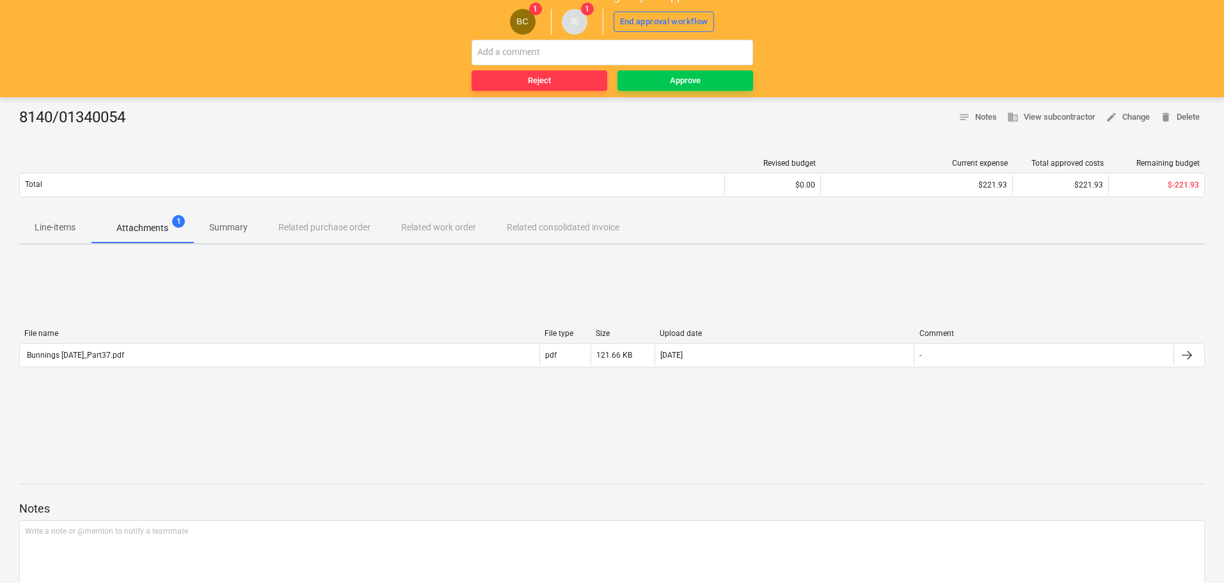
click at [70, 225] on p "Line-items" at bounding box center [55, 227] width 41 height 13
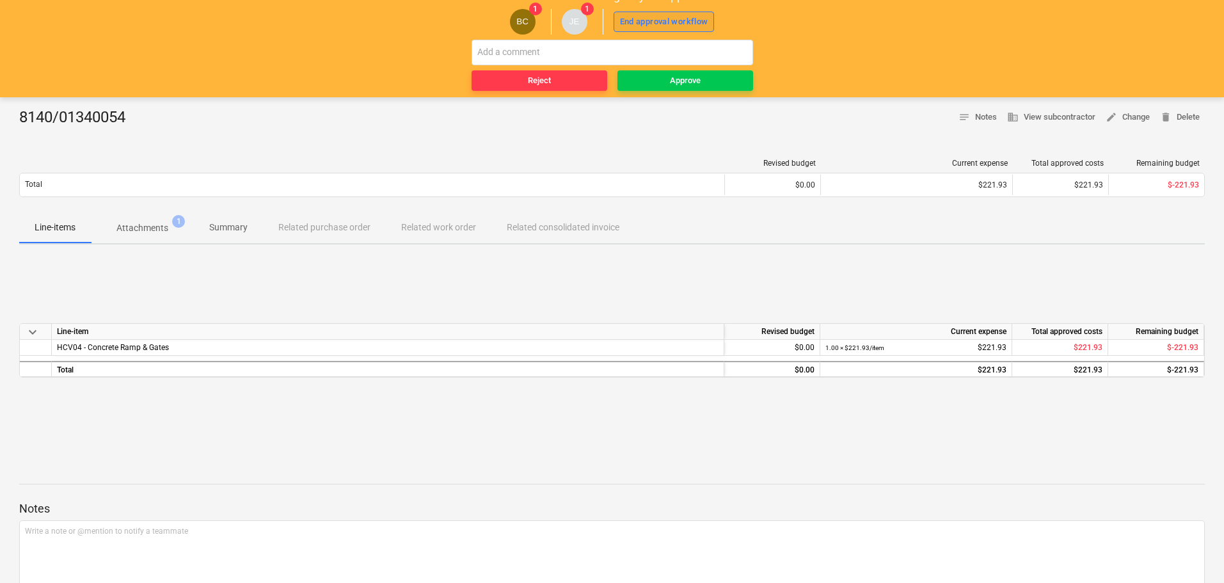
click at [660, 20] on div "End approval workflow" at bounding box center [664, 22] width 88 height 15
click at [699, 82] on div "Approve" at bounding box center [685, 81] width 31 height 15
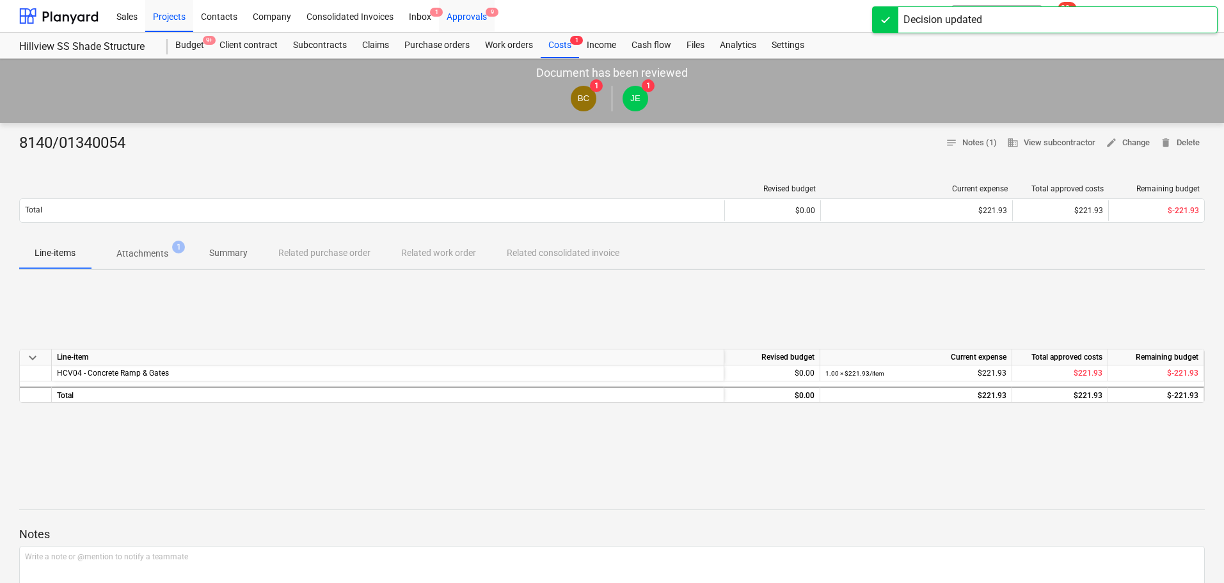
click at [465, 13] on div "Approvals 9" at bounding box center [467, 15] width 56 height 33
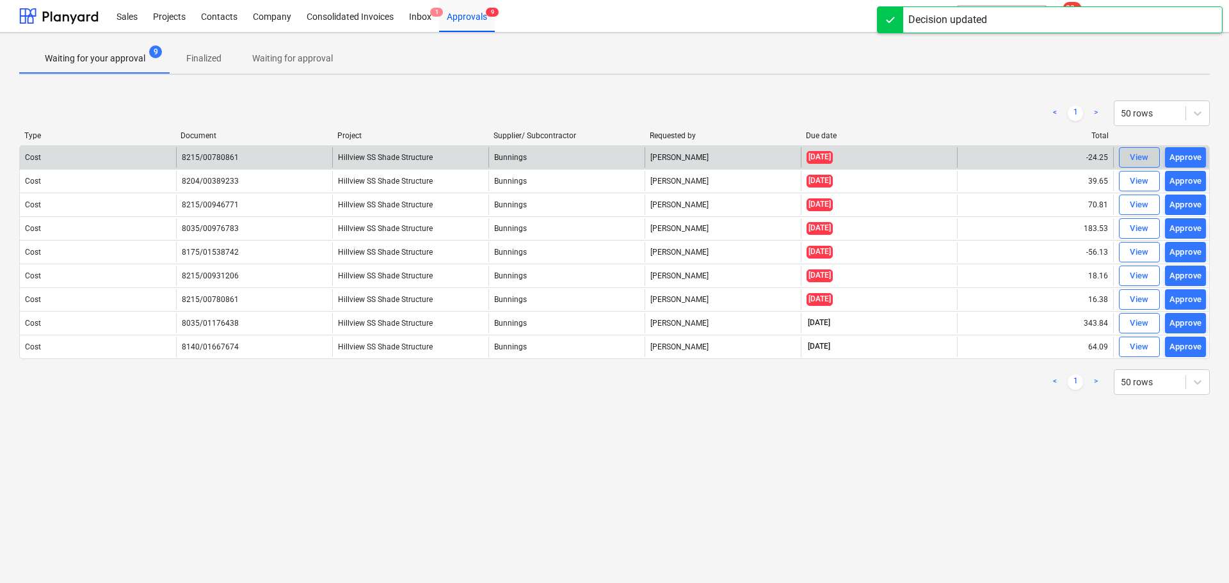
click at [1131, 158] on div "View" at bounding box center [1138, 157] width 19 height 15
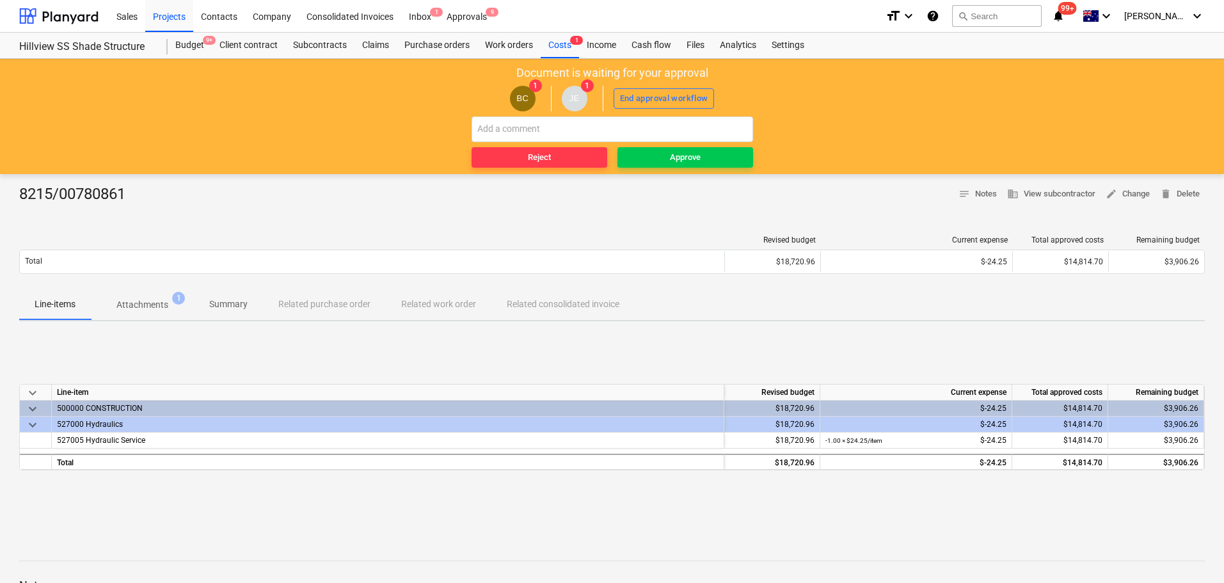
click at [154, 302] on p "Attachments" at bounding box center [142, 304] width 52 height 13
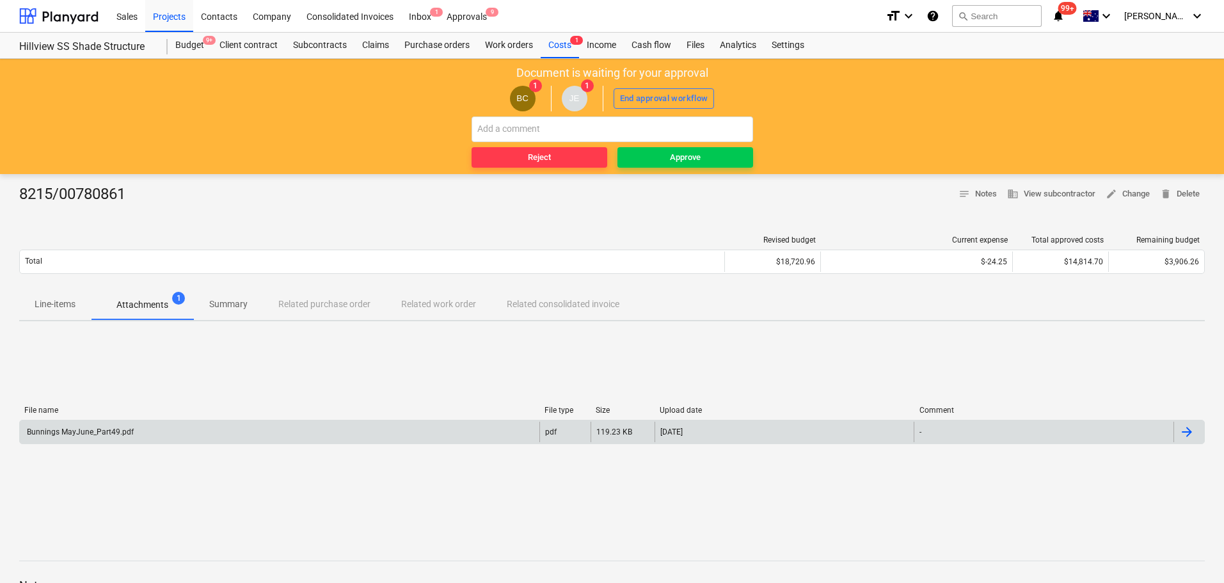
click at [96, 420] on div "File name File type Size Upload date Comment Bunnings MayJune_Part49.pdf pdf 11…" at bounding box center [612, 428] width 1186 height 44
click at [113, 431] on div "Bunnings MayJune_Part49.pdf" at bounding box center [79, 431] width 109 height 9
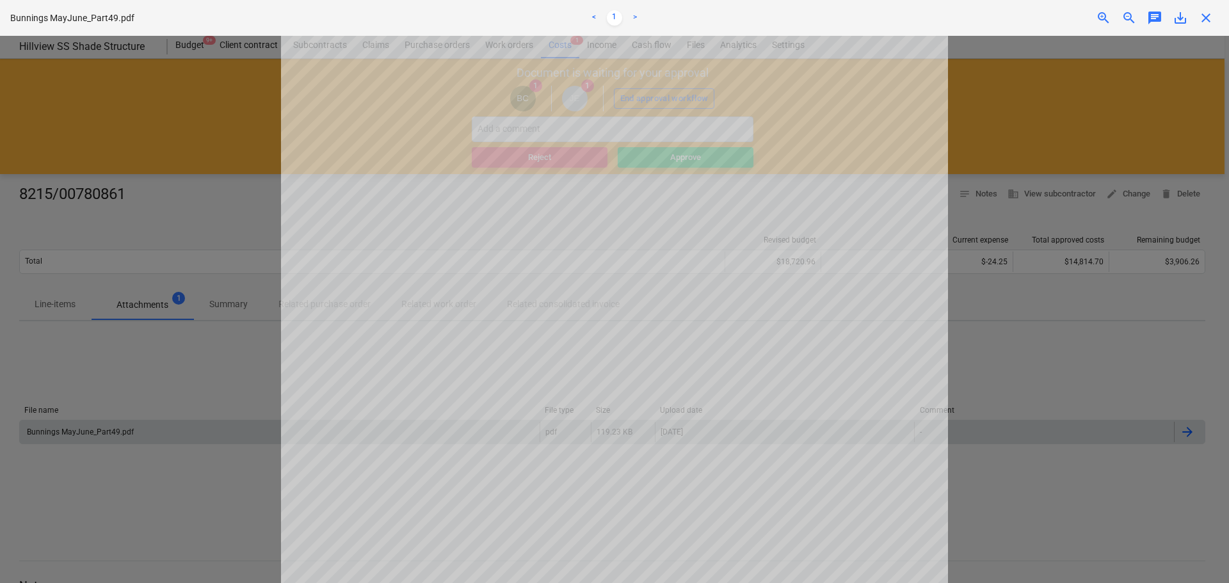
click at [1206, 24] on span "close" at bounding box center [1205, 17] width 15 height 15
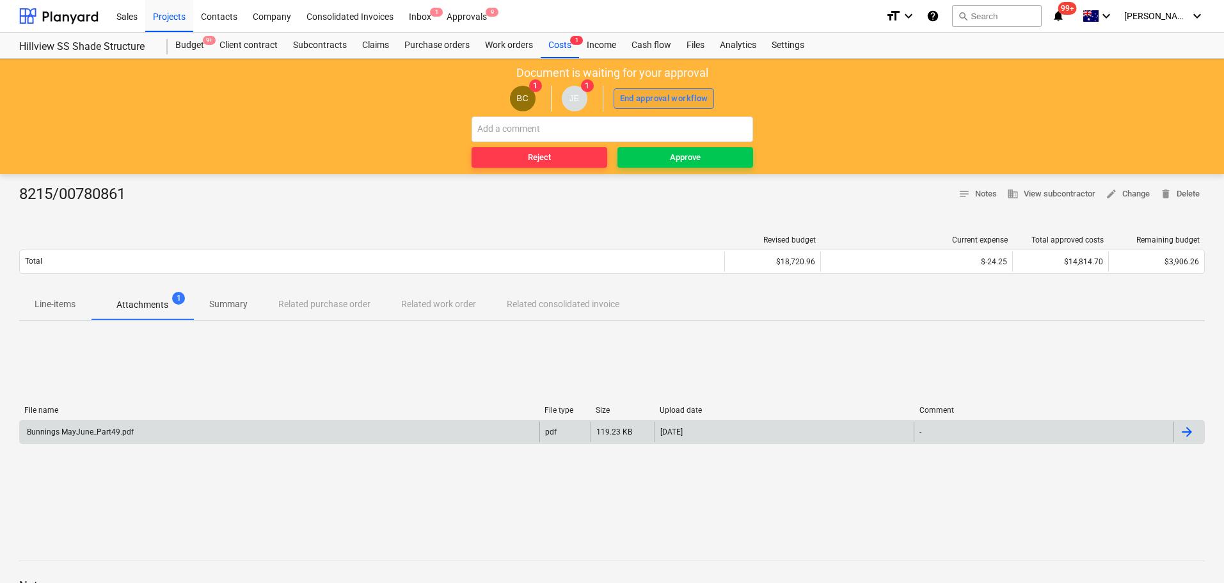
click at [689, 95] on div "End approval workflow" at bounding box center [664, 99] width 88 height 15
drag, startPoint x: 696, startPoint y: 157, endPoint x: 705, endPoint y: 185, distance: 29.5
click at [696, 157] on div "Approve" at bounding box center [685, 157] width 31 height 15
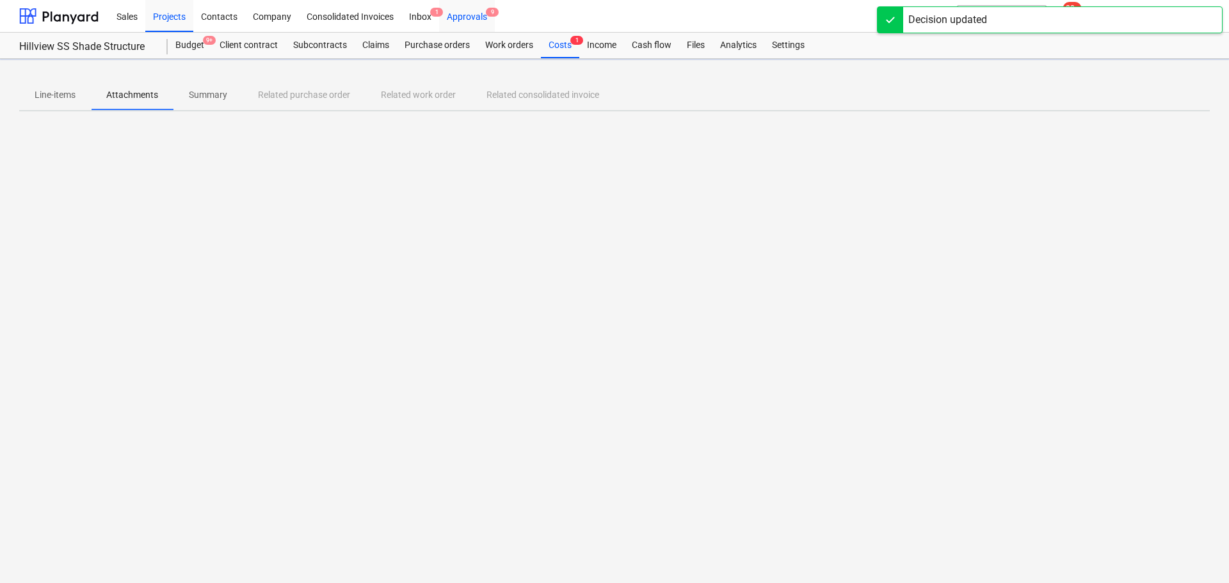
drag, startPoint x: 472, startPoint y: 15, endPoint x: 479, endPoint y: 29, distance: 15.5
click at [472, 15] on div "Approvals 9" at bounding box center [467, 15] width 56 height 33
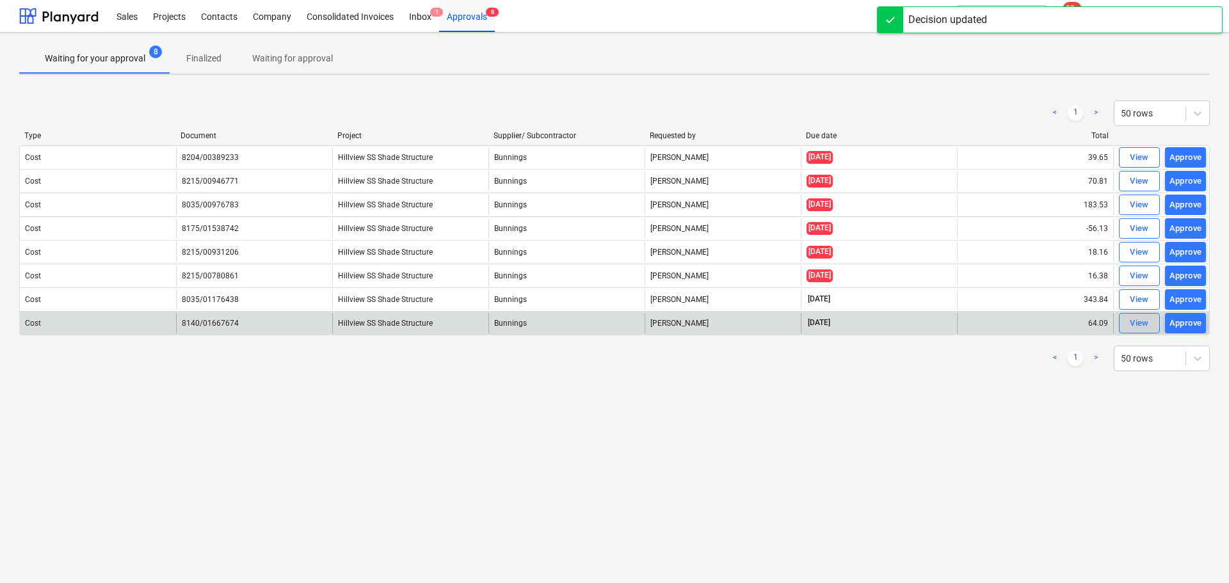
click at [1139, 326] on div "View" at bounding box center [1138, 323] width 19 height 15
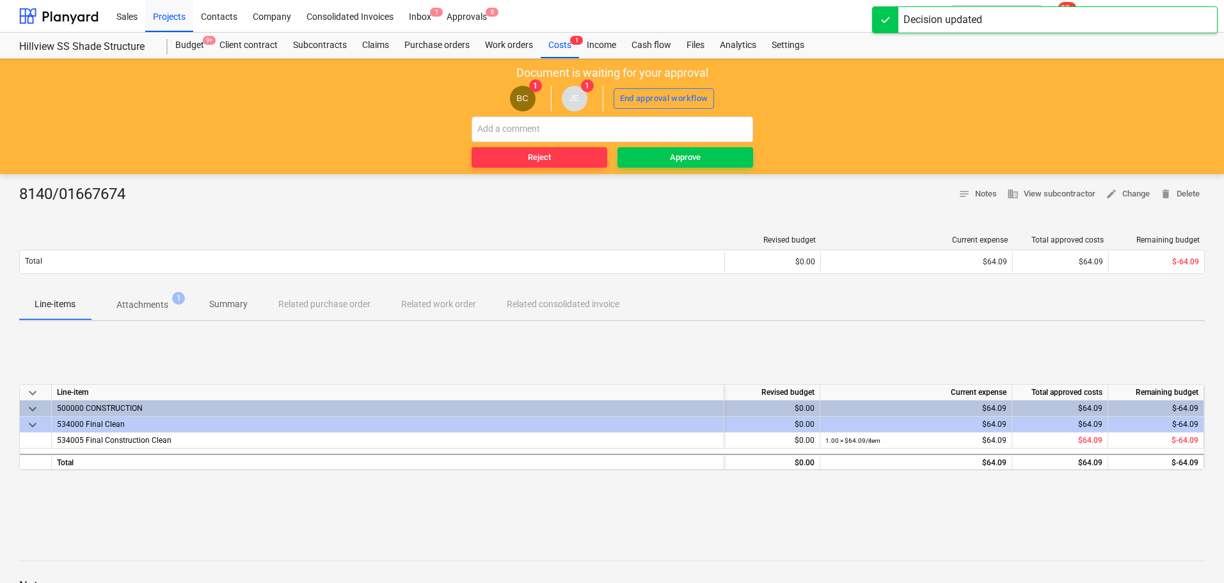
click at [136, 308] on p "Attachments" at bounding box center [142, 304] width 52 height 13
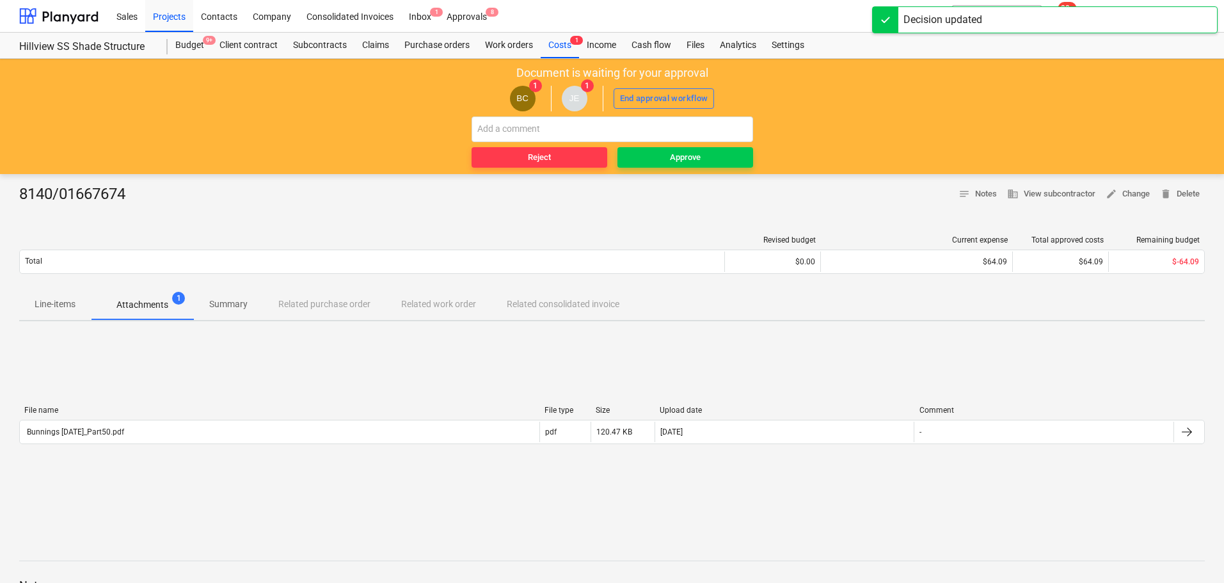
click at [108, 417] on div "File name File type Size Upload date Comment" at bounding box center [612, 413] width 1186 height 14
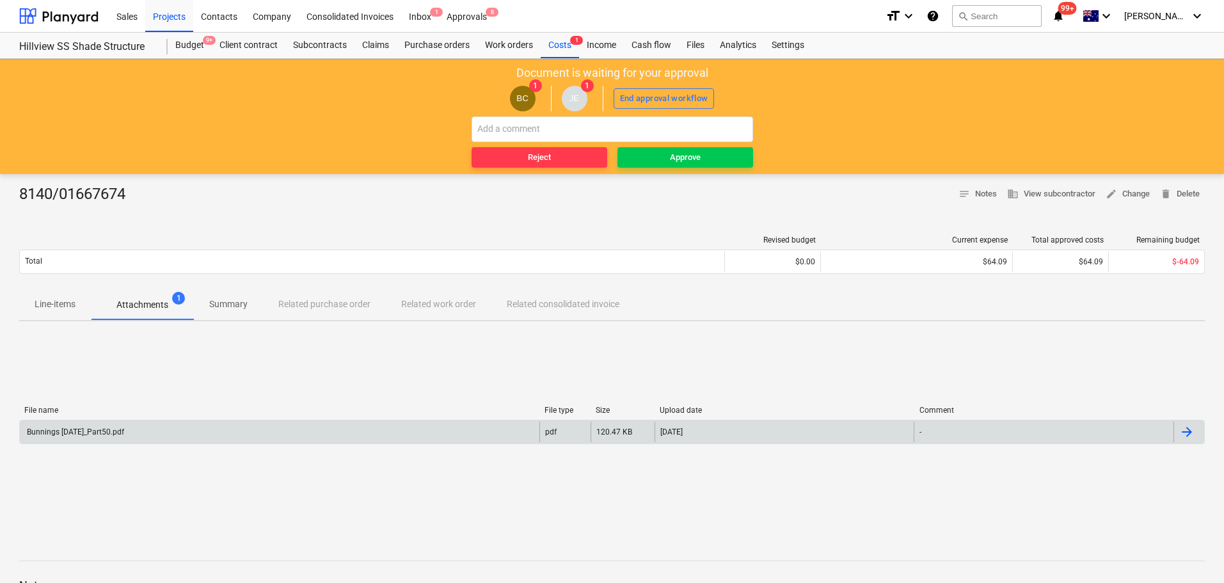
click at [116, 436] on div "Bunnings [DATE]_Part50.pdf" at bounding box center [280, 432] width 520 height 20
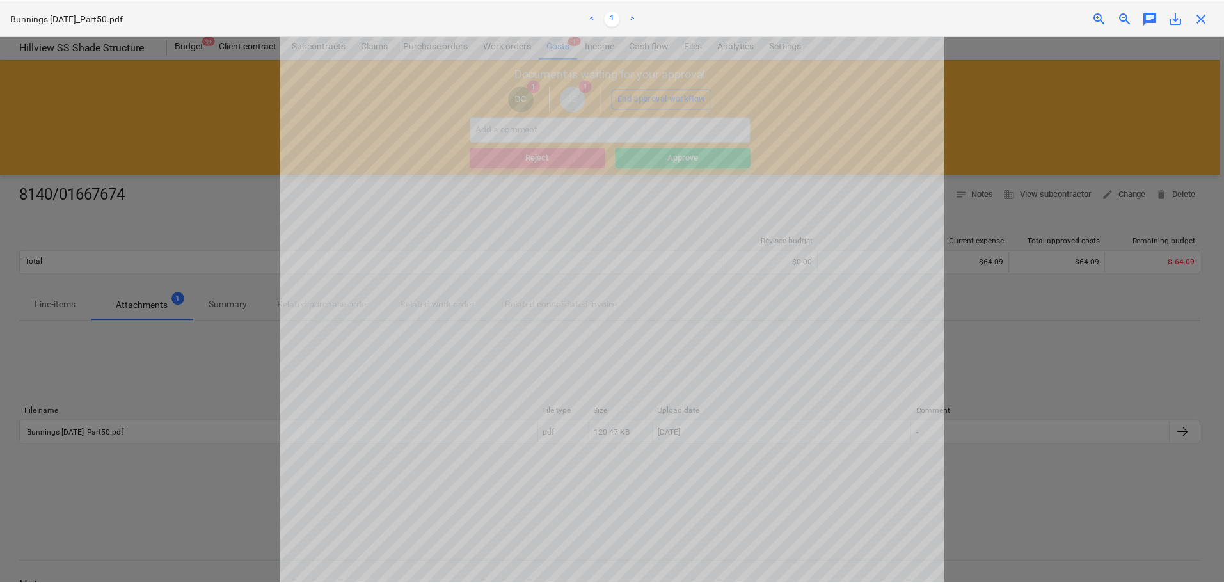
scroll to position [64, 0]
click at [1207, 17] on span "close" at bounding box center [1205, 17] width 15 height 15
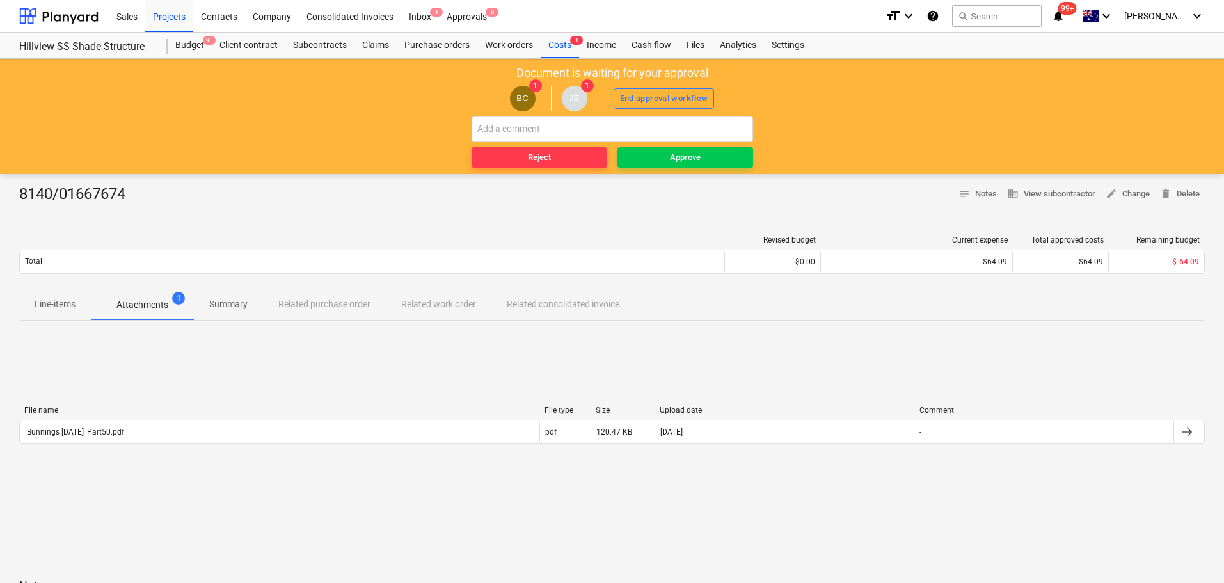
click at [50, 304] on p "Line-items" at bounding box center [55, 304] width 41 height 13
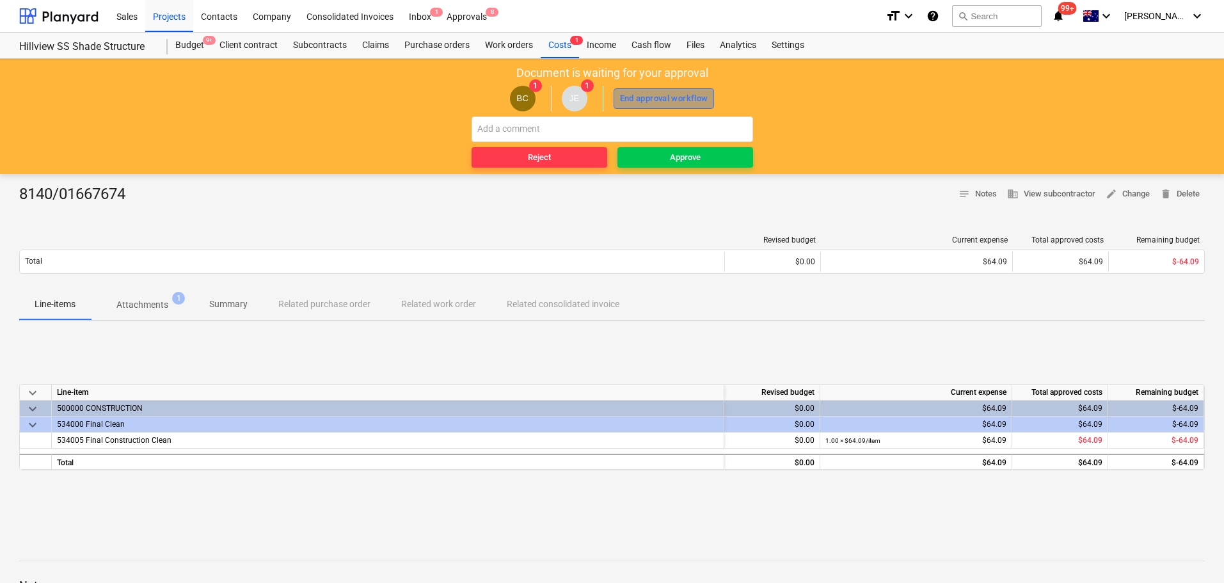
click at [667, 99] on div "End approval workflow" at bounding box center [664, 99] width 88 height 15
click at [694, 156] on div "Approve" at bounding box center [685, 157] width 31 height 15
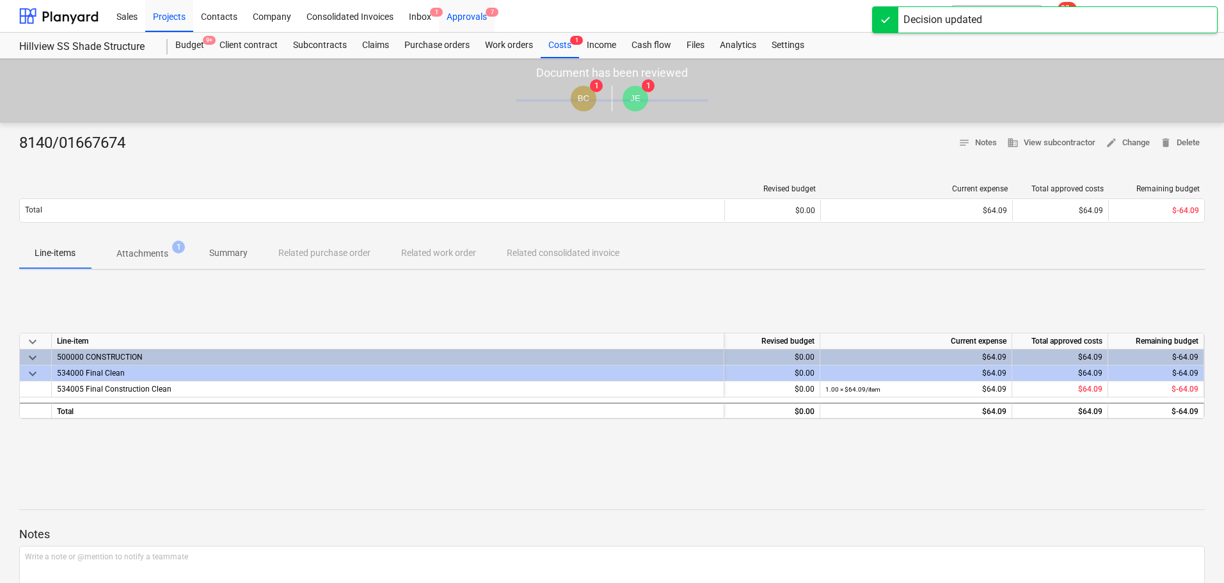
click at [480, 20] on div "Approvals 7" at bounding box center [467, 15] width 56 height 33
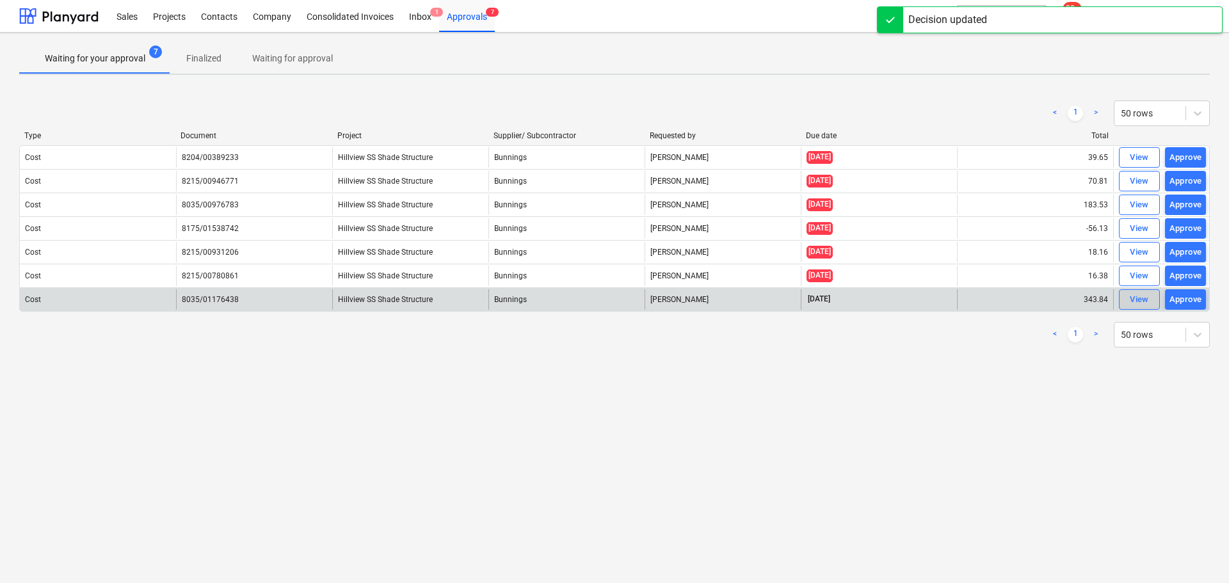
click at [1143, 292] on div "View" at bounding box center [1138, 299] width 19 height 15
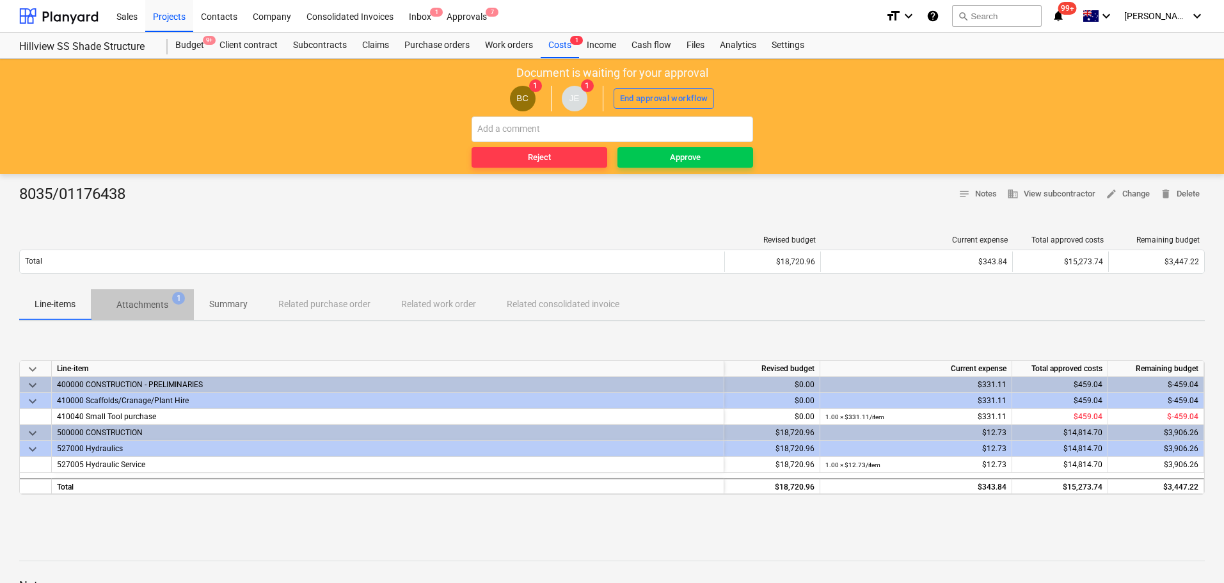
click at [144, 307] on p "Attachments" at bounding box center [142, 304] width 52 height 13
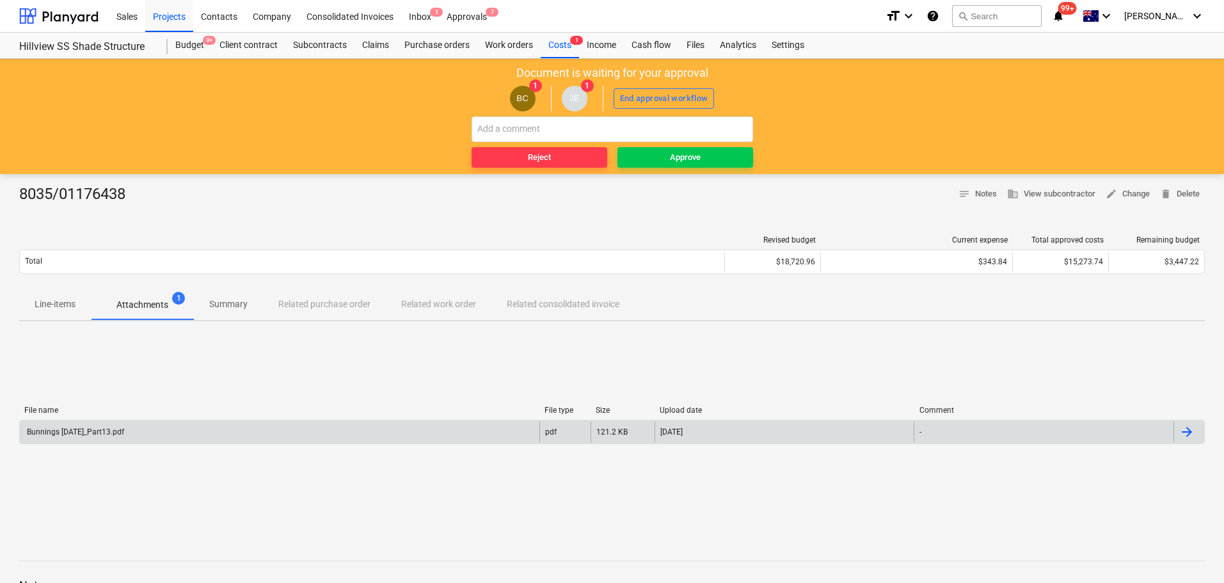
click at [105, 430] on div "Bunnings [DATE]_Part13.pdf" at bounding box center [74, 431] width 99 height 9
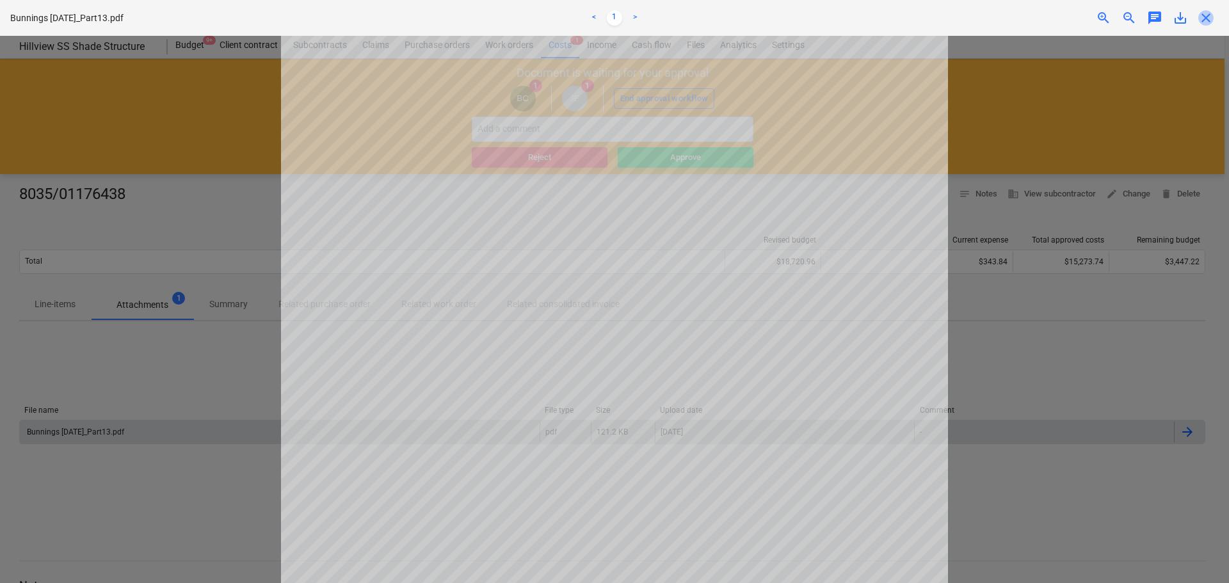
click at [1201, 18] on span "close" at bounding box center [1205, 17] width 15 height 15
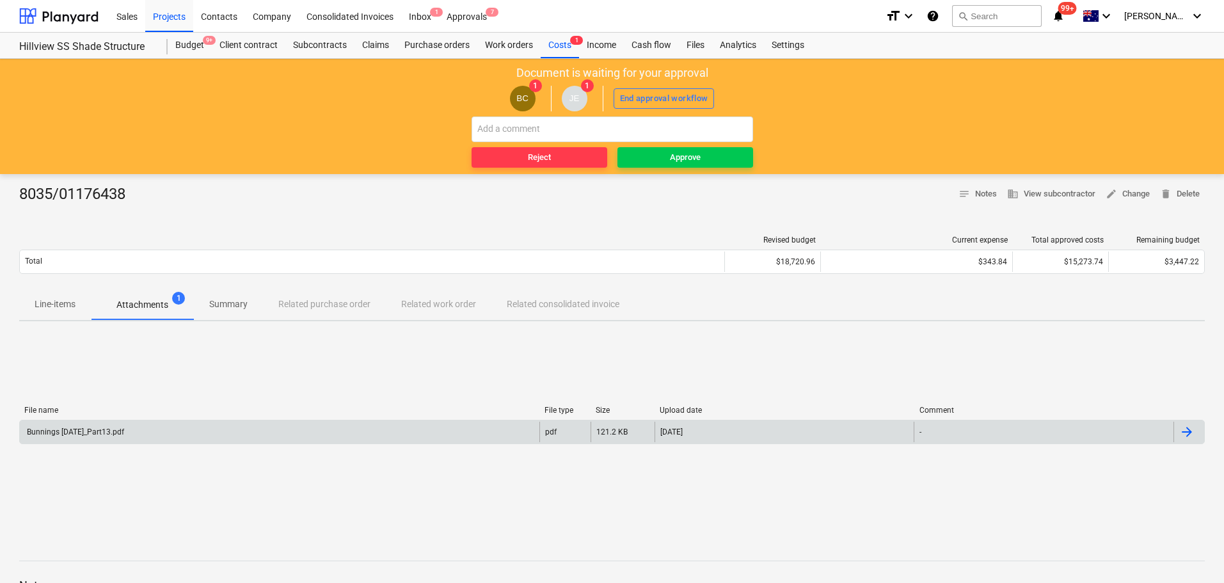
click at [58, 299] on p "Line-items" at bounding box center [55, 304] width 41 height 13
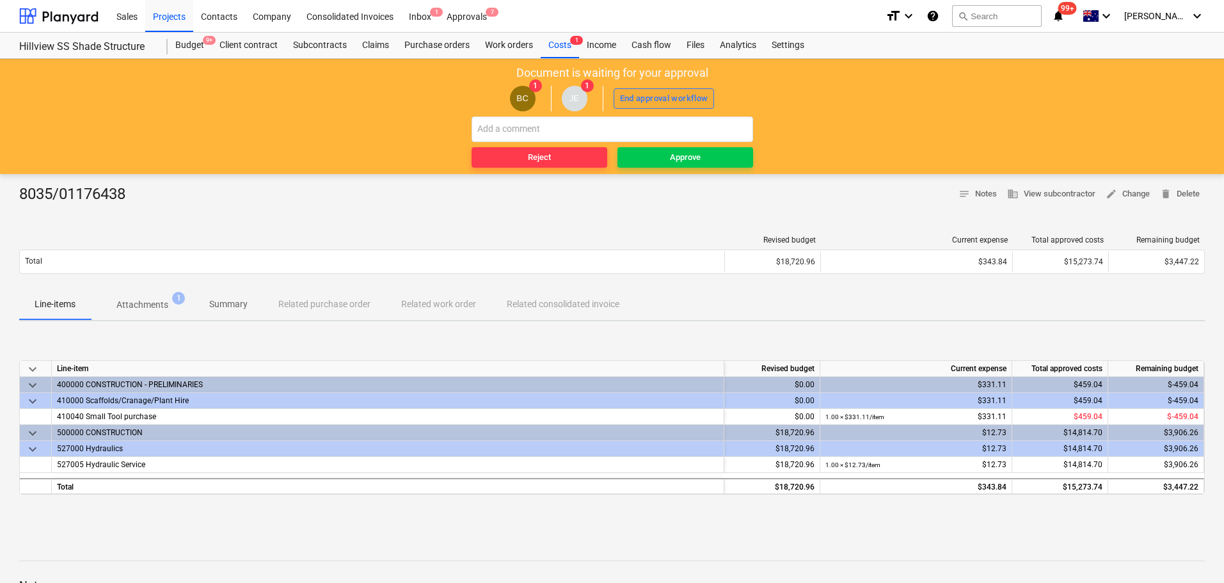
click at [641, 93] on div "End approval workflow" at bounding box center [664, 99] width 88 height 15
click at [701, 154] on span "Approve" at bounding box center [685, 157] width 125 height 15
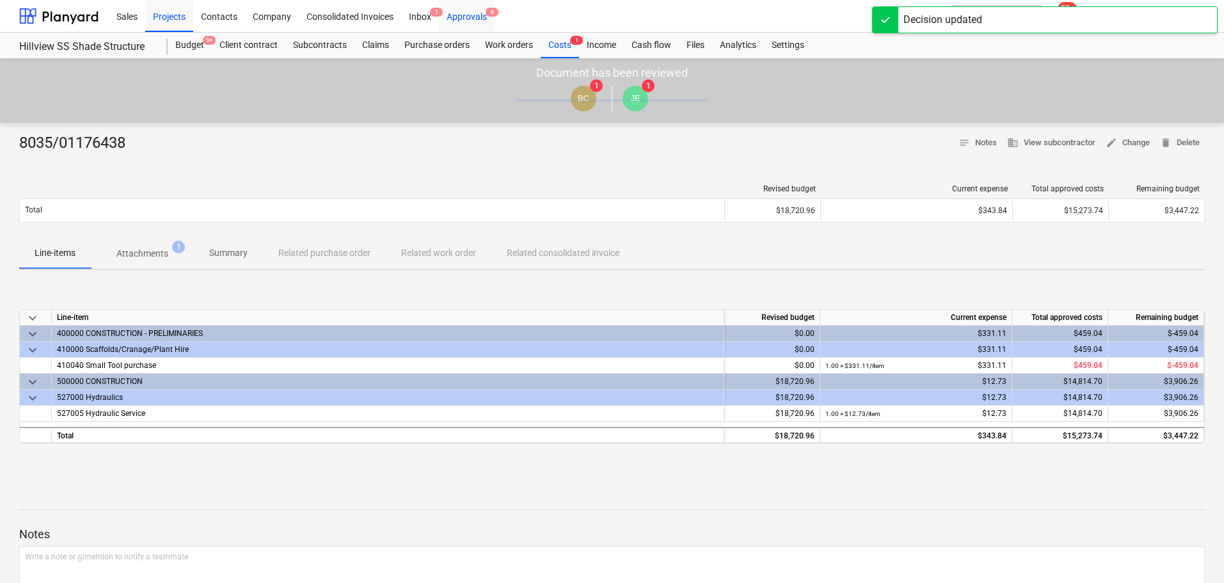
click at [478, 17] on div "Approvals 6" at bounding box center [467, 15] width 56 height 33
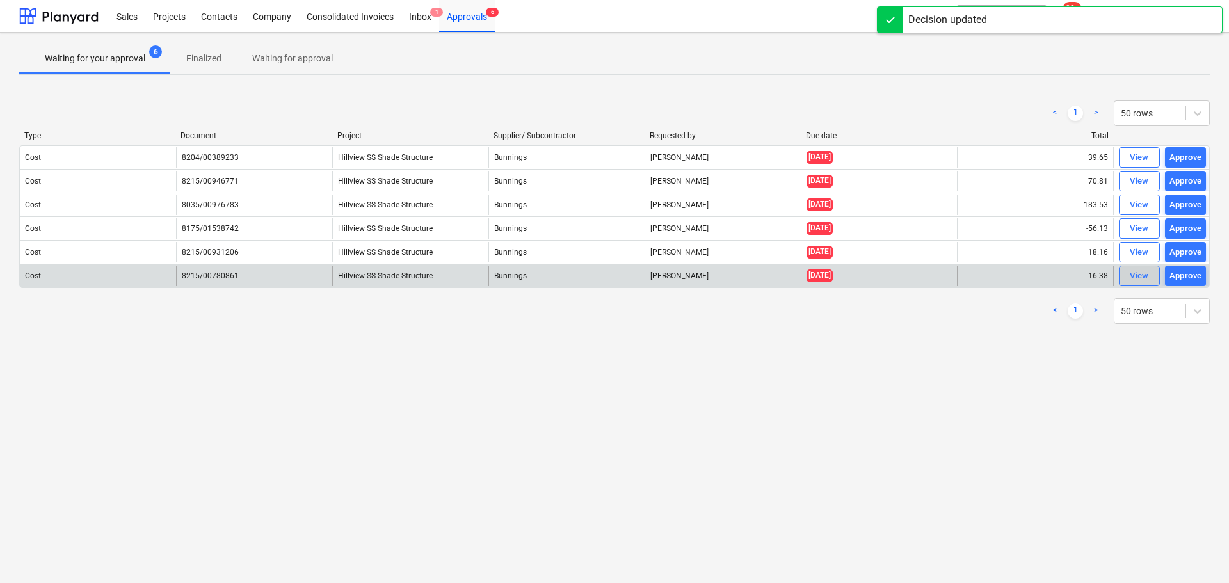
click at [1141, 274] on div "View" at bounding box center [1138, 276] width 19 height 15
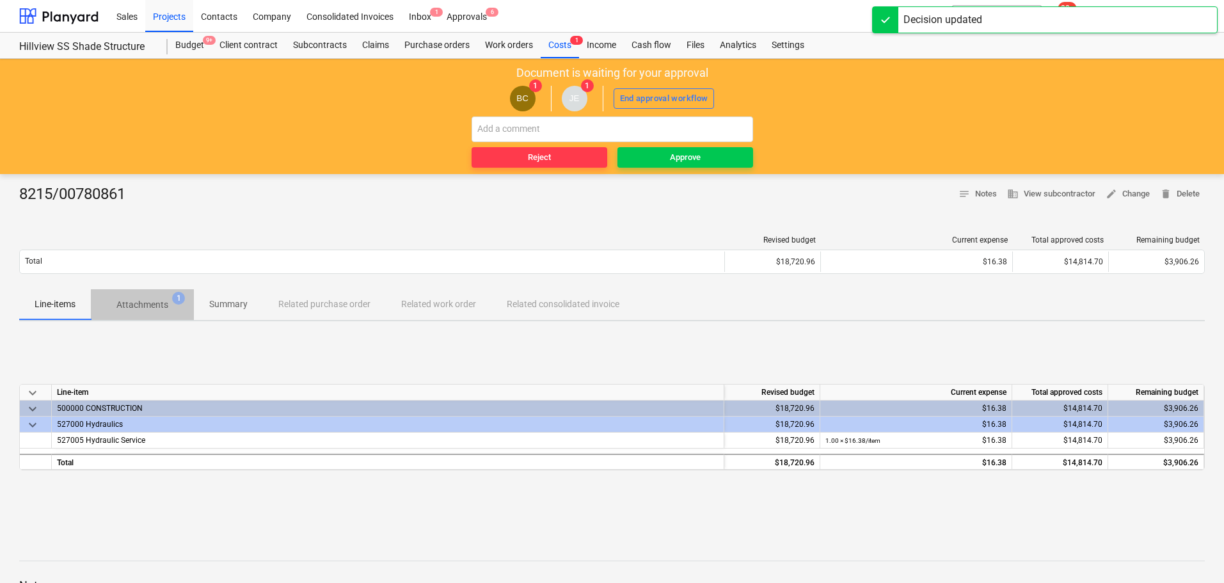
click at [155, 303] on p "Attachments" at bounding box center [142, 304] width 52 height 13
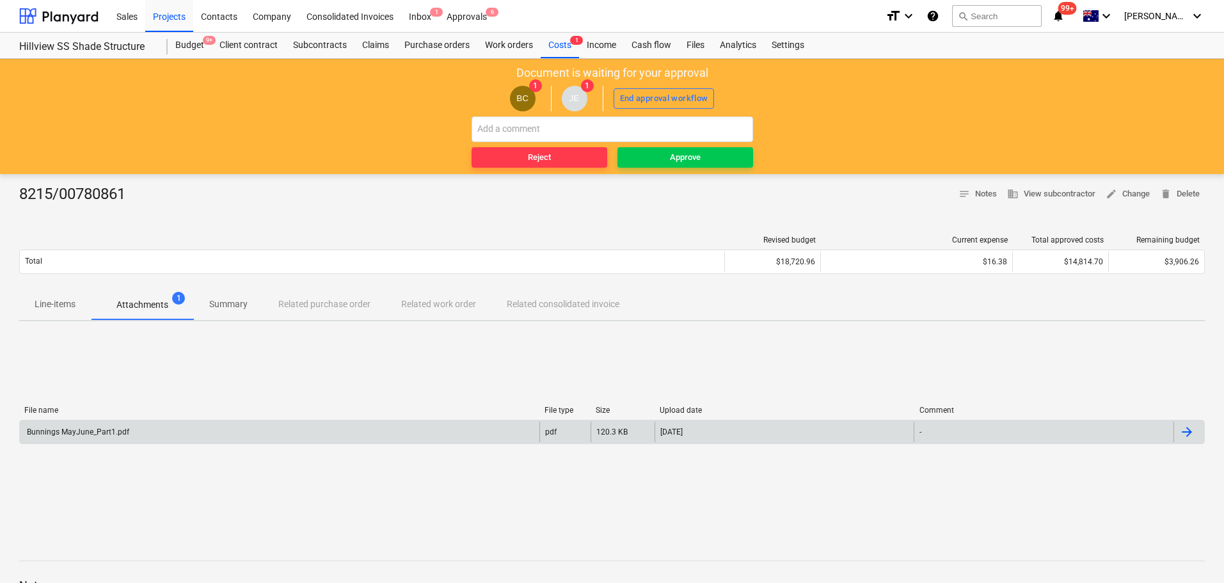
click at [109, 434] on div "Bunnings MayJune_Part1.pdf" at bounding box center [77, 431] width 104 height 9
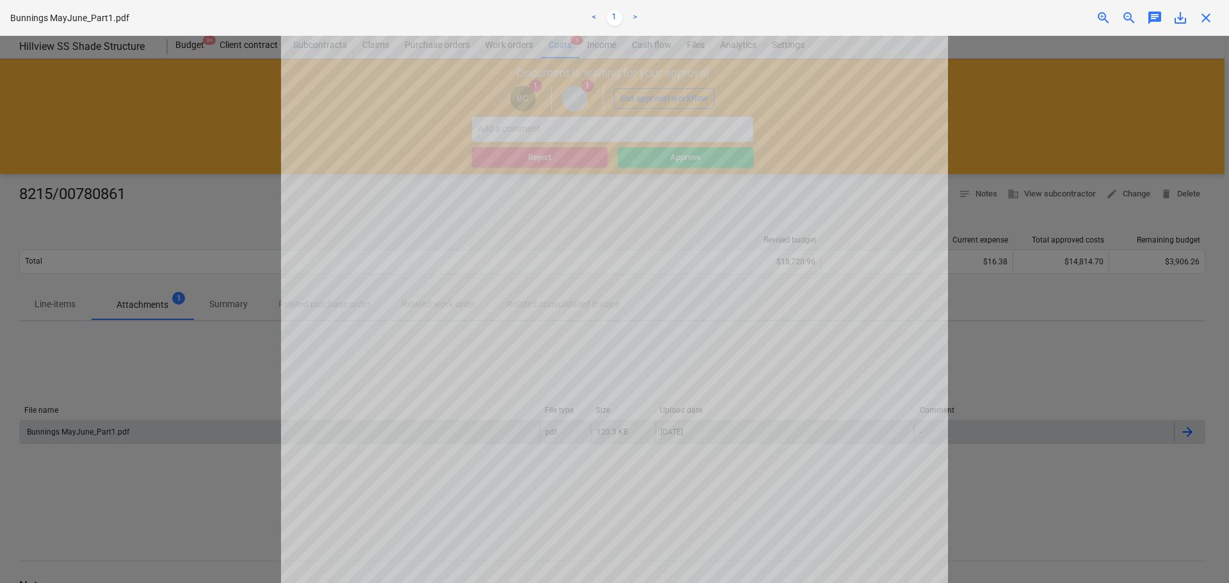
click at [1198, 22] on span "close" at bounding box center [1205, 17] width 15 height 15
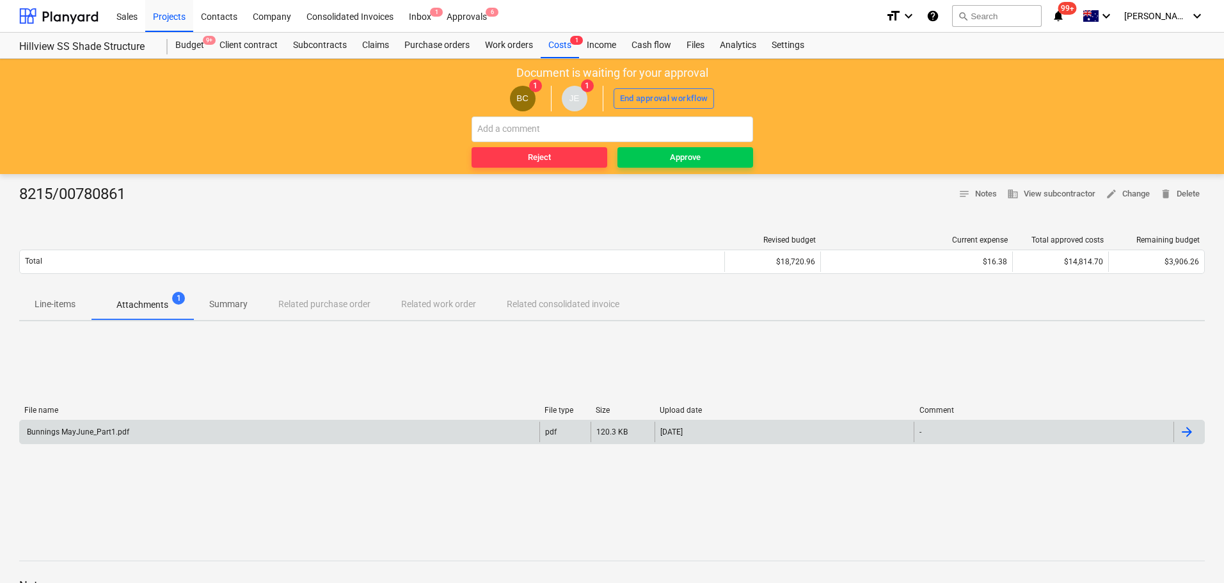
click at [60, 300] on p "Line-items" at bounding box center [55, 304] width 41 height 13
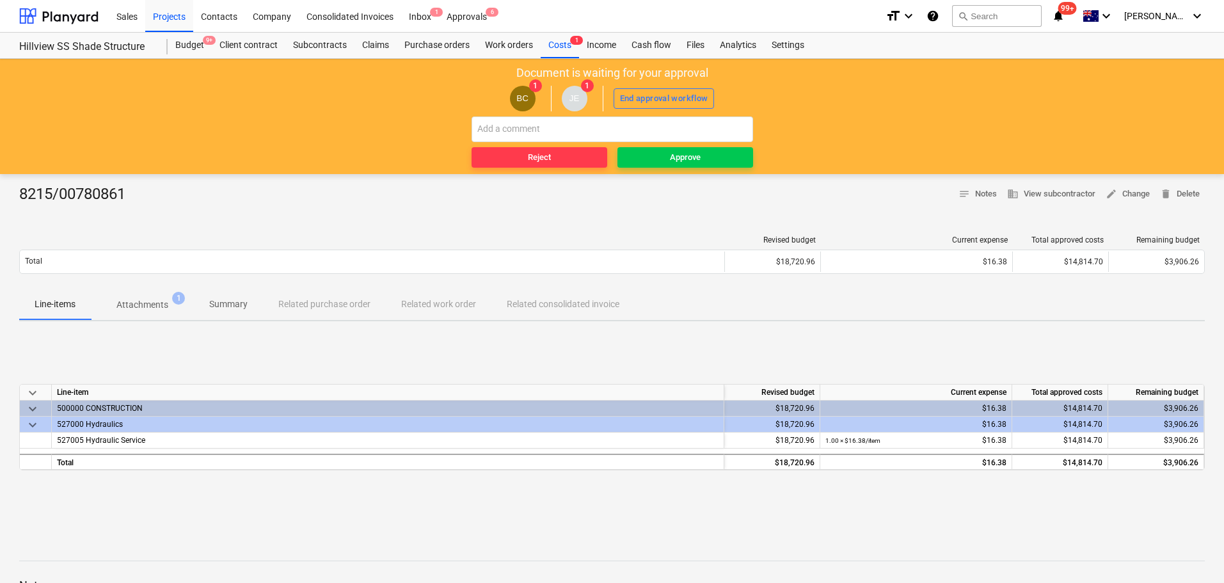
click at [158, 314] on span "Attachments 1" at bounding box center [142, 304] width 103 height 23
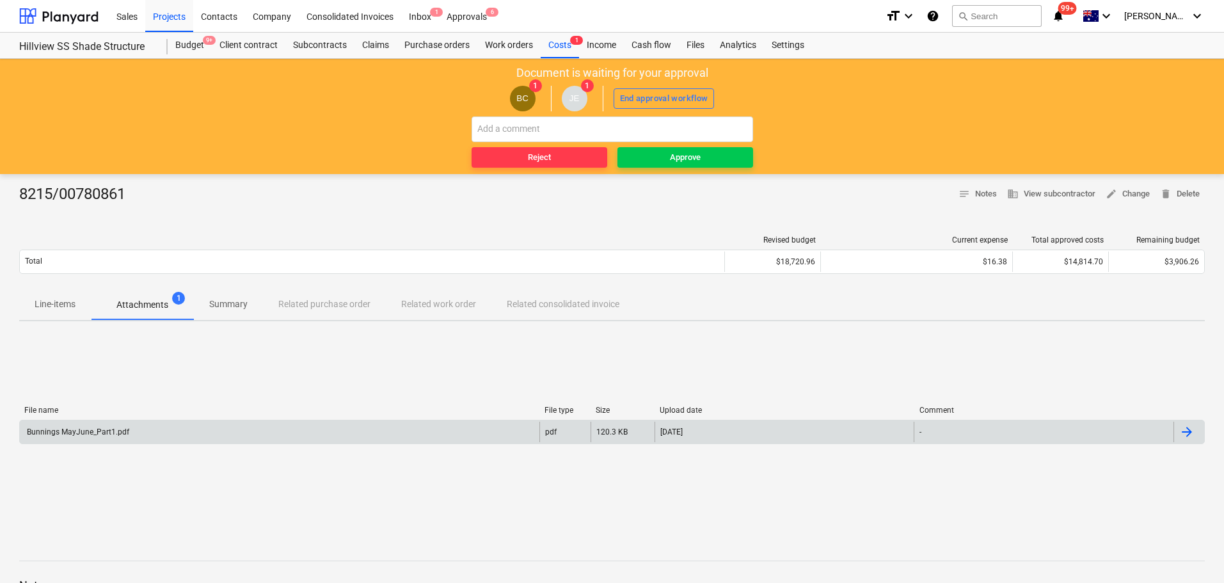
click at [118, 420] on div "Bunnings MayJune_Part1.pdf pdf 120.3 KB [DATE] -" at bounding box center [612, 432] width 1186 height 24
click at [83, 429] on div "Bunnings MayJune_Part1.pdf" at bounding box center [77, 431] width 104 height 9
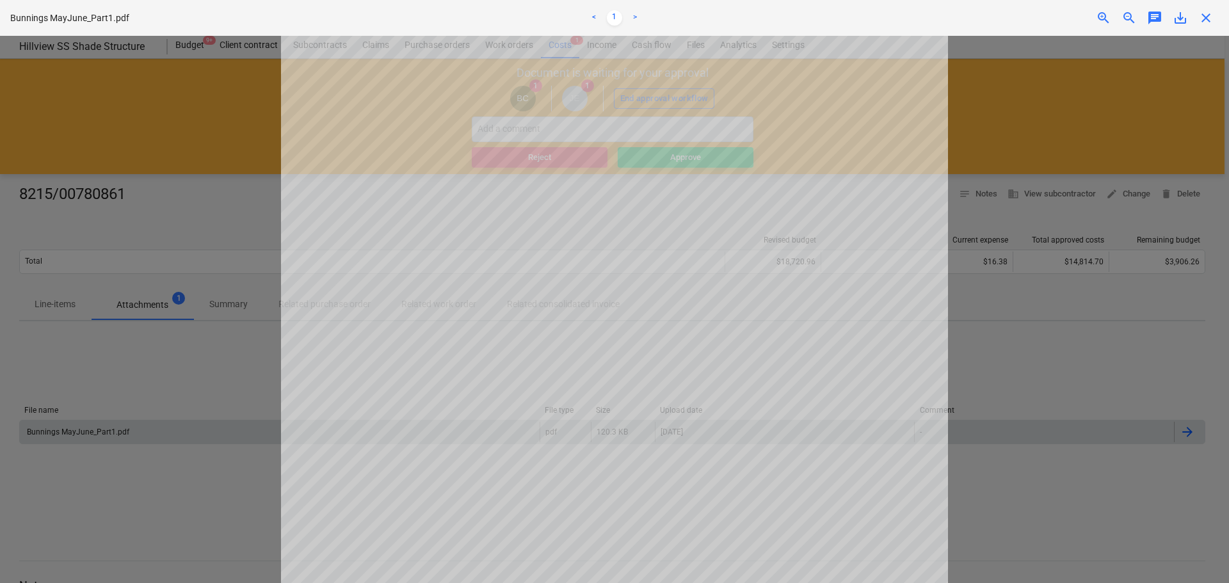
scroll to position [64, 0]
click at [1198, 18] on span "close" at bounding box center [1205, 17] width 15 height 15
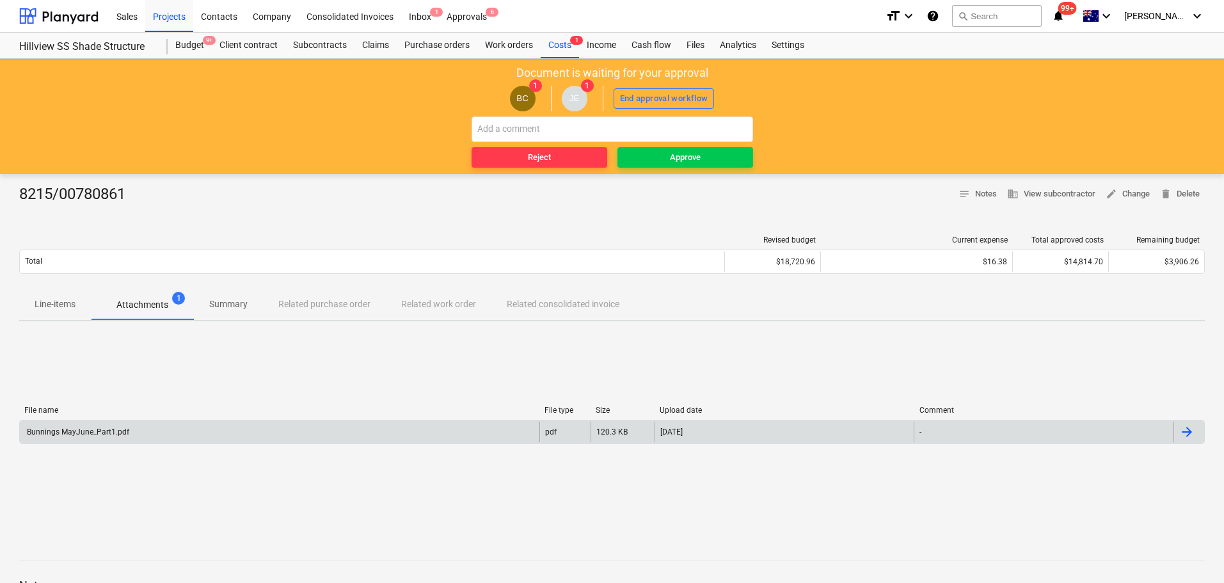
click at [51, 307] on p "Line-items" at bounding box center [55, 304] width 41 height 13
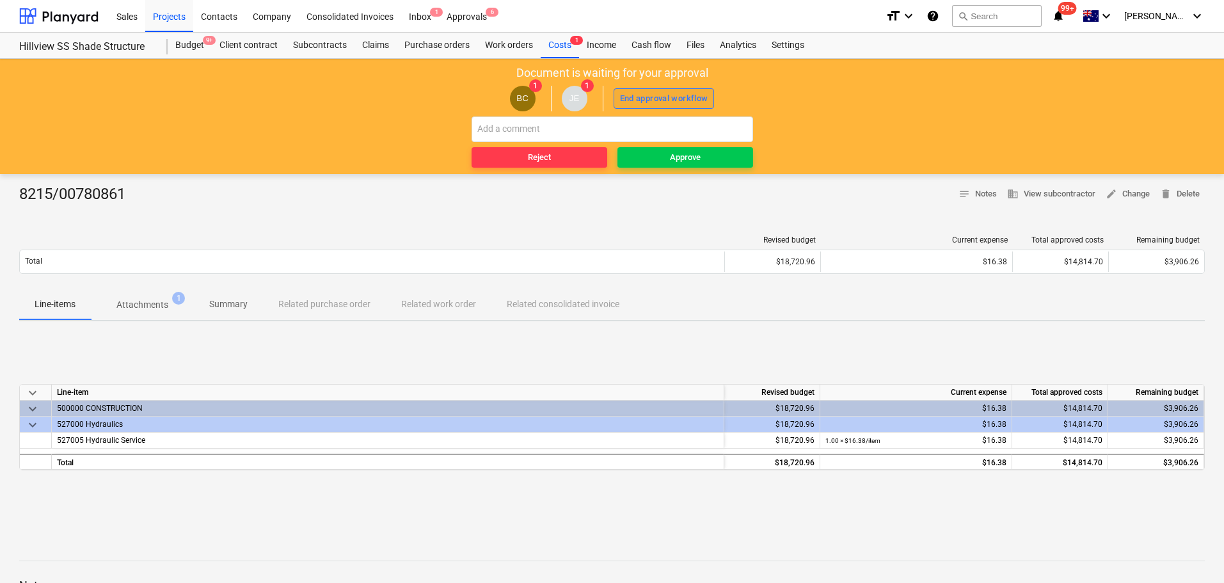
click at [673, 99] on div "End approval workflow" at bounding box center [664, 99] width 88 height 15
click at [687, 148] on button "Approve" at bounding box center [685, 157] width 136 height 20
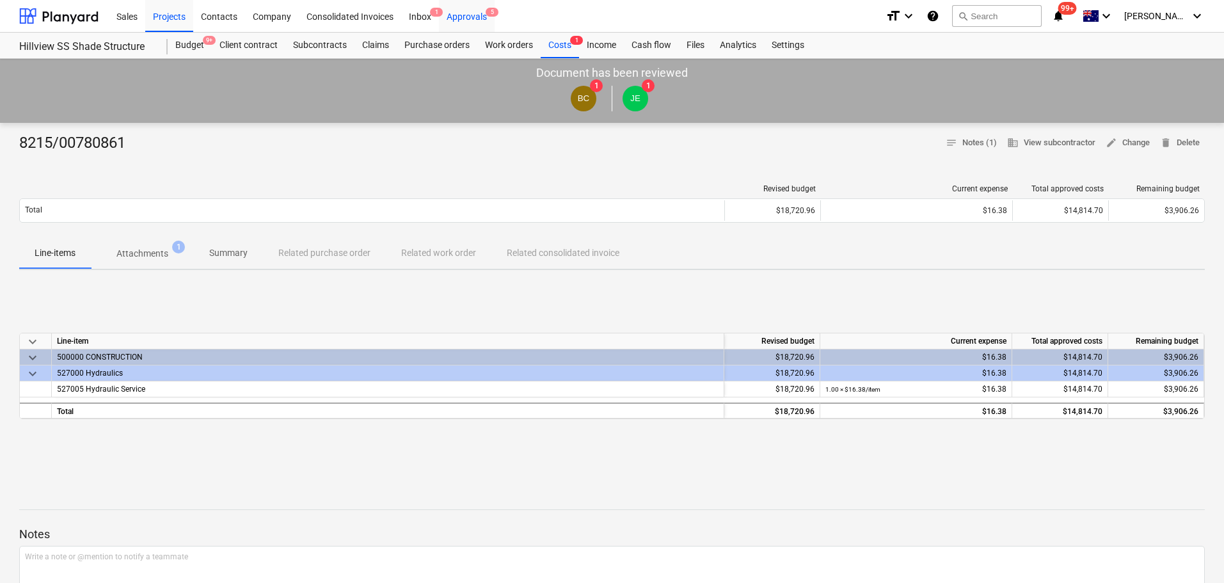
click at [462, 15] on div "Approvals 5" at bounding box center [467, 15] width 56 height 33
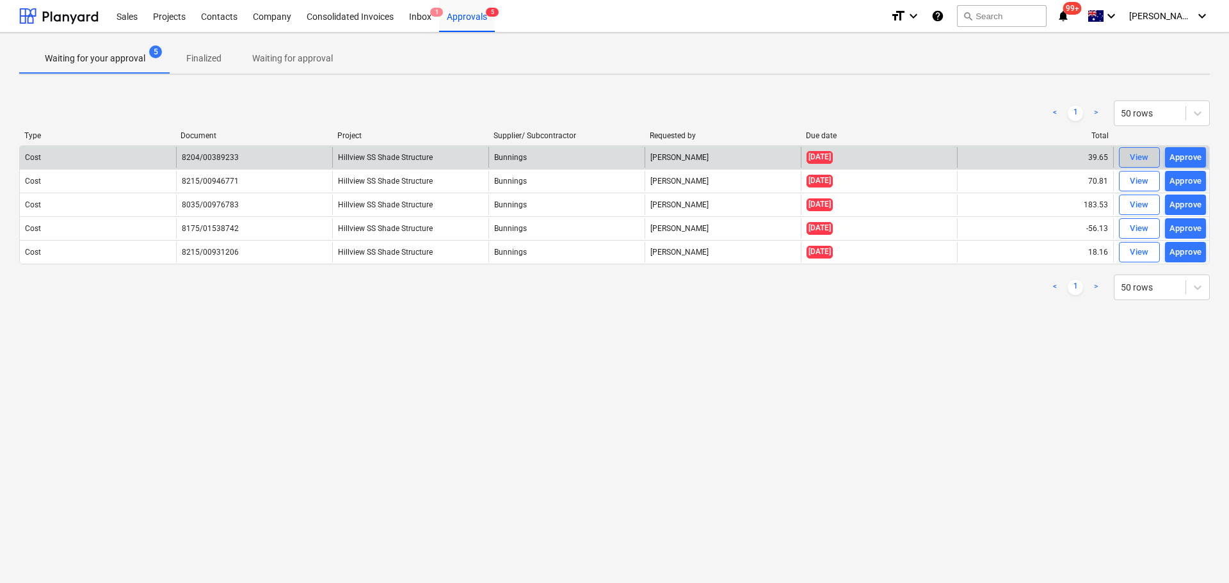
click at [1134, 153] on div "View" at bounding box center [1138, 157] width 19 height 15
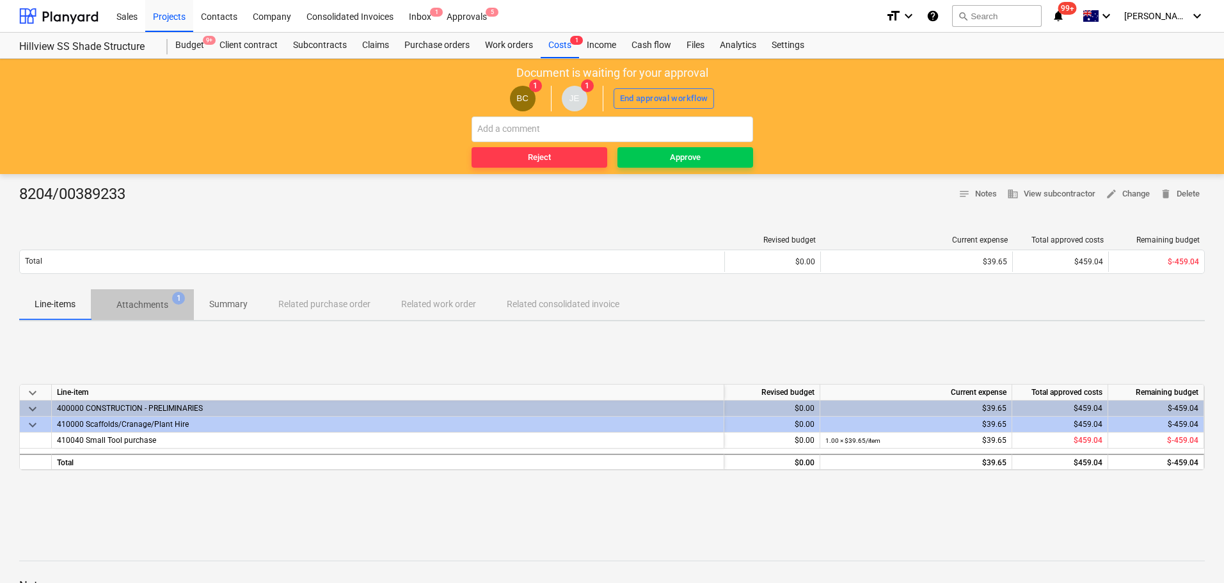
click at [150, 308] on p "Attachments" at bounding box center [142, 304] width 52 height 13
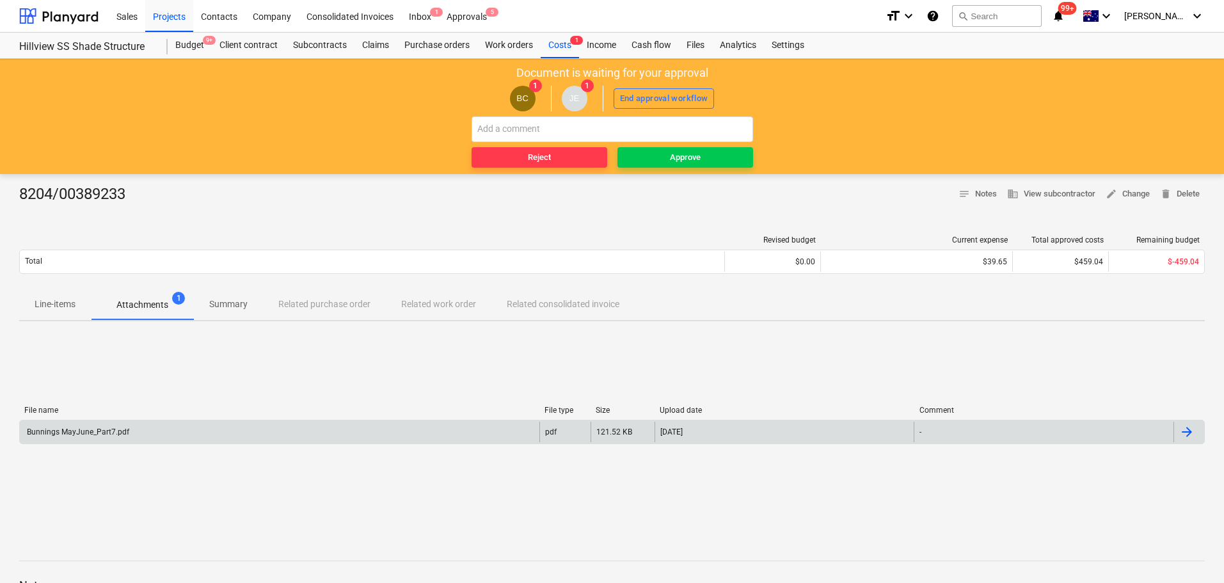
click at [106, 442] on div "Bunnings MayJune_Part7.pdf pdf 121.52 KB [DATE] -" at bounding box center [612, 432] width 1186 height 24
click at [111, 430] on div "Bunnings MayJune_Part7.pdf" at bounding box center [77, 431] width 104 height 9
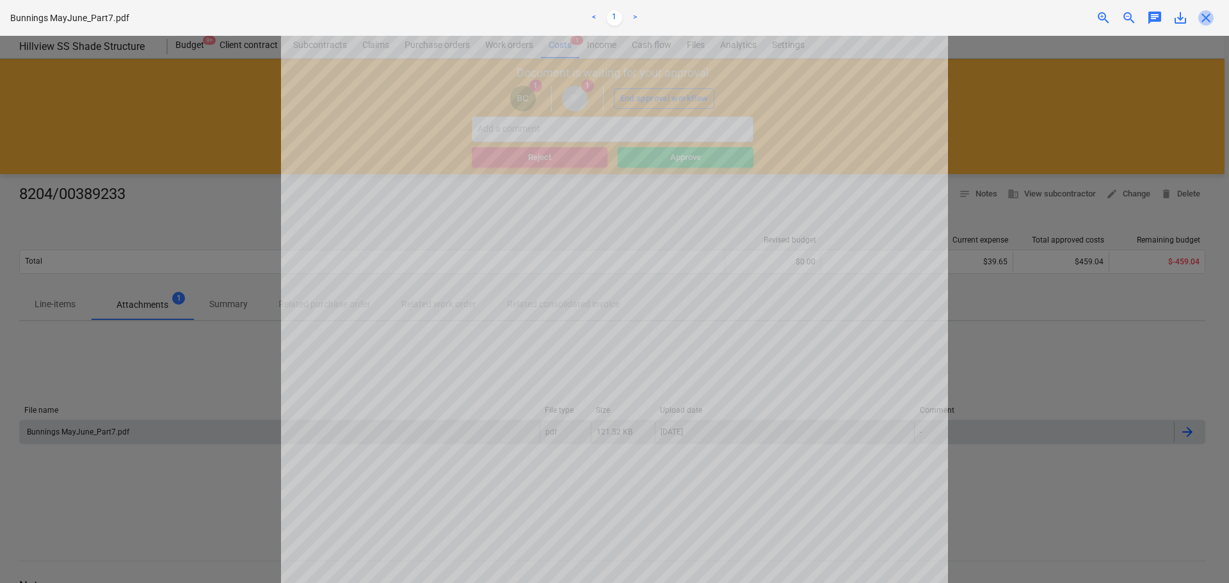
click at [1207, 15] on span "close" at bounding box center [1205, 17] width 15 height 15
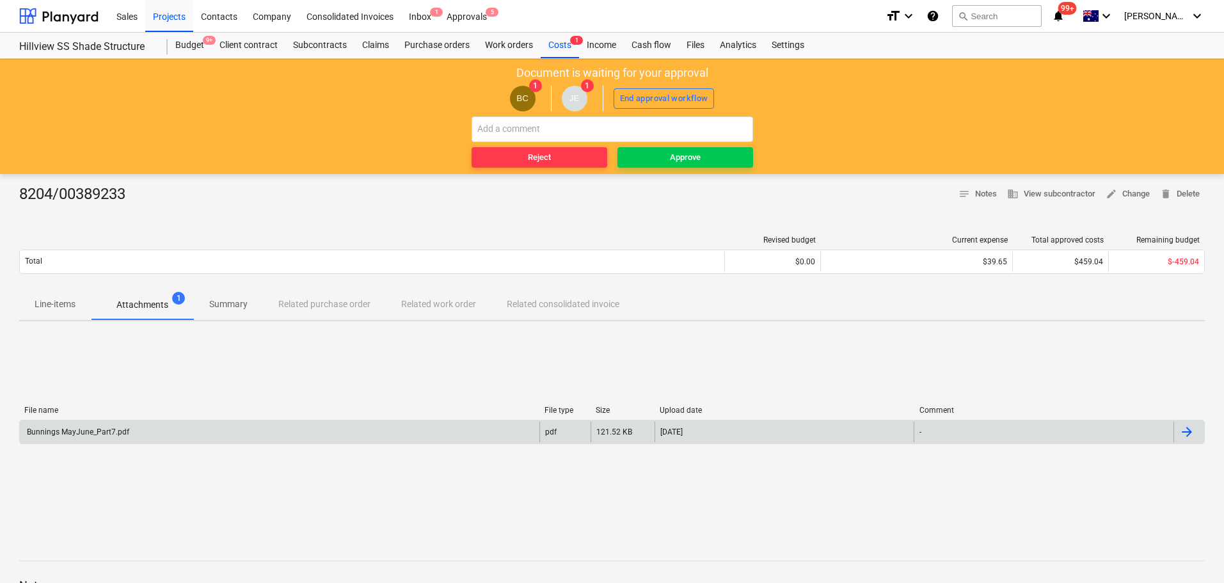
click at [70, 294] on span "Line-items" at bounding box center [55, 304] width 72 height 21
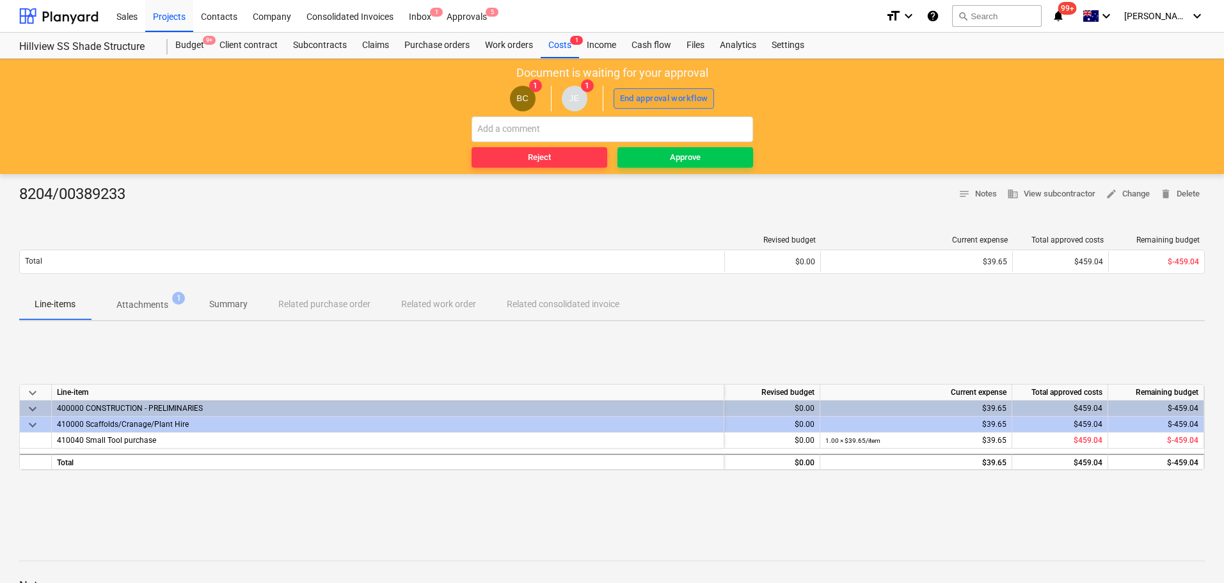
click at [683, 95] on div "End approval workflow" at bounding box center [664, 99] width 88 height 15
click at [701, 163] on span "Approve" at bounding box center [685, 157] width 125 height 15
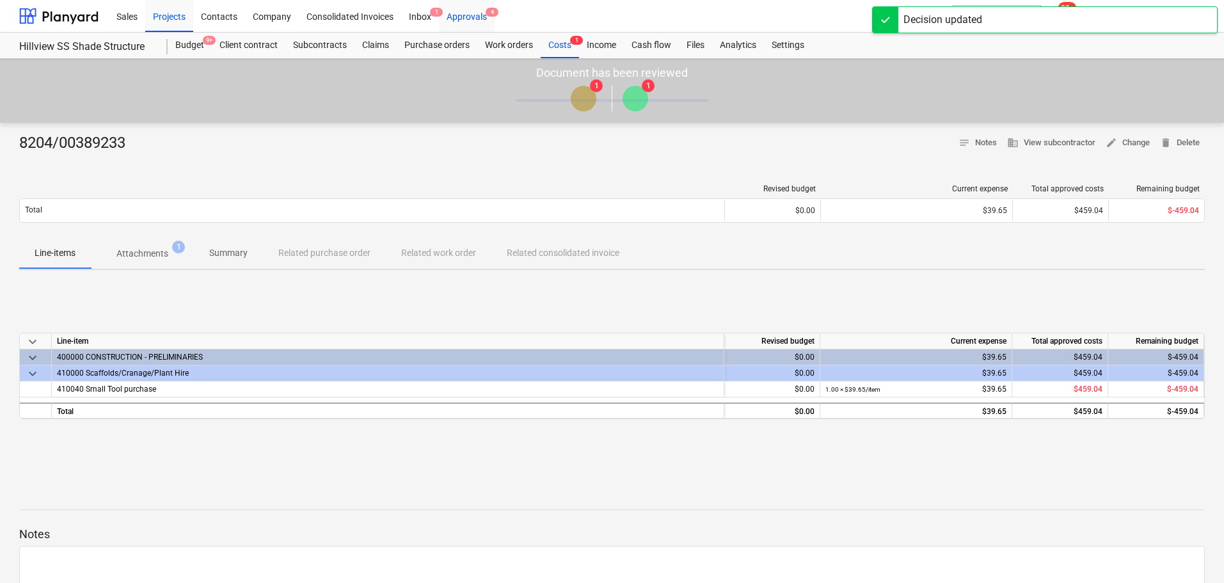
click at [462, 17] on div "Approvals 4" at bounding box center [467, 15] width 56 height 33
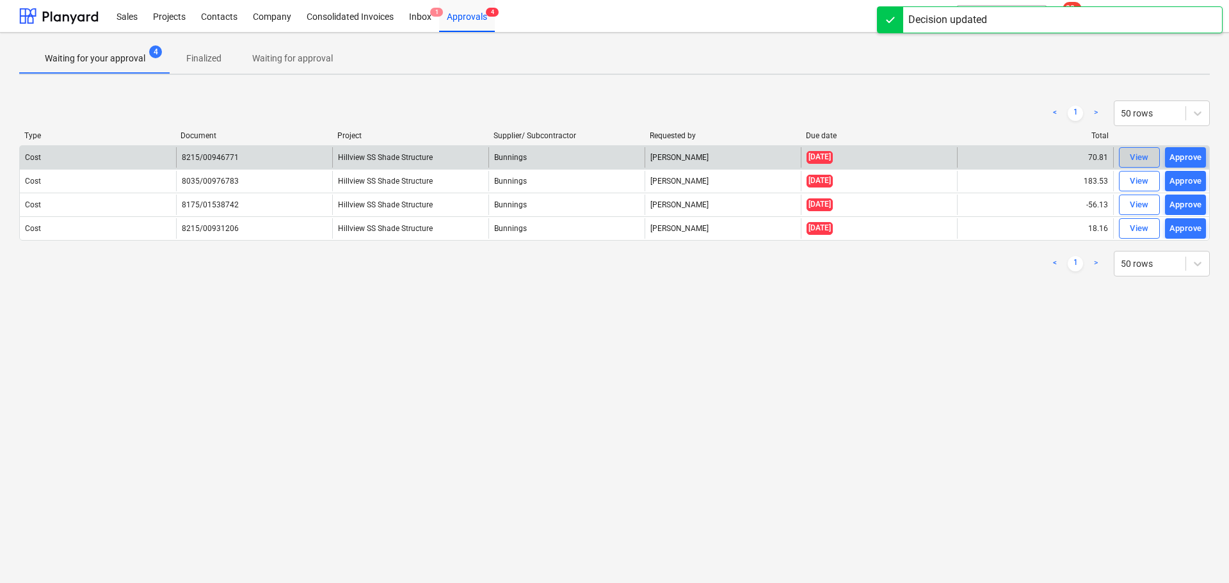
click at [1135, 154] on div "View" at bounding box center [1138, 157] width 19 height 15
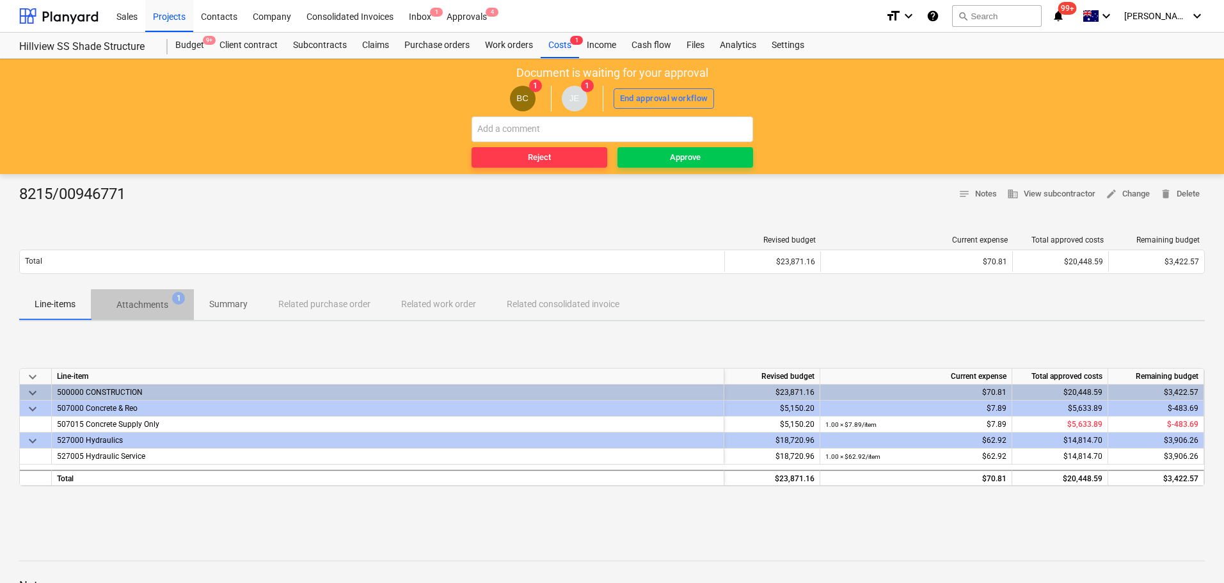
click at [155, 310] on p "Attachments" at bounding box center [142, 304] width 52 height 13
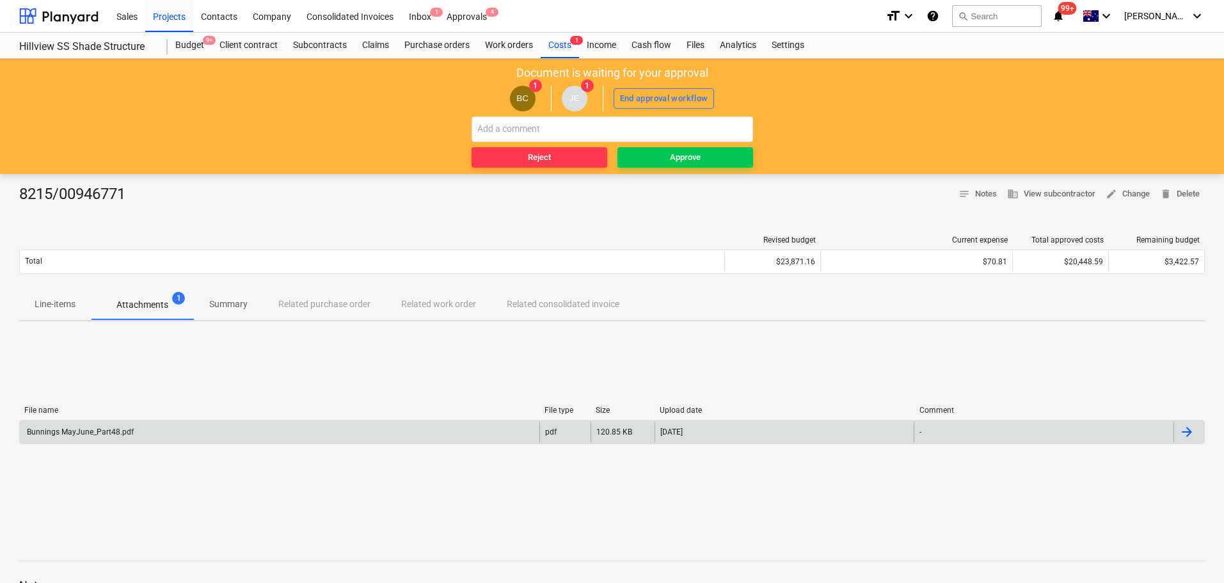
click at [109, 426] on div "Bunnings MayJune_Part48.pdf" at bounding box center [280, 432] width 520 height 20
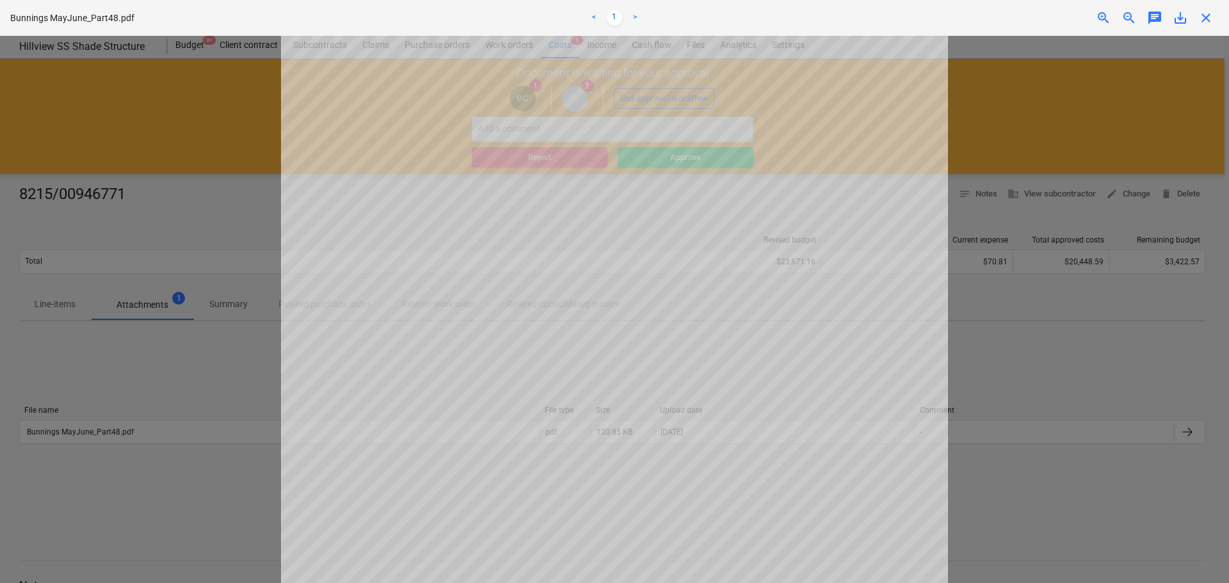
click at [1204, 17] on span "close" at bounding box center [1205, 17] width 15 height 15
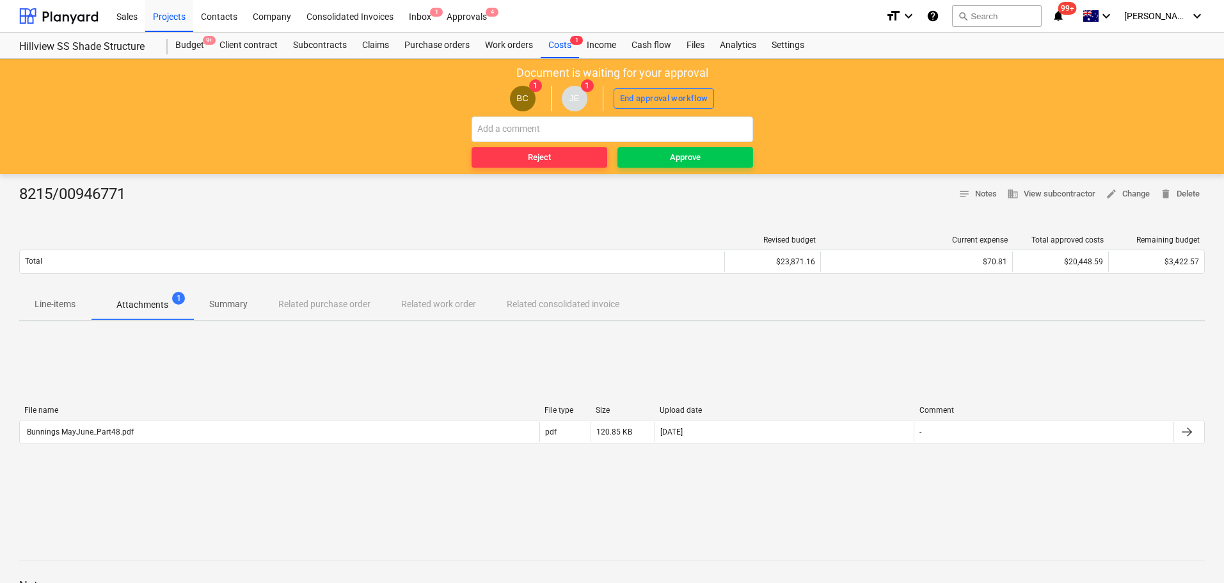
click at [74, 286] on div "Revised budget Current expense Total approved costs Remaining budget Total $23,…" at bounding box center [612, 257] width 1186 height 64
click at [52, 308] on p "Line-items" at bounding box center [55, 304] width 41 height 13
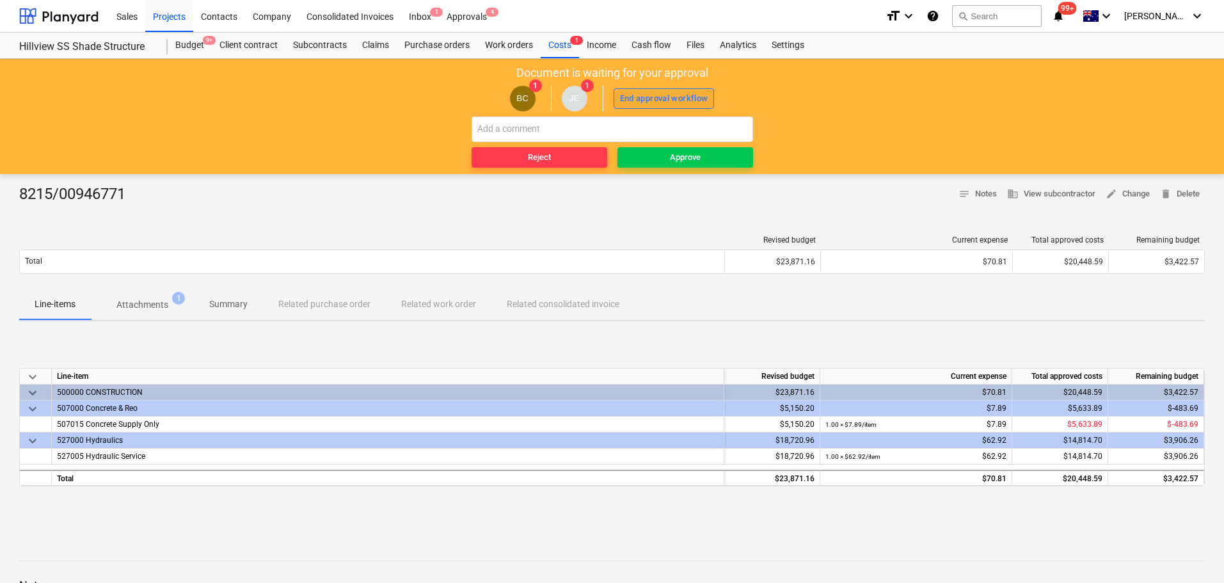
click at [653, 95] on div "End approval workflow" at bounding box center [664, 99] width 88 height 15
click at [710, 170] on div "Document is waiting for your approval BC 1 JE 1 End approval workflow Reject Ap…" at bounding box center [612, 116] width 1224 height 115
click at [723, 157] on span "Approve" at bounding box center [685, 157] width 125 height 15
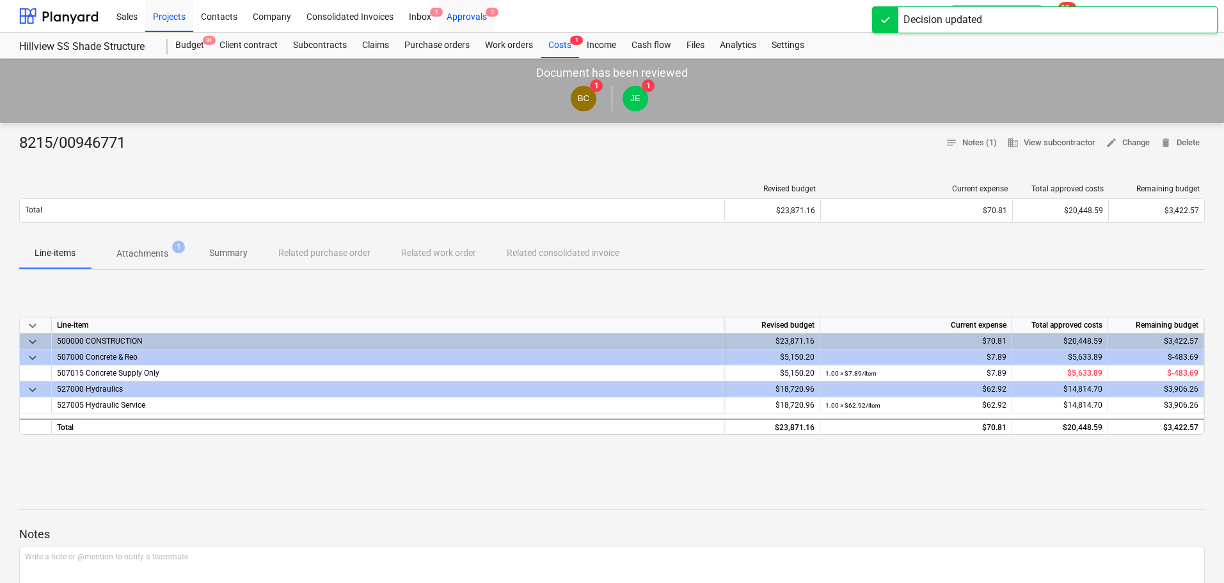
click at [490, 19] on div "Approvals 3" at bounding box center [467, 15] width 56 height 33
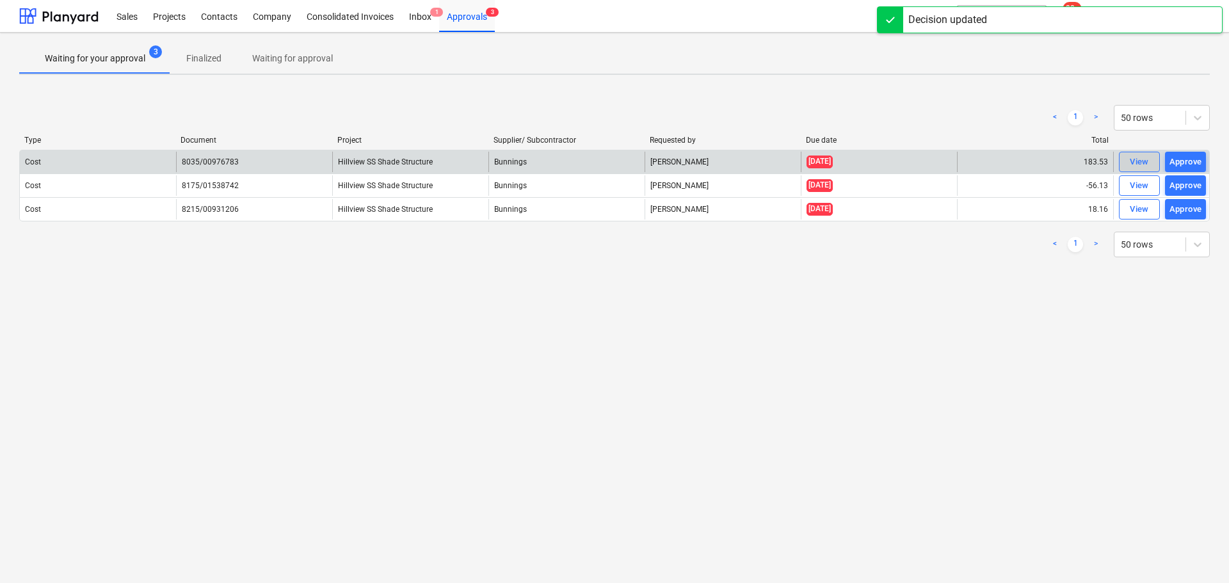
click at [1142, 157] on div "View" at bounding box center [1138, 162] width 19 height 15
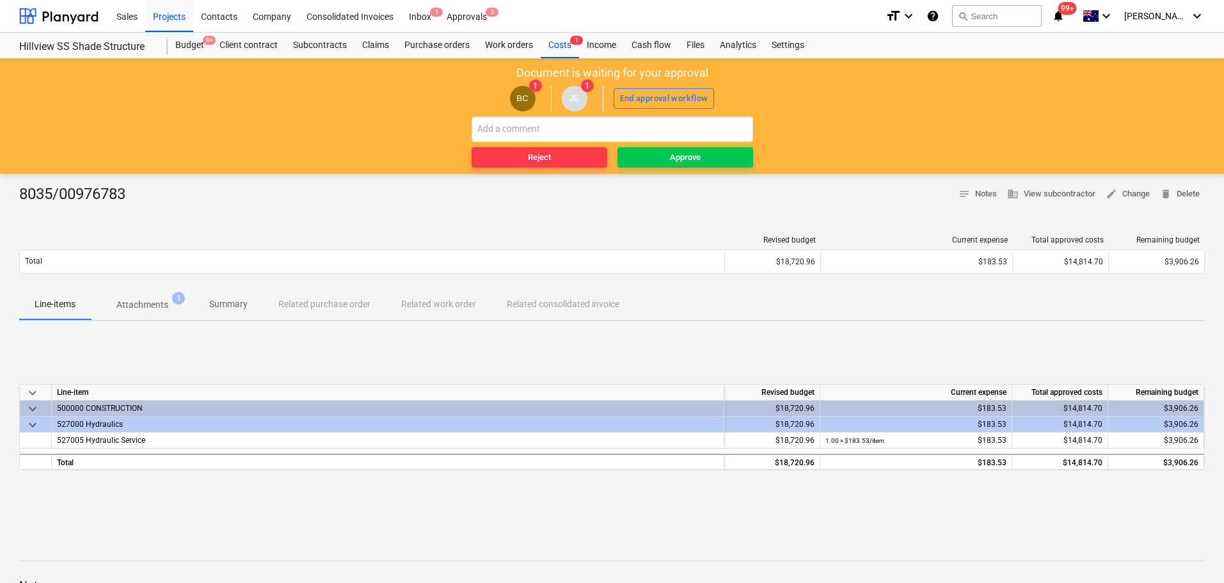
click at [151, 304] on p "Attachments" at bounding box center [142, 304] width 52 height 13
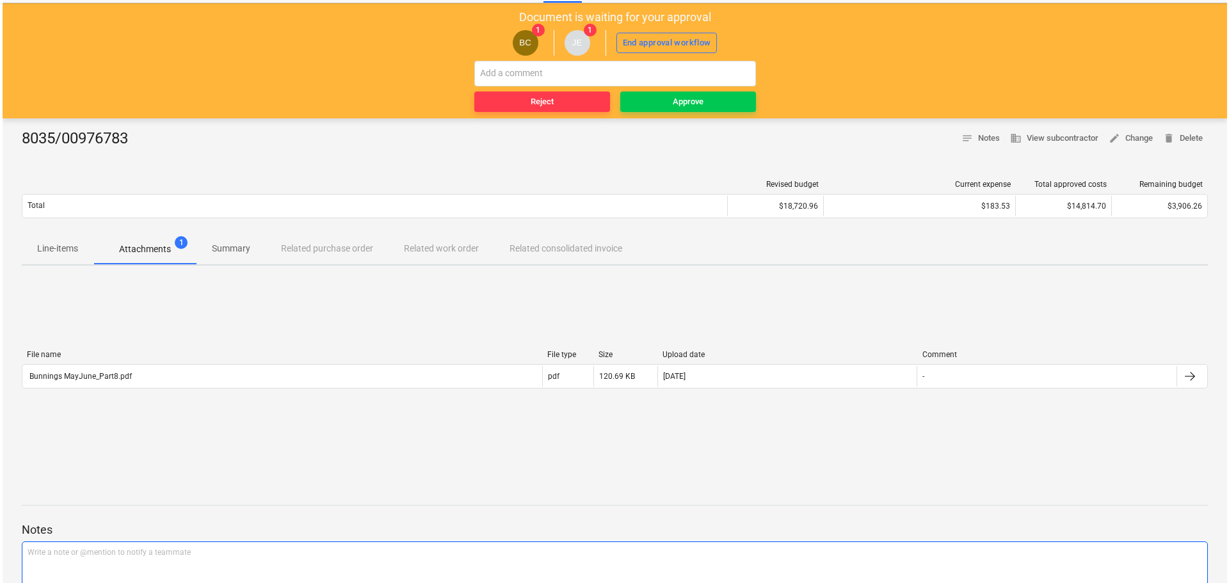
scroll to position [141, 0]
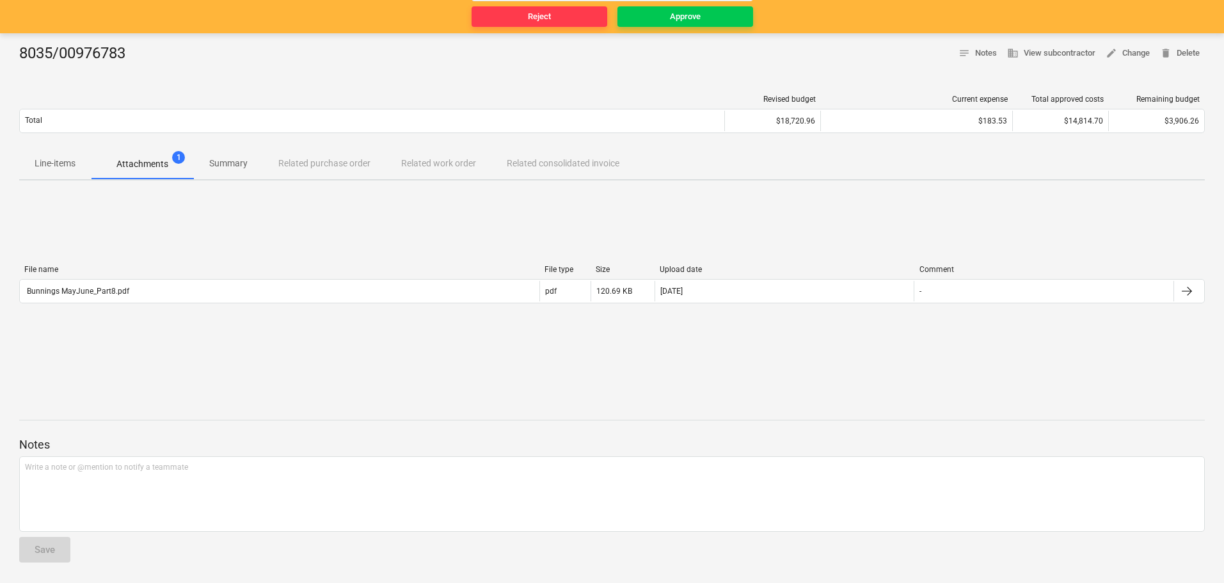
click at [72, 177] on button "Line-items" at bounding box center [55, 163] width 72 height 31
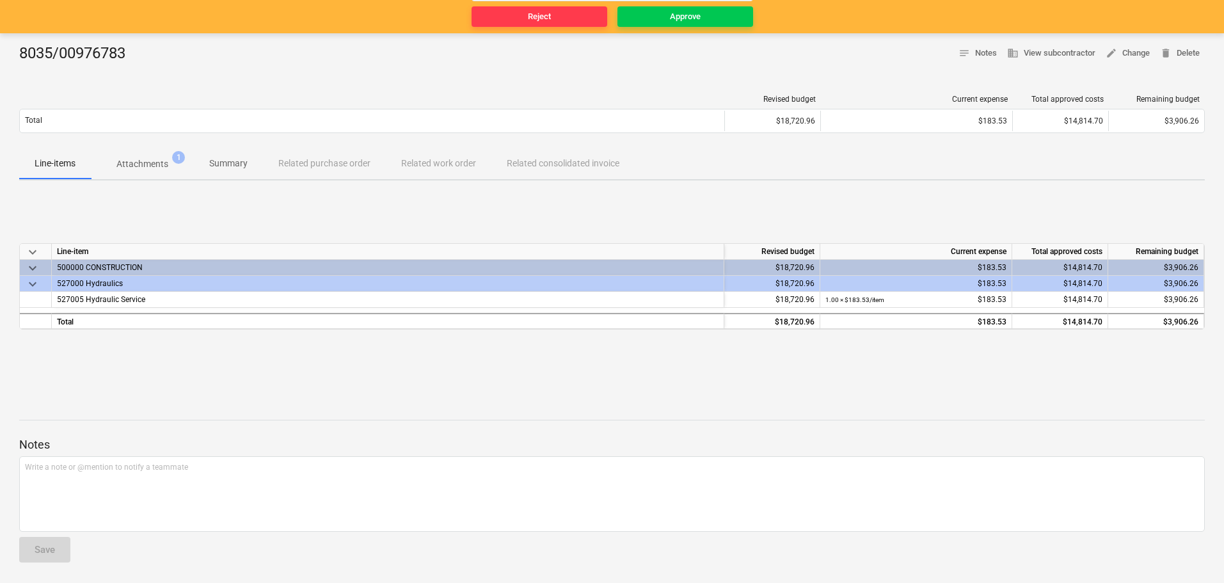
click at [150, 172] on span "Attachments 1" at bounding box center [142, 163] width 103 height 23
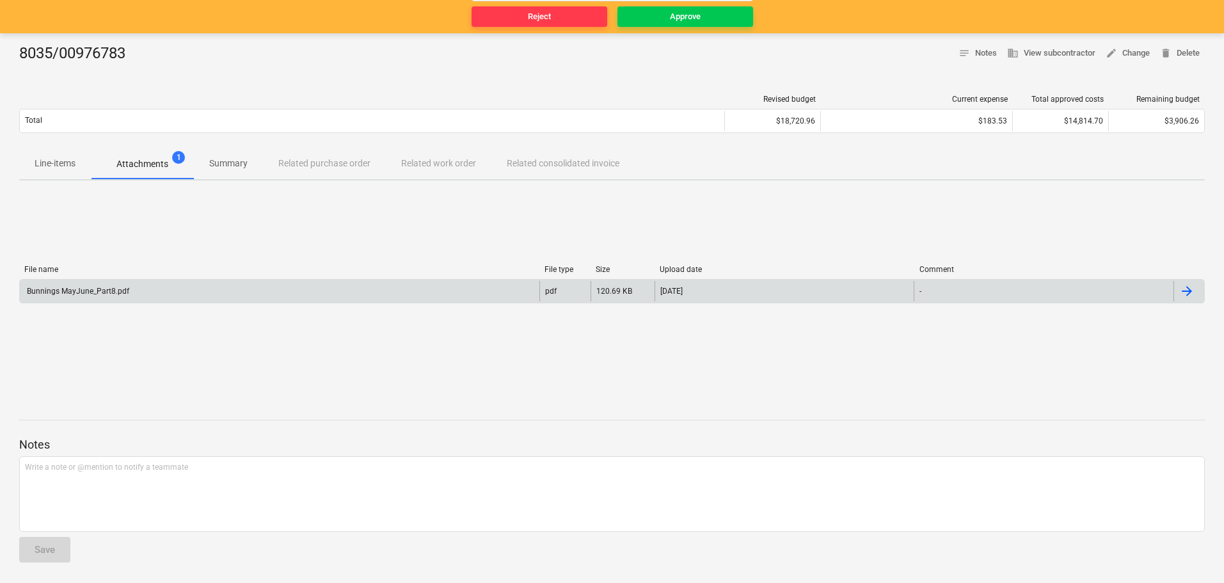
click at [90, 294] on div "Bunnings MayJune_Part8.pdf" at bounding box center [77, 291] width 104 height 9
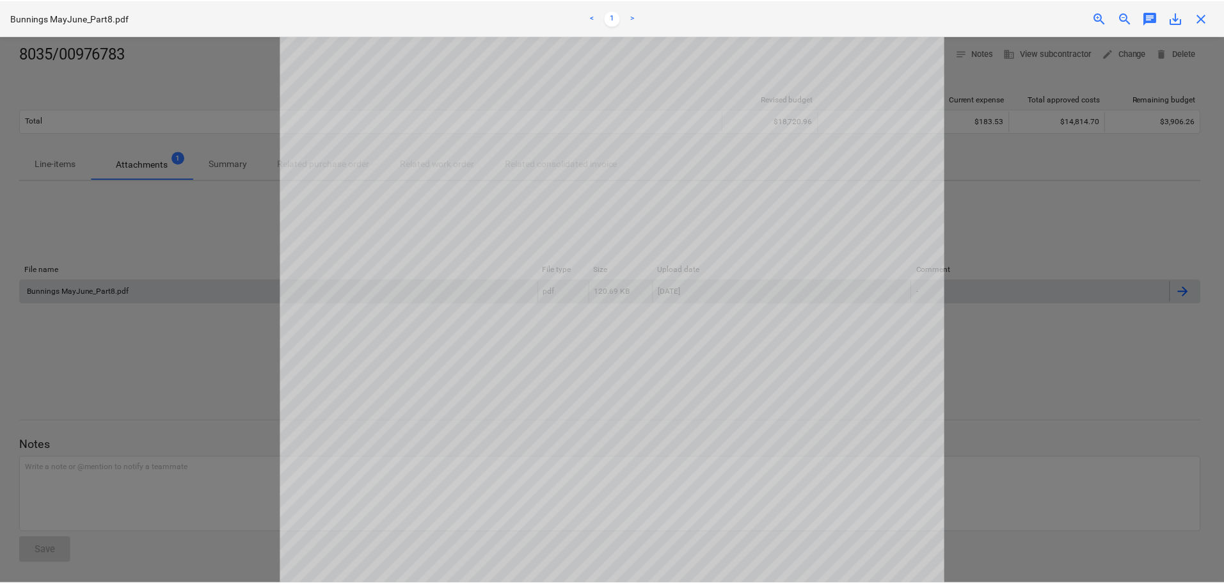
scroll to position [64, 0]
click at [1206, 15] on span "close" at bounding box center [1205, 17] width 15 height 15
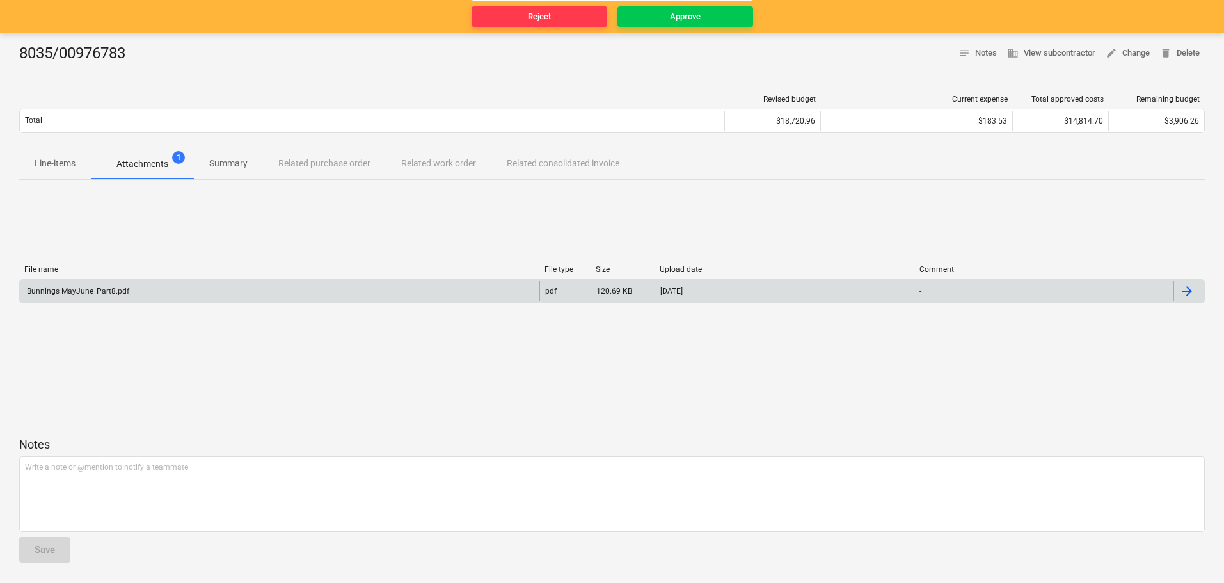
click at [51, 157] on p "Line-items" at bounding box center [55, 163] width 41 height 13
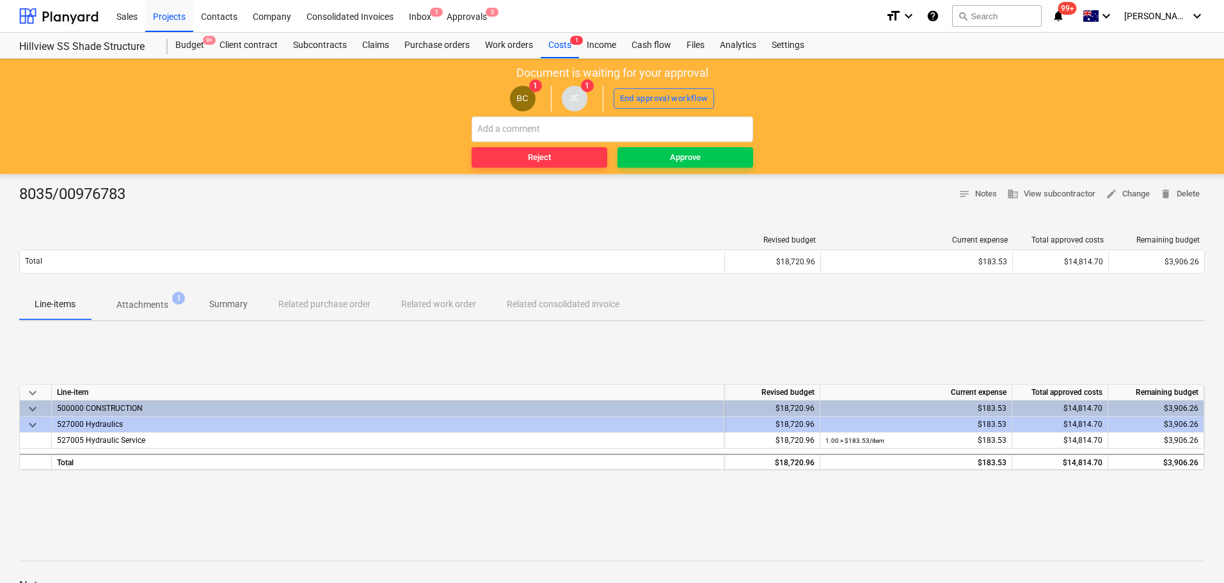
click at [668, 86] on div "BC 1 JE 1 End approval workflow" at bounding box center [611, 99] width 1211 height 36
click at [671, 94] on div "End approval workflow" at bounding box center [664, 99] width 88 height 15
click at [684, 154] on div "Approve" at bounding box center [685, 157] width 31 height 15
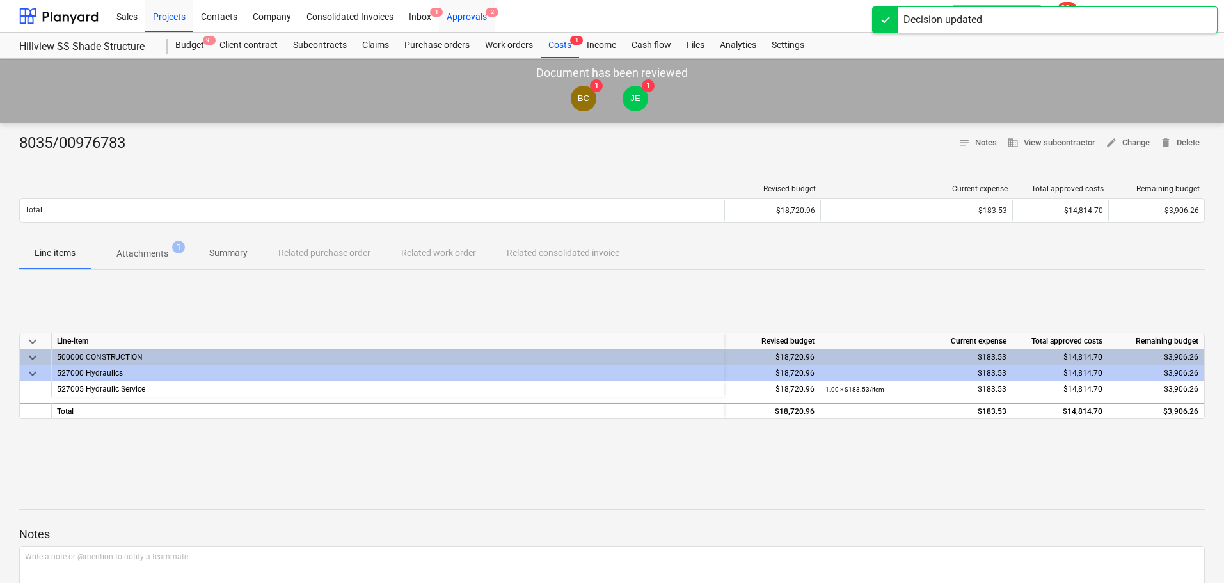
click at [466, 18] on div "Approvals 2" at bounding box center [467, 15] width 56 height 33
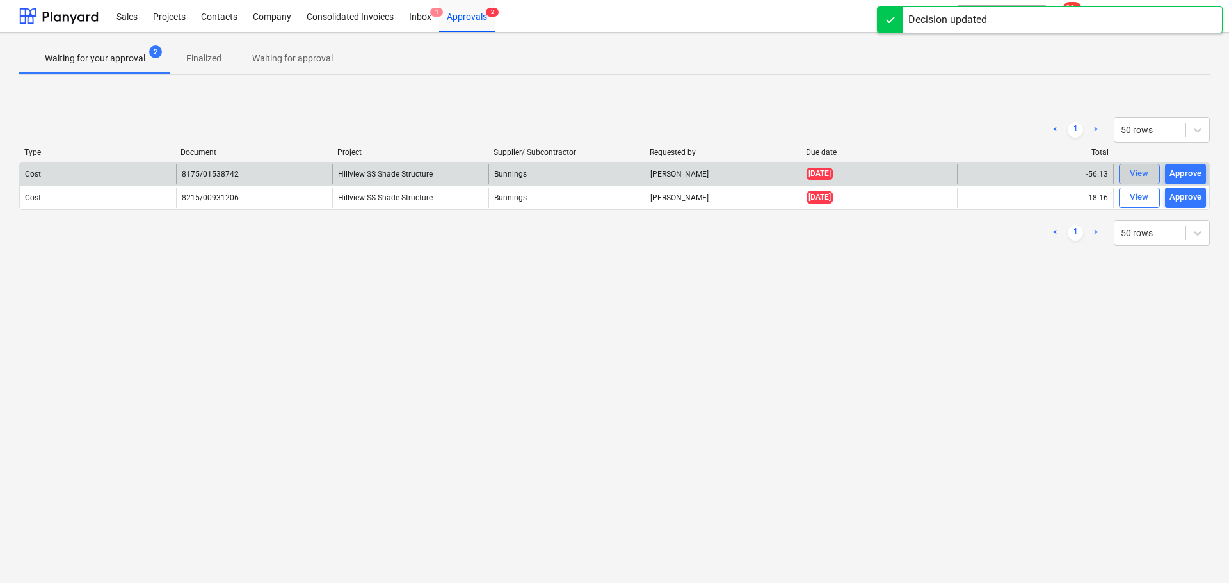
click at [1127, 178] on span "View" at bounding box center [1139, 173] width 28 height 15
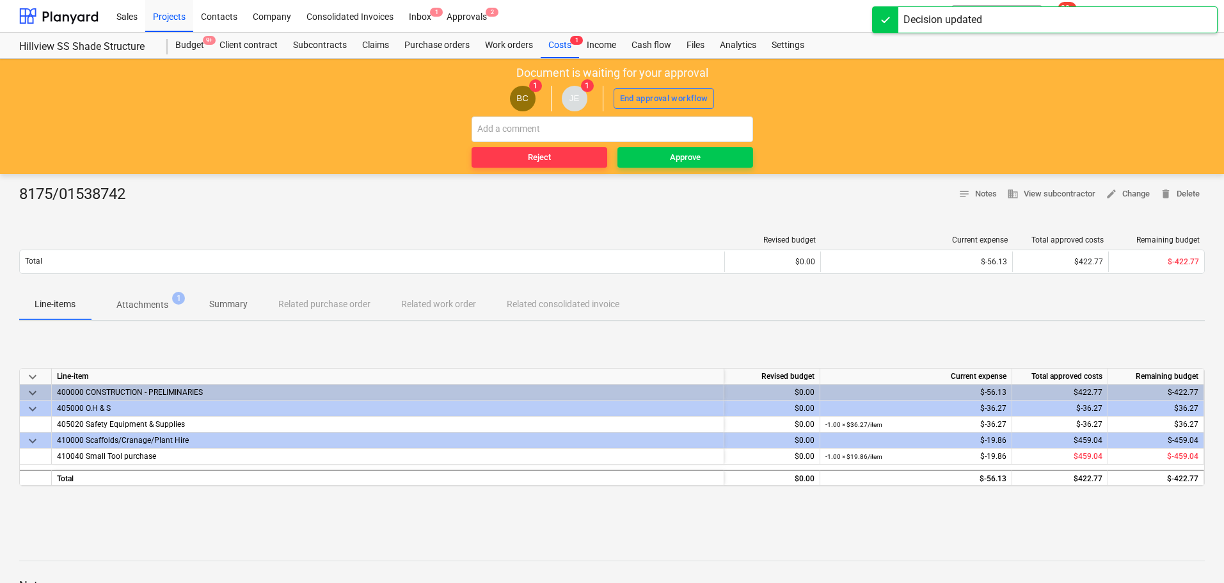
click at [159, 298] on p "Attachments" at bounding box center [142, 304] width 52 height 13
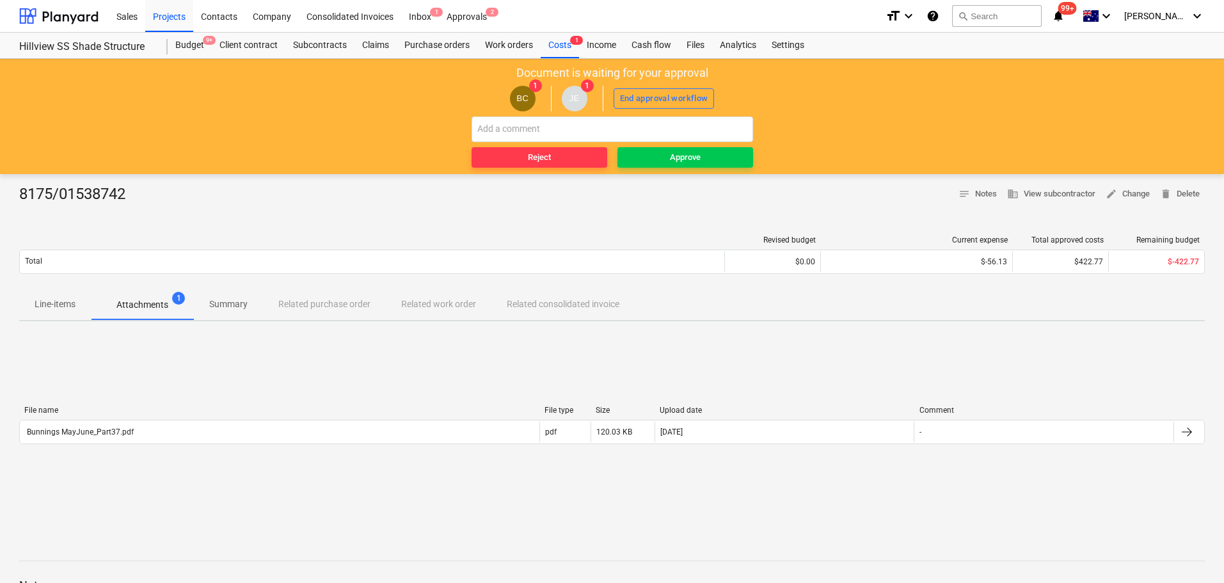
click at [96, 414] on div "File name" at bounding box center [279, 410] width 510 height 9
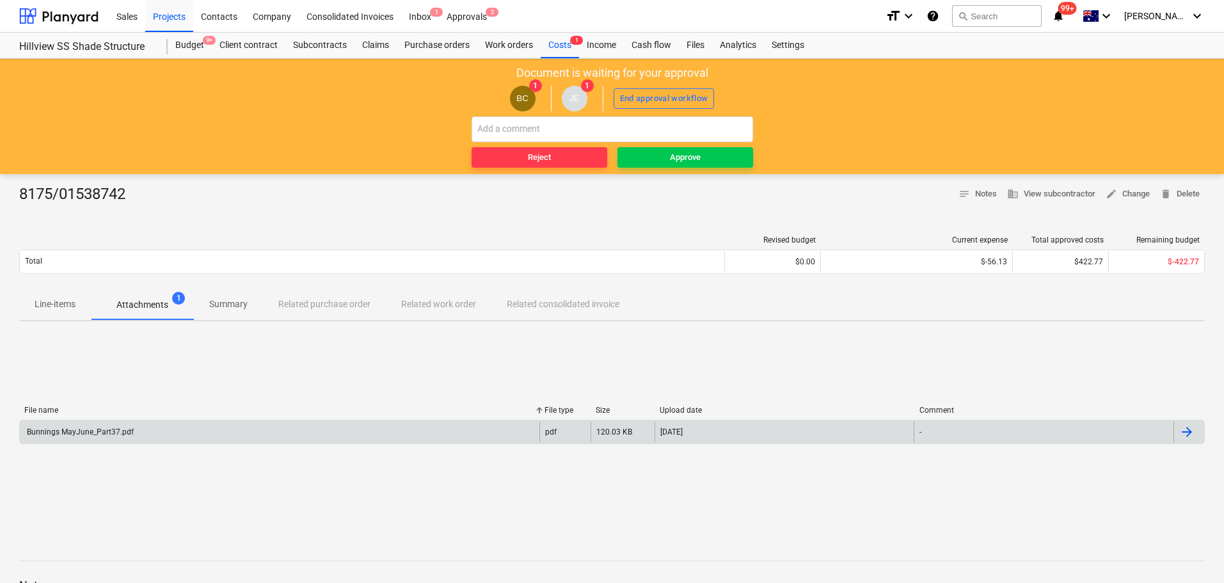
click at [99, 438] on div "Bunnings MayJune_Part37.pdf" at bounding box center [280, 432] width 520 height 20
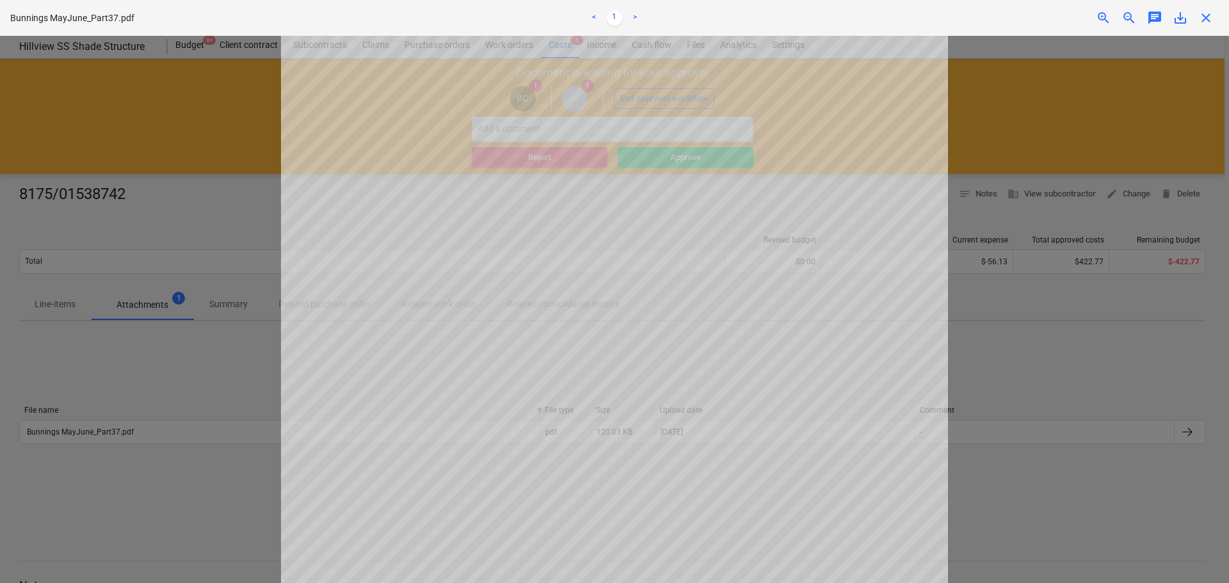
click at [1210, 27] on div "Bunnings MayJune_Part37.pdf < 1 > zoom_in zoom_out chat 0 save_alt close" at bounding box center [614, 18] width 1229 height 36
drag, startPoint x: 1208, startPoint y: 17, endPoint x: 1007, endPoint y: 62, distance: 206.5
click at [1208, 17] on span "close" at bounding box center [1205, 17] width 15 height 15
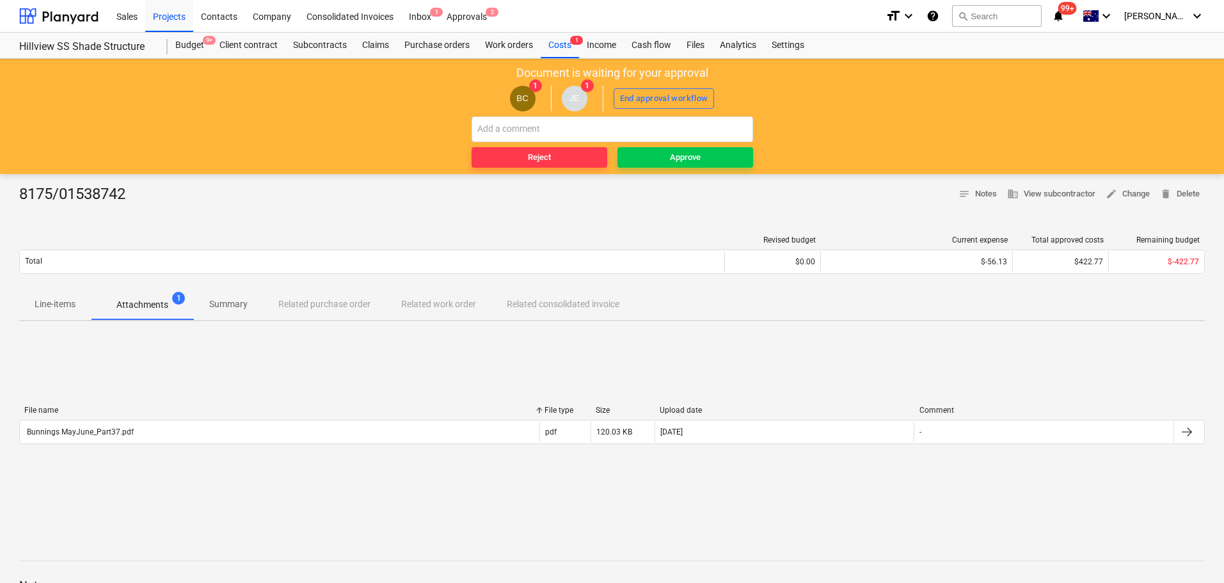
click at [63, 307] on p "Line-items" at bounding box center [55, 304] width 41 height 13
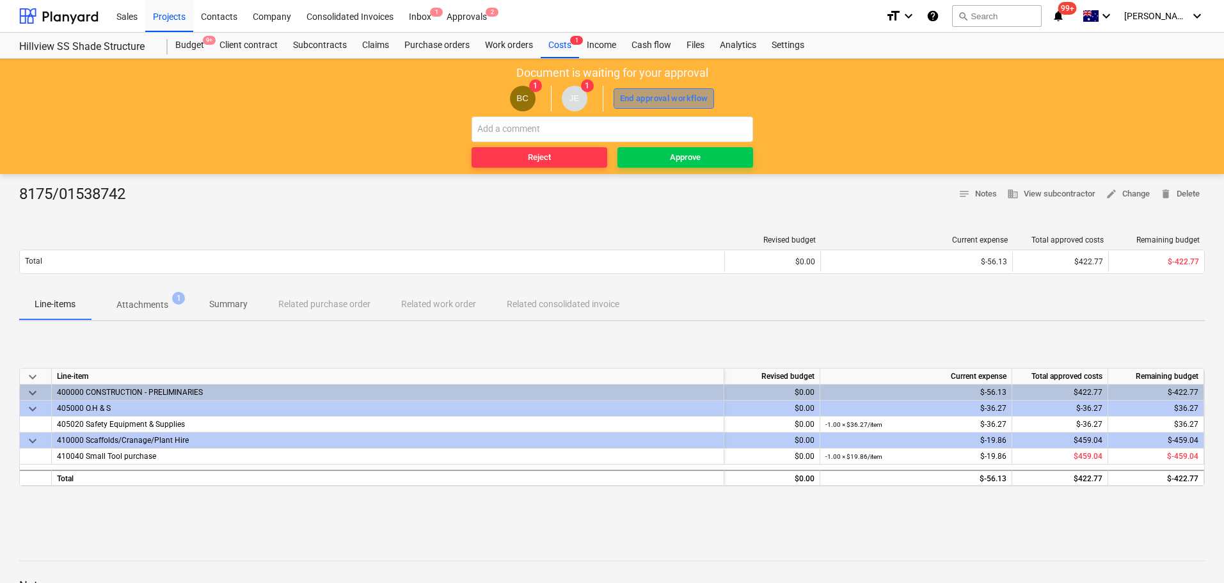
click at [642, 96] on div "End approval workflow" at bounding box center [664, 99] width 88 height 15
click at [683, 156] on div "Approve" at bounding box center [685, 157] width 31 height 15
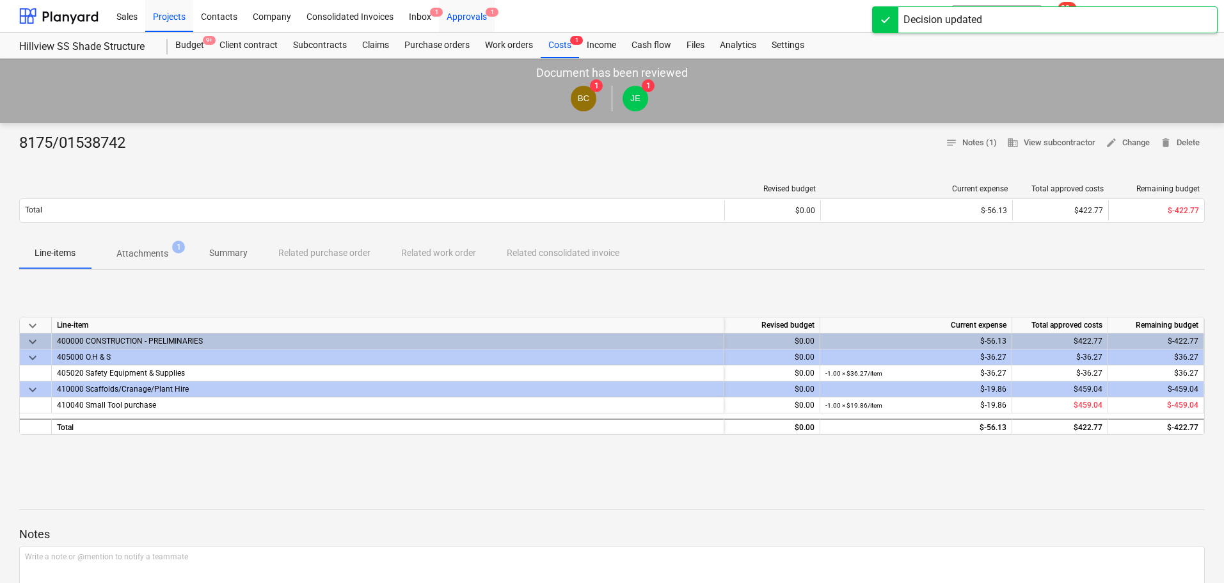
click at [476, 26] on div "Approvals 1" at bounding box center [467, 15] width 56 height 33
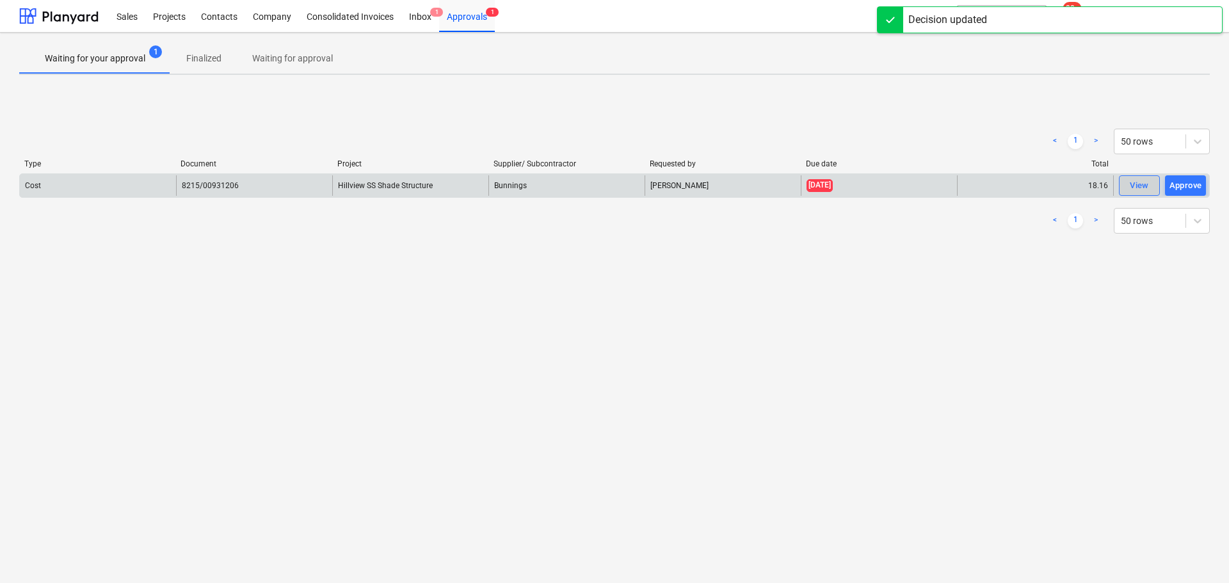
click at [1143, 188] on div "View" at bounding box center [1138, 186] width 19 height 15
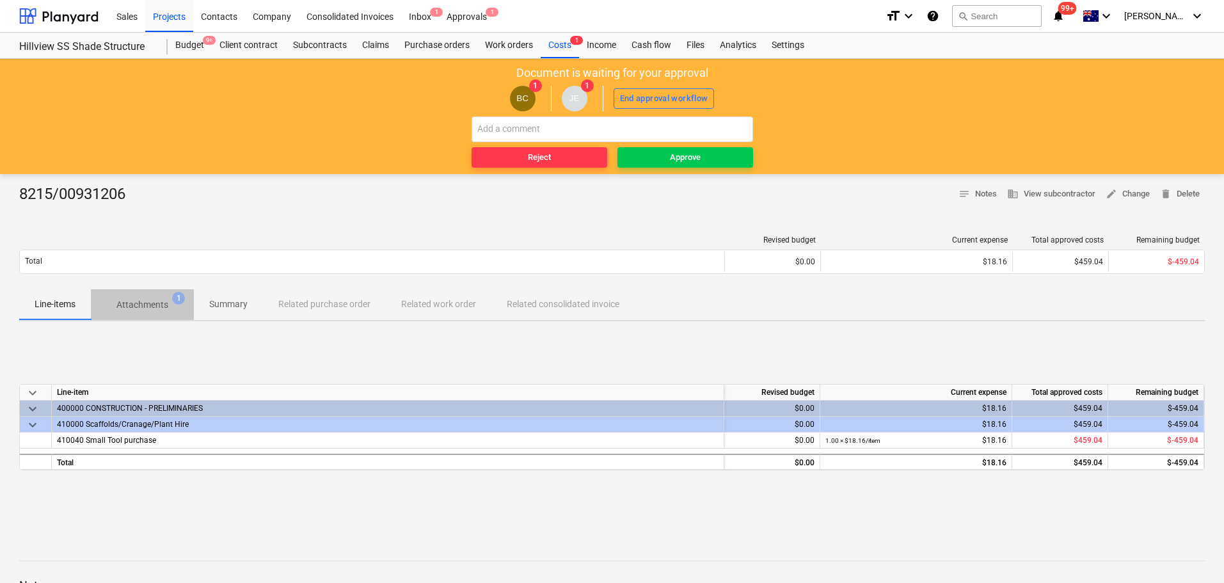
click at [147, 303] on p "Attachments" at bounding box center [142, 304] width 52 height 13
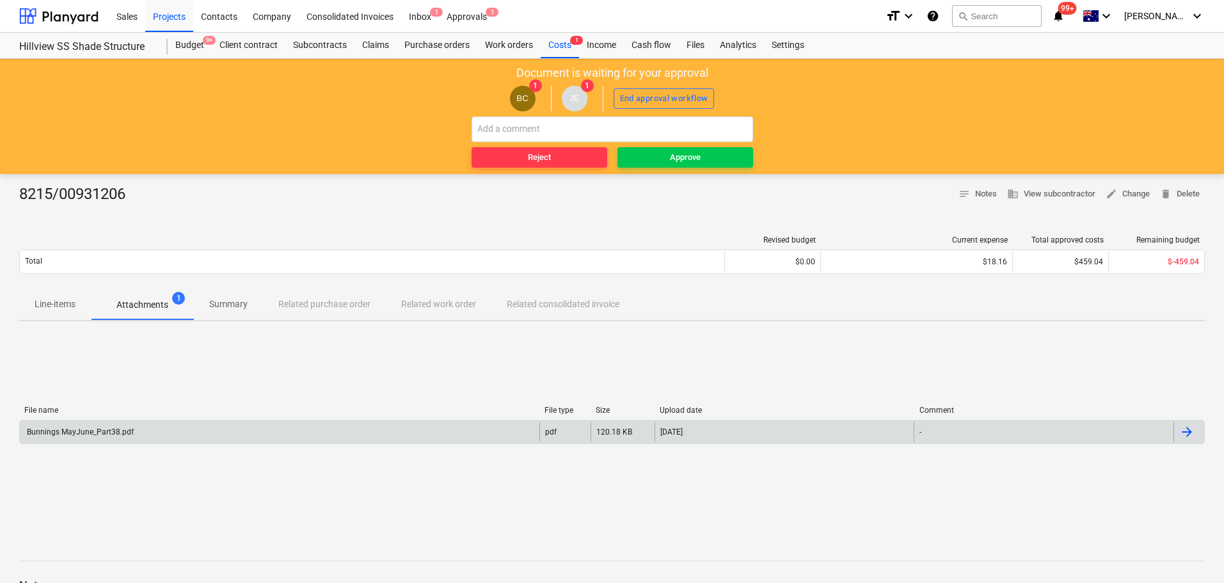
click at [84, 436] on div "Bunnings MayJune_Part38.pdf" at bounding box center [280, 432] width 520 height 20
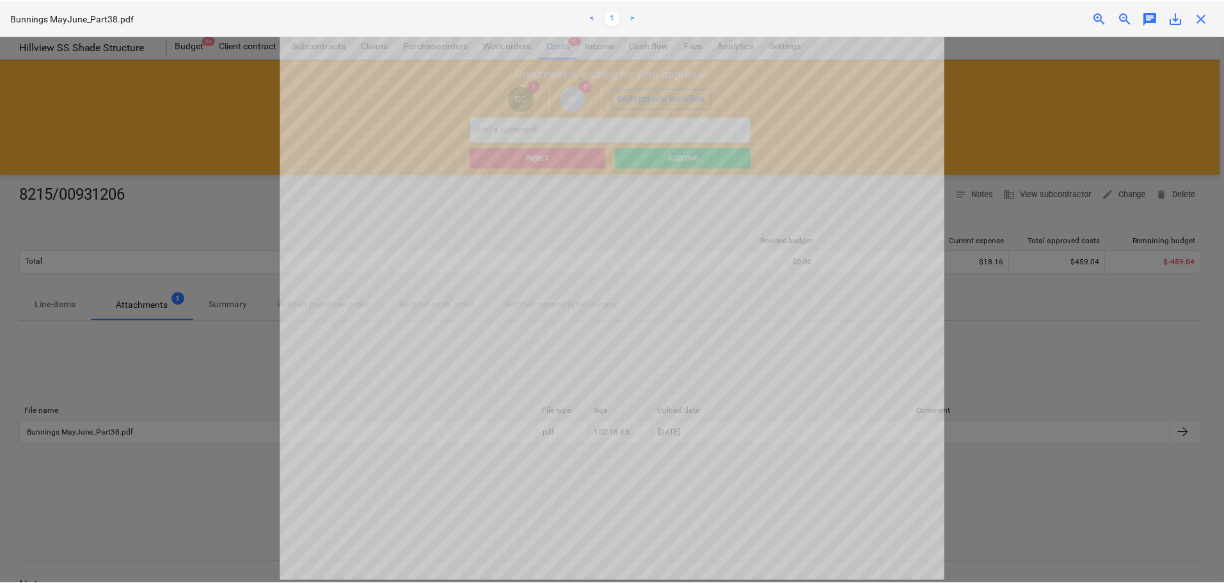
scroll to position [14, 0]
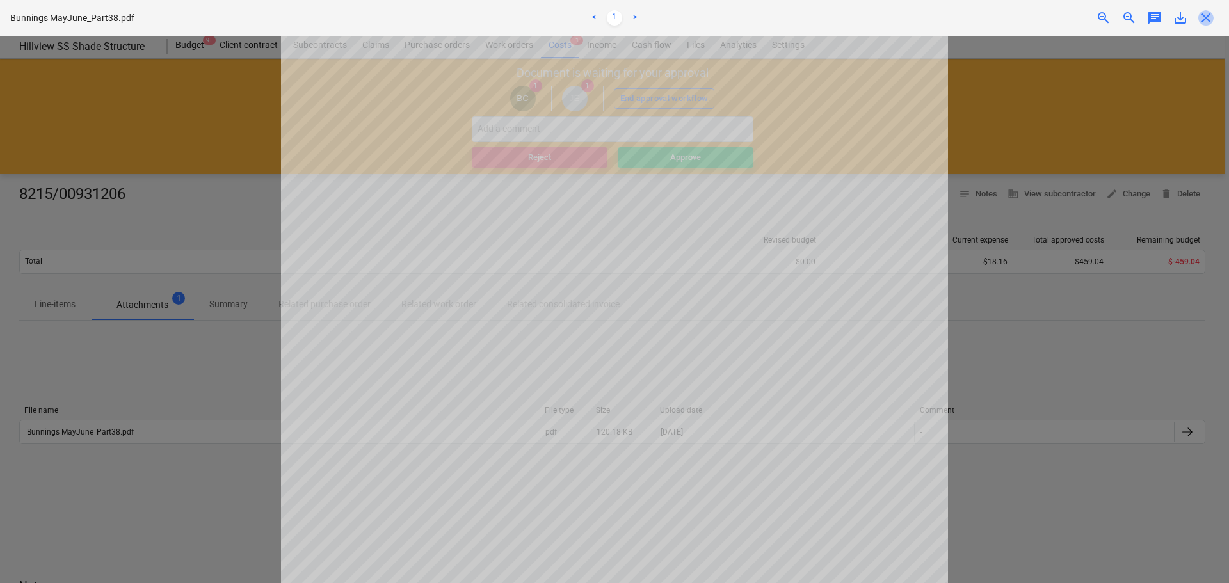
drag, startPoint x: 1204, startPoint y: 22, endPoint x: 816, endPoint y: 35, distance: 388.0
click at [1204, 21] on span "close" at bounding box center [1205, 17] width 15 height 15
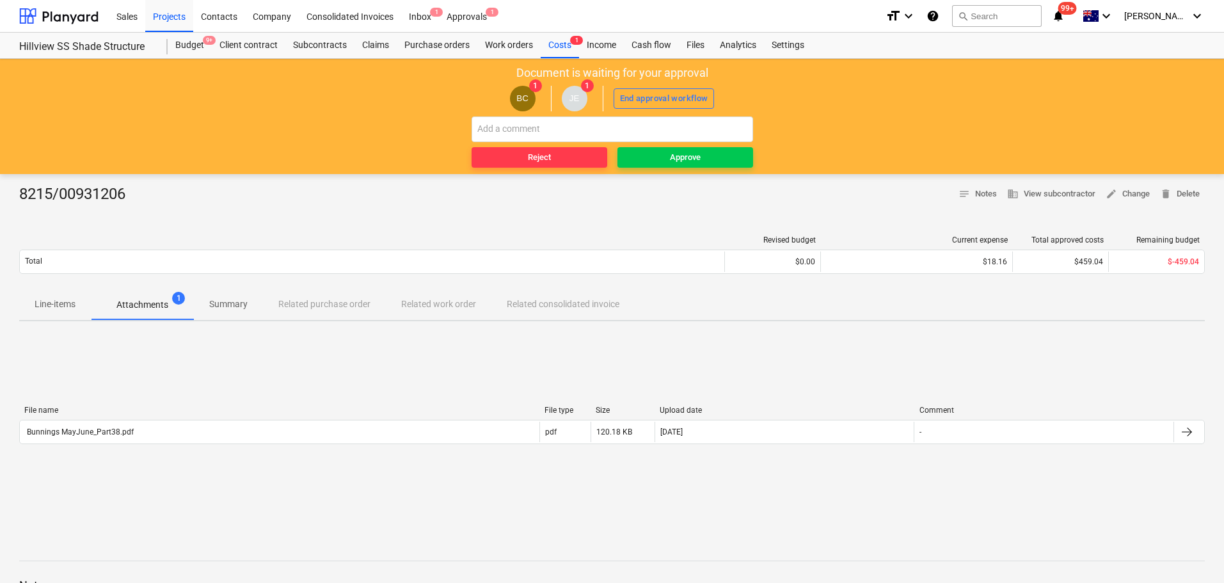
click at [74, 305] on p "Line-items" at bounding box center [55, 304] width 41 height 13
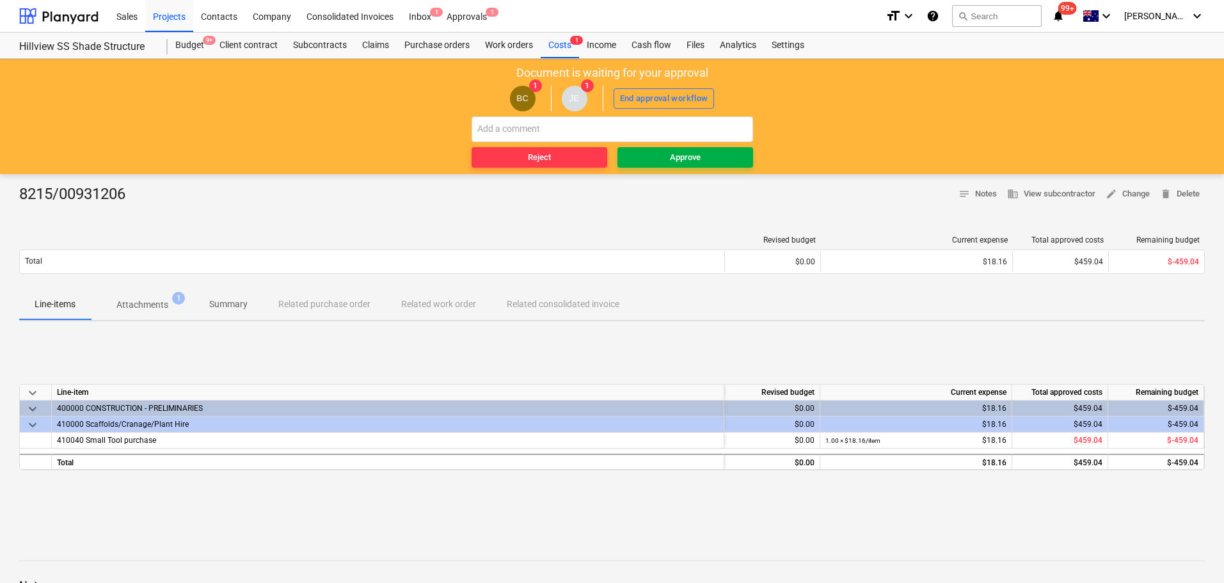
click at [717, 163] on span "Approve" at bounding box center [685, 157] width 125 height 15
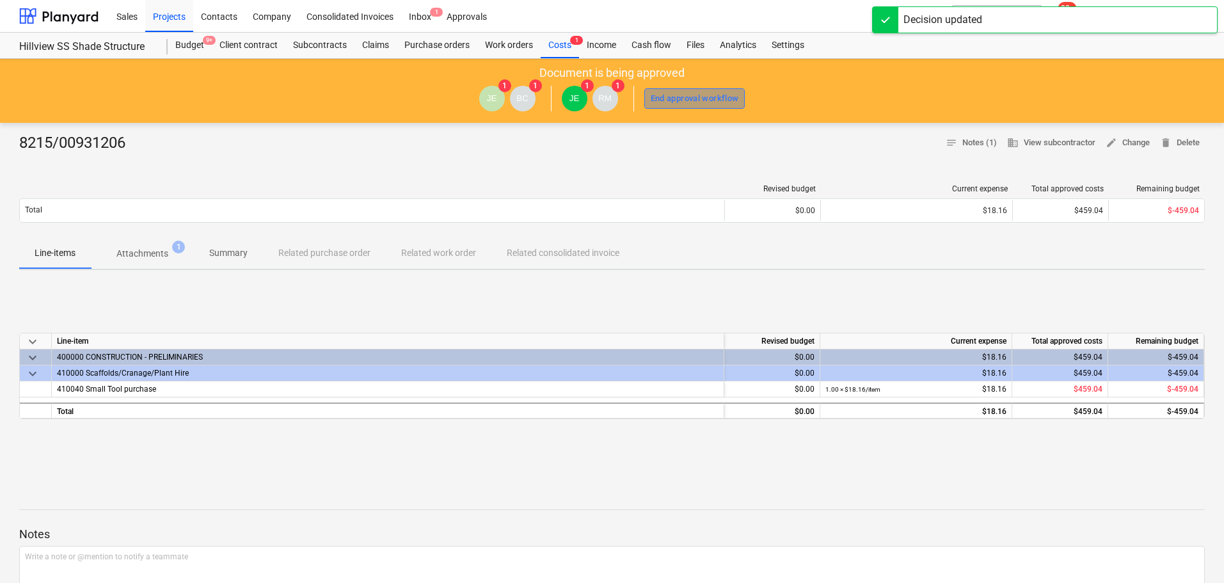
click at [692, 90] on button "End approval workflow" at bounding box center [694, 98] width 101 height 20
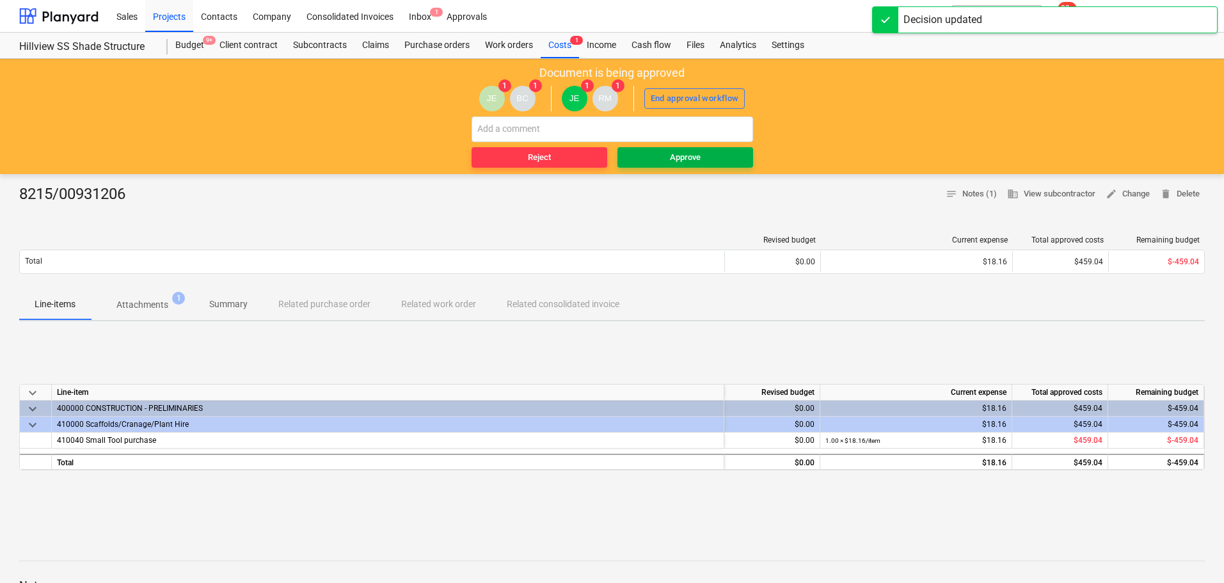
click at [691, 161] on div "Approve" at bounding box center [685, 157] width 31 height 15
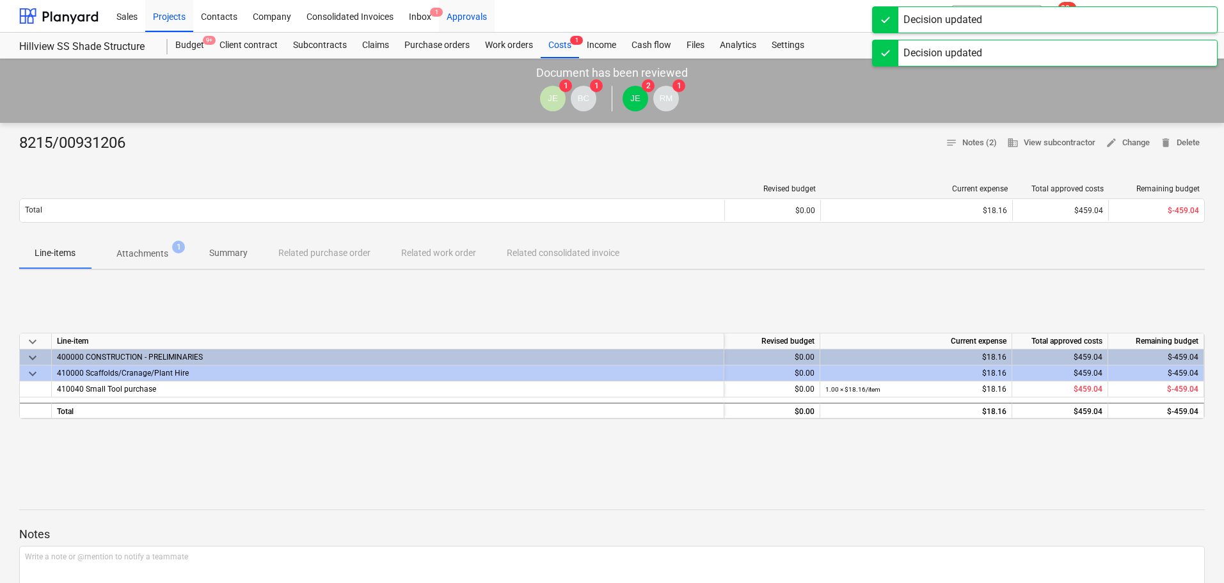
click at [468, 8] on div "Approvals" at bounding box center [467, 15] width 56 height 33
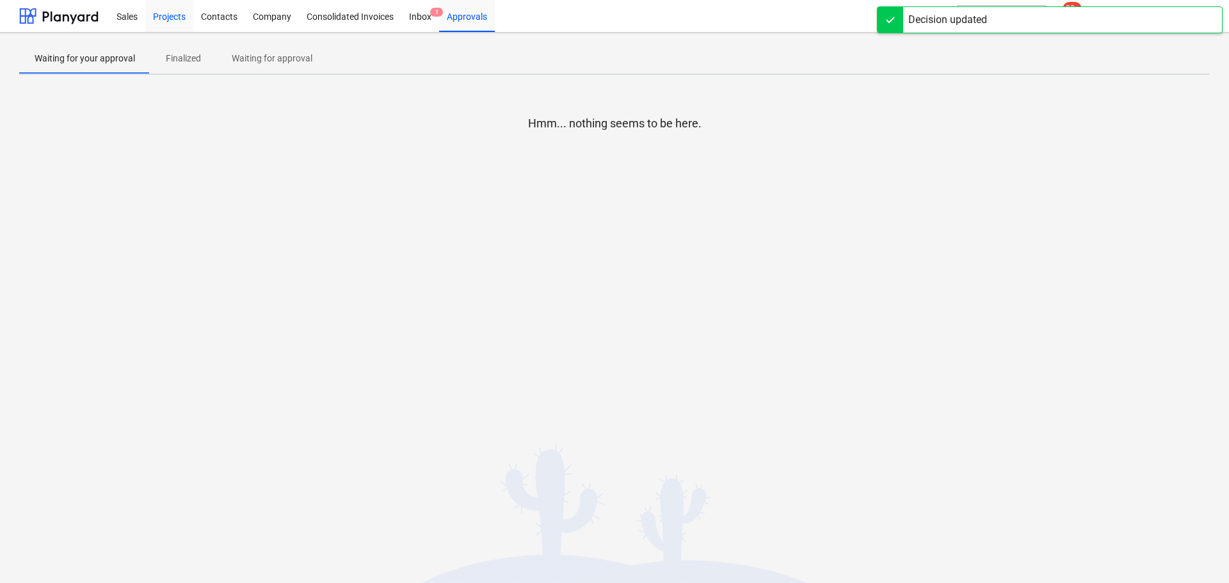
click at [168, 10] on div "Projects" at bounding box center [169, 15] width 48 height 33
